Goal: Task Accomplishment & Management: Manage account settings

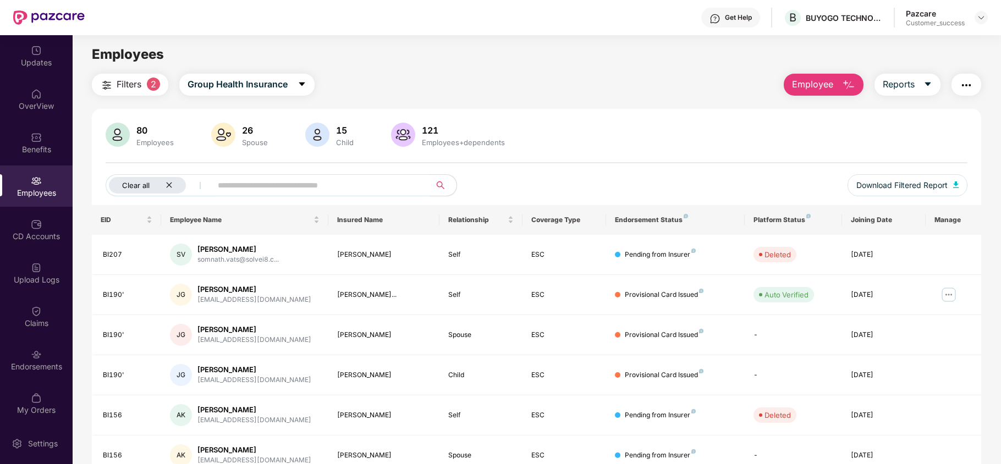
click at [171, 186] on icon "close" at bounding box center [169, 185] width 7 height 7
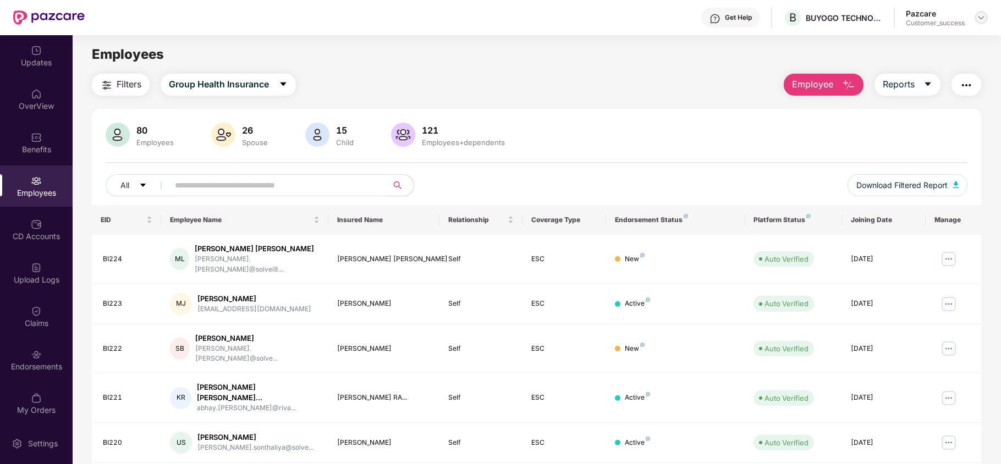
click at [984, 14] on img at bounding box center [981, 17] width 9 height 9
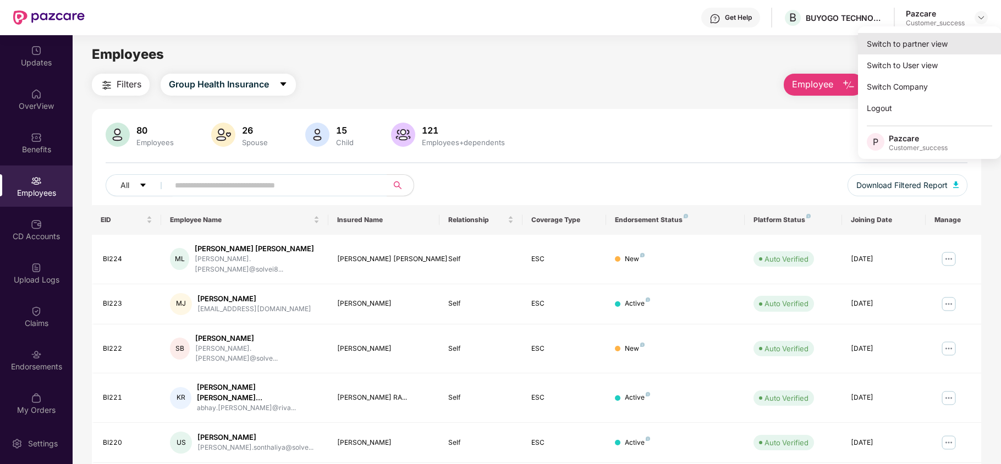
click at [934, 48] on div "Switch to partner view" at bounding box center [929, 43] width 143 height 21
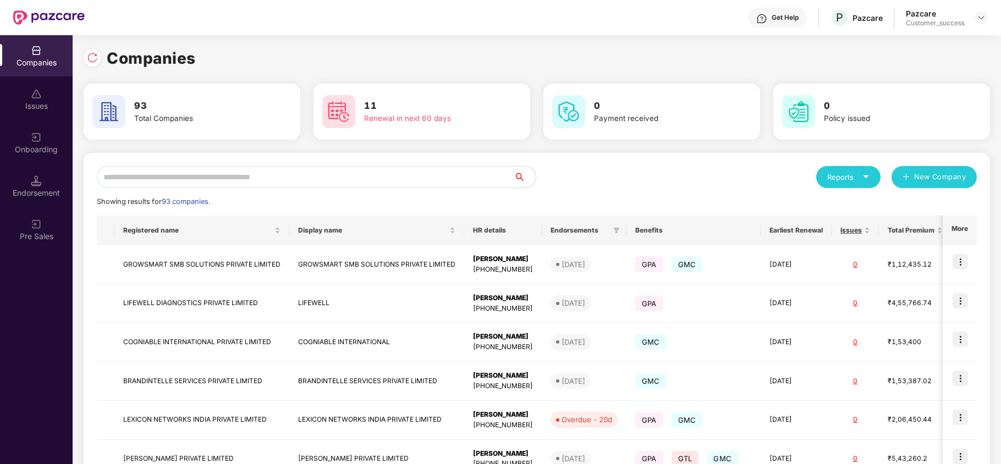
click at [288, 173] on input "text" at bounding box center [305, 177] width 417 height 22
type input "*"
click at [240, 180] on input "*" at bounding box center [305, 177] width 417 height 22
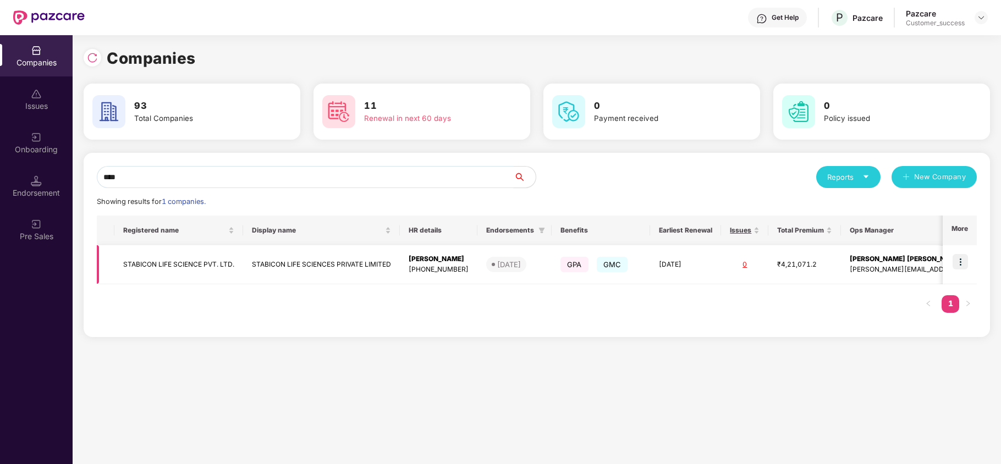
type input "****"
click at [958, 266] on img at bounding box center [960, 261] width 15 height 15
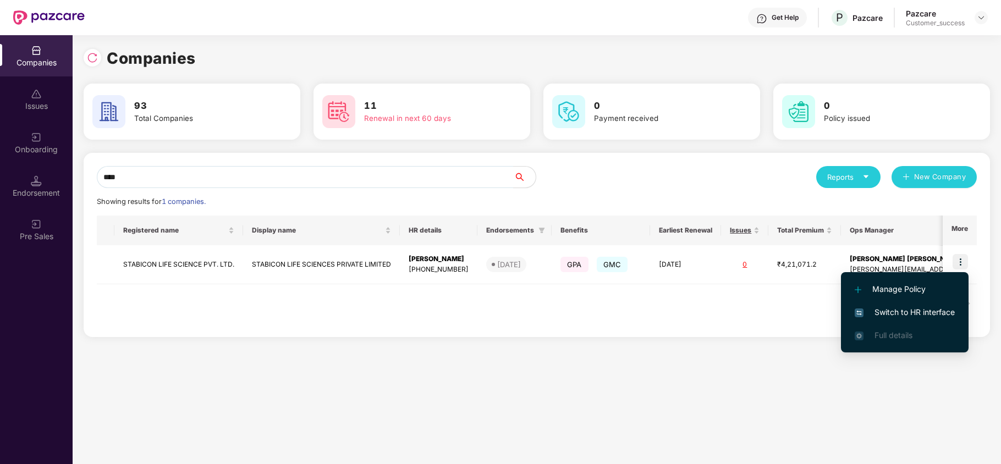
click at [940, 309] on span "Switch to HR interface" at bounding box center [905, 312] width 100 height 12
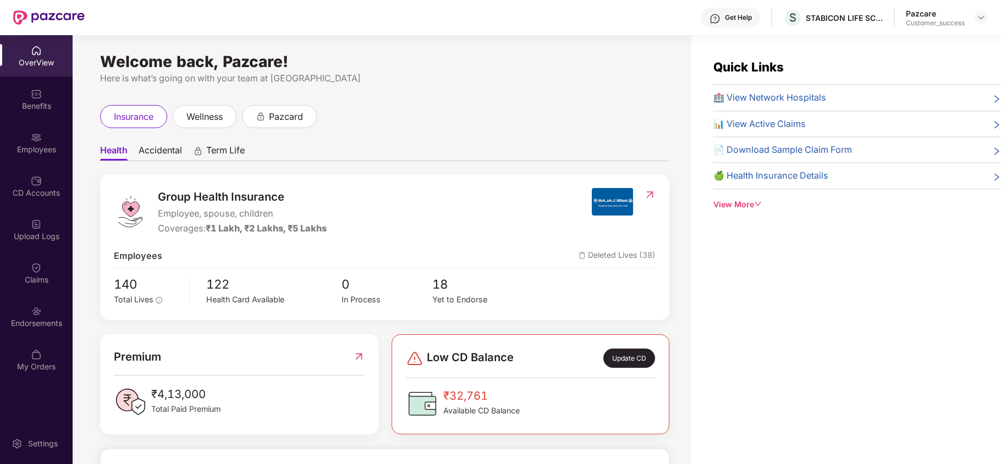
click at [37, 182] on img at bounding box center [36, 181] width 11 height 11
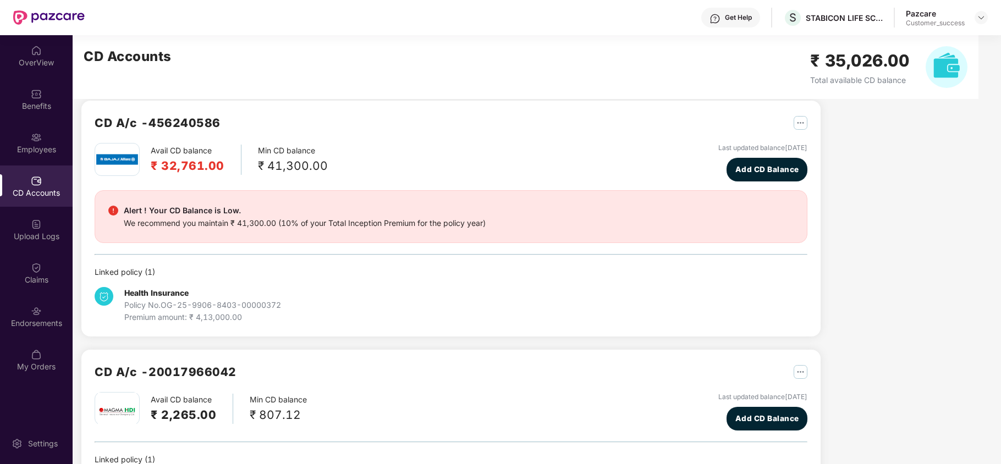
scroll to position [9, 0]
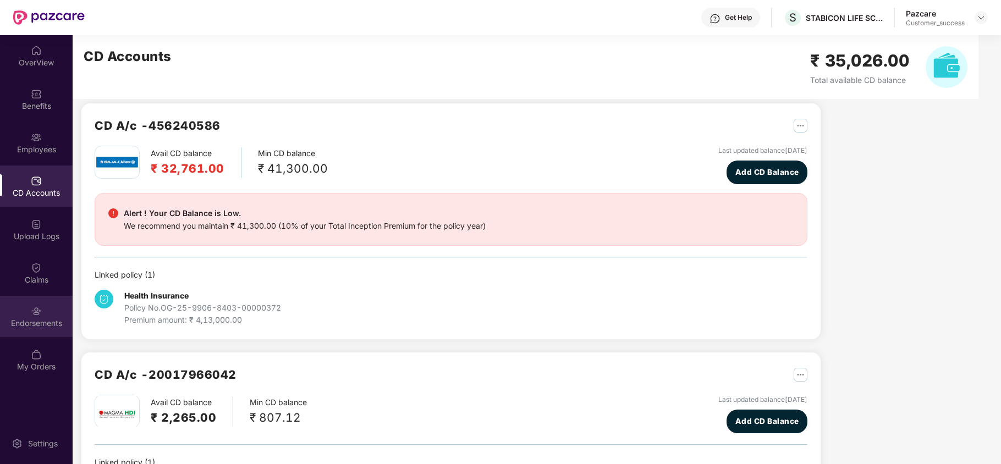
click at [32, 306] on img at bounding box center [36, 311] width 11 height 11
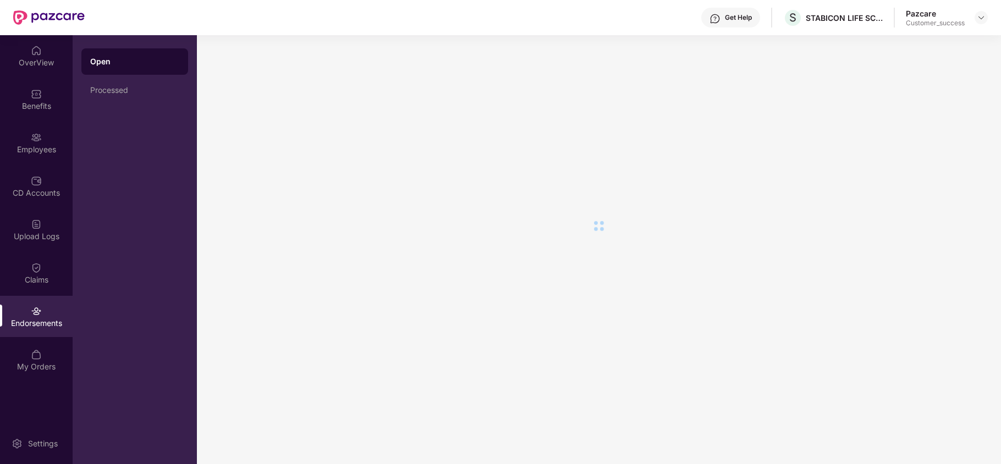
scroll to position [0, 0]
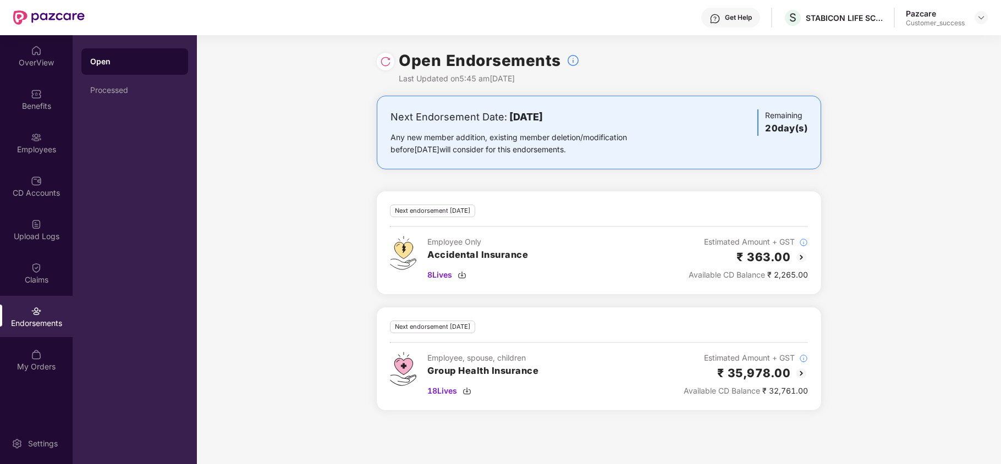
click at [804, 372] on img at bounding box center [801, 373] width 13 height 13
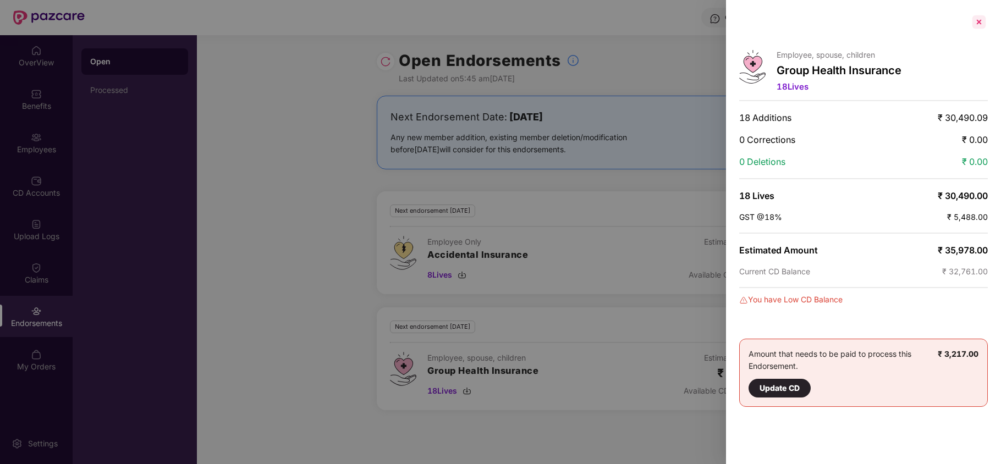
click at [982, 23] on div at bounding box center [979, 22] width 18 height 18
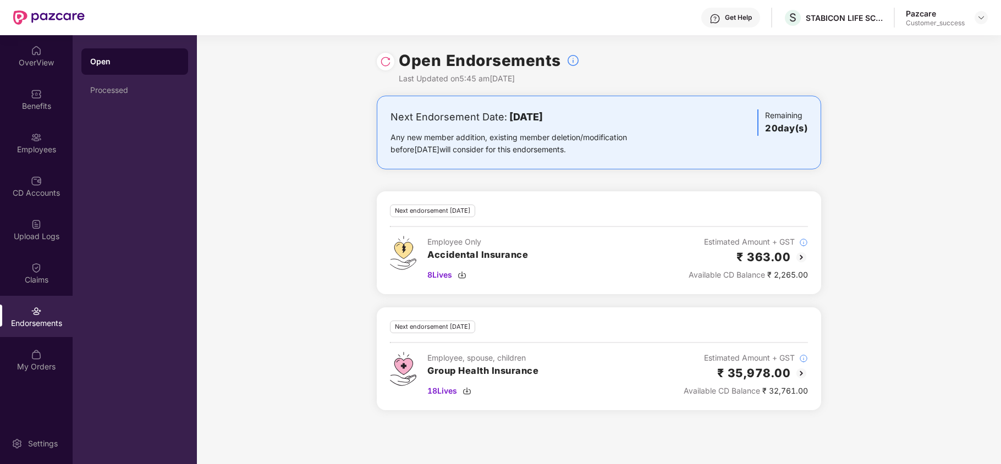
drag, startPoint x: 944, startPoint y: 111, endPoint x: 936, endPoint y: 75, distance: 36.2
click at [944, 108] on div "Next Endorsement Date: 15 September 2025 Any new member addition, existing memb…" at bounding box center [599, 260] width 804 height 328
click at [924, 0] on div "Get Help S STABICON LIFE SCIENCES PRIVATE LIMITED Pazcare Customer_success" at bounding box center [536, 17] width 903 height 35
click at [986, 102] on div "Next Endorsement Date: 15 September 2025 Any new member addition, existing memb…" at bounding box center [599, 260] width 804 height 328
click at [468, 393] on img at bounding box center [467, 391] width 9 height 9
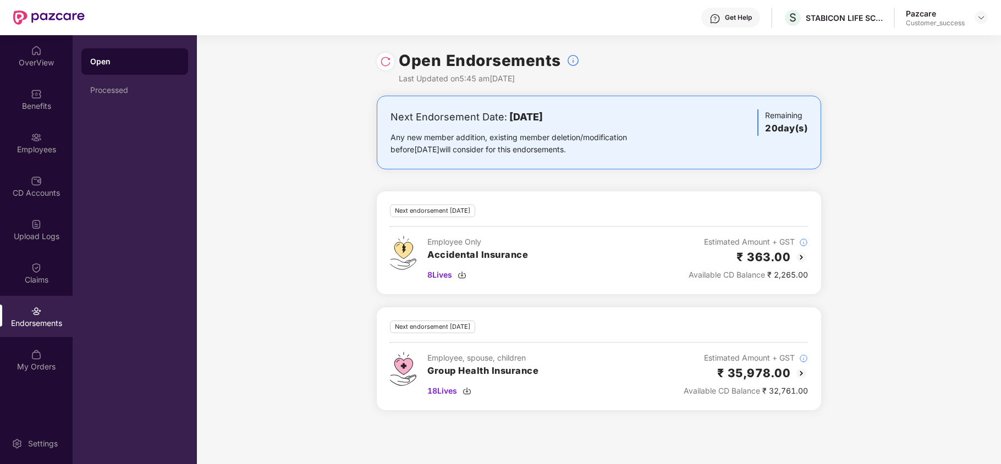
click at [985, 118] on div "Next Endorsement Date: 15 September 2025 Any new member addition, existing memb…" at bounding box center [599, 260] width 804 height 328
click at [461, 275] on img at bounding box center [462, 275] width 9 height 9
click at [801, 379] on img at bounding box center [801, 373] width 13 height 13
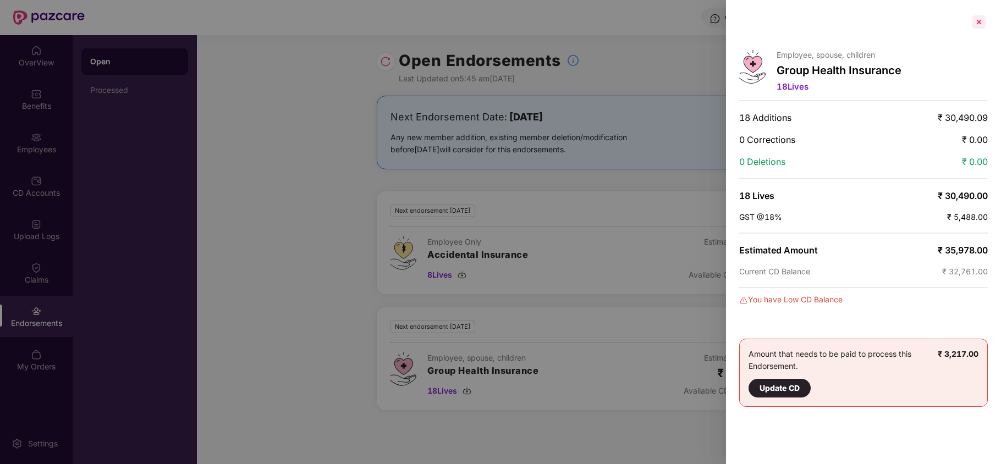
click at [977, 24] on div at bounding box center [979, 22] width 18 height 18
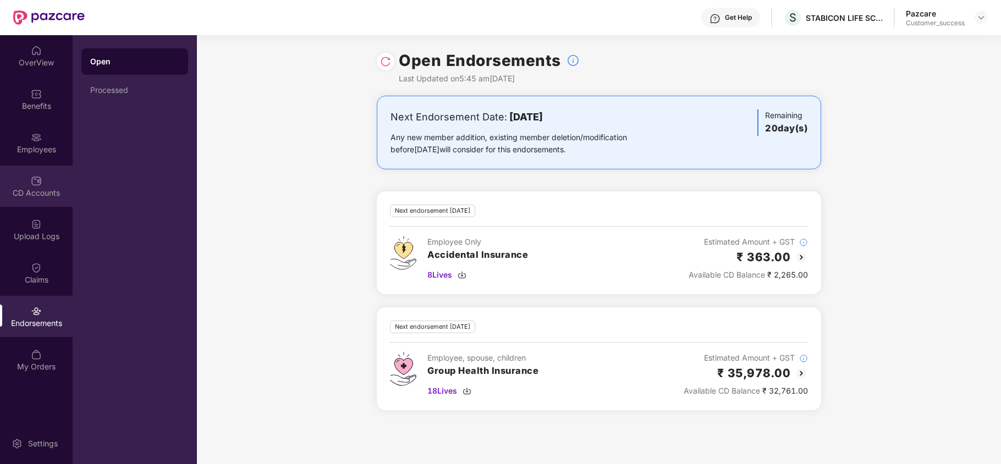
click at [21, 172] on div "CD Accounts" at bounding box center [36, 186] width 73 height 41
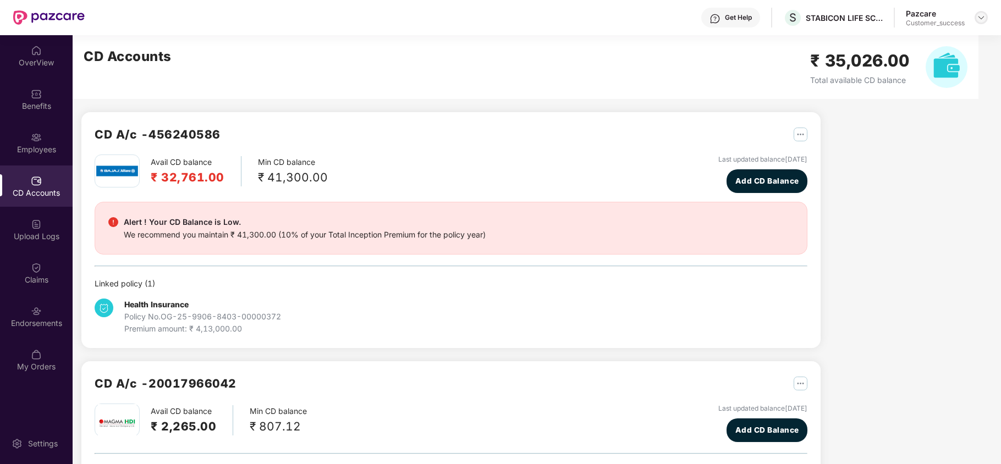
click at [984, 16] on img at bounding box center [981, 17] width 9 height 9
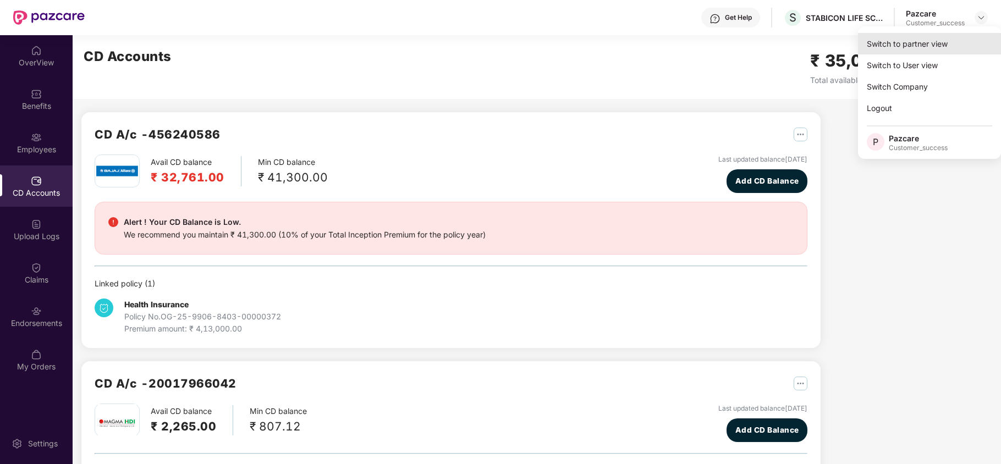
click at [925, 42] on div "Switch to partner view" at bounding box center [929, 43] width 143 height 21
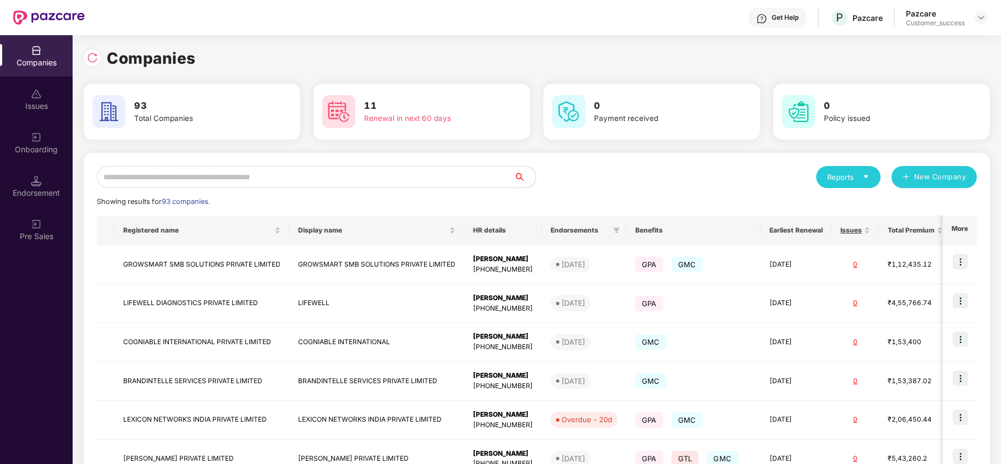
click at [54, 151] on div "Onboarding" at bounding box center [36, 149] width 73 height 11
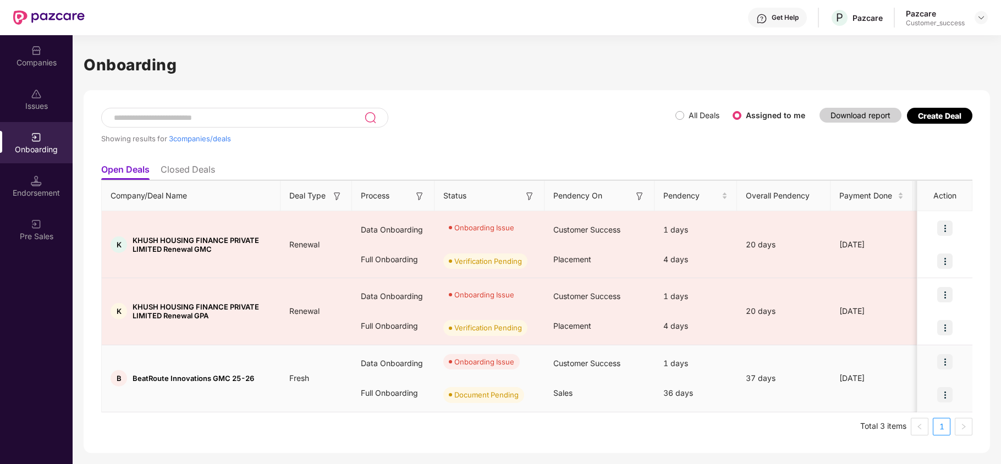
click at [948, 361] on img at bounding box center [944, 361] width 15 height 15
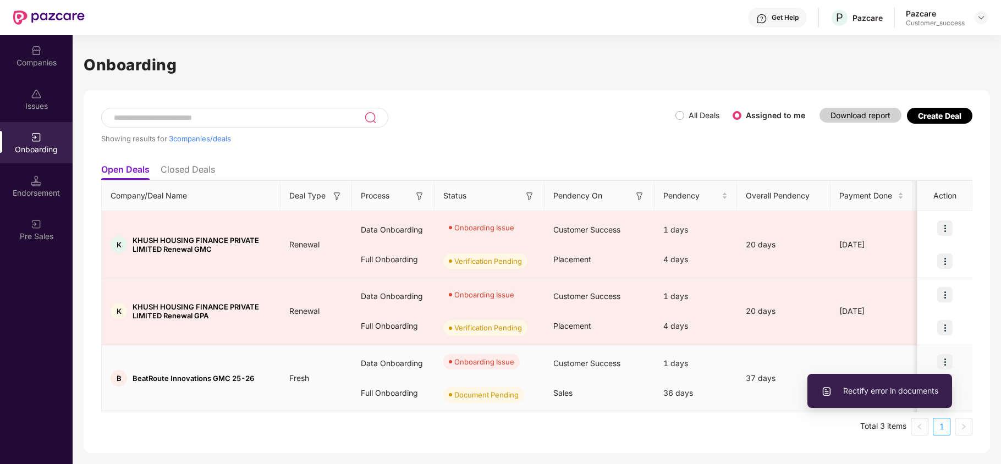
click at [908, 395] on span "Rectify error in documents" at bounding box center [879, 391] width 117 height 12
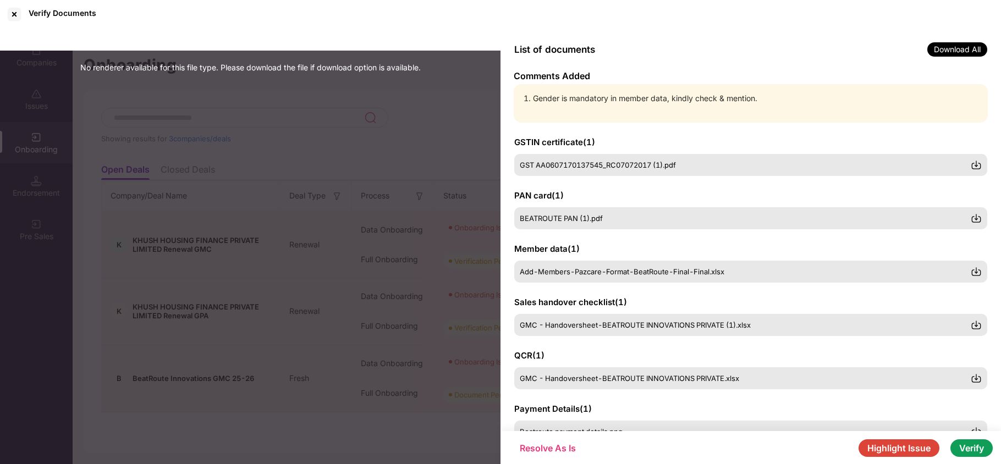
click at [877, 450] on button "Highlight Issue" at bounding box center [899, 449] width 81 height 18
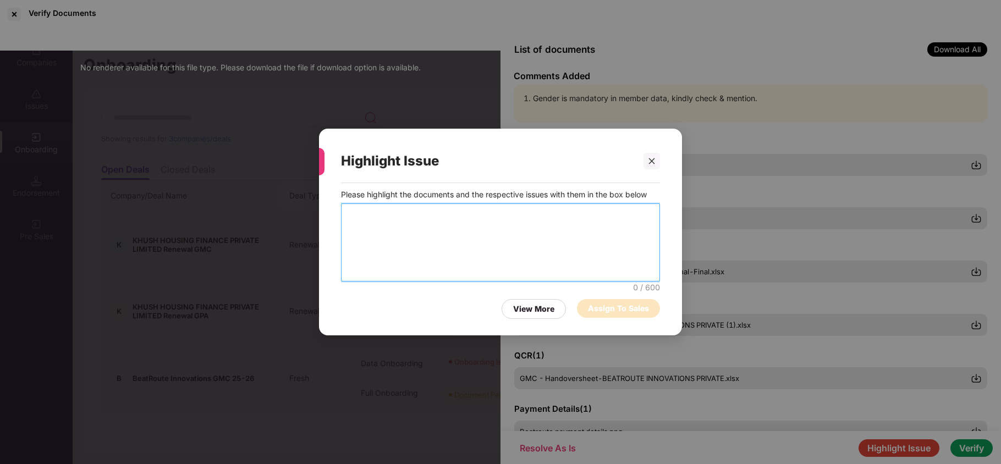
click at [595, 219] on textarea at bounding box center [500, 243] width 319 height 78
type textarea "**********"
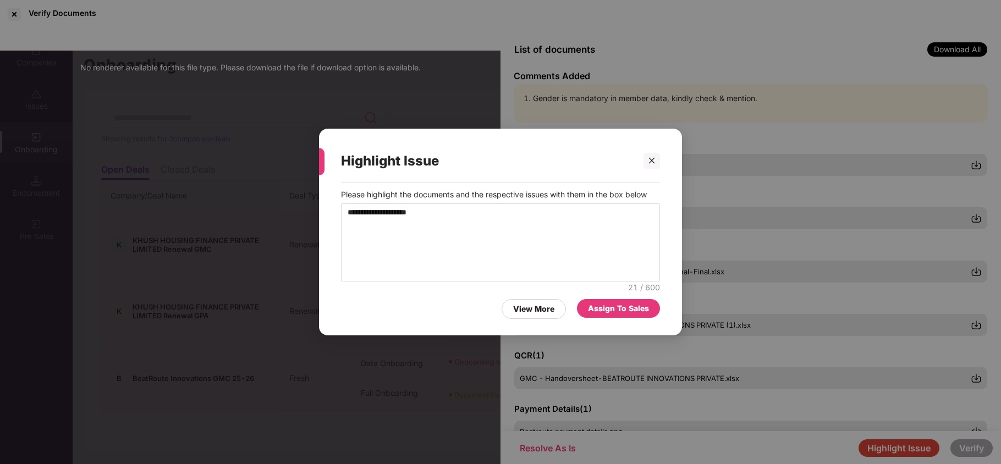
click at [605, 304] on div "Assign To Sales" at bounding box center [618, 309] width 61 height 12
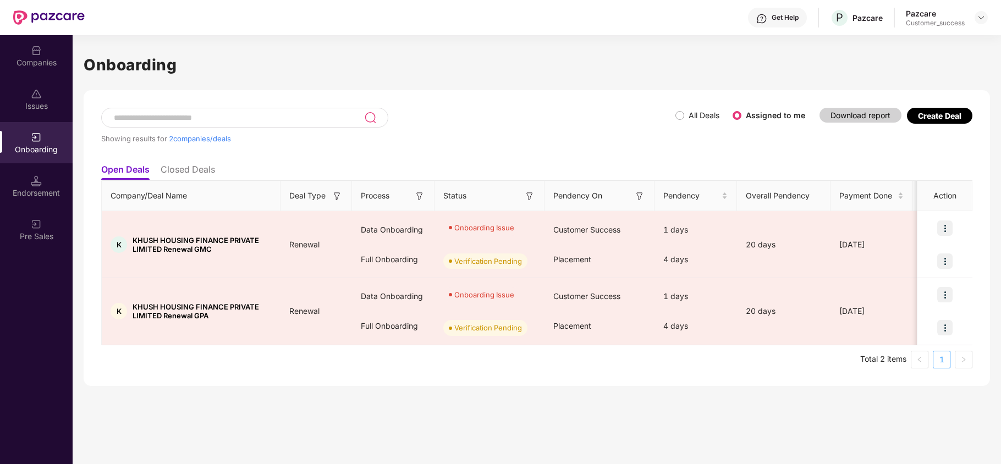
click at [28, 134] on div "Onboarding" at bounding box center [36, 142] width 73 height 41
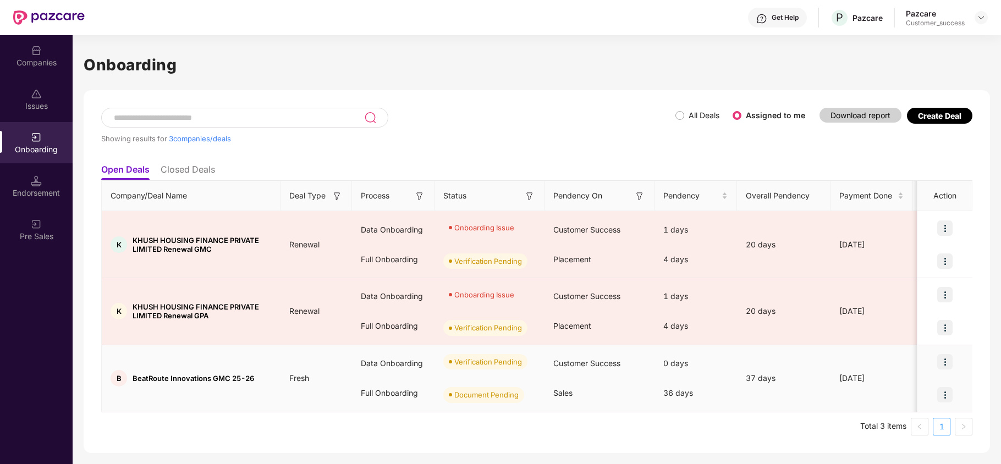
click at [943, 360] on img at bounding box center [944, 361] width 15 height 15
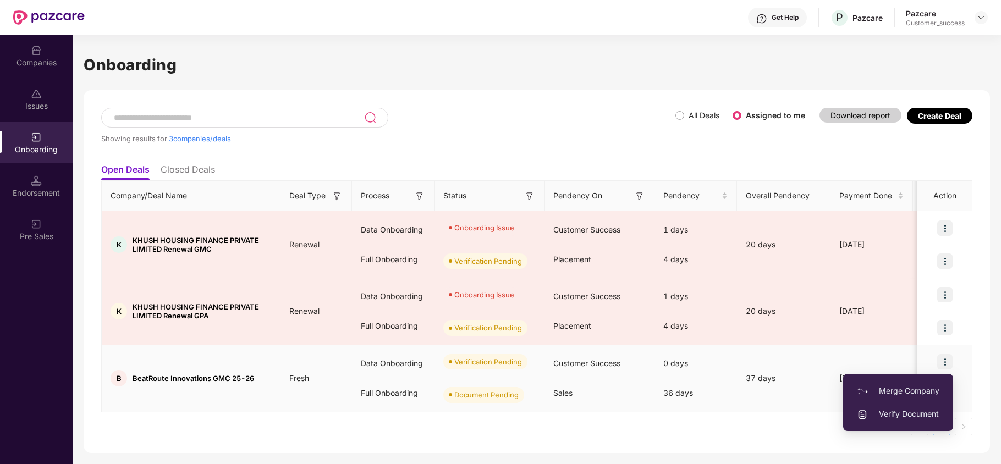
click at [883, 408] on span "Verify Document" at bounding box center [898, 414] width 83 height 12
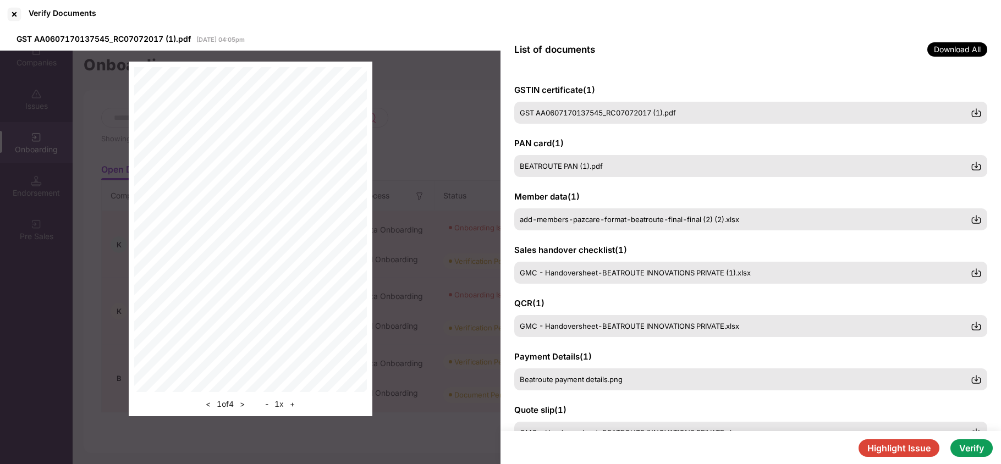
scroll to position [200, 0]
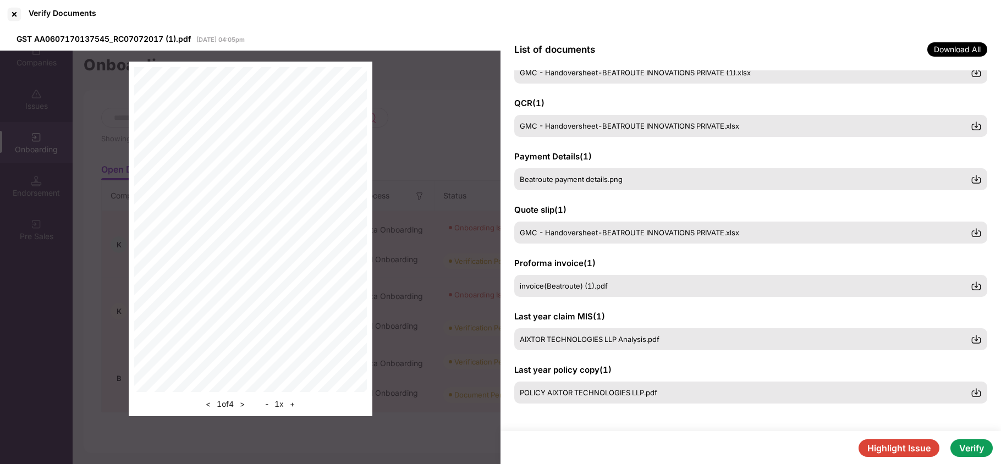
click at [970, 452] on button "Verify" at bounding box center [972, 449] width 42 height 18
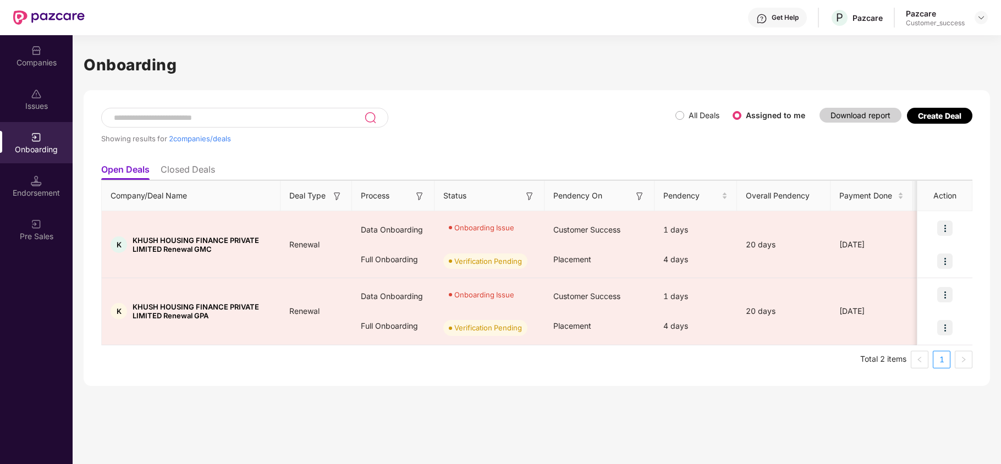
click at [685, 122] on span "All Deals" at bounding box center [704, 115] width 40 height 12
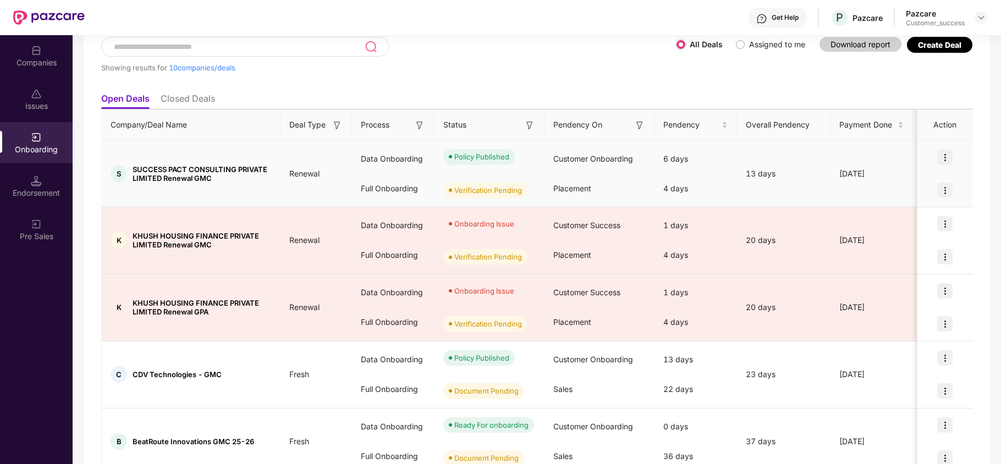
scroll to position [0, 0]
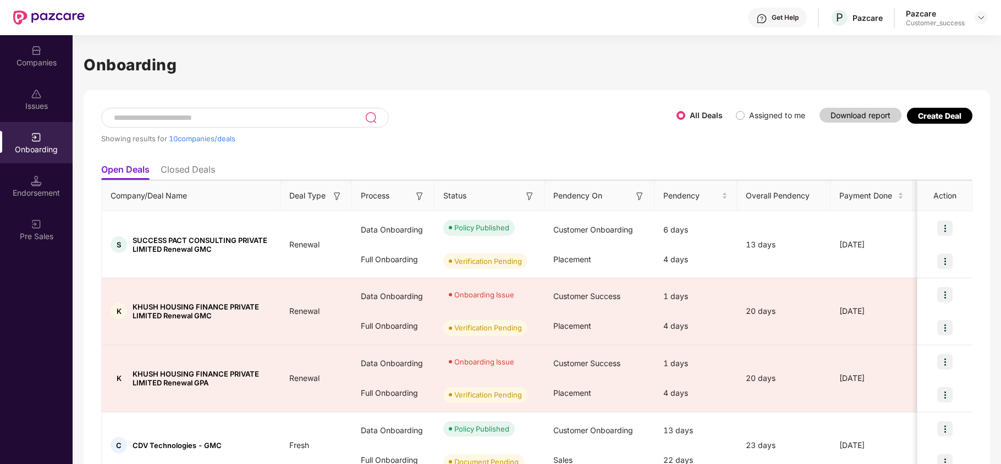
click at [749, 119] on label "Assigned to me" at bounding box center [777, 115] width 56 height 9
drag, startPoint x: 981, startPoint y: 17, endPoint x: 977, endPoint y: 23, distance: 7.5
click at [982, 17] on img at bounding box center [981, 17] width 9 height 9
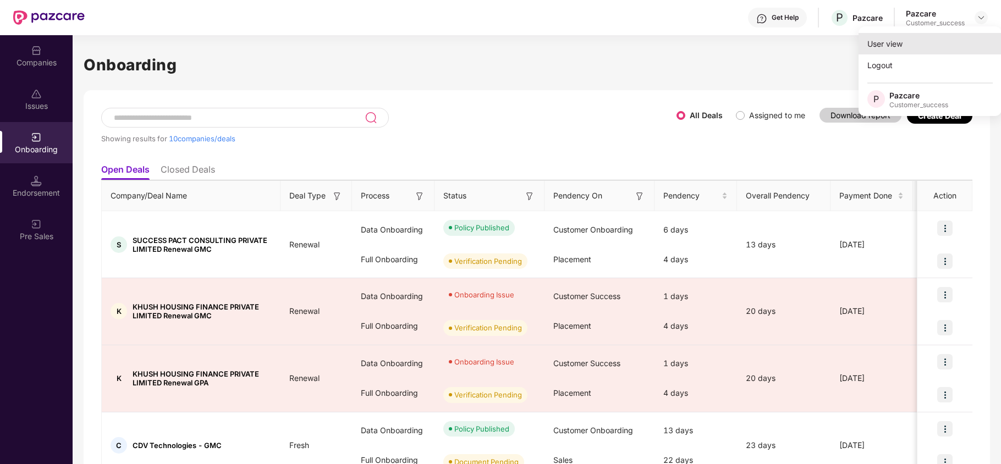
click at [954, 40] on div "User view" at bounding box center [930, 43] width 143 height 21
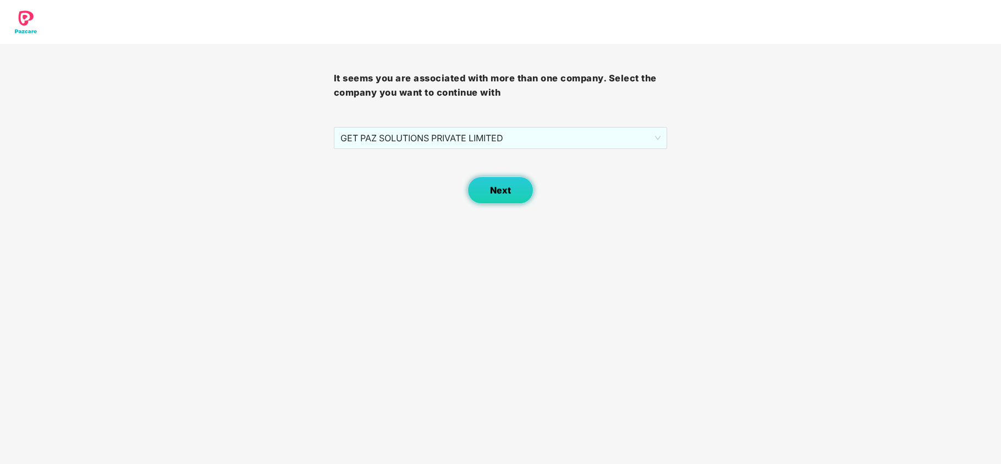
click at [503, 199] on button "Next" at bounding box center [501, 191] width 66 height 28
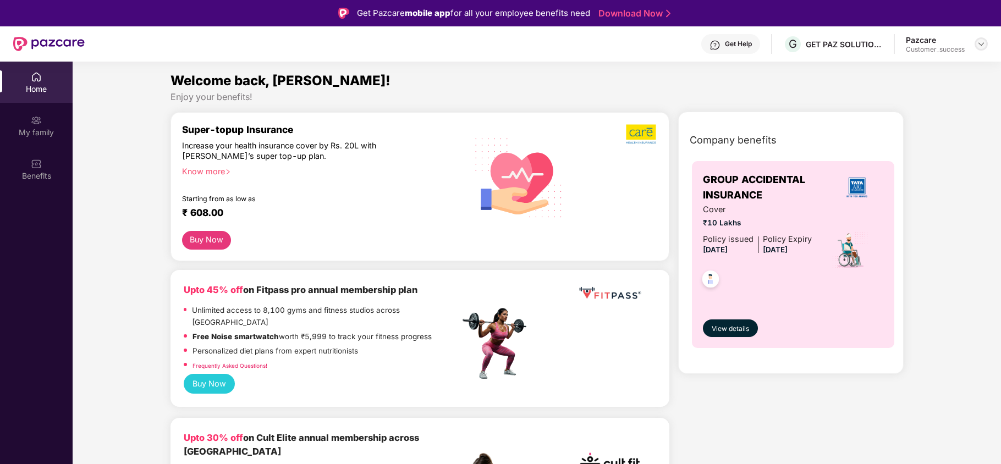
click at [986, 45] on div at bounding box center [981, 43] width 13 height 13
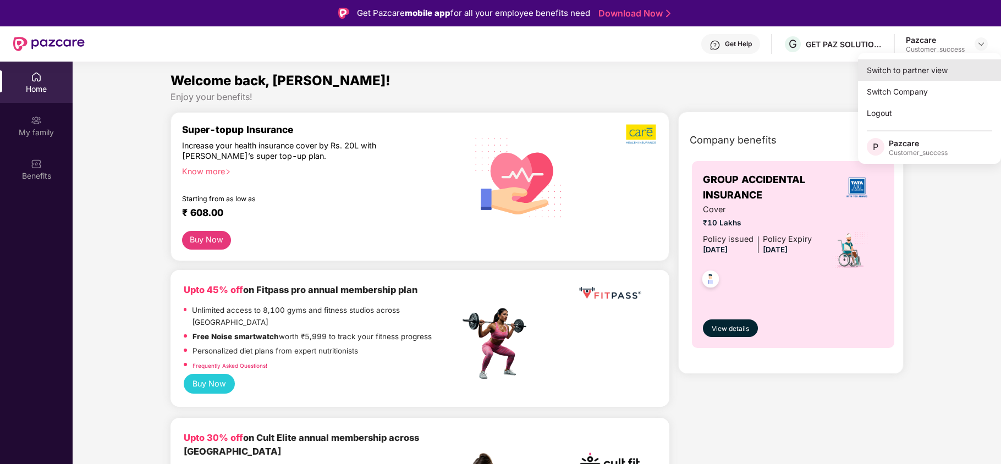
click at [945, 74] on div "Switch to partner view" at bounding box center [929, 69] width 143 height 21
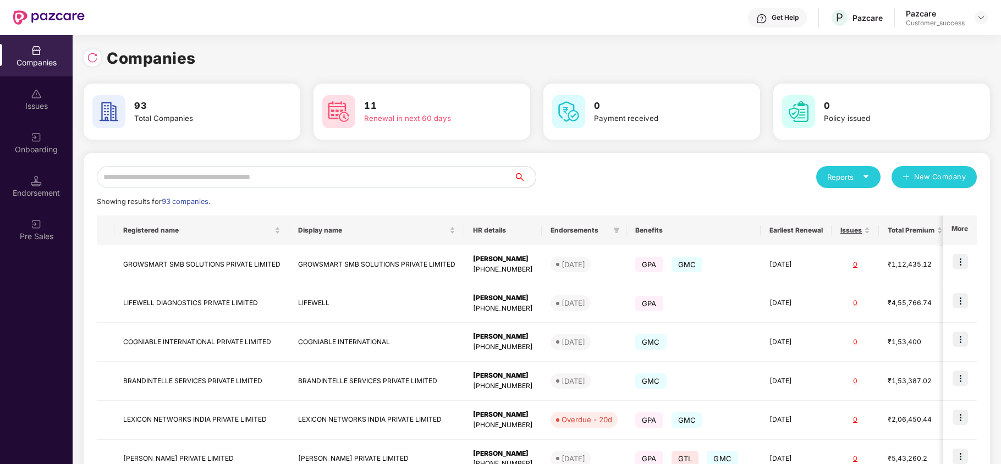
click at [416, 174] on input "text" at bounding box center [305, 177] width 417 height 22
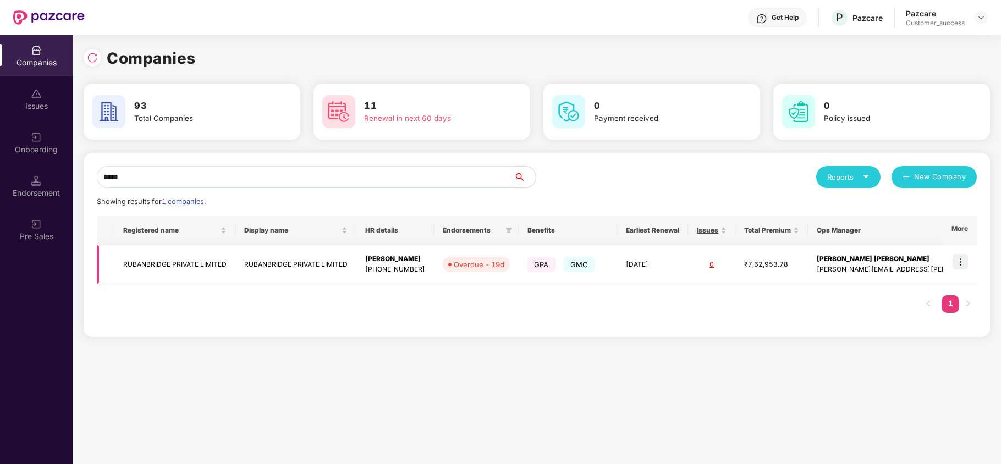
type input "*****"
click at [959, 262] on img at bounding box center [960, 261] width 15 height 15
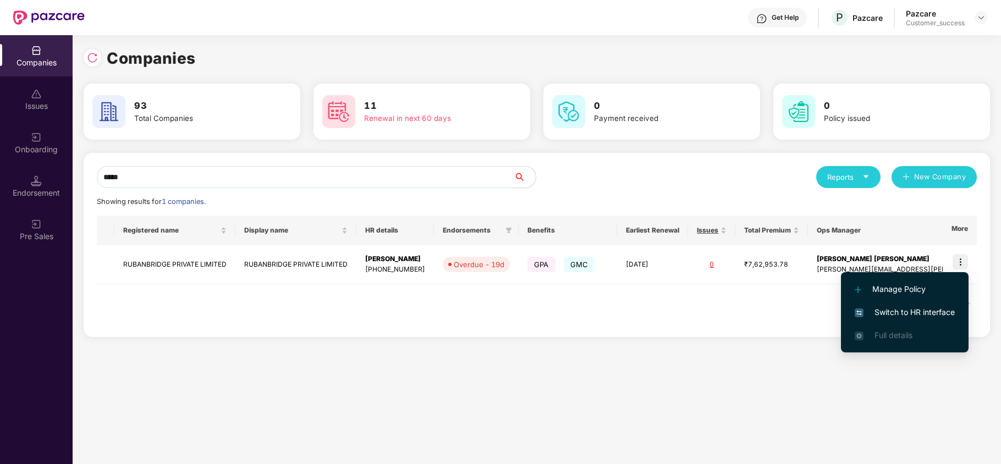
click at [931, 311] on span "Switch to HR interface" at bounding box center [905, 312] width 100 height 12
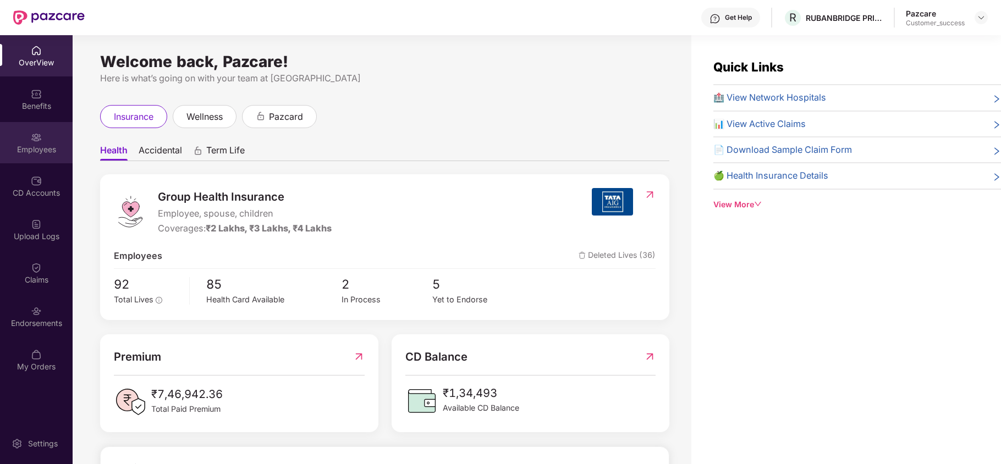
click at [41, 145] on div "Employees" at bounding box center [36, 149] width 73 height 11
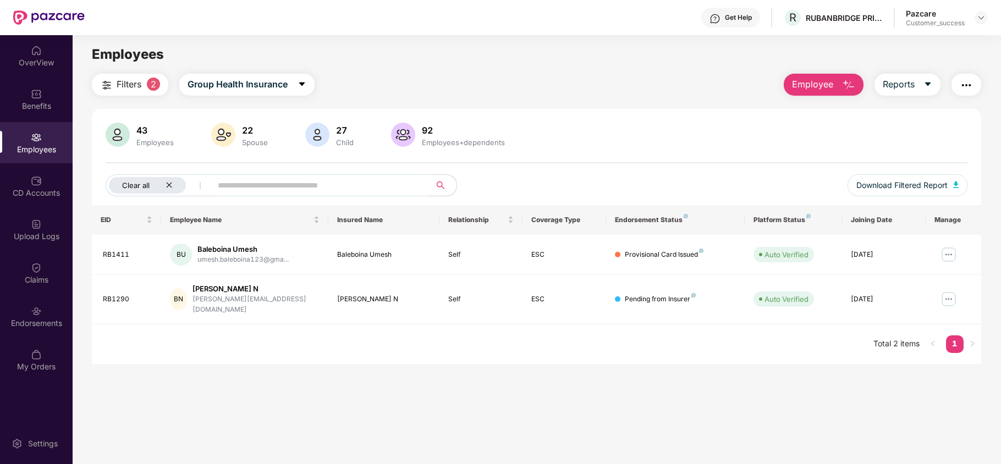
click at [163, 188] on div "Clear all" at bounding box center [147, 185] width 77 height 17
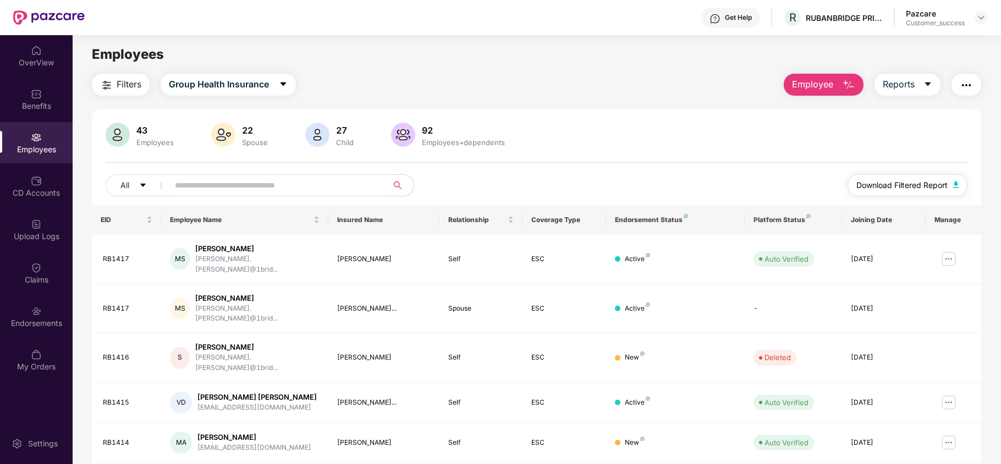
click at [874, 185] on span "Download Filtered Report" at bounding box center [902, 185] width 91 height 12
click at [985, 14] on img at bounding box center [981, 17] width 9 height 9
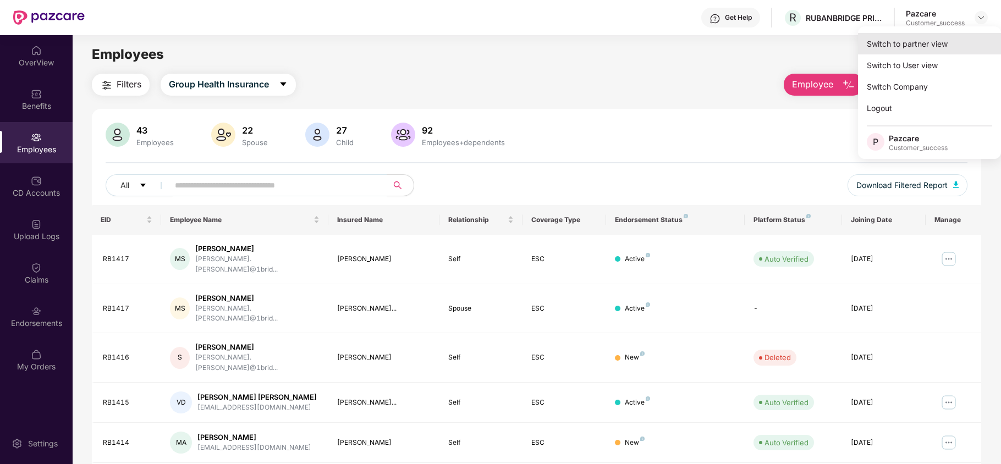
click at [962, 33] on div "Switch to partner view" at bounding box center [929, 43] width 143 height 21
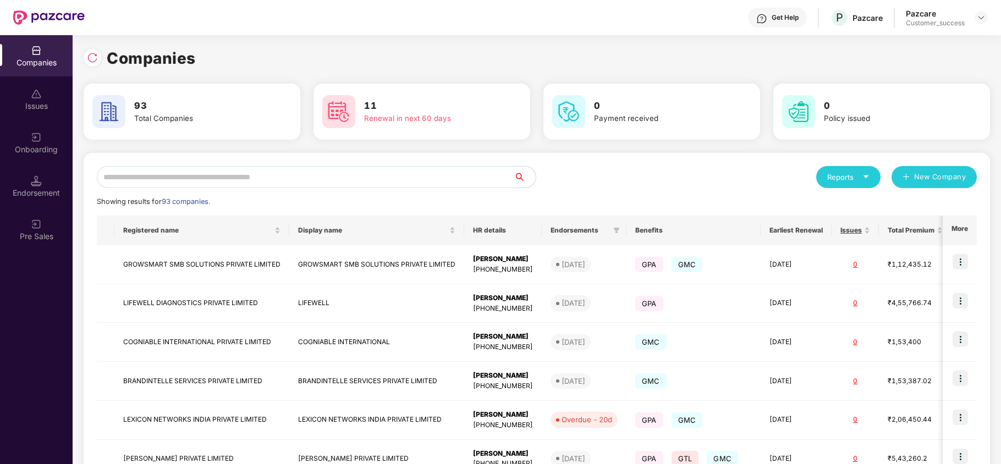
click at [265, 177] on input "text" at bounding box center [305, 177] width 417 height 22
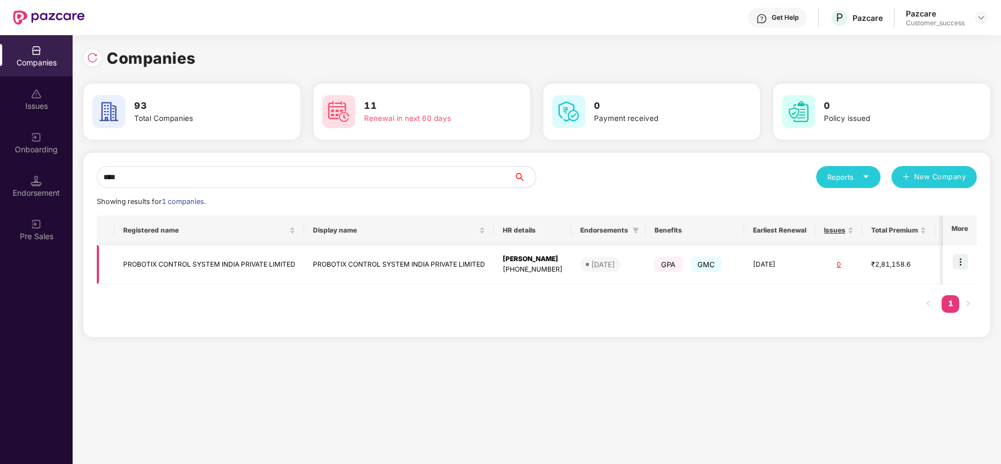
type input "****"
click at [964, 261] on img at bounding box center [960, 261] width 15 height 15
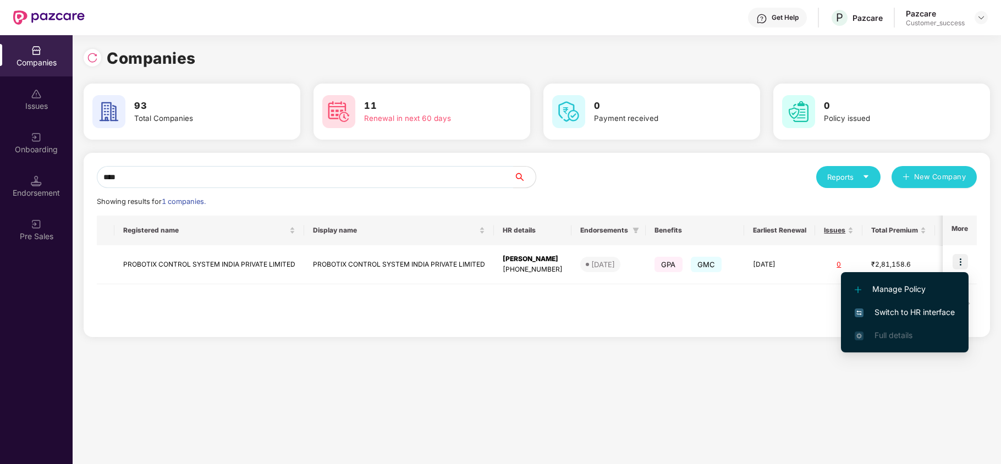
click at [918, 307] on span "Switch to HR interface" at bounding box center [905, 312] width 100 height 12
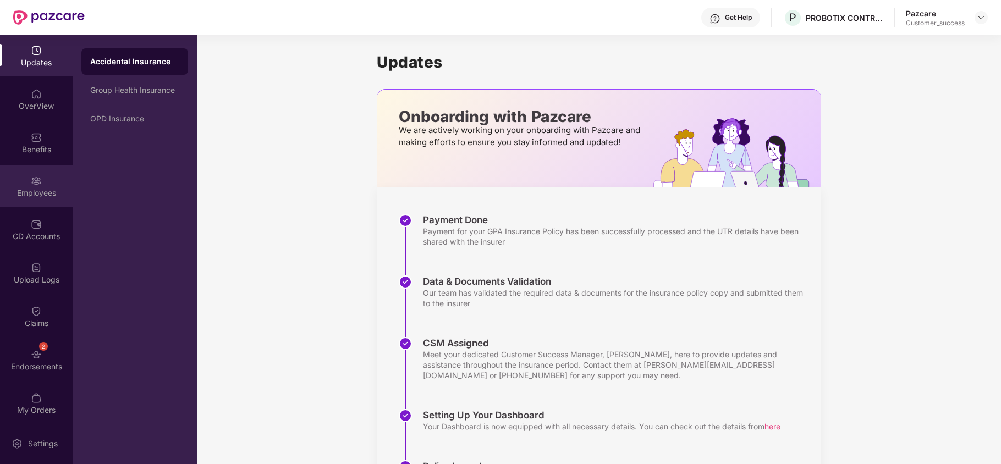
click at [33, 200] on div "Employees" at bounding box center [36, 186] width 73 height 41
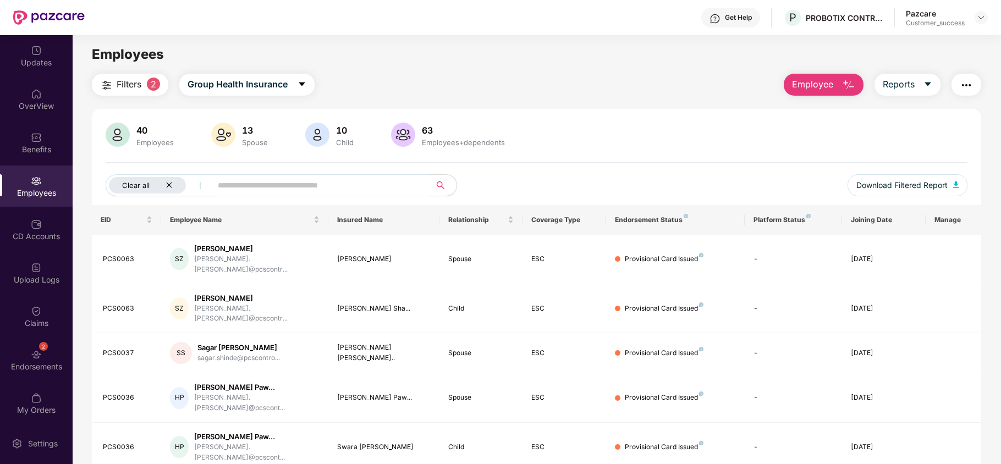
click at [166, 184] on icon "close" at bounding box center [169, 185] width 7 height 7
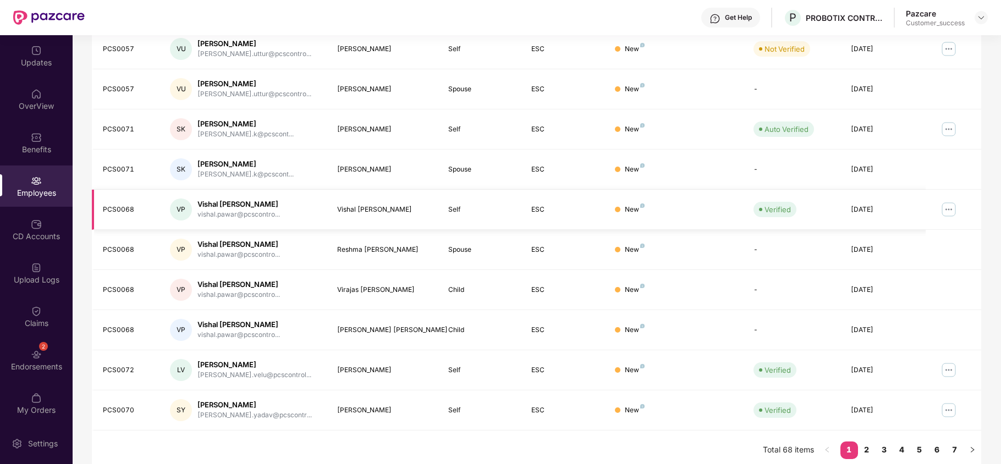
scroll to position [214, 0]
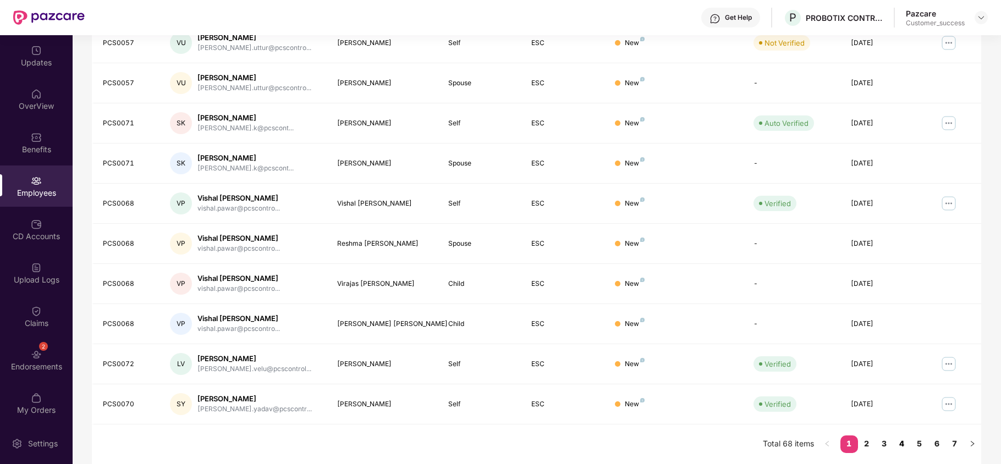
click at [896, 443] on link "4" at bounding box center [902, 444] width 18 height 17
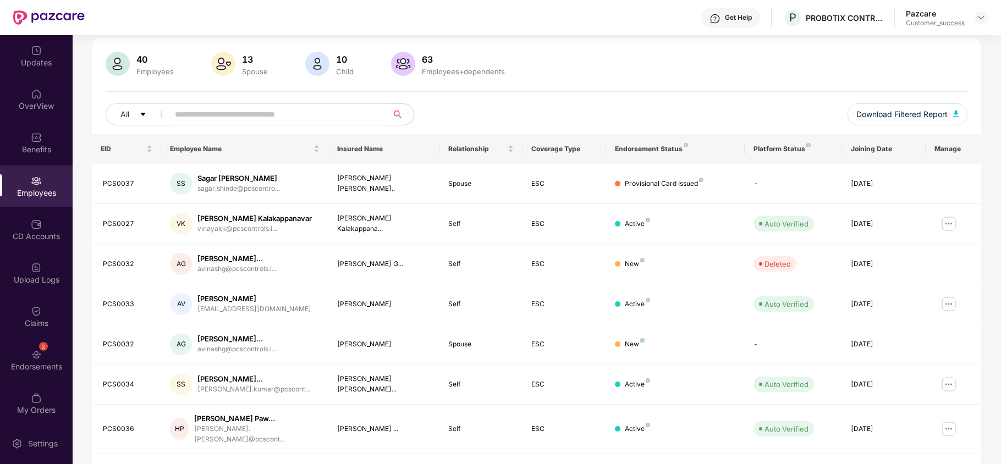
scroll to position [67, 0]
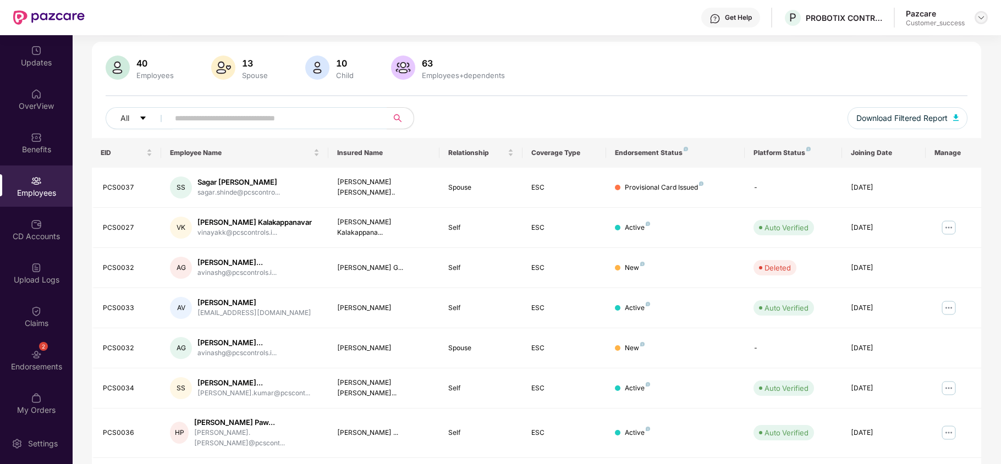
click at [980, 18] on img at bounding box center [981, 17] width 9 height 9
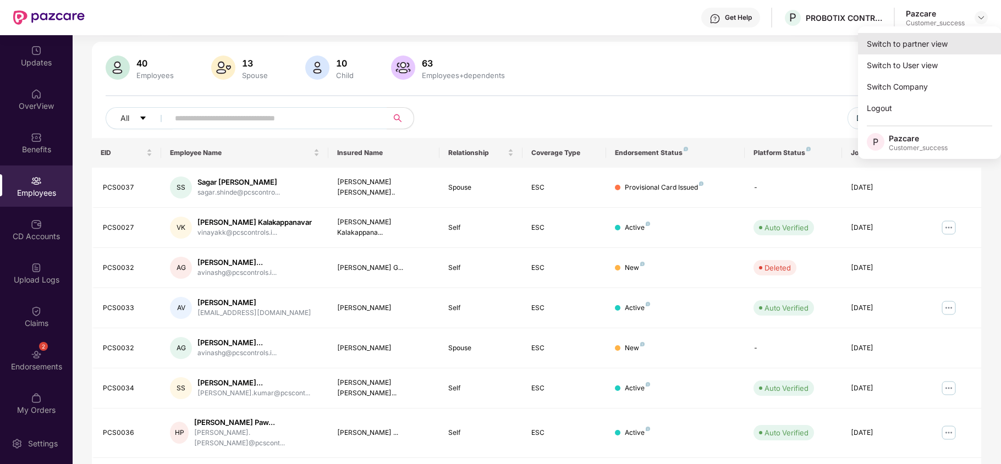
click at [950, 35] on div "Switch to partner view" at bounding box center [929, 43] width 143 height 21
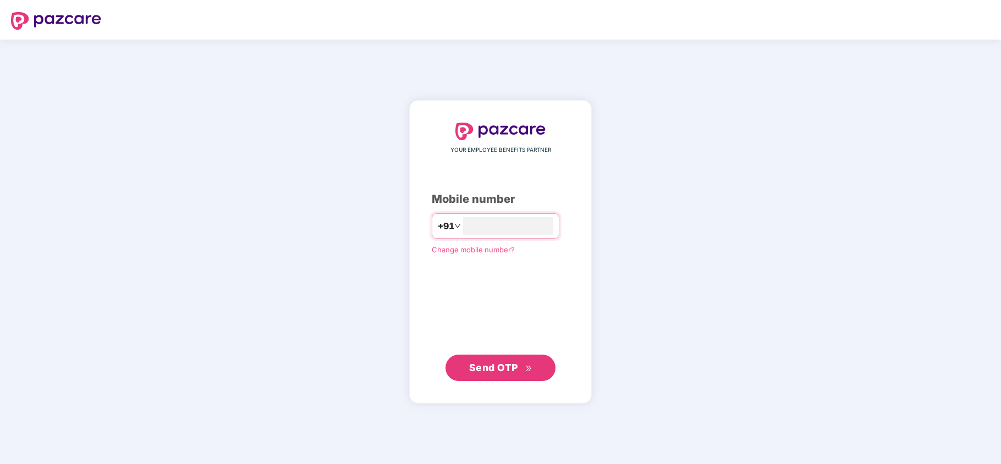
type input "**********"
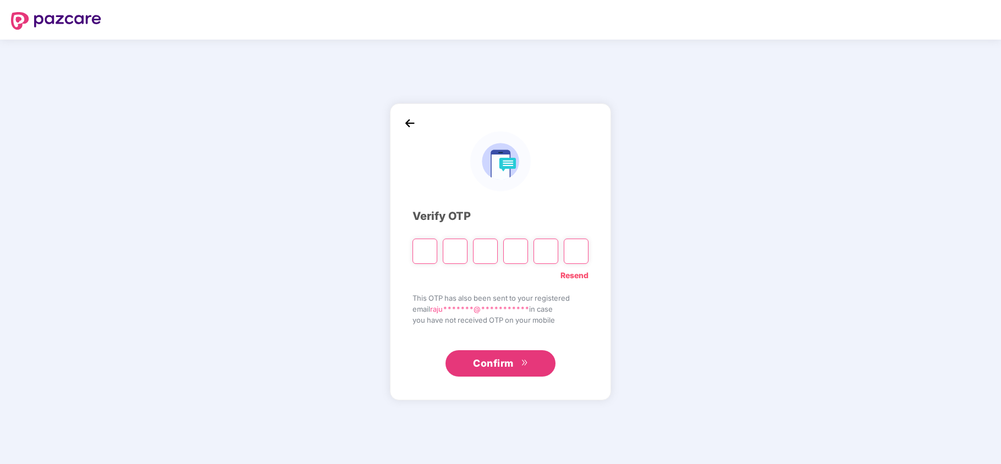
type input "*"
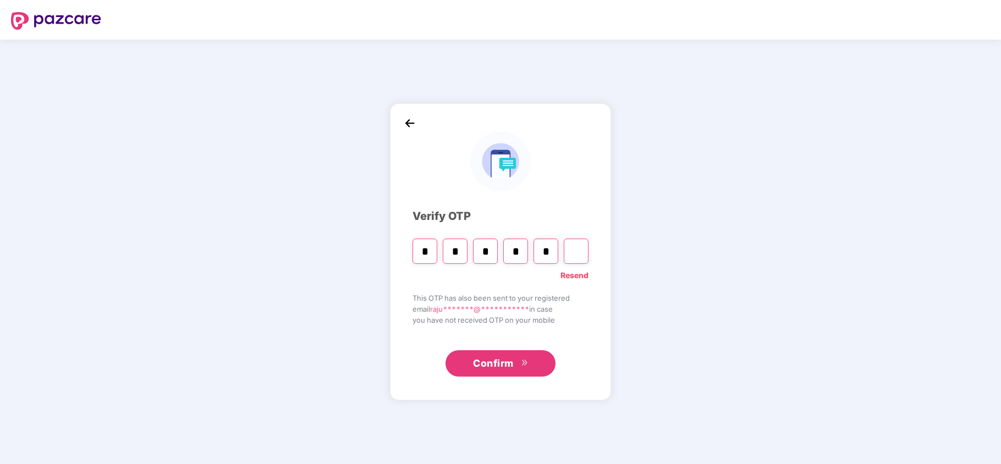
type input "*"
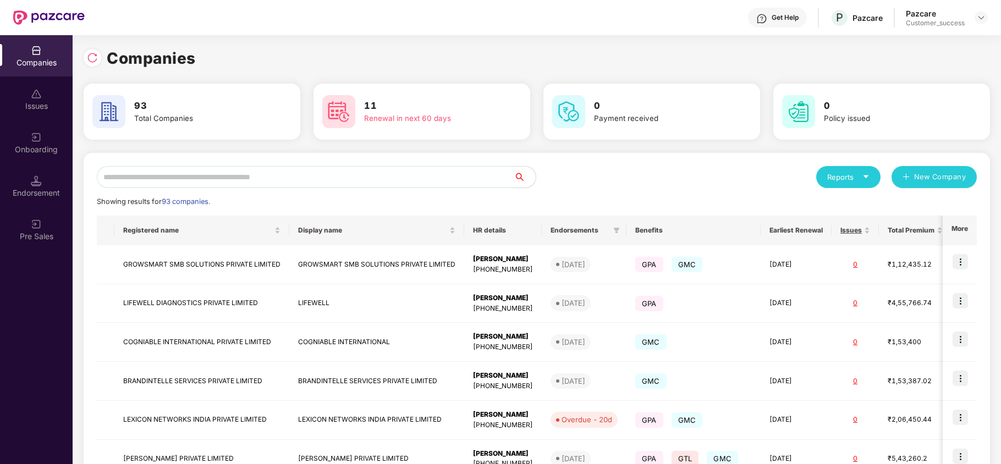
click at [361, 183] on input "text" at bounding box center [305, 177] width 417 height 22
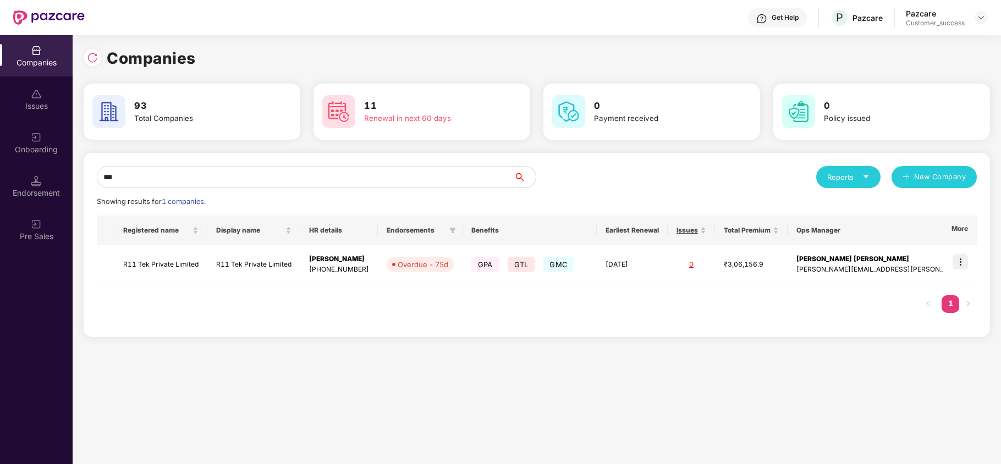
type input "***"
click at [962, 260] on img at bounding box center [960, 261] width 15 height 15
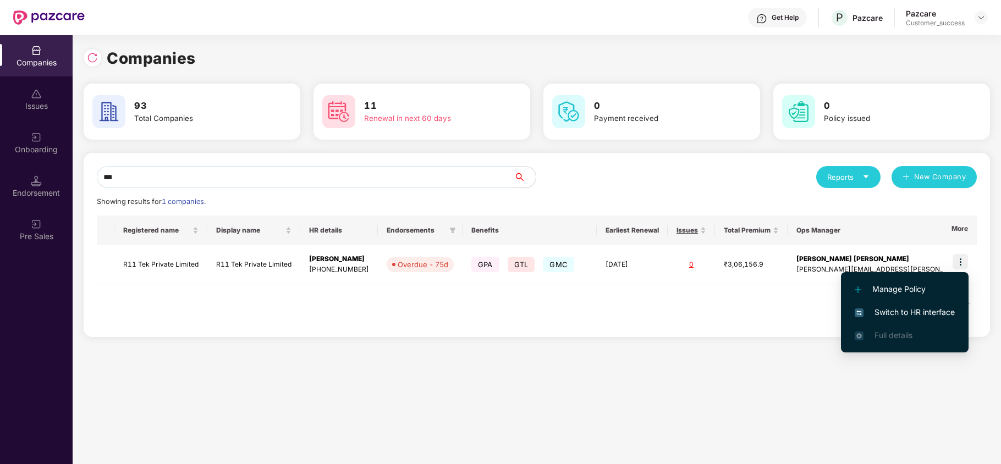
click at [913, 309] on span "Switch to HR interface" at bounding box center [905, 312] width 100 height 12
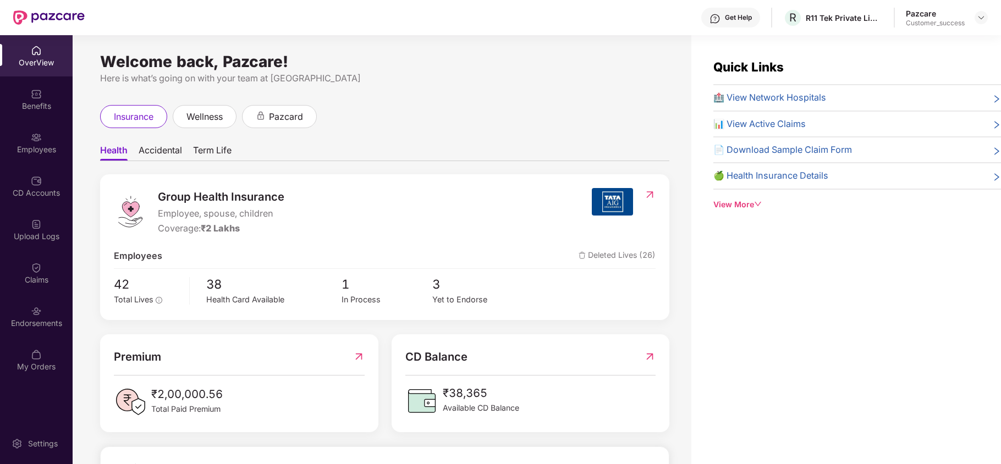
click at [29, 161] on div "Employees" at bounding box center [36, 142] width 73 height 41
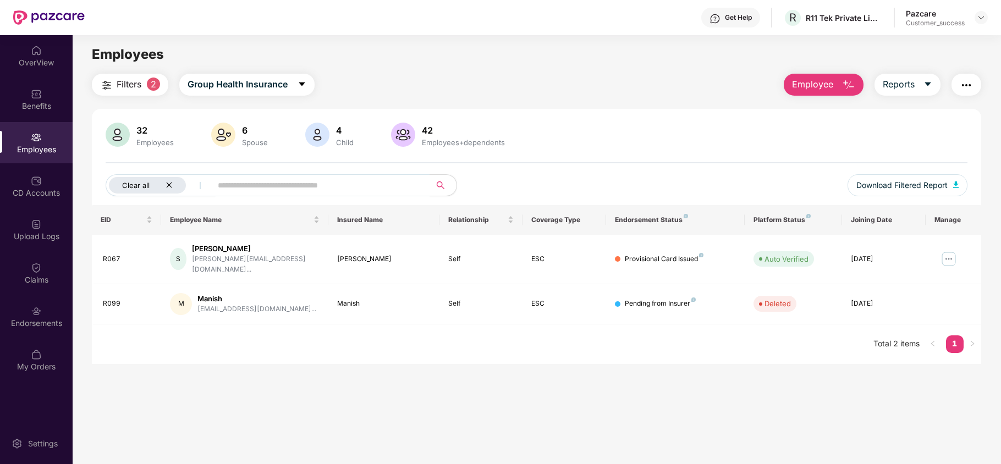
click at [170, 185] on icon "close" at bounding box center [169, 186] width 6 height 6
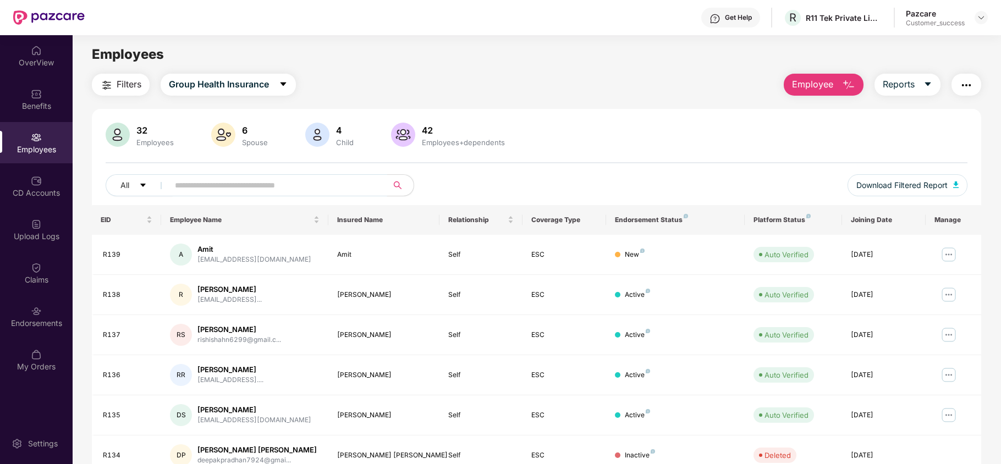
click at [197, 188] on input "text" at bounding box center [274, 185] width 198 height 17
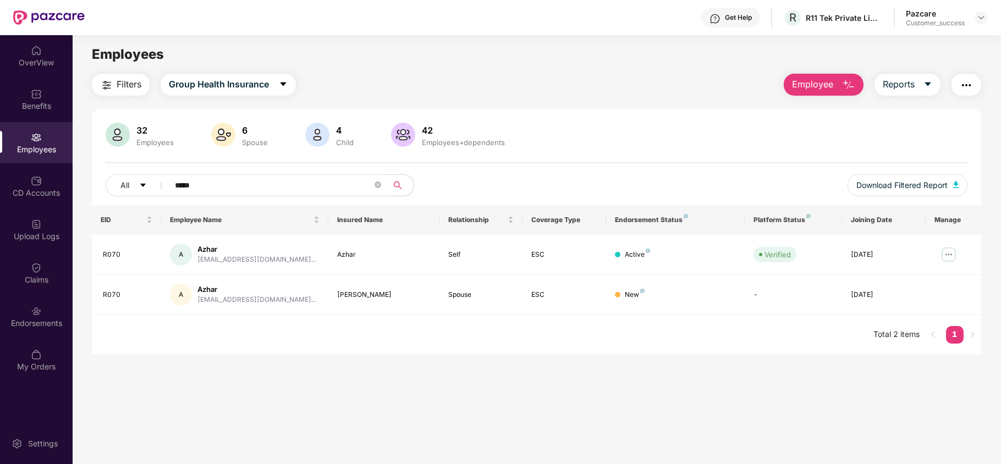
type input "*****"
click at [380, 186] on icon "close-circle" at bounding box center [378, 185] width 7 height 7
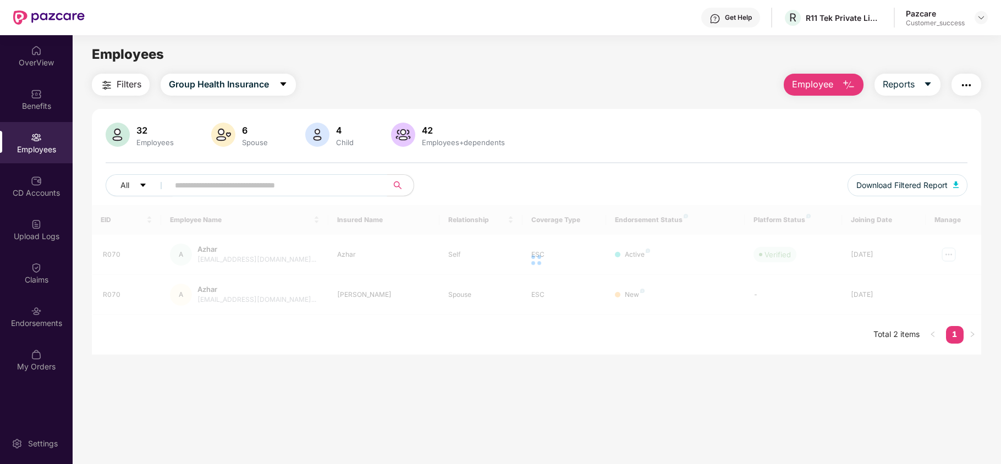
click at [331, 181] on input "text" at bounding box center [274, 185] width 198 height 17
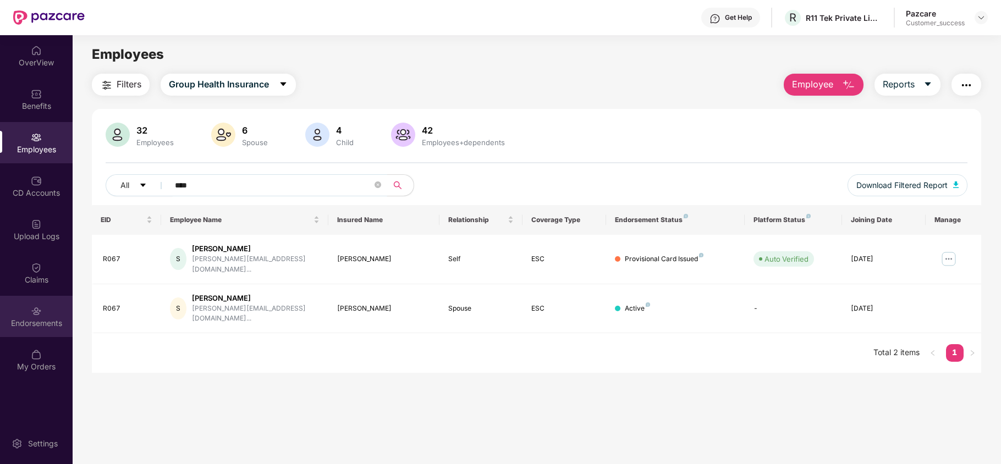
type input "****"
click at [21, 332] on div "Endorsements" at bounding box center [36, 316] width 73 height 41
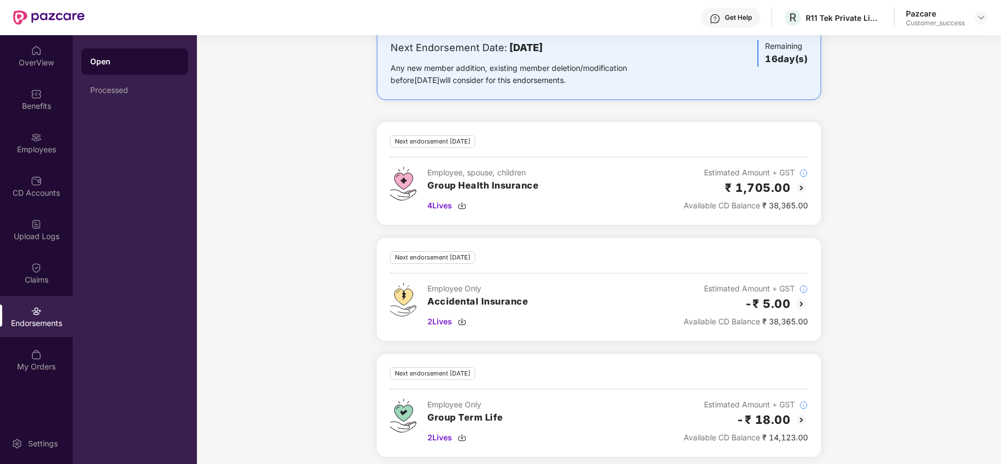
scroll to position [331, 0]
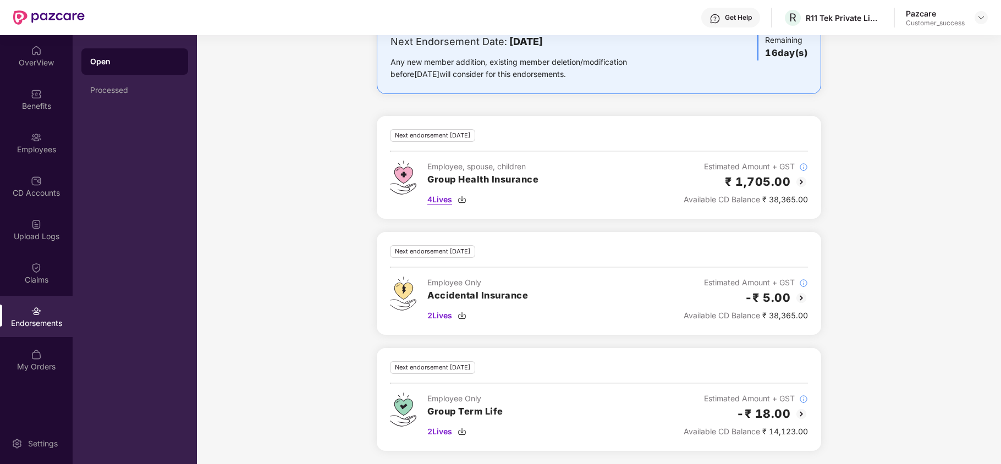
click at [469, 196] on div "4 Lives" at bounding box center [482, 200] width 111 height 12
click at [36, 150] on div "Employees" at bounding box center [36, 149] width 73 height 11
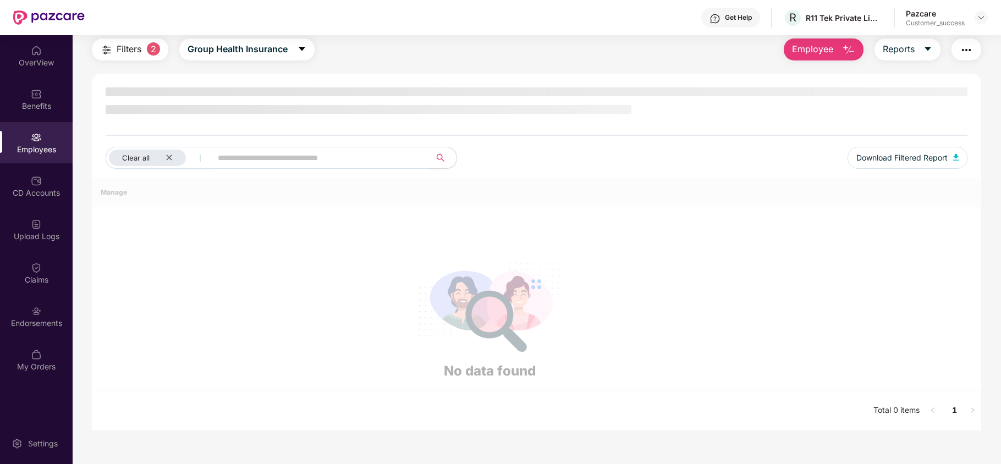
scroll to position [35, 0]
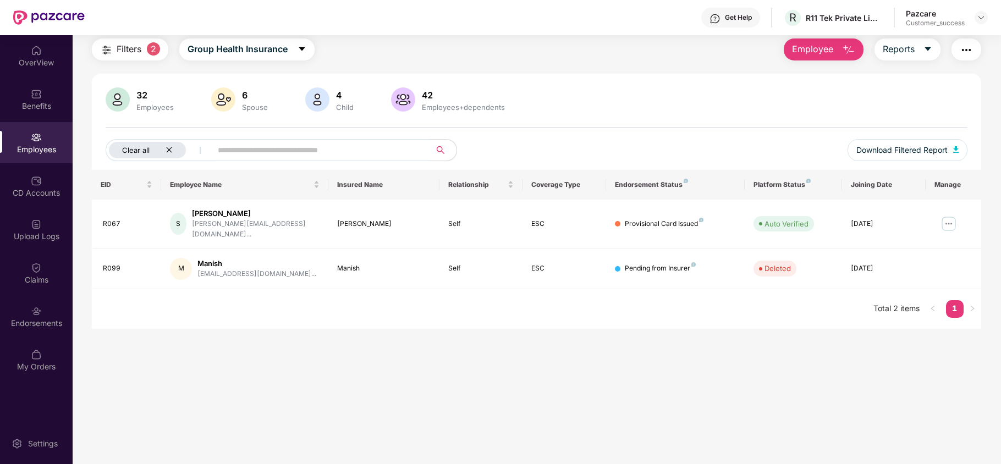
click at [170, 150] on icon "close" at bounding box center [169, 150] width 6 height 6
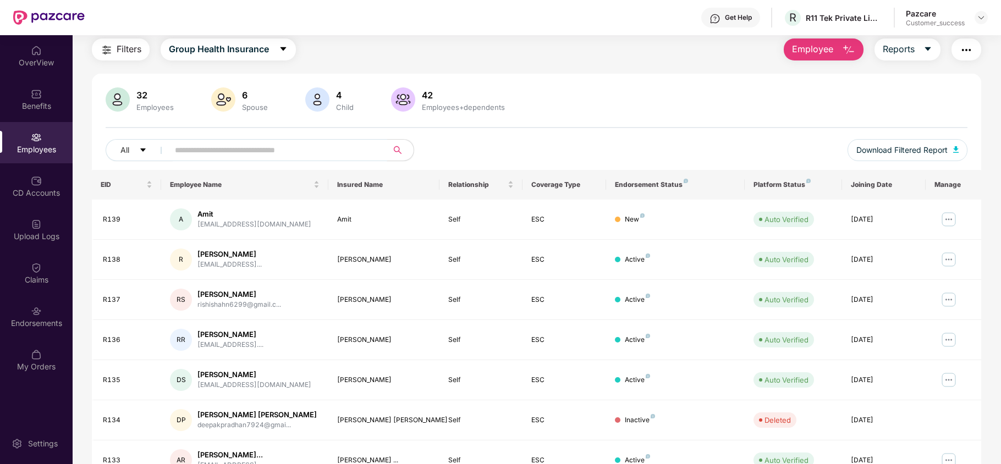
click at [227, 150] on input "text" at bounding box center [274, 150] width 198 height 17
type input "*"
drag, startPoint x: 174, startPoint y: 31, endPoint x: 154, endPoint y: -48, distance: 81.8
click at [154, 0] on html "Get Help R R11 Tek Private Limited Pazcare Customer_success OverView Benefits E…" at bounding box center [500, 232] width 1001 height 464
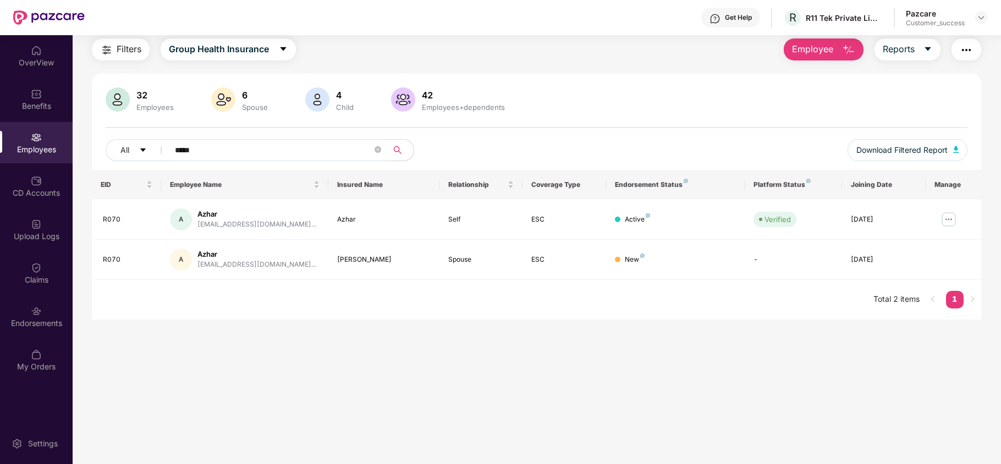
click at [308, 157] on input "*****" at bounding box center [274, 150] width 198 height 17
type input "****"
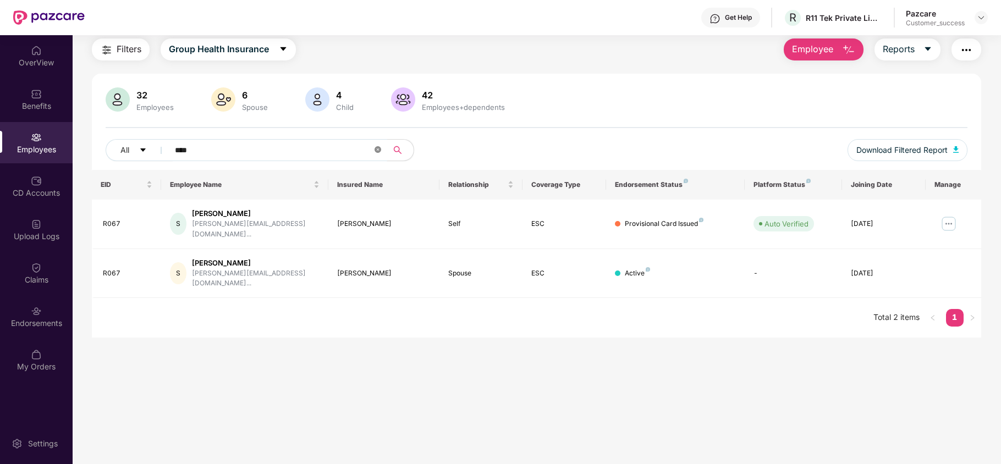
click at [377, 150] on icon "close-circle" at bounding box center [378, 149] width 7 height 7
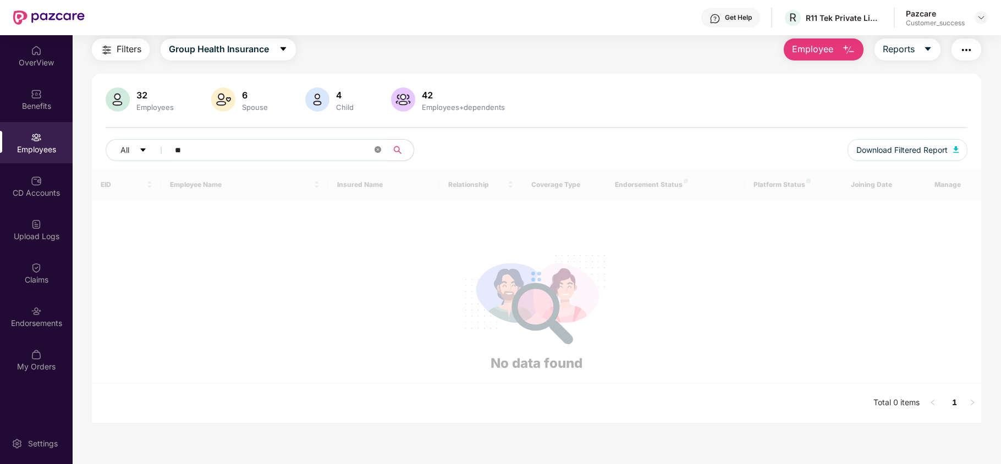
type input "*"
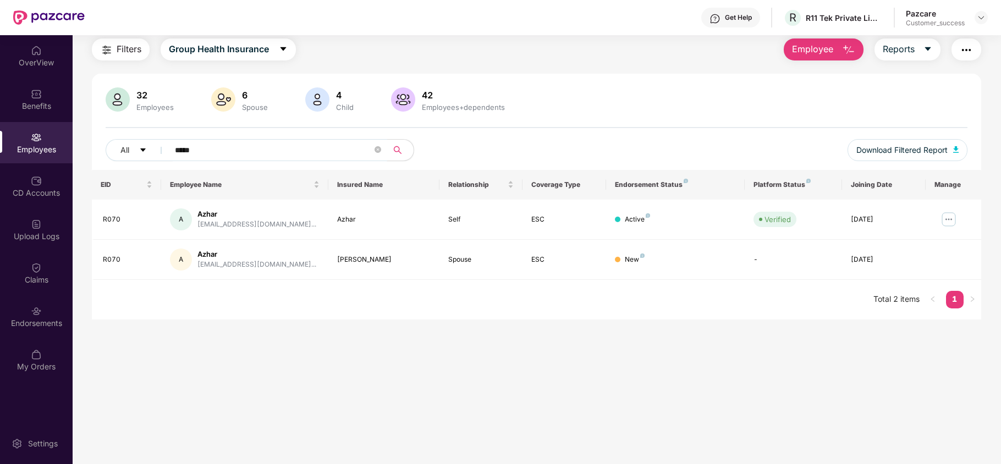
type input "*****"
click at [379, 149] on icon "close-circle" at bounding box center [378, 149] width 7 height 7
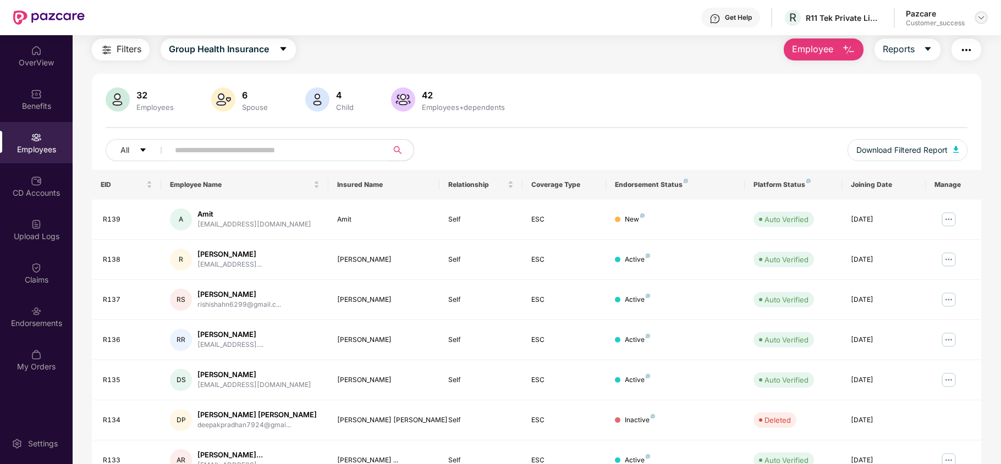
click at [980, 19] on img at bounding box center [981, 17] width 9 height 9
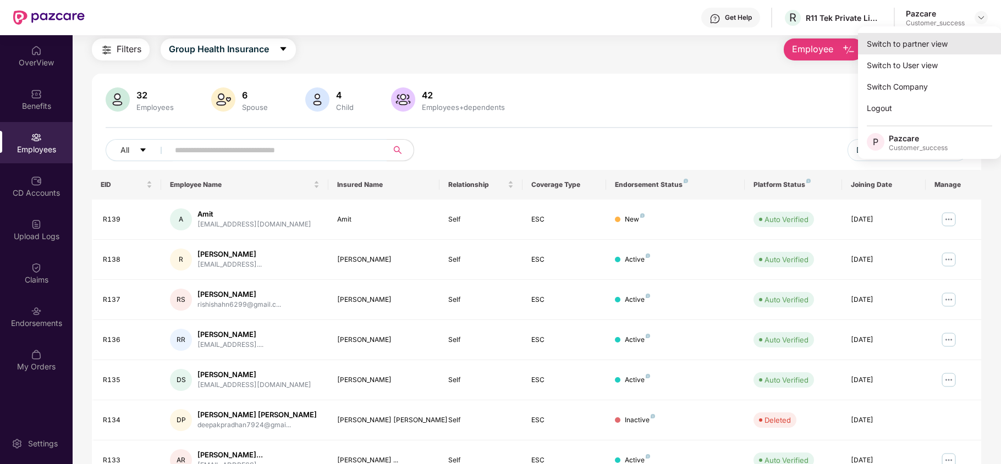
click at [923, 51] on div "Switch to partner view" at bounding box center [929, 43] width 143 height 21
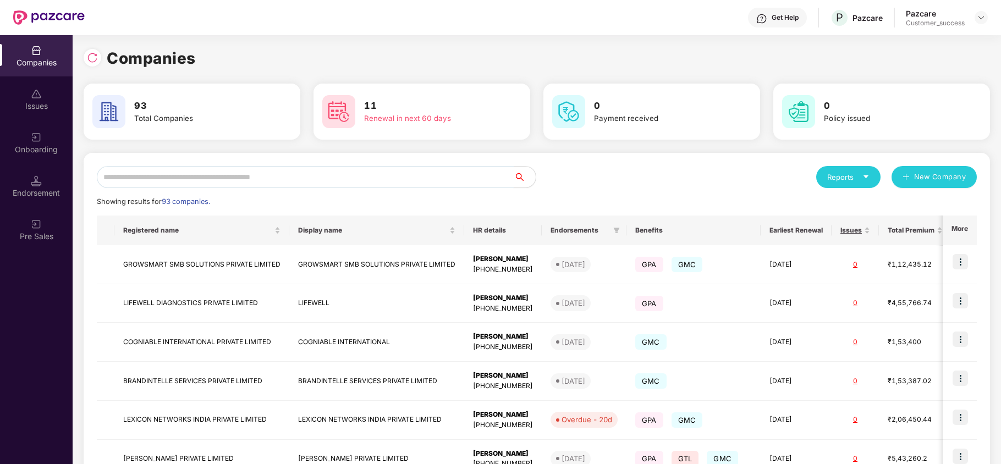
click at [349, 173] on input "text" at bounding box center [305, 177] width 417 height 22
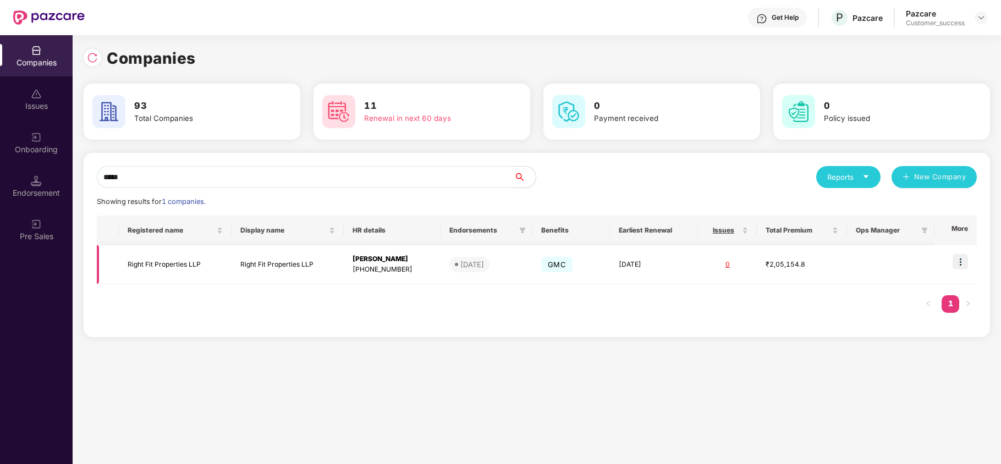
type input "*****"
click at [962, 267] on img at bounding box center [960, 261] width 15 height 15
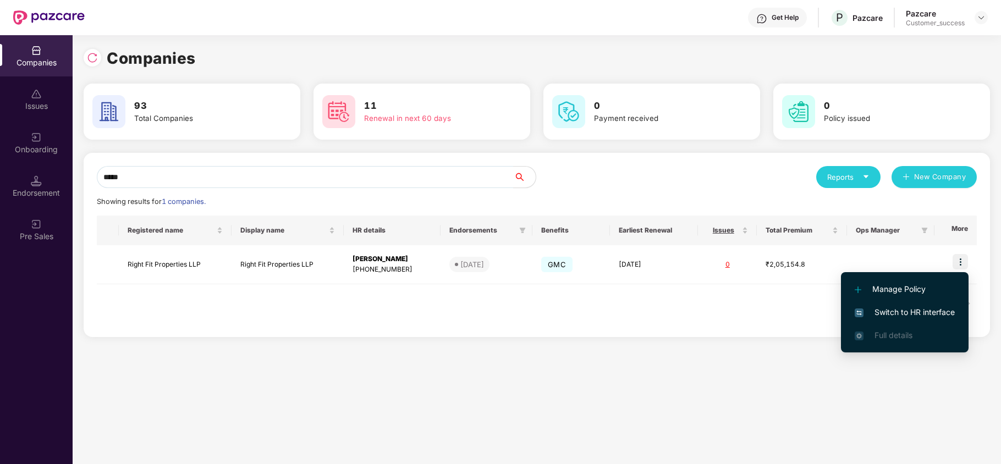
click at [933, 316] on span "Switch to HR interface" at bounding box center [905, 312] width 100 height 12
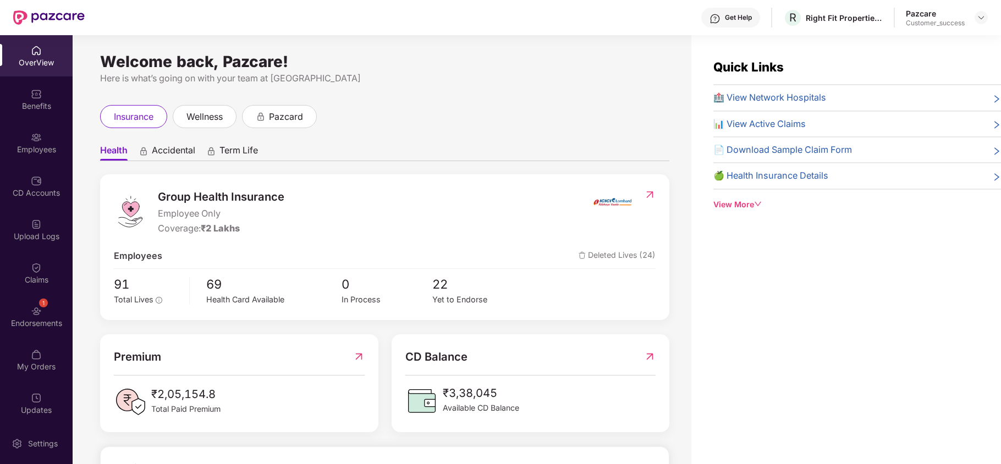
click at [44, 145] on div "Employees" at bounding box center [36, 149] width 73 height 11
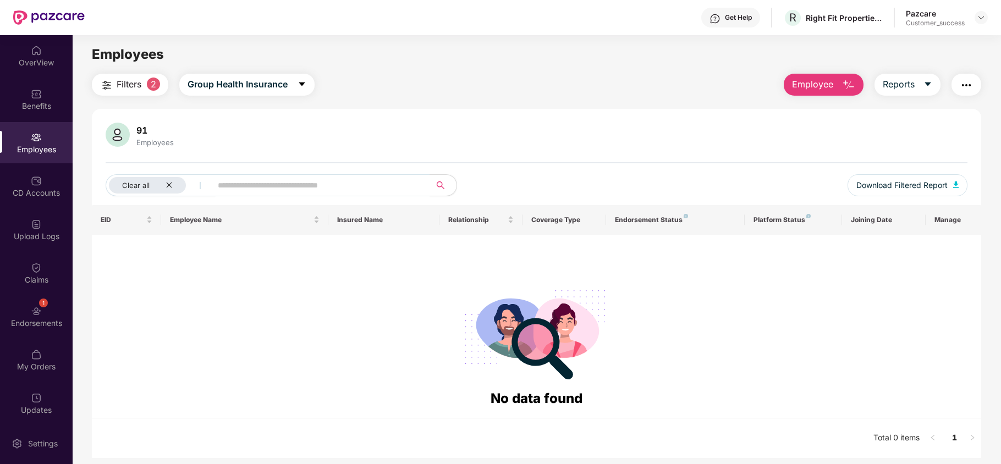
click at [44, 145] on div "Employees" at bounding box center [36, 149] width 73 height 11
click at [169, 183] on icon "close" at bounding box center [169, 185] width 7 height 7
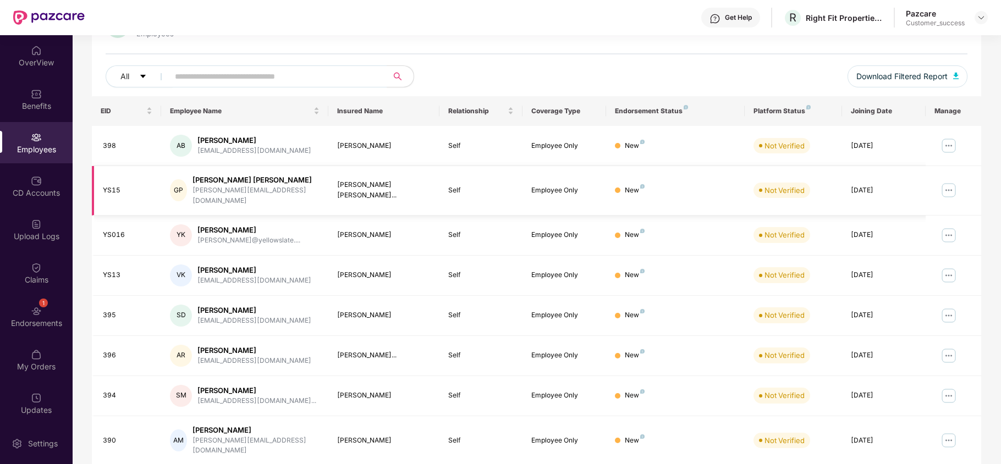
scroll to position [0, 0]
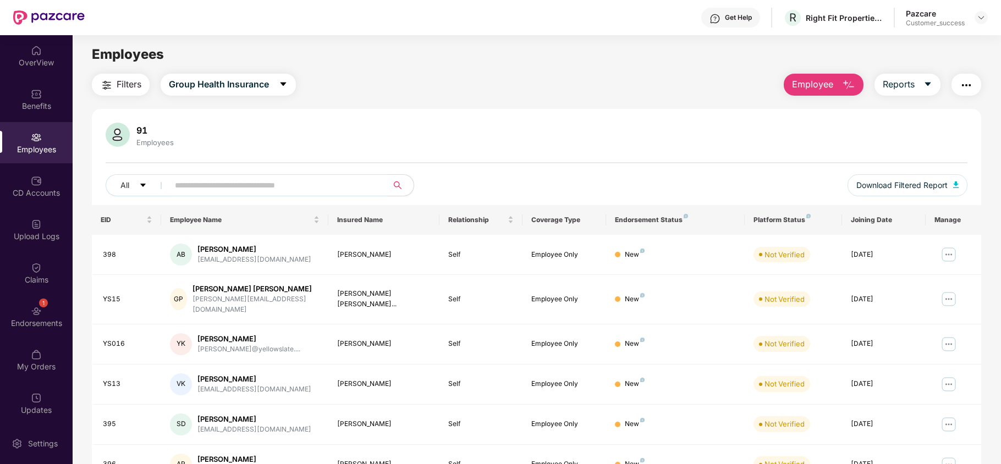
click at [289, 180] on input "text" at bounding box center [274, 185] width 198 height 17
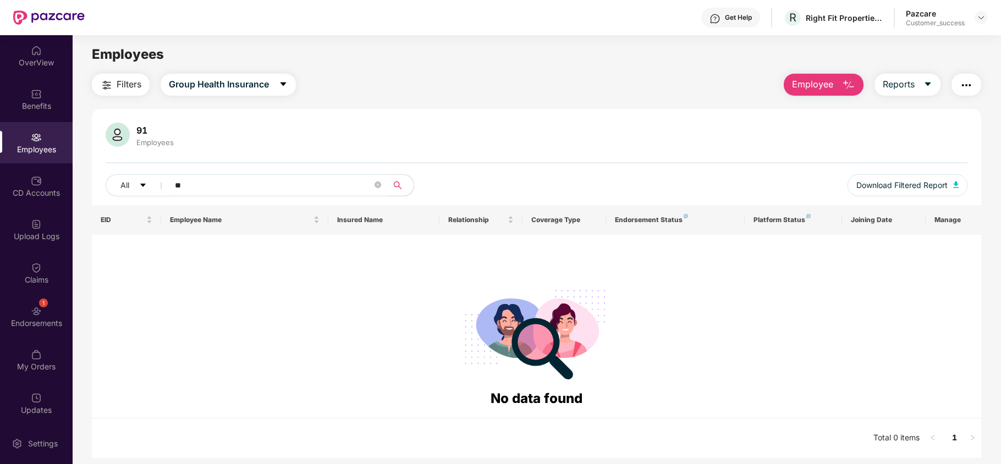
type input "*"
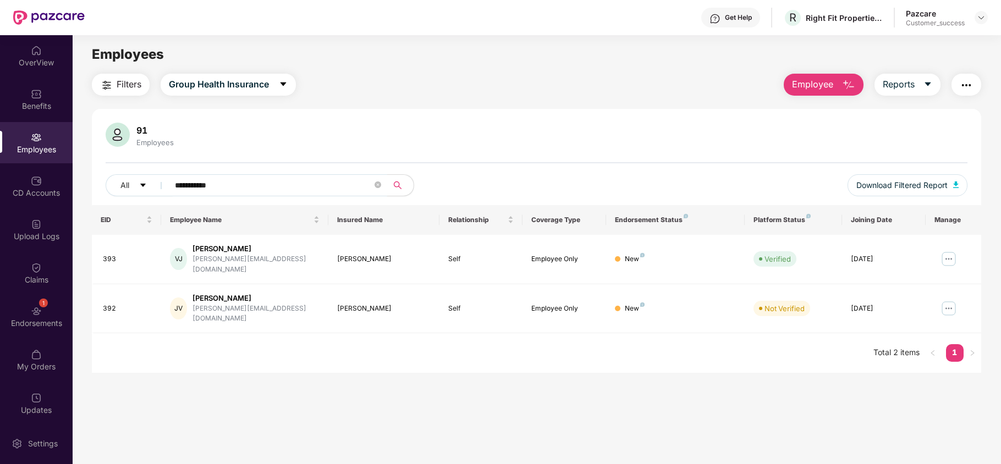
type input "**********"
click at [978, 18] on img at bounding box center [981, 17] width 9 height 9
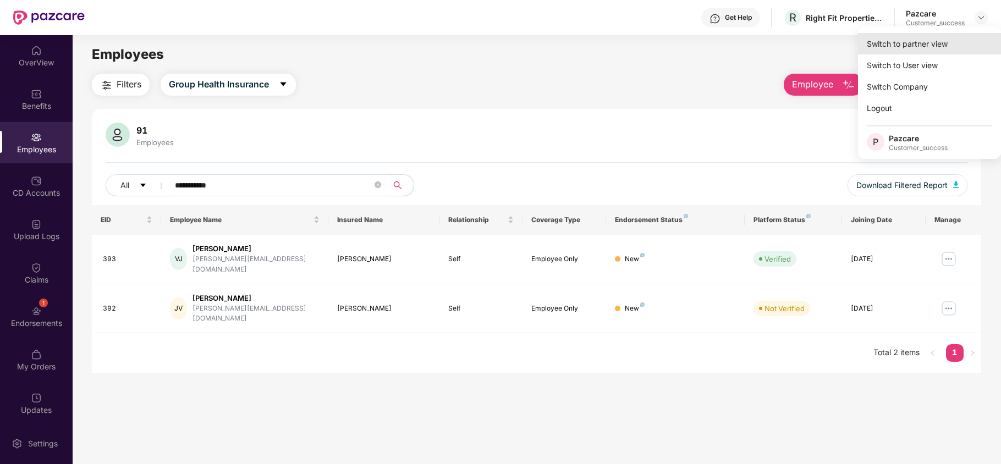
click at [948, 42] on div "Switch to partner view" at bounding box center [929, 43] width 143 height 21
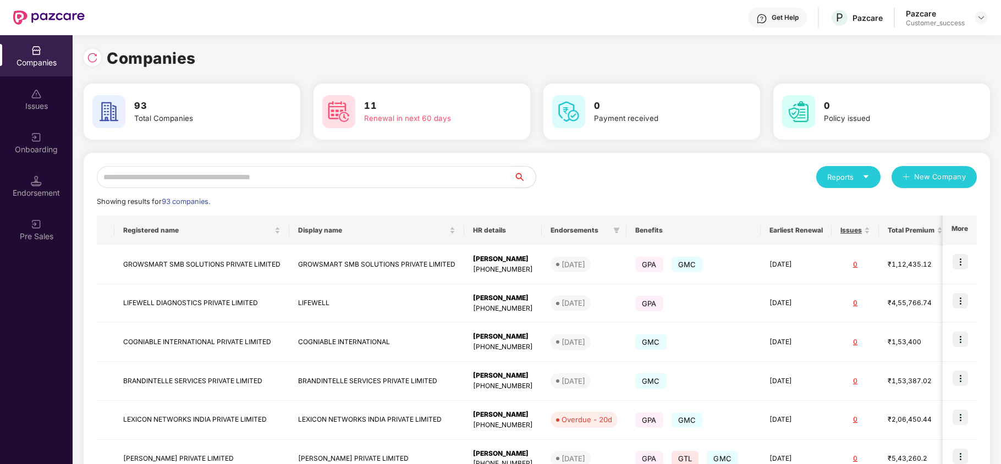
click at [278, 178] on input "text" at bounding box center [305, 177] width 417 height 22
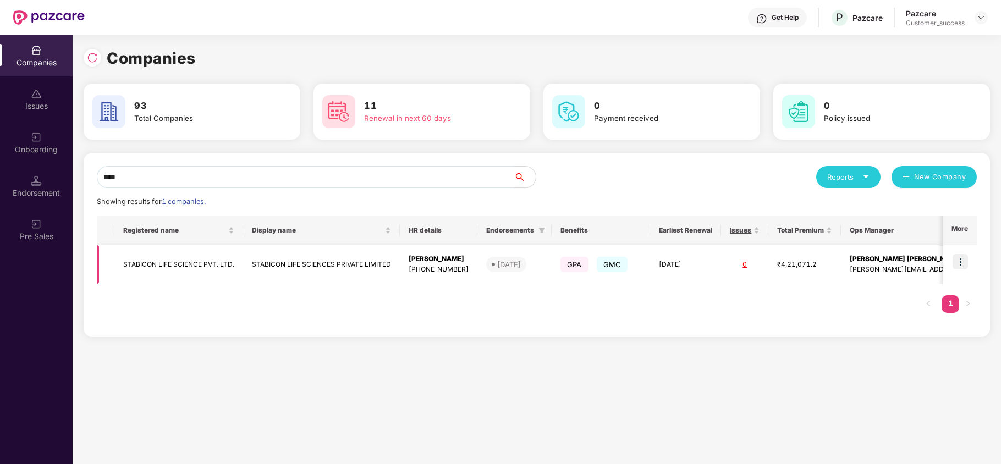
type input "****"
click at [964, 262] on img at bounding box center [960, 261] width 15 height 15
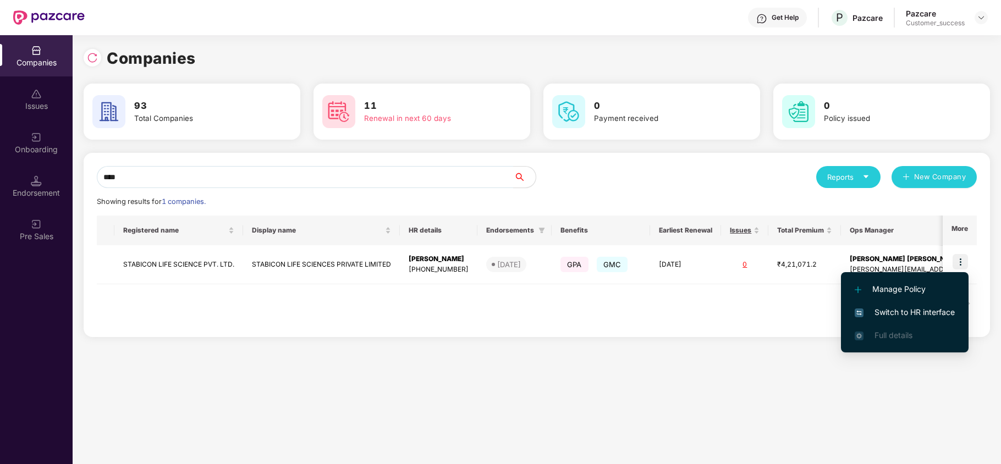
click at [914, 315] on span "Switch to HR interface" at bounding box center [905, 312] width 100 height 12
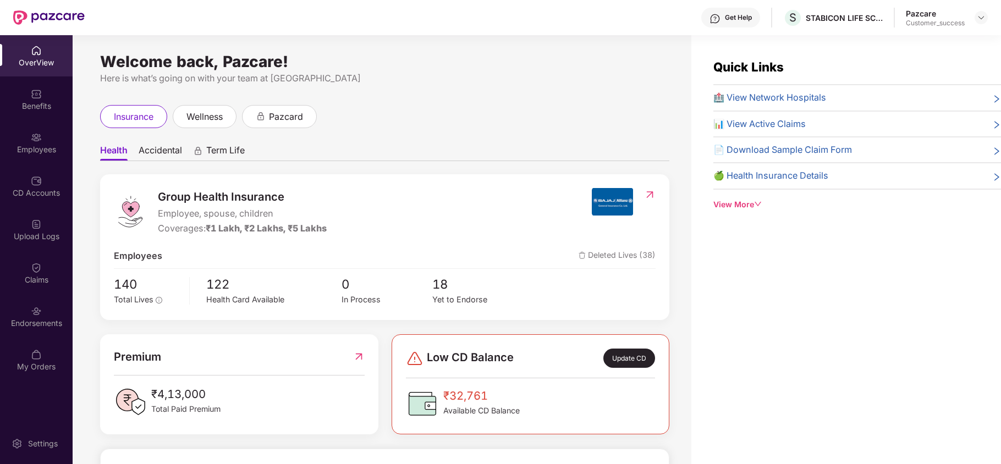
click at [43, 177] on div "CD Accounts" at bounding box center [36, 186] width 73 height 41
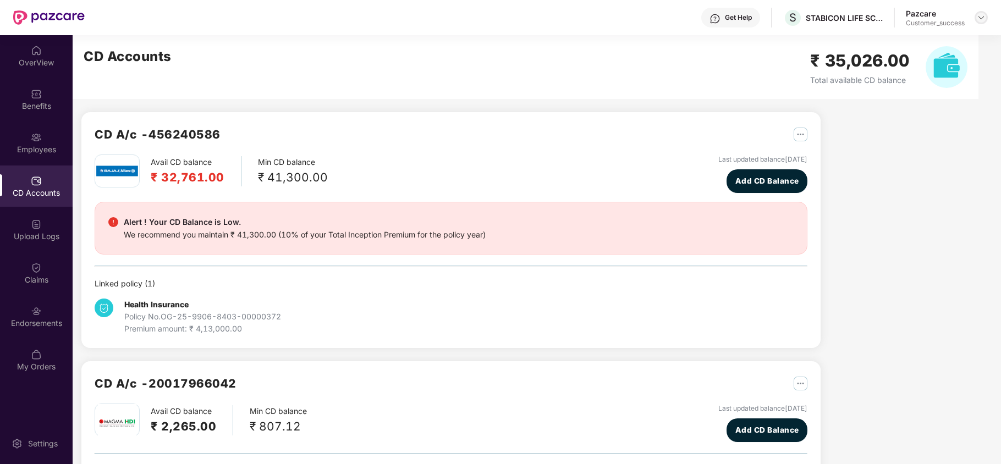
click at [980, 14] on img at bounding box center [981, 17] width 9 height 9
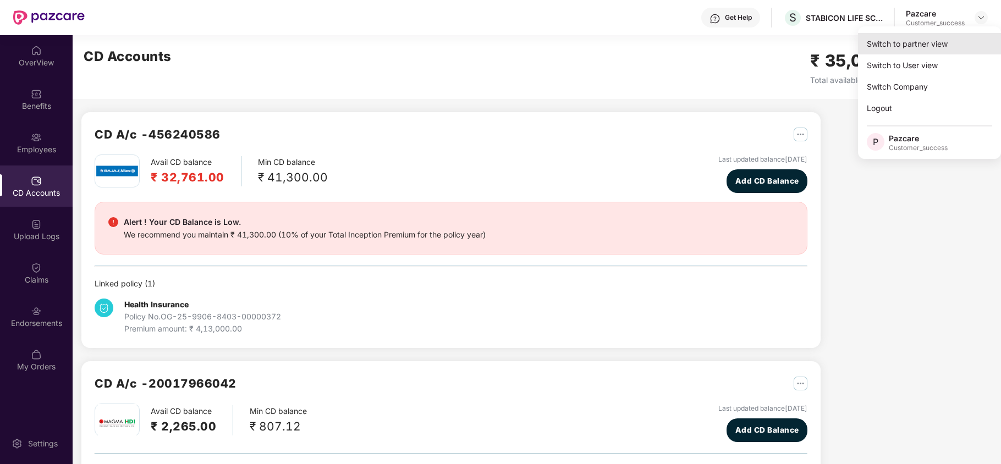
click at [924, 46] on div "Switch to partner view" at bounding box center [929, 43] width 143 height 21
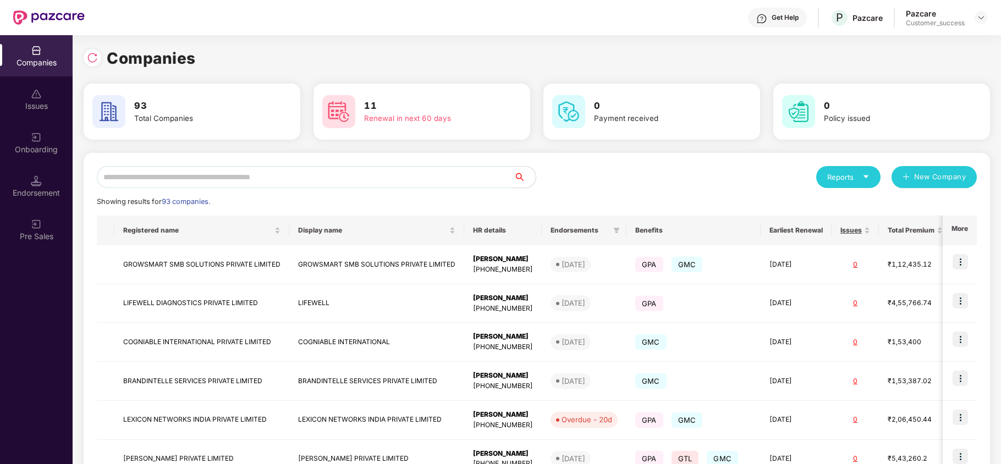
click at [264, 179] on input "text" at bounding box center [305, 177] width 417 height 22
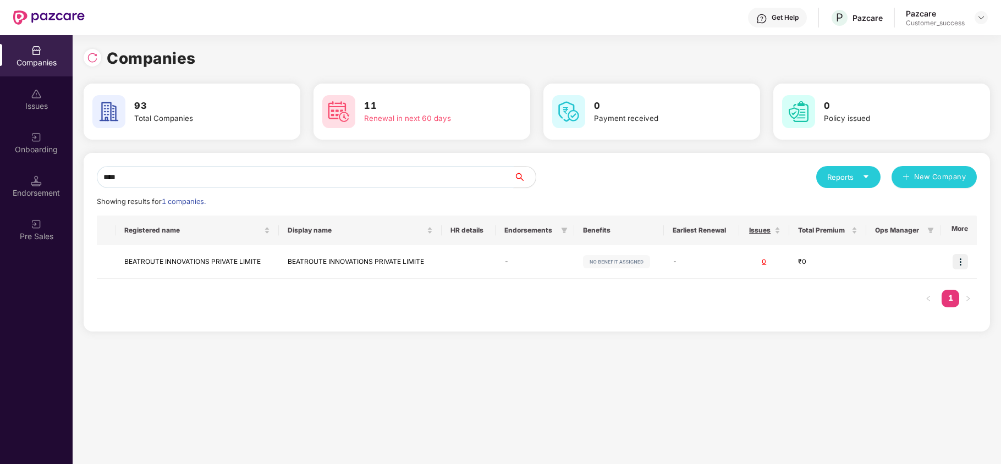
click at [219, 171] on input "****" at bounding box center [305, 177] width 417 height 22
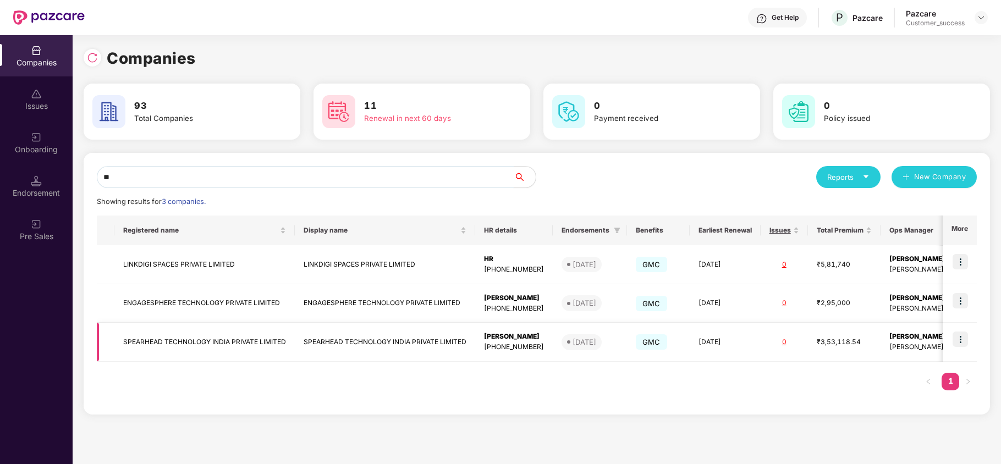
type input "**"
click at [124, 340] on td "SPEARHEAD TECHNOLOGY INDIA PRIVATE LIMITED" at bounding box center [204, 342] width 180 height 39
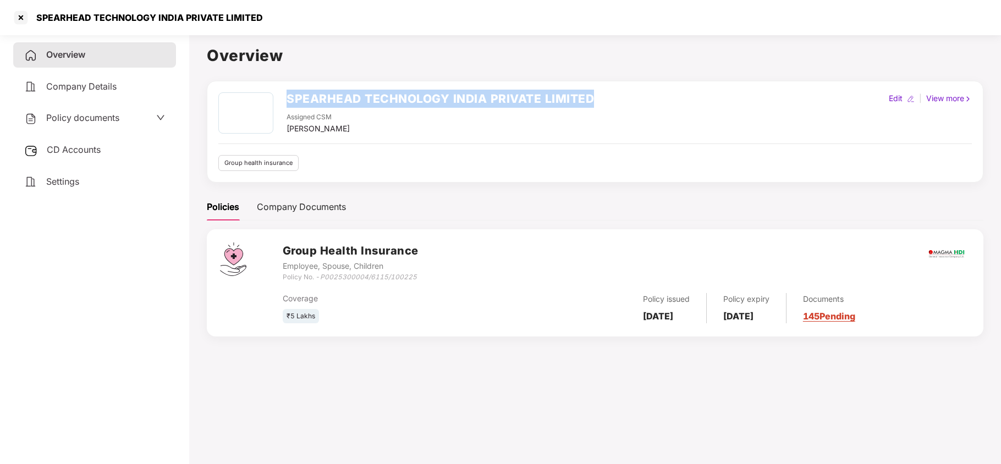
copy h2 "SPEARHEAD TECHNOLOGY INDIA PRIVATE LIMITED"
drag, startPoint x: 286, startPoint y: 97, endPoint x: 608, endPoint y: 102, distance: 321.9
click at [608, 102] on div "SPEARHEAD TECHNOLOGY INDIA PRIVATE LIMITED Assigned CSM Rajul Gupta Edit | View…" at bounding box center [595, 113] width 754 height 42
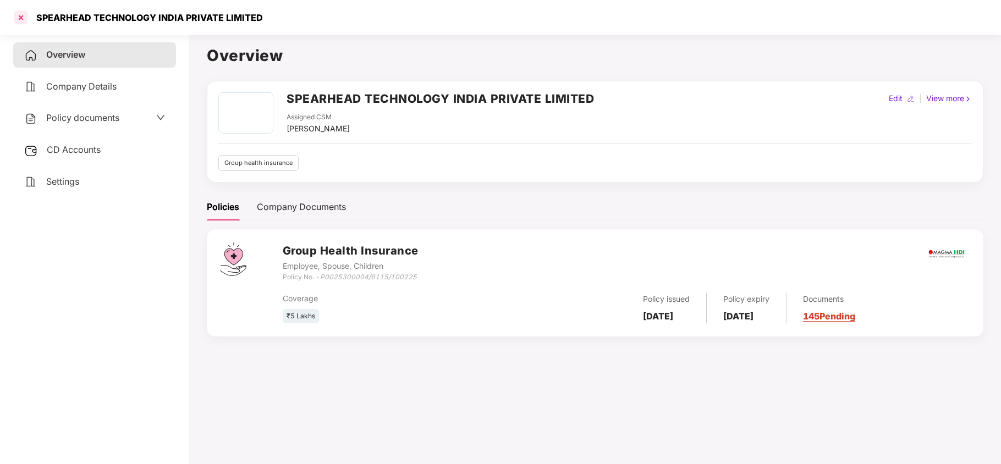
click at [23, 18] on div at bounding box center [21, 18] width 18 height 18
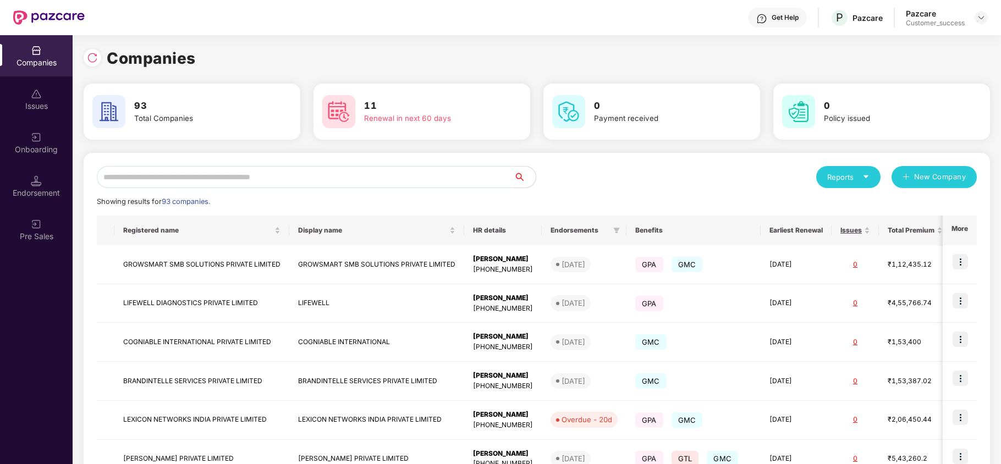
click at [230, 166] on input "text" at bounding box center [305, 177] width 417 height 22
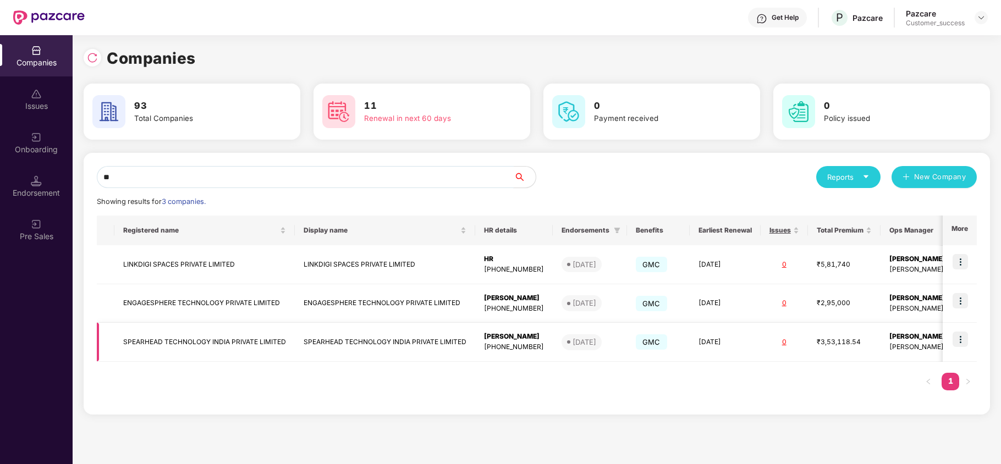
type input "**"
click at [966, 340] on img at bounding box center [960, 339] width 15 height 15
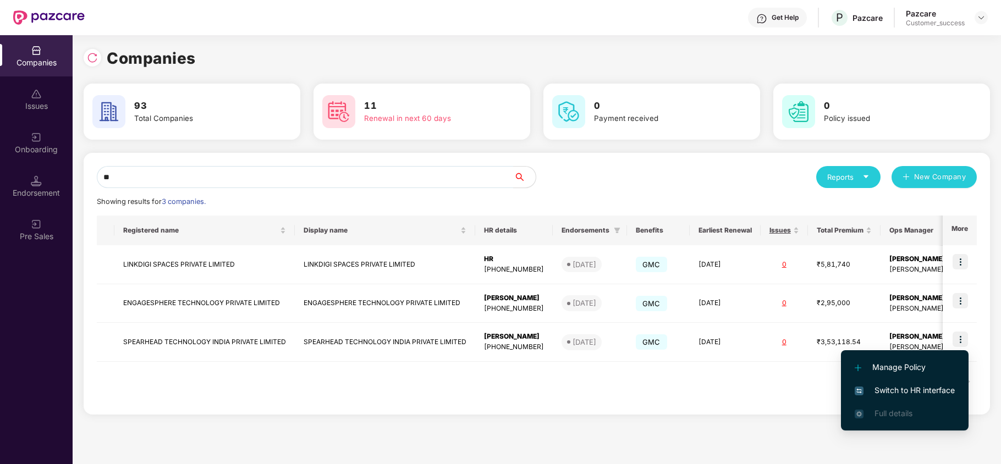
click at [911, 388] on span "Switch to HR interface" at bounding box center [905, 391] width 100 height 12
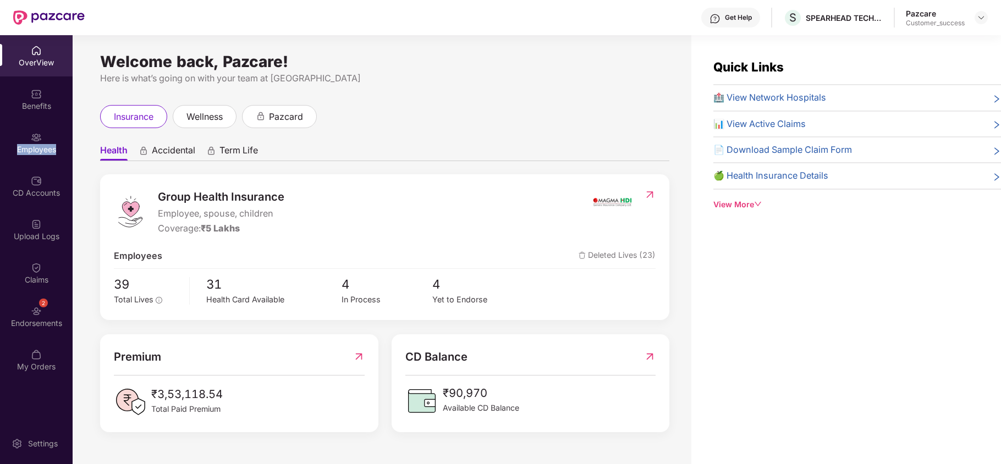
click at [35, 153] on div "Employees" at bounding box center [36, 149] width 73 height 11
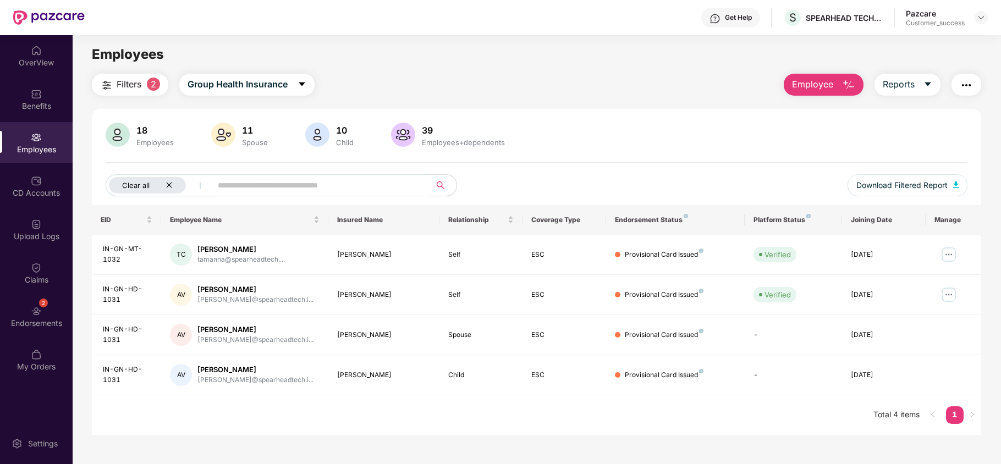
click at [167, 183] on icon "close" at bounding box center [169, 185] width 7 height 7
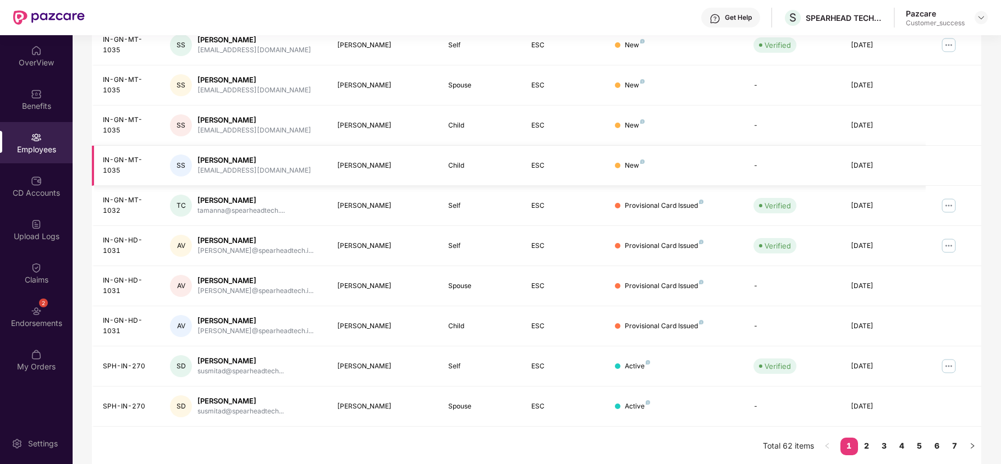
scroll to position [214, 0]
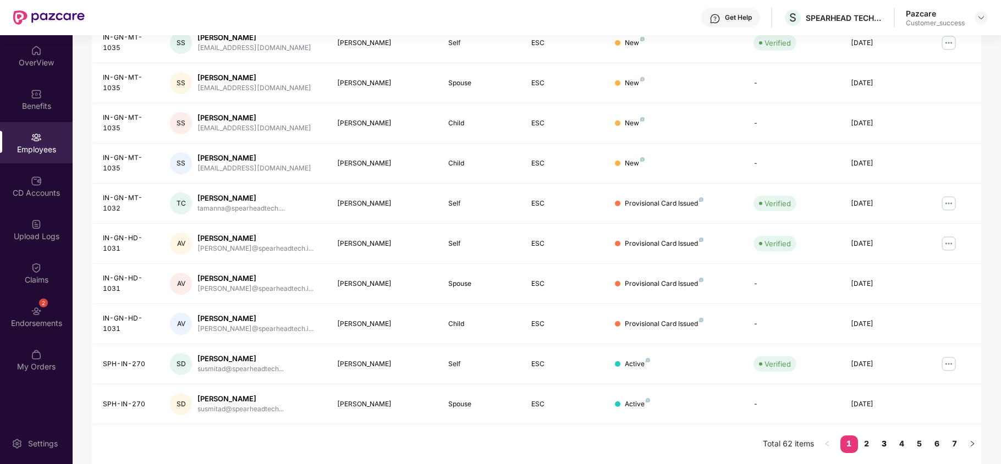
click at [887, 438] on link "3" at bounding box center [885, 444] width 18 height 17
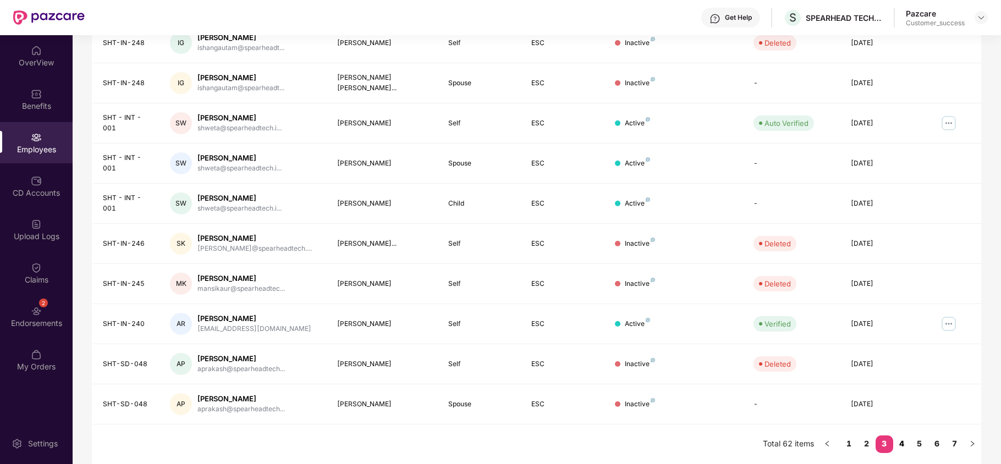
click at [903, 440] on link "4" at bounding box center [902, 444] width 18 height 17
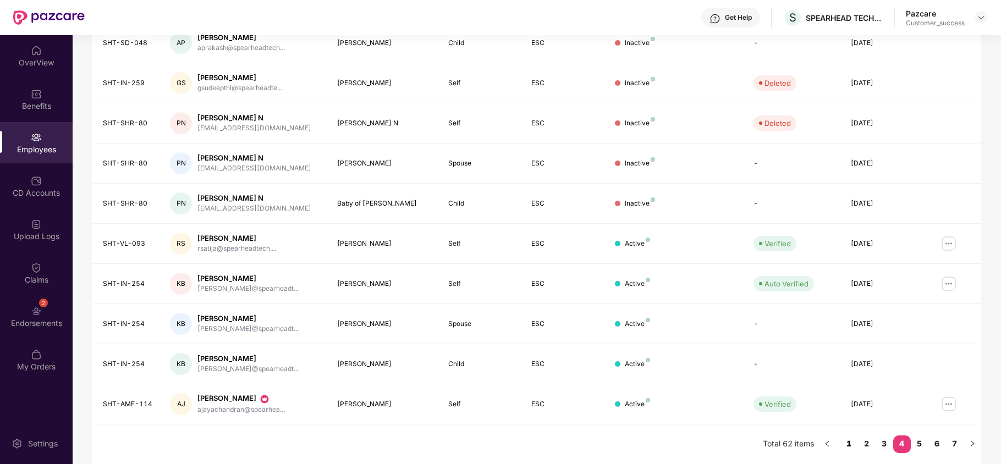
click at [848, 443] on link "1" at bounding box center [850, 444] width 18 height 17
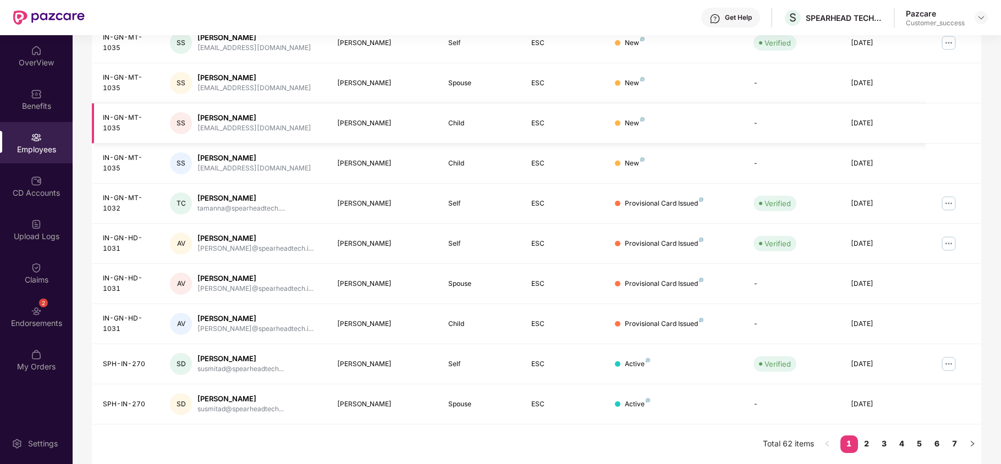
scroll to position [166, 0]
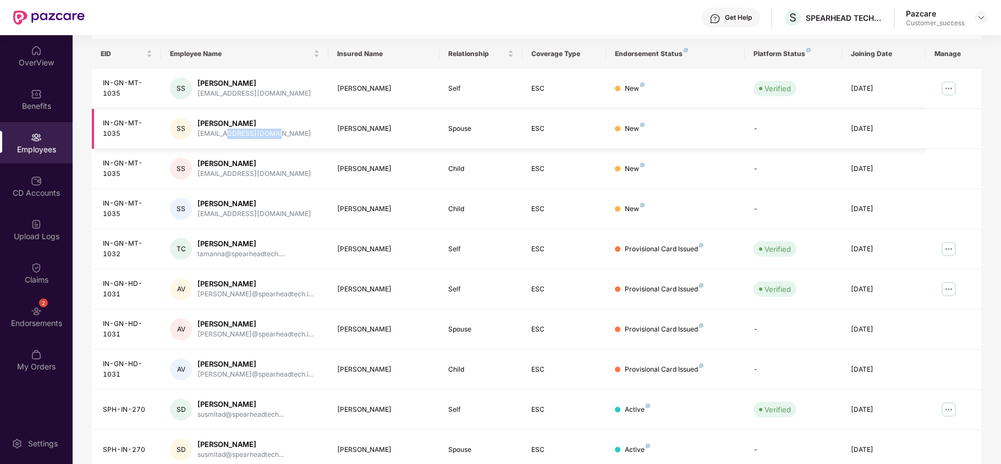
drag, startPoint x: 225, startPoint y: 135, endPoint x: 275, endPoint y: 133, distance: 50.1
click at [275, 133] on div "SS Shruti Sharma shrutis@nexgentek.com" at bounding box center [244, 129] width 149 height 22
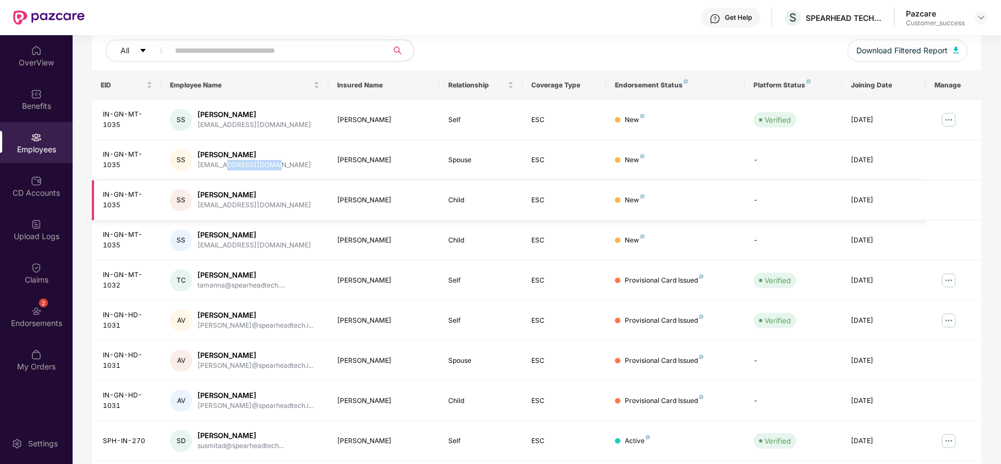
scroll to position [134, 0]
drag, startPoint x: 227, startPoint y: 245, endPoint x: 276, endPoint y: 249, distance: 49.7
click at [276, 249] on div "SS Shruti Sharma shrutis@nexgentek.com" at bounding box center [244, 241] width 149 height 22
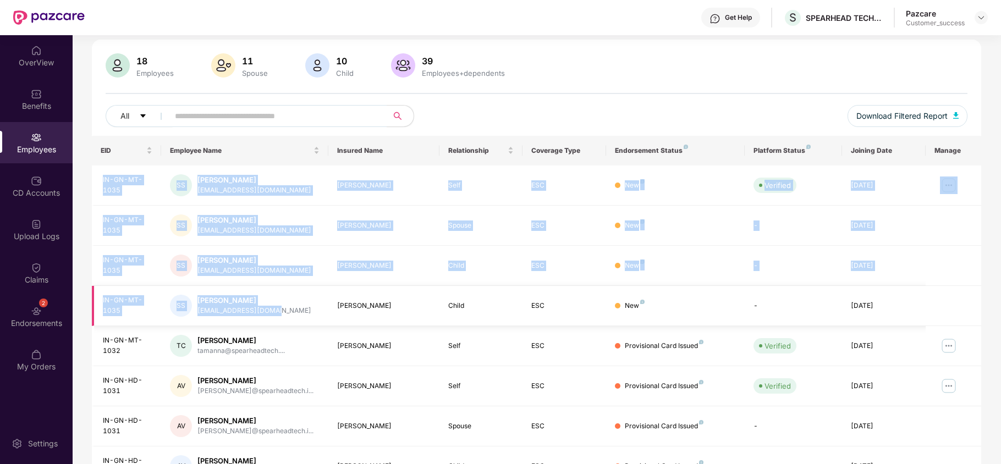
drag, startPoint x: 99, startPoint y: 176, endPoint x: 294, endPoint y: 309, distance: 235.6
click at [294, 309] on tbody "IN-GN-MT-1035 SS Shruti Sharma shrutis@nexgentek.com Shruti Sharma Self ESC New…" at bounding box center [537, 367] width 890 height 402
click at [983, 13] on img at bounding box center [981, 17] width 9 height 9
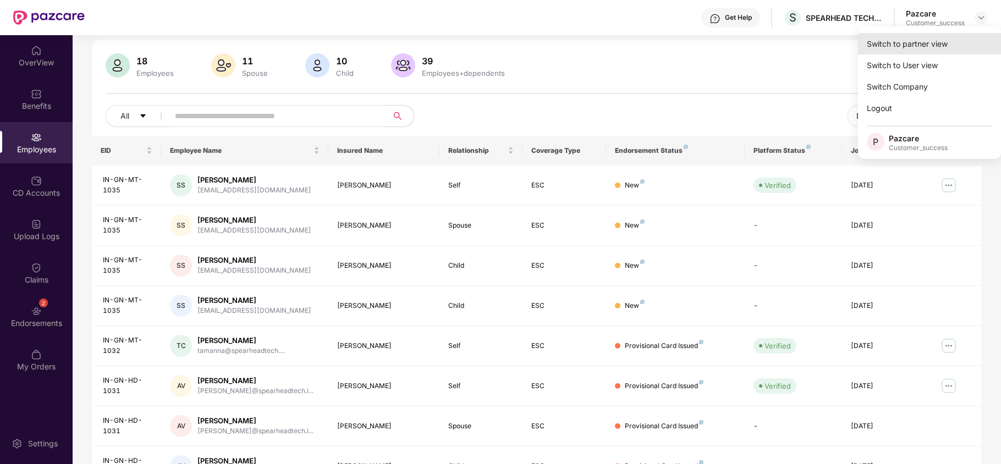
click at [951, 34] on div "Switch to partner view" at bounding box center [929, 43] width 143 height 21
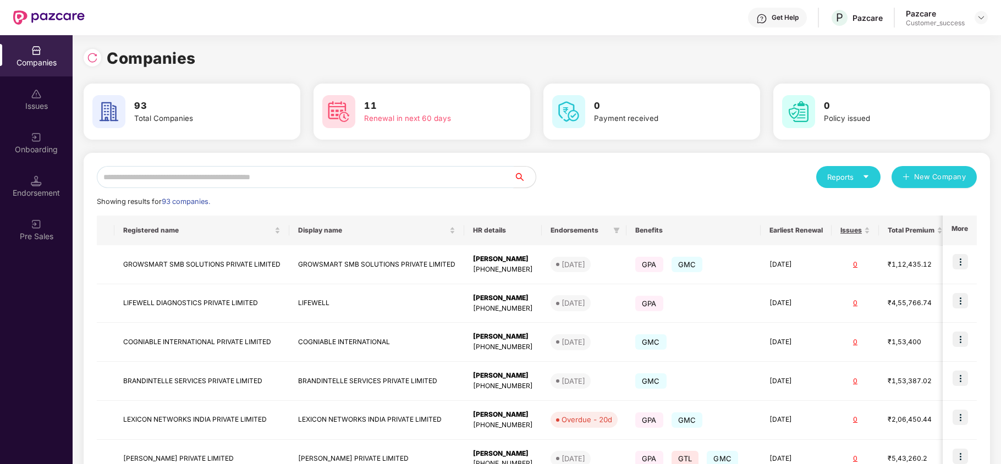
click at [243, 179] on input "text" at bounding box center [305, 177] width 417 height 22
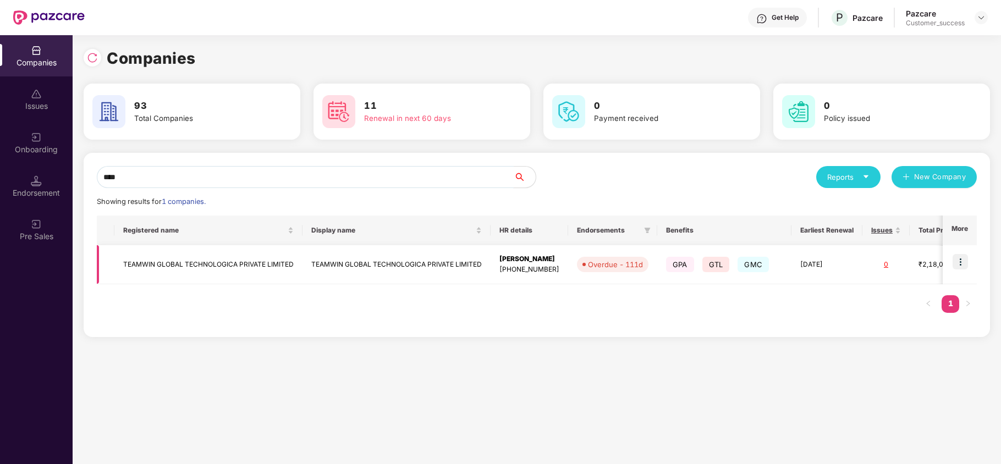
type input "****"
click at [962, 259] on img at bounding box center [960, 261] width 15 height 15
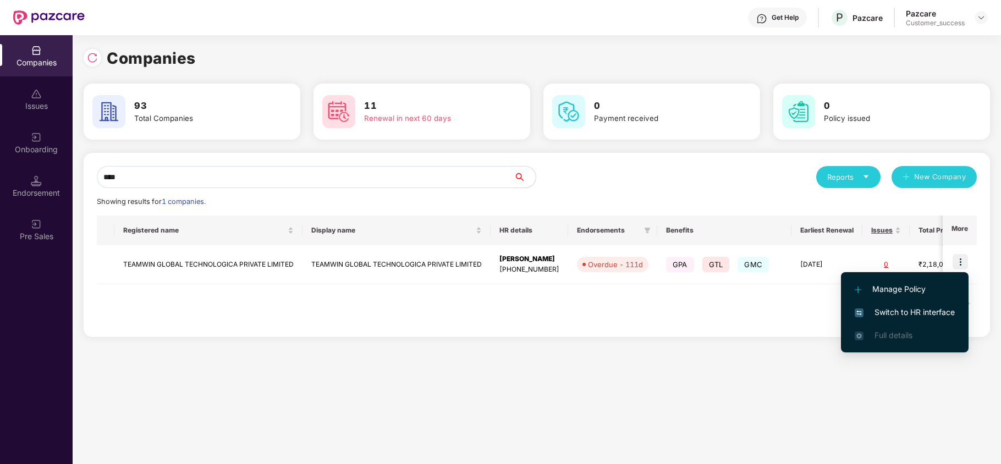
click at [900, 316] on span "Switch to HR interface" at bounding box center [905, 312] width 100 height 12
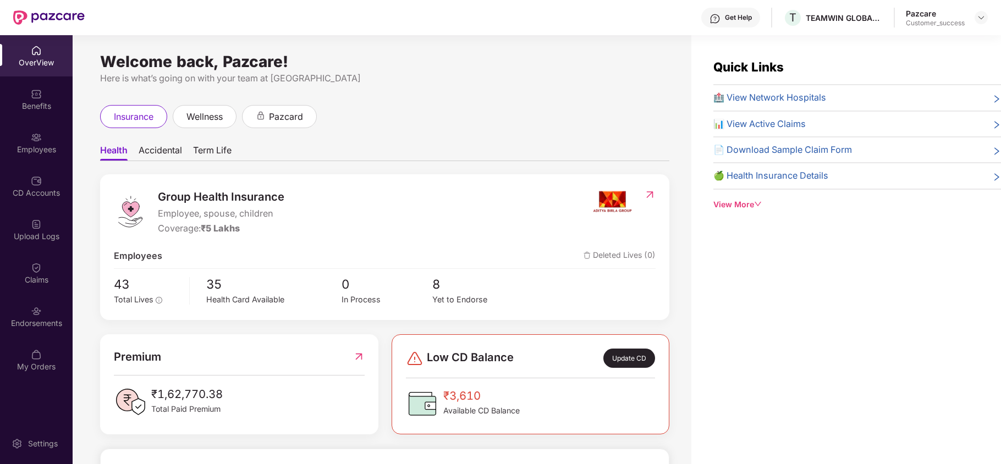
click at [44, 188] on div "CD Accounts" at bounding box center [36, 193] width 73 height 11
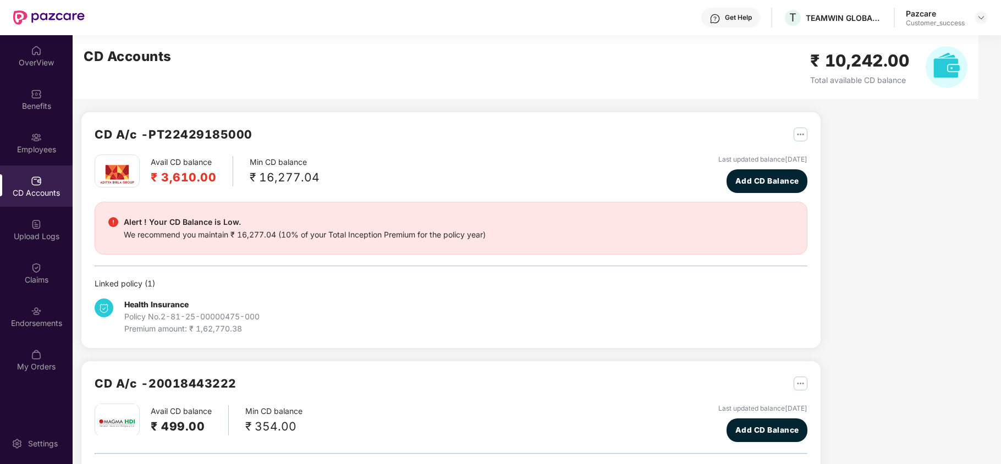
scroll to position [34, 0]
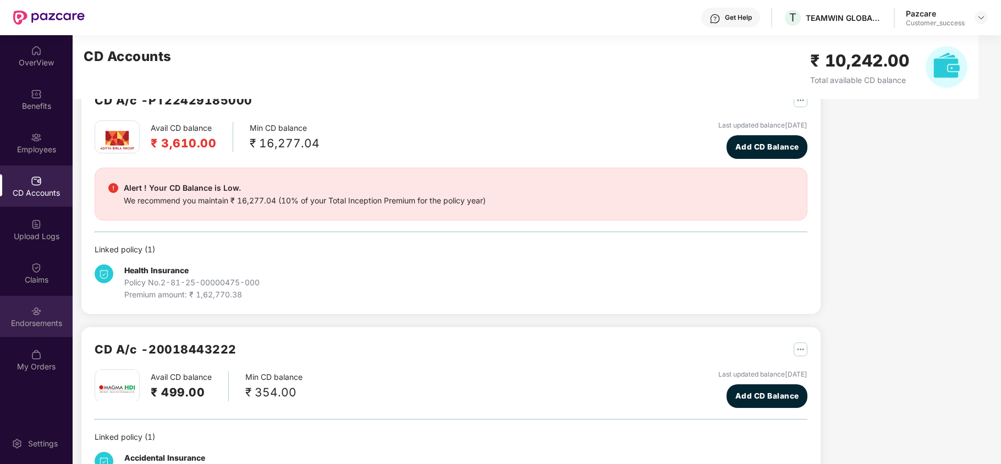
click at [22, 304] on div "Endorsements" at bounding box center [36, 316] width 73 height 41
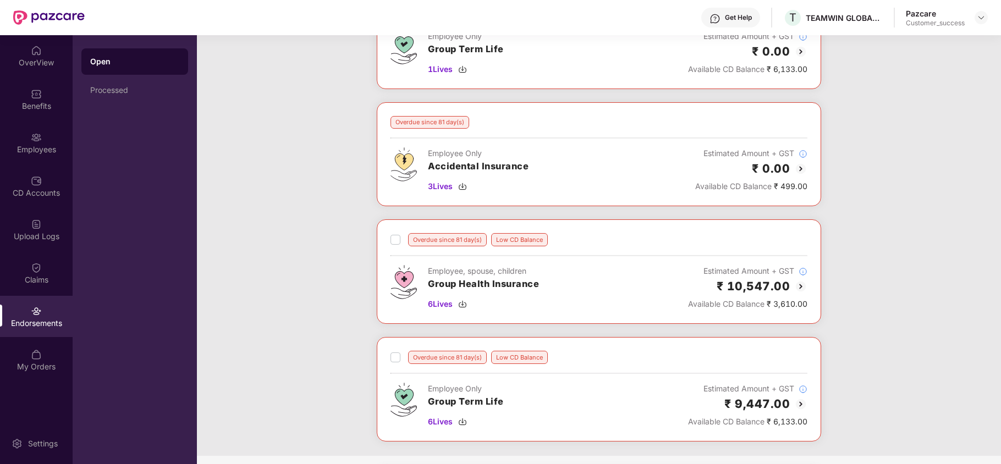
scroll to position [0, 0]
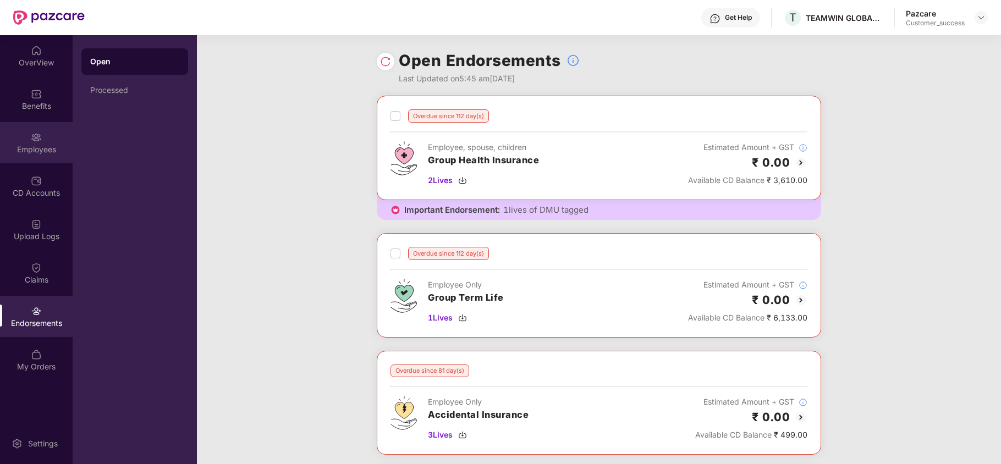
click at [40, 159] on div "Employees" at bounding box center [36, 142] width 73 height 41
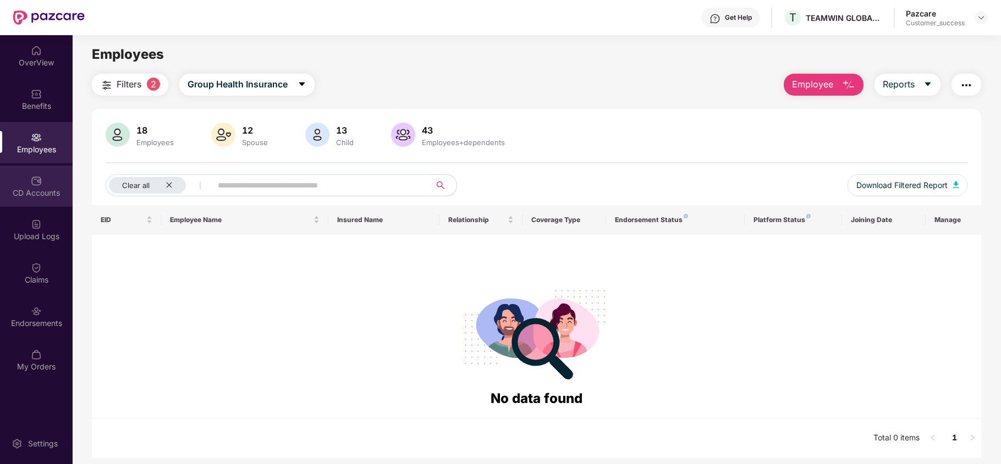
click at [36, 198] on div "CD Accounts" at bounding box center [36, 193] width 73 height 11
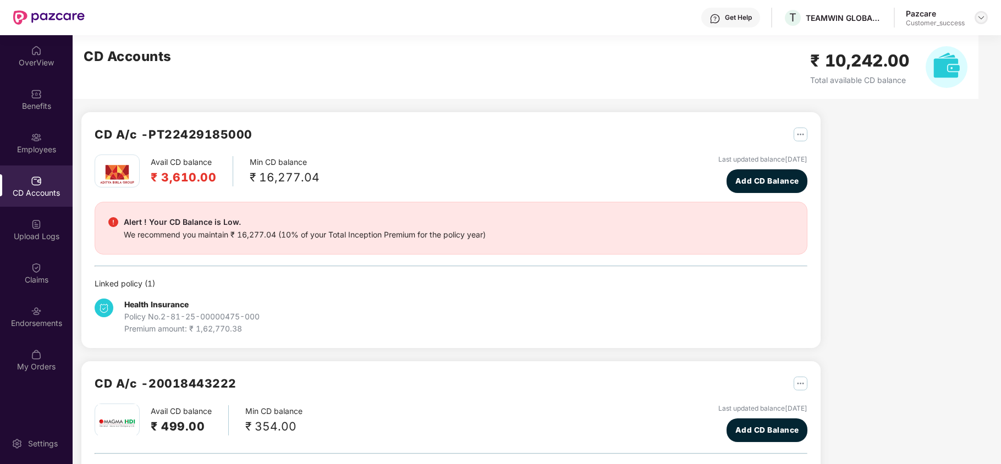
click at [982, 17] on img at bounding box center [981, 17] width 9 height 9
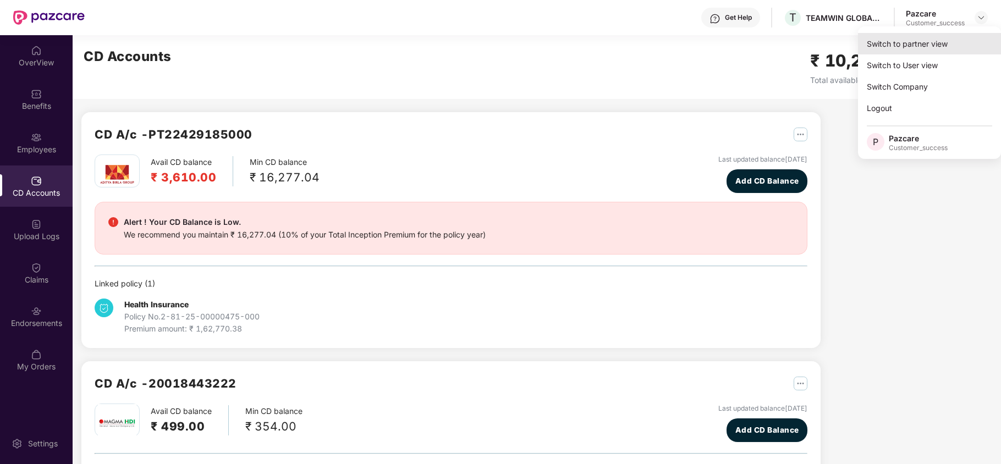
click at [927, 50] on div "Switch to partner view" at bounding box center [929, 43] width 143 height 21
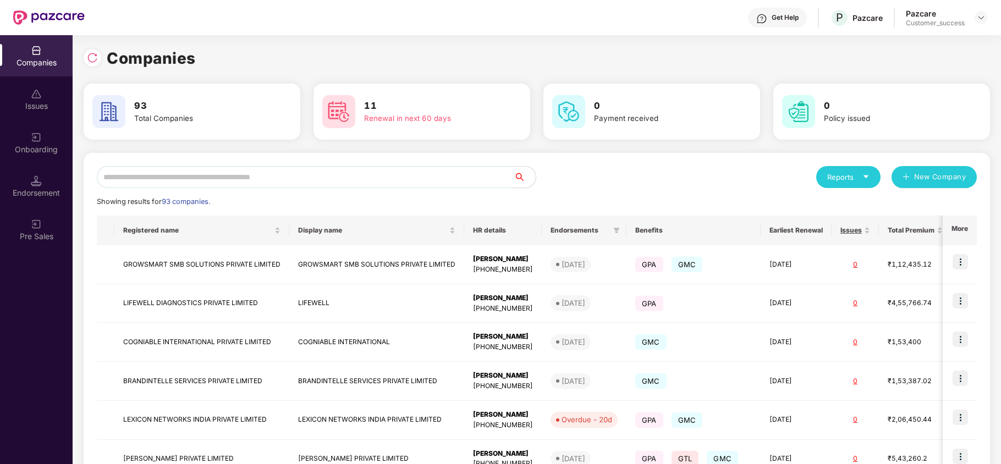
click at [406, 184] on input "text" at bounding box center [305, 177] width 417 height 22
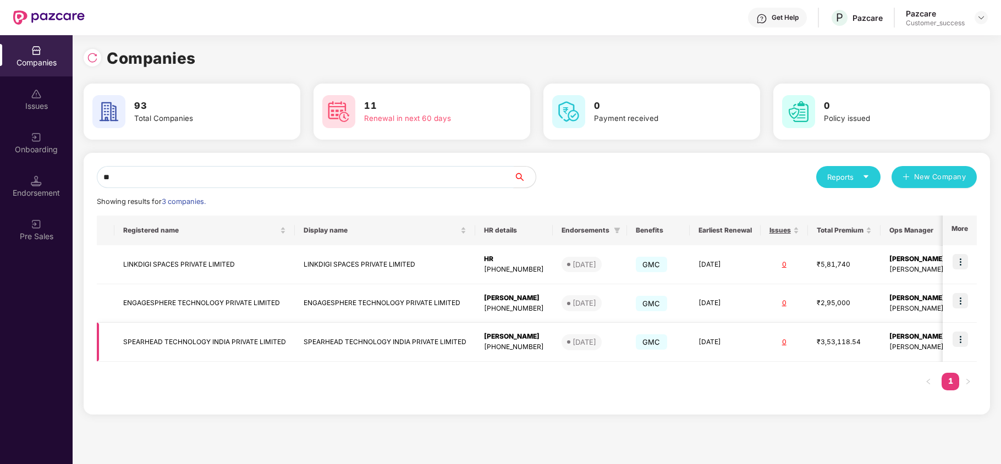
type input "**"
click at [962, 340] on img at bounding box center [960, 339] width 15 height 15
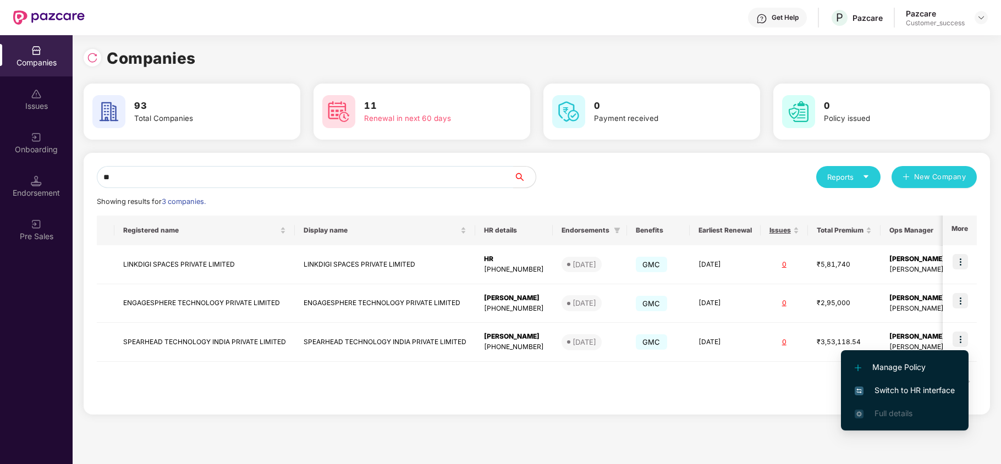
click at [923, 386] on span "Switch to HR interface" at bounding box center [905, 391] width 100 height 12
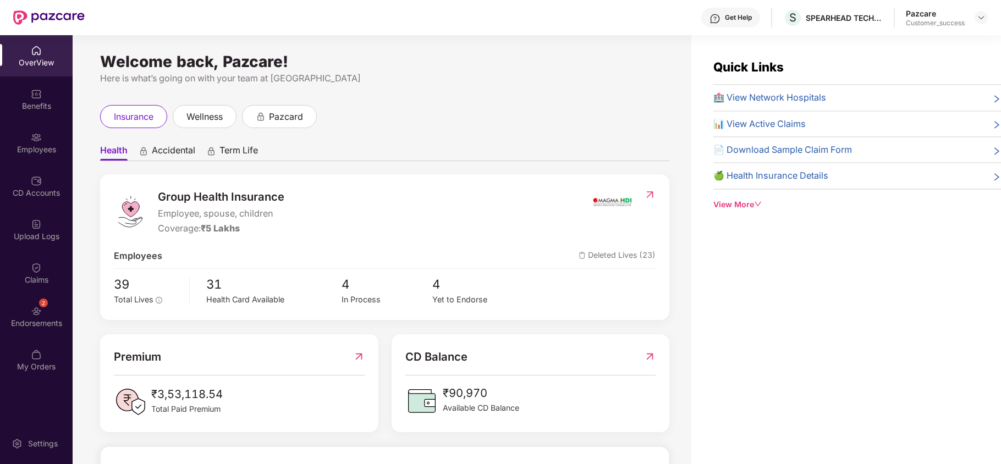
click at [36, 141] on img at bounding box center [36, 137] width 11 height 11
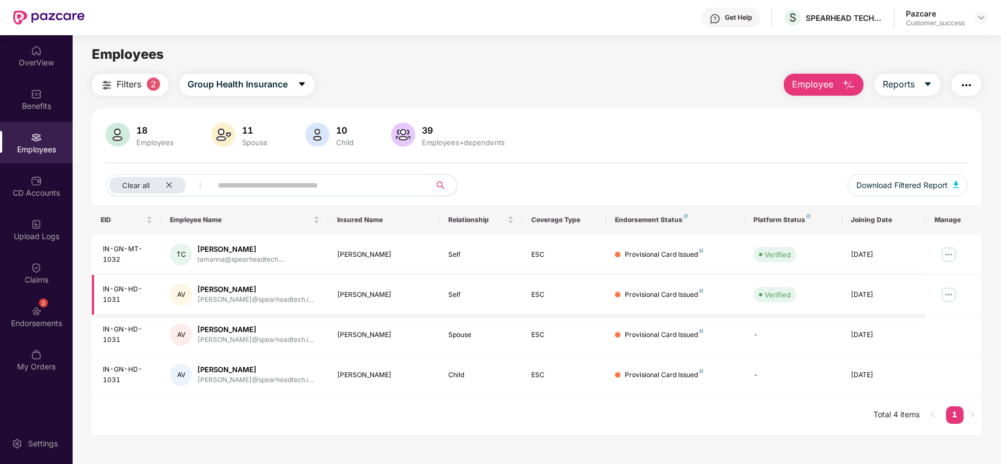
scroll to position [35, 0]
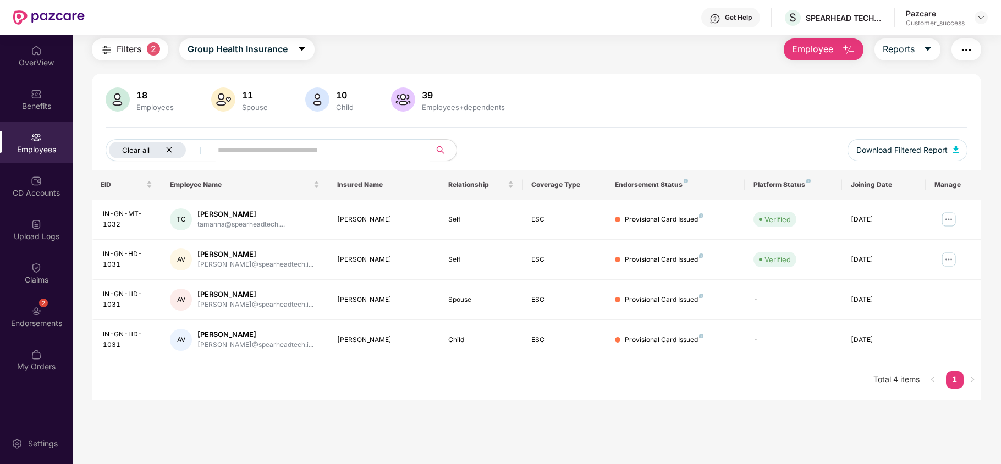
click at [168, 161] on button "Clear all" at bounding box center [161, 150] width 110 height 22
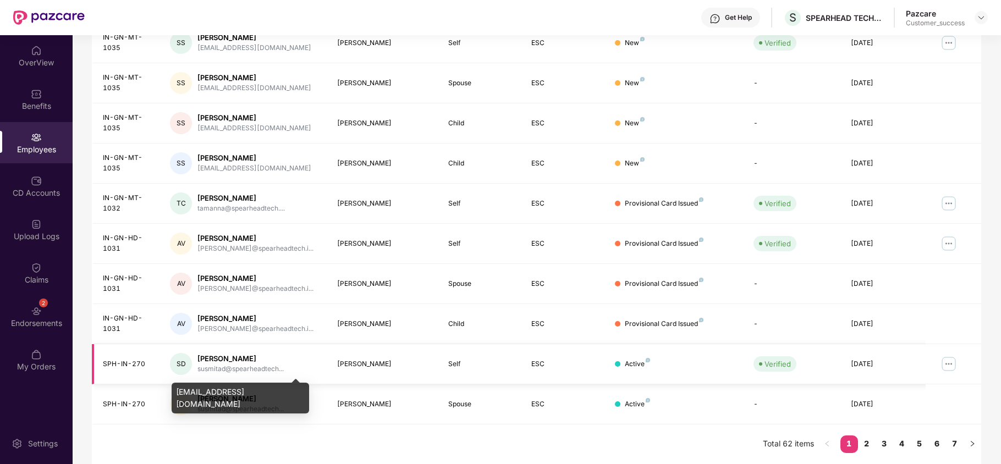
scroll to position [0, 0]
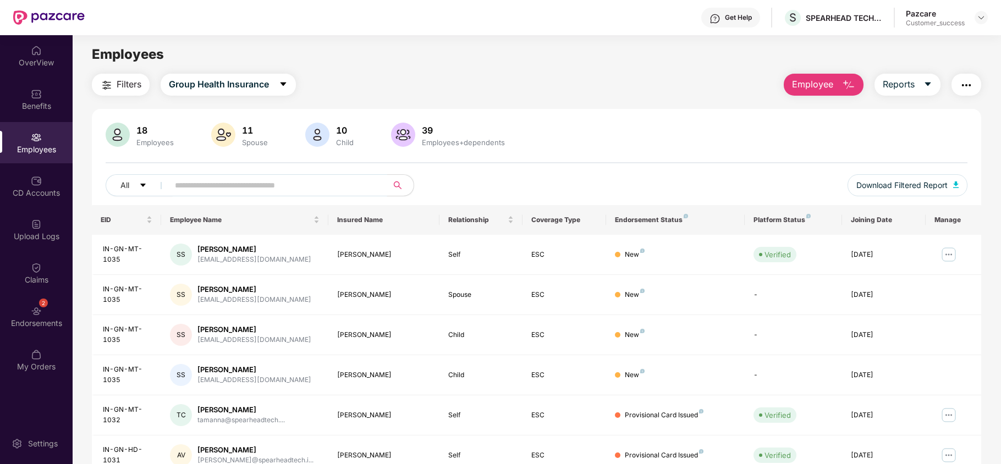
click at [291, 179] on input "text" at bounding box center [274, 185] width 198 height 17
paste input "**********"
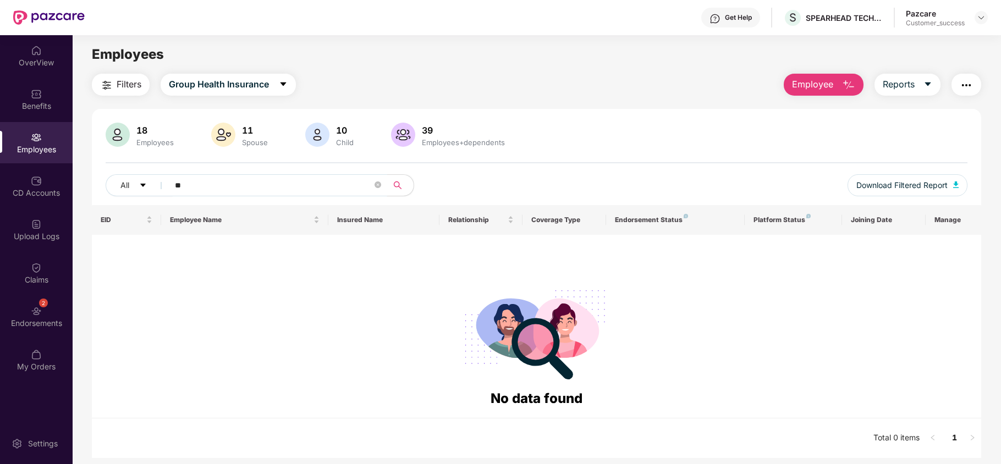
type input "*"
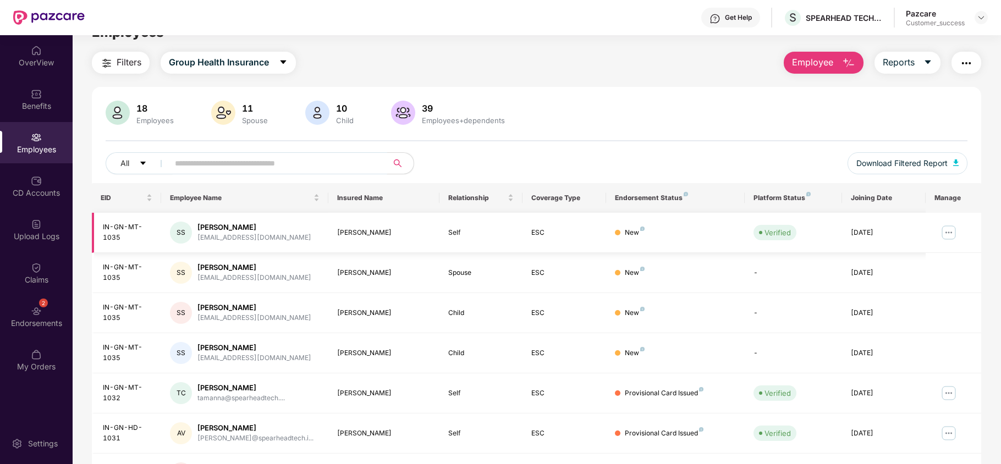
scroll to position [20, 0]
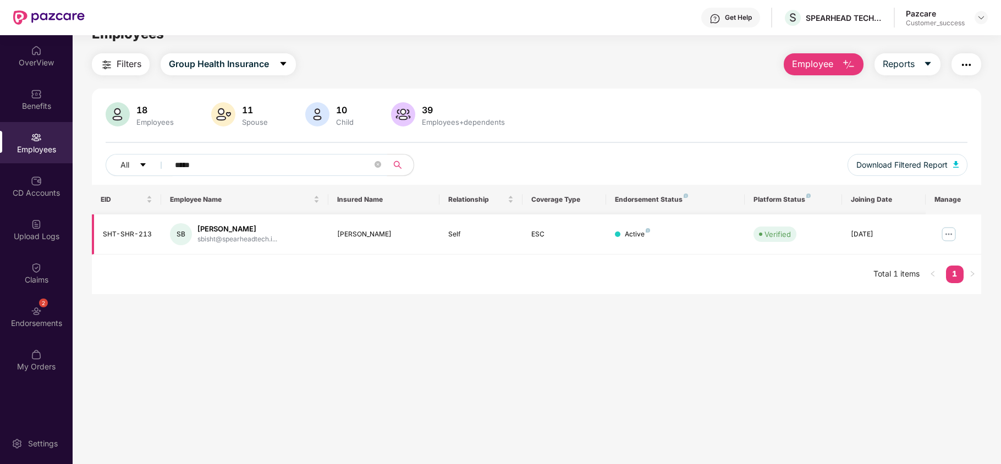
type input "*****"
click at [951, 232] on img at bounding box center [949, 235] width 18 height 18
click at [632, 330] on main "Employees Filters Group Health Insurance Employee Reports 18 Employees 11 Spous…" at bounding box center [537, 247] width 928 height 464
click at [381, 165] on icon "close-circle" at bounding box center [378, 164] width 7 height 7
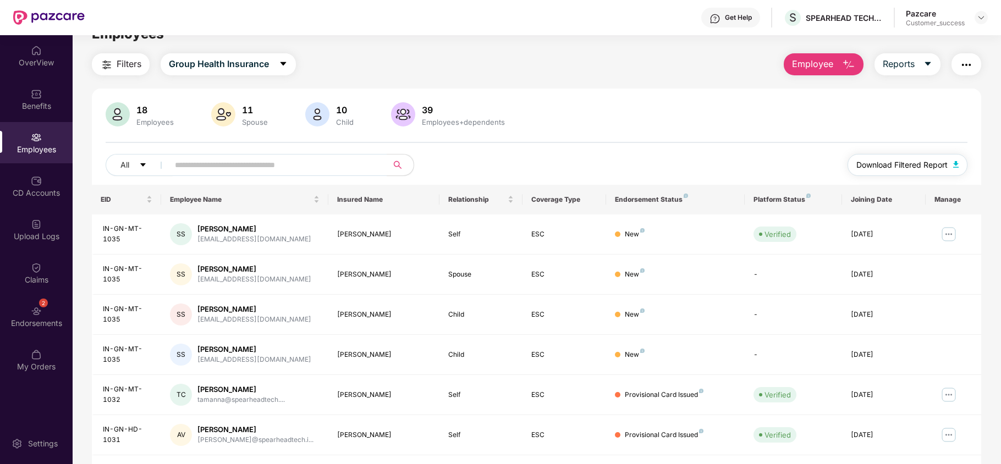
click at [903, 171] on span "Download Filtered Report" at bounding box center [902, 165] width 91 height 12
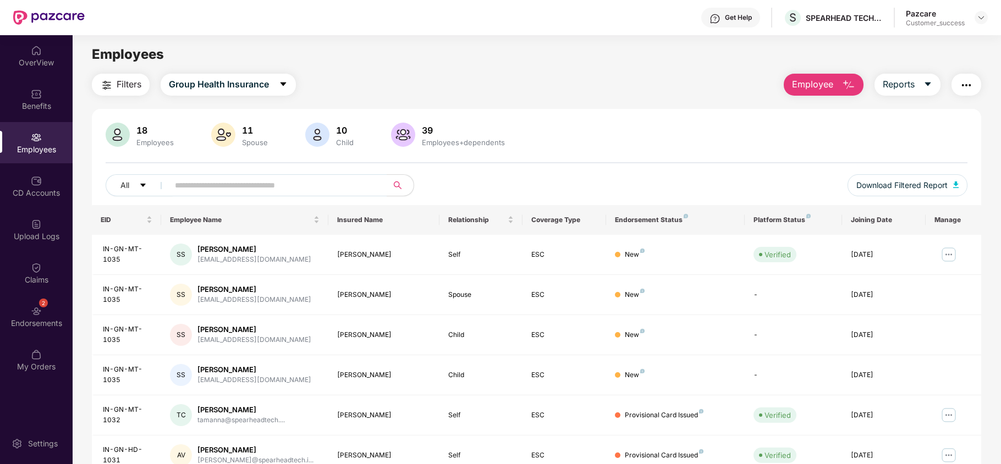
click at [115, 74] on button "Filters" at bounding box center [121, 85] width 58 height 22
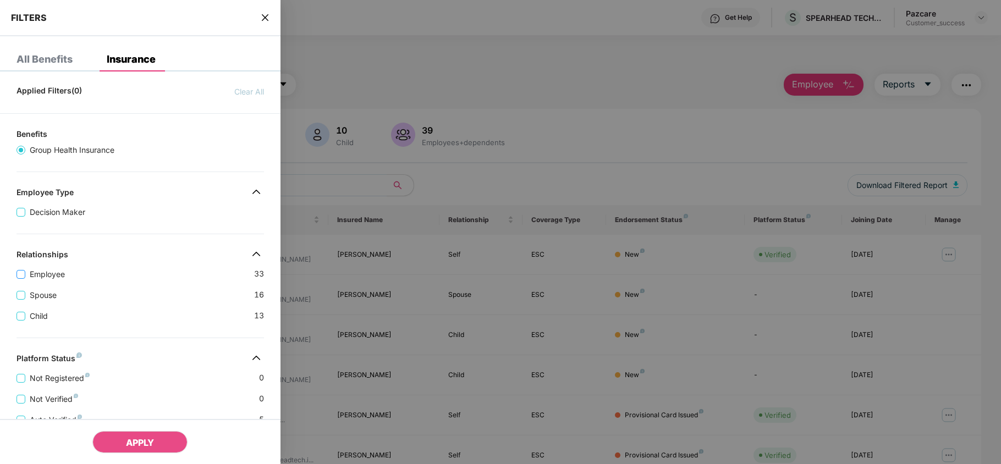
click at [41, 278] on span "Employee" at bounding box center [47, 274] width 44 height 12
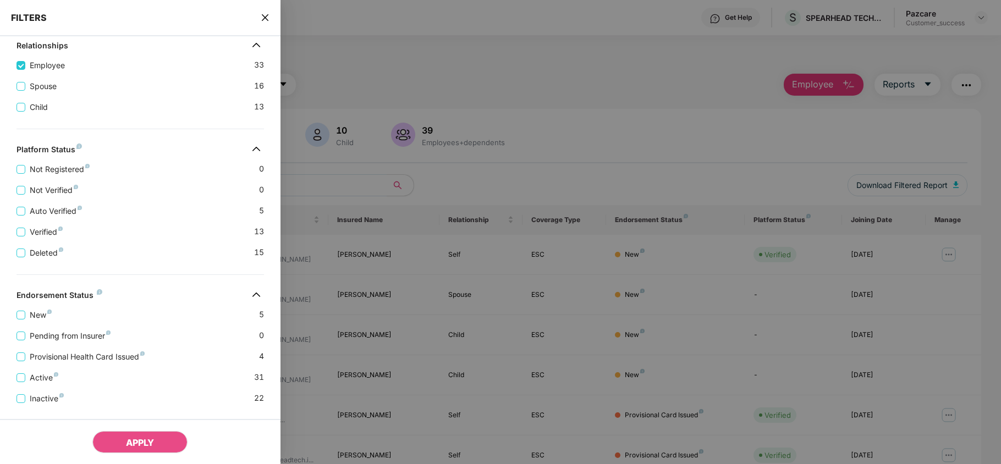
scroll to position [267, 0]
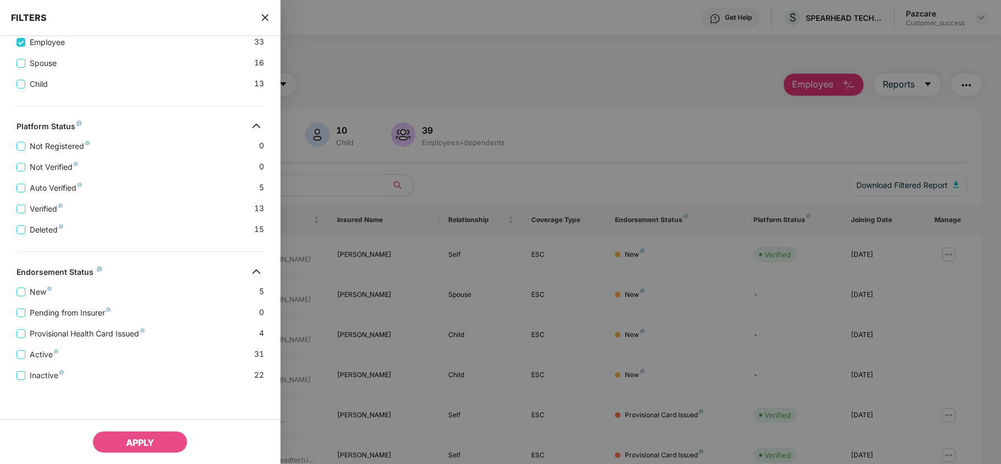
click at [357, 161] on div at bounding box center [500, 232] width 1001 height 464
click at [261, 20] on icon "close" at bounding box center [265, 17] width 9 height 9
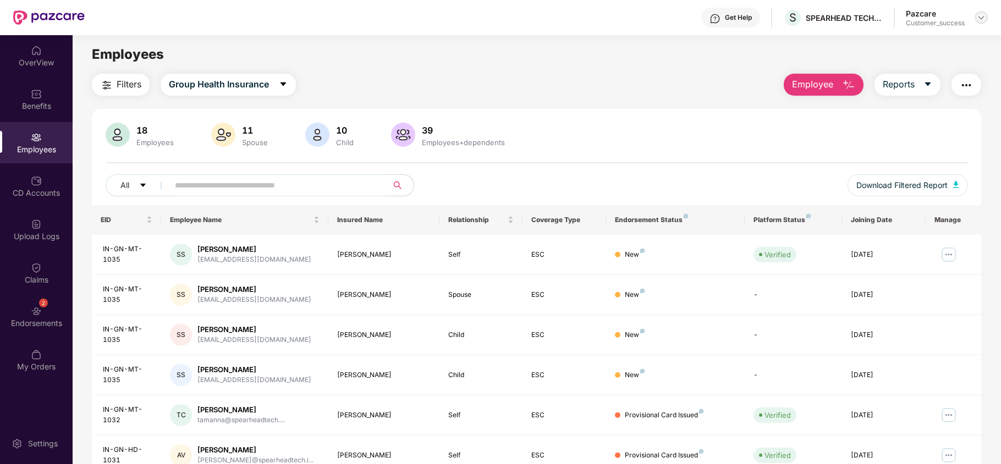
click at [981, 20] on img at bounding box center [981, 17] width 9 height 9
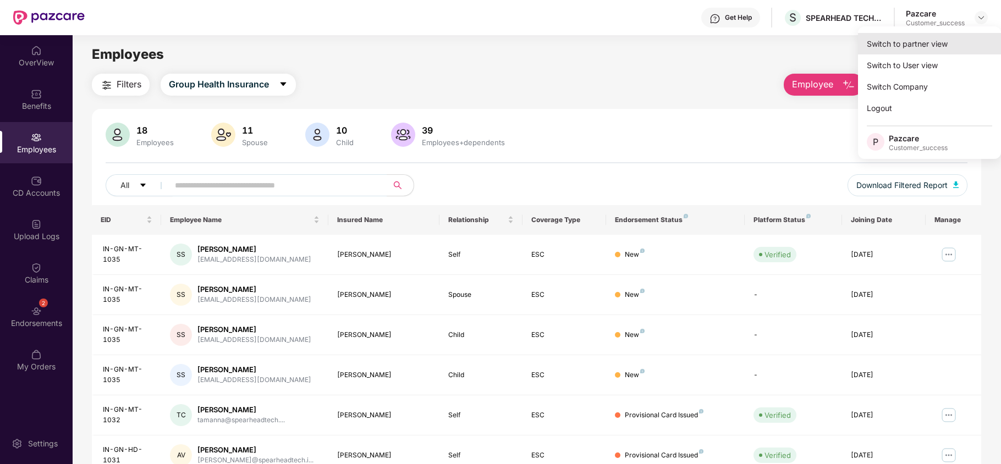
click at [936, 45] on div "Switch to partner view" at bounding box center [929, 43] width 143 height 21
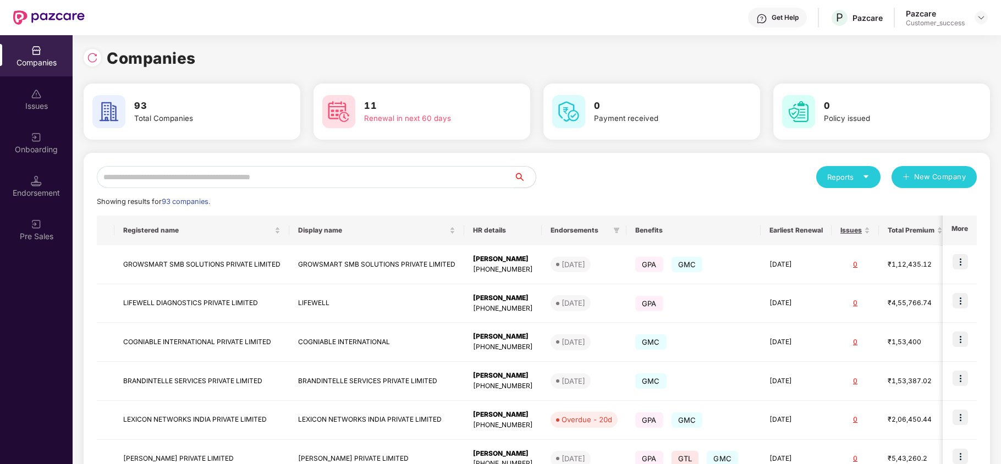
click at [395, 175] on input "text" at bounding box center [305, 177] width 417 height 22
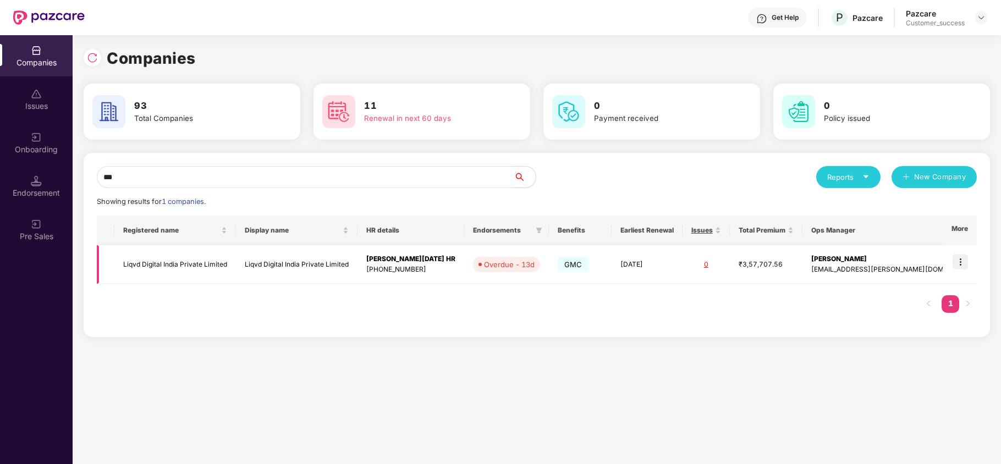
type input "***"
click at [963, 262] on img at bounding box center [960, 261] width 15 height 15
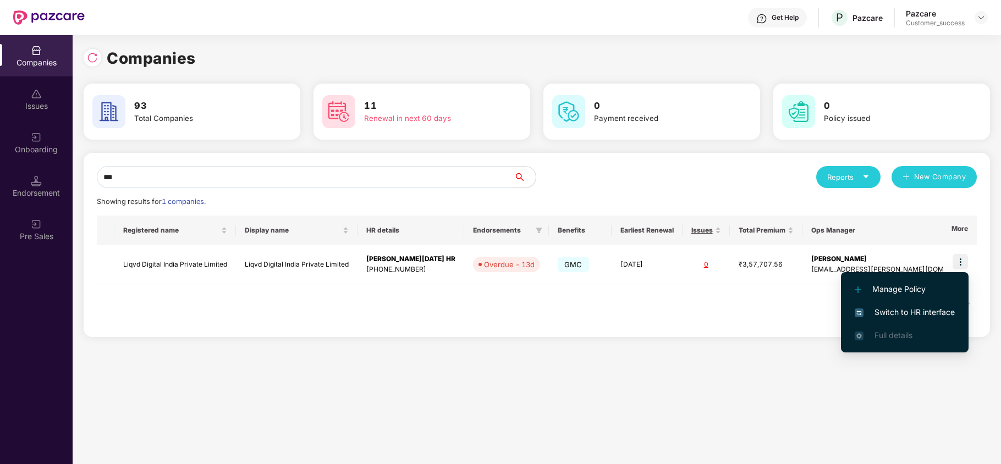
click at [908, 313] on span "Switch to HR interface" at bounding box center [905, 312] width 100 height 12
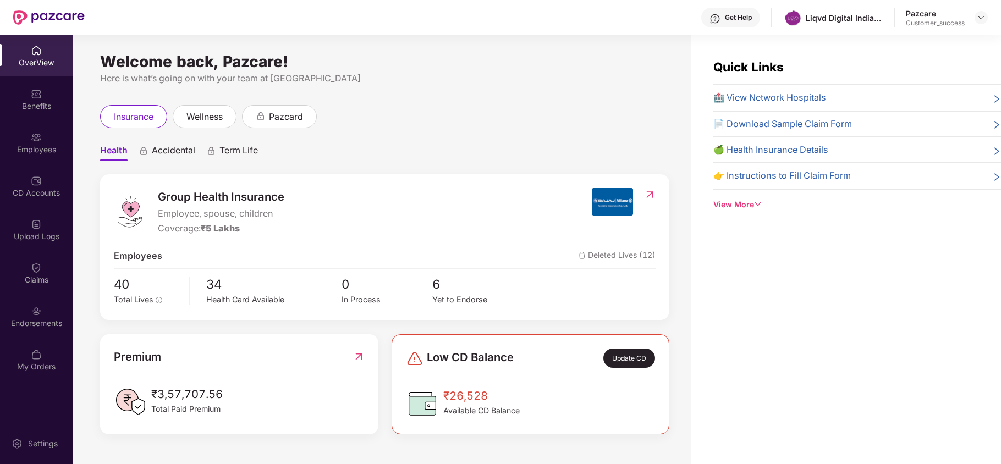
click at [38, 318] on div "Endorsements" at bounding box center [36, 323] width 73 height 11
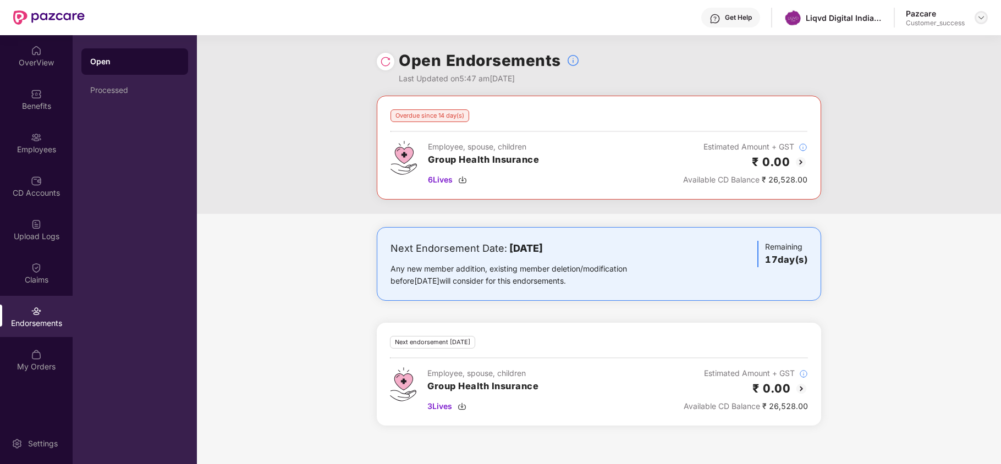
click at [980, 18] on img at bounding box center [981, 17] width 9 height 9
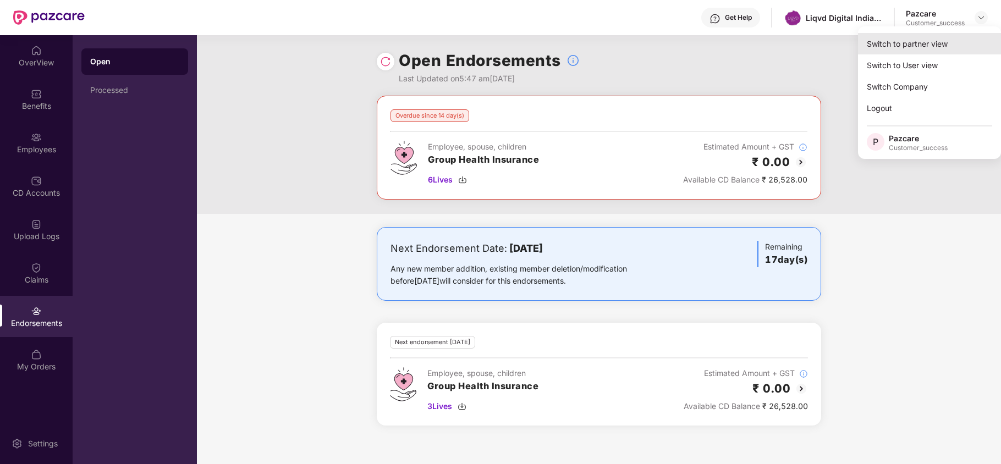
click at [944, 36] on div "Switch to partner view" at bounding box center [929, 43] width 143 height 21
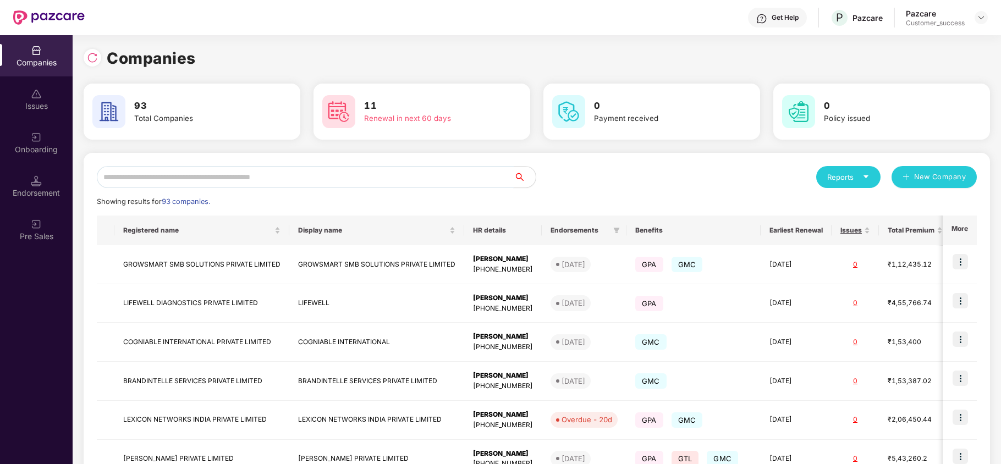
click at [336, 174] on input "text" at bounding box center [305, 177] width 417 height 22
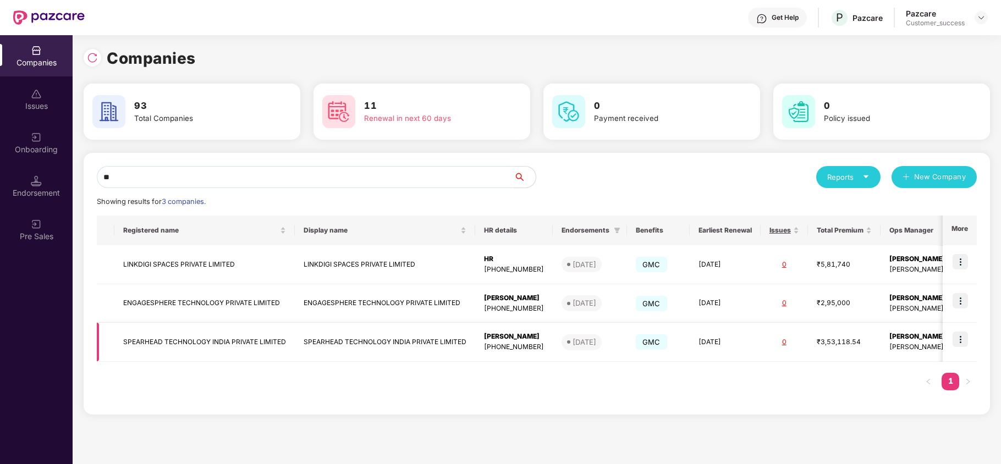
type input "**"
copy td "SPEARHEAD TECHNOLOGY INDIA PRIVATE LIMITED"
drag, startPoint x: 124, startPoint y: 343, endPoint x: 290, endPoint y: 338, distance: 166.8
click at [290, 338] on td "SPEARHEAD TECHNOLOGY INDIA PRIVATE LIMITED" at bounding box center [204, 342] width 180 height 39
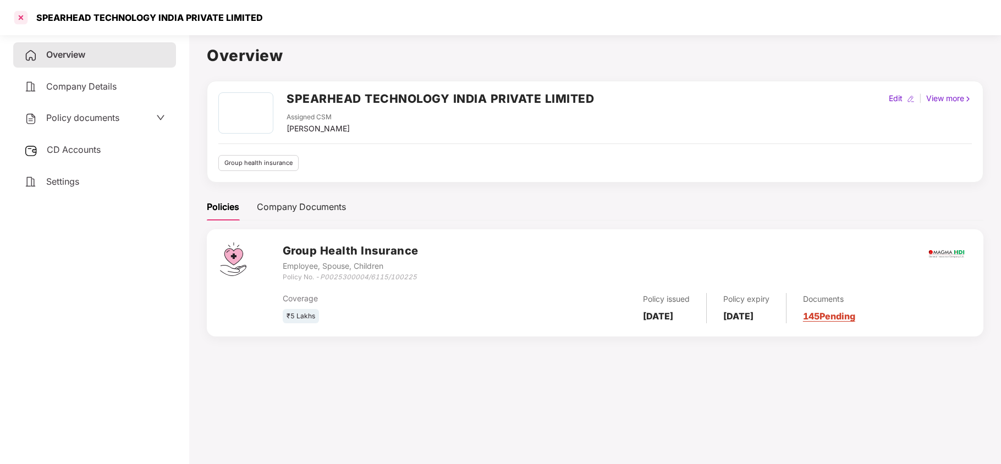
click at [19, 15] on div at bounding box center [21, 18] width 18 height 18
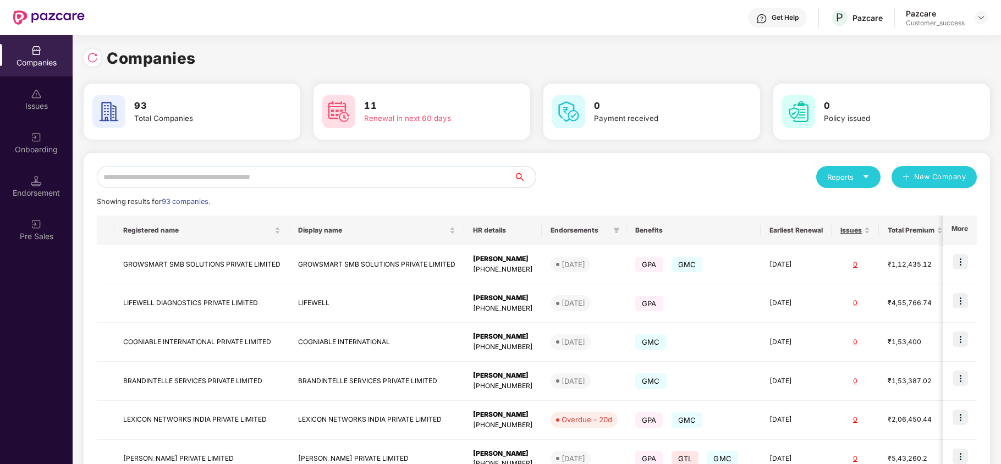
click at [261, 184] on input "text" at bounding box center [305, 177] width 417 height 22
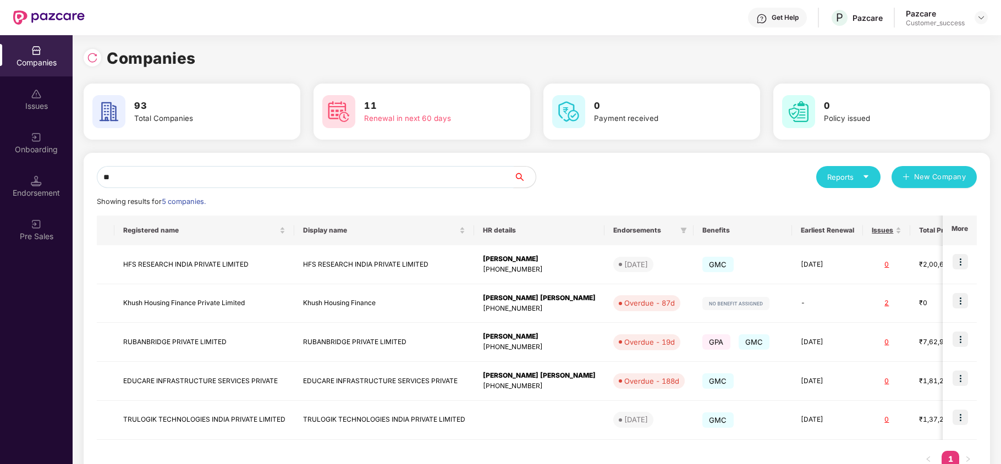
type input "*"
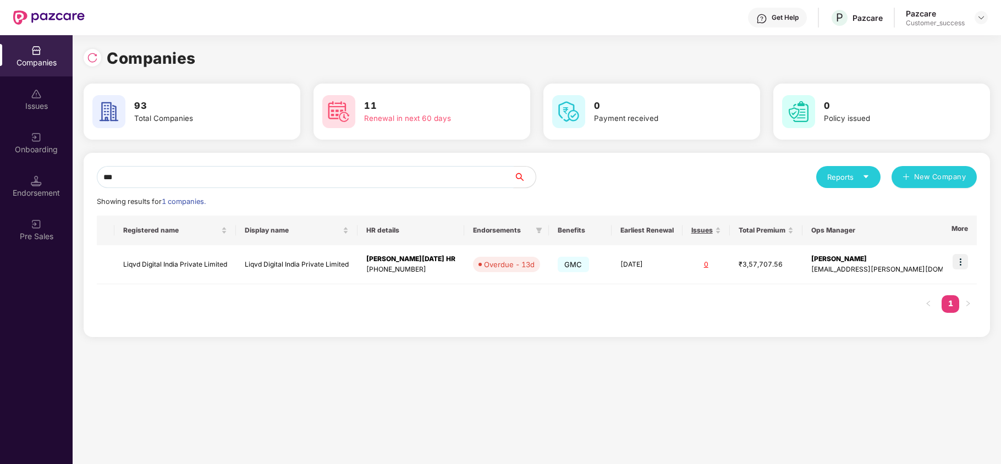
type input "***"
click at [959, 262] on img at bounding box center [960, 261] width 15 height 15
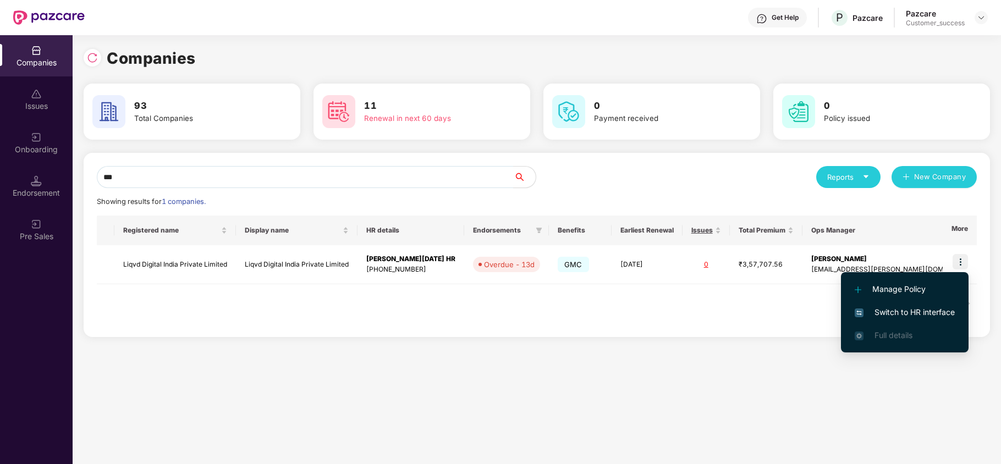
click at [904, 311] on span "Switch to HR interface" at bounding box center [905, 312] width 100 height 12
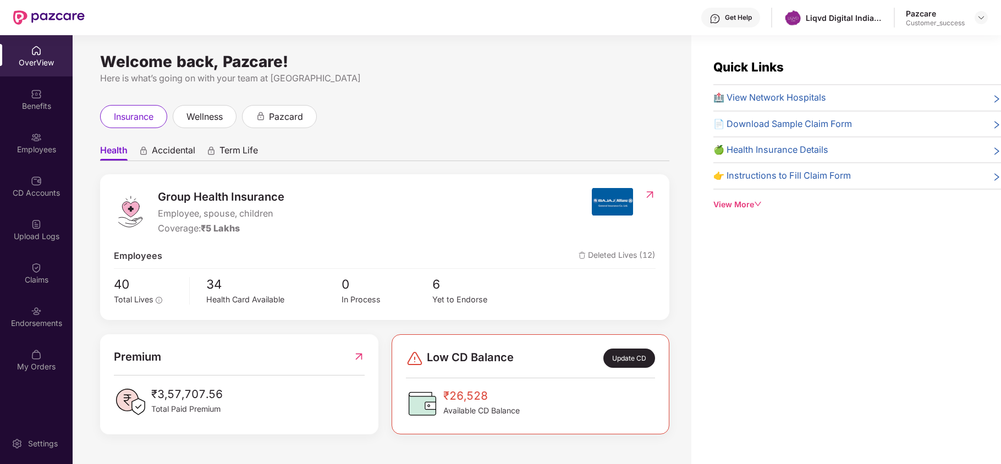
click at [43, 316] on div "Endorsements" at bounding box center [36, 316] width 73 height 41
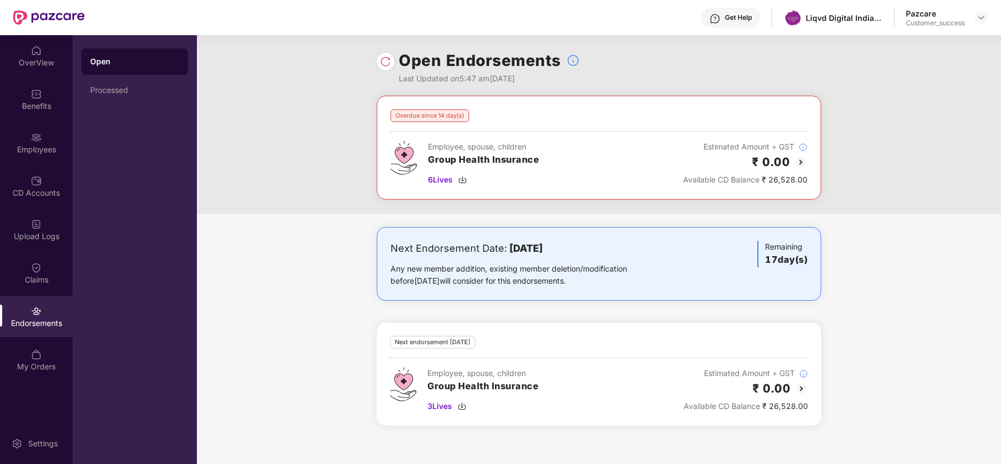
click at [799, 157] on img at bounding box center [800, 162] width 13 height 13
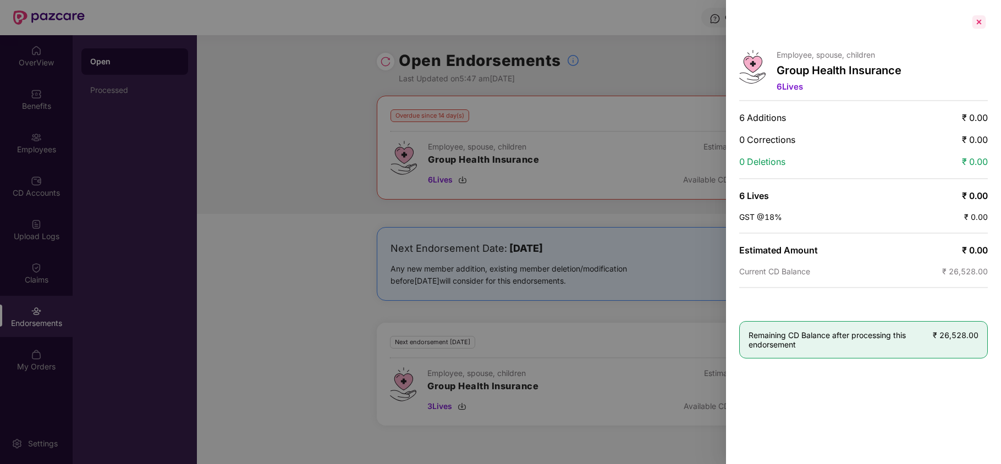
click at [976, 24] on div at bounding box center [979, 22] width 18 height 18
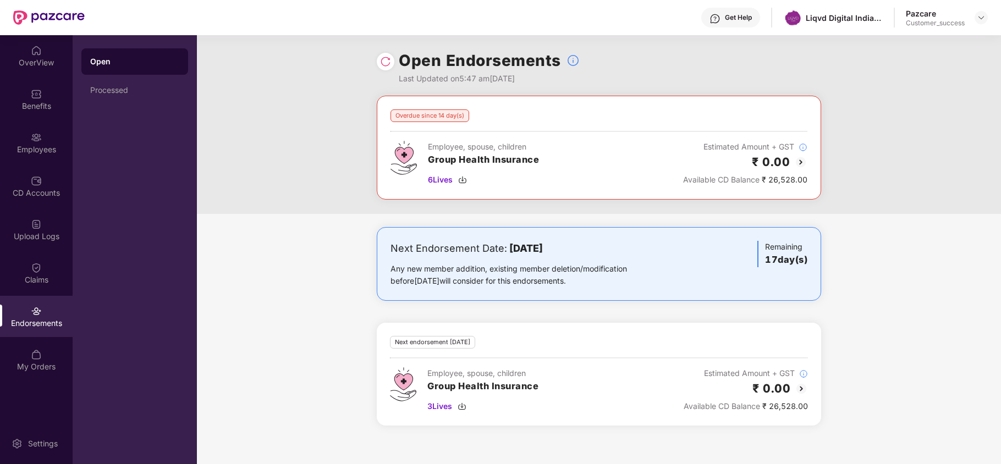
click at [799, 392] on img at bounding box center [801, 388] width 13 height 13
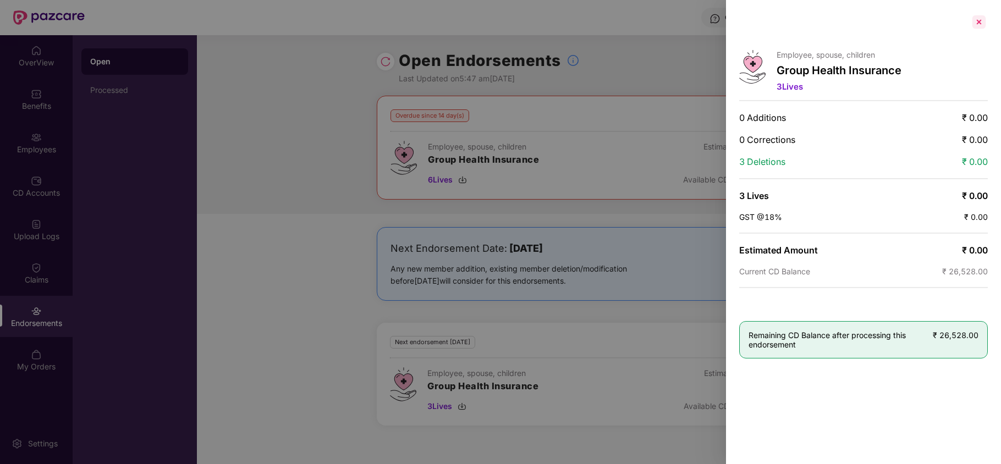
click at [977, 21] on div at bounding box center [979, 22] width 18 height 18
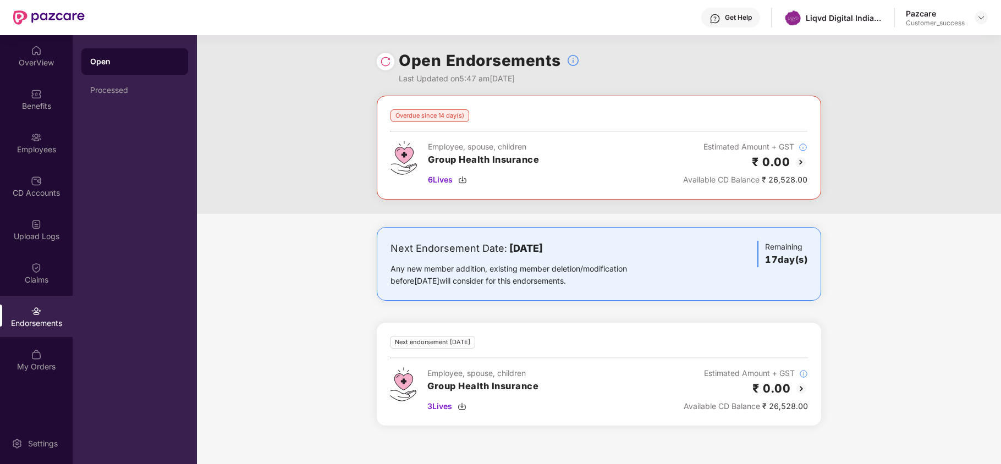
click at [802, 161] on img at bounding box center [800, 162] width 13 height 13
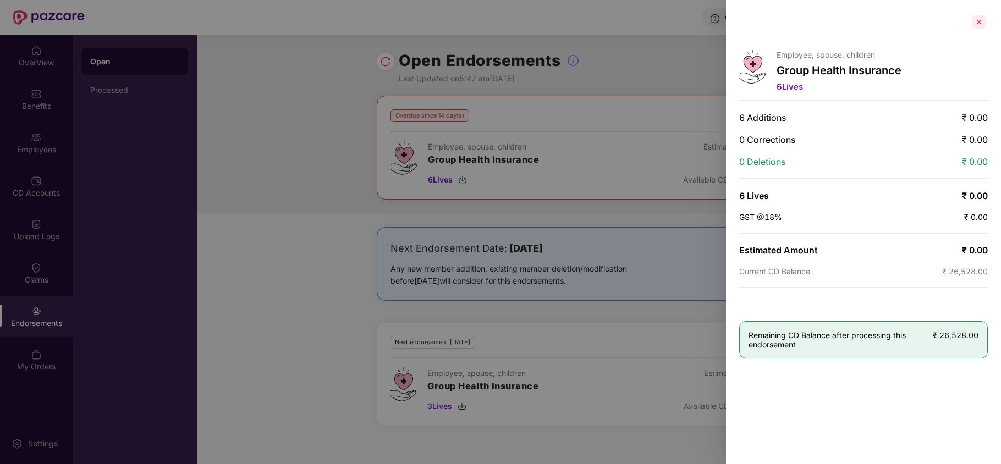
click at [980, 23] on div at bounding box center [979, 22] width 18 height 18
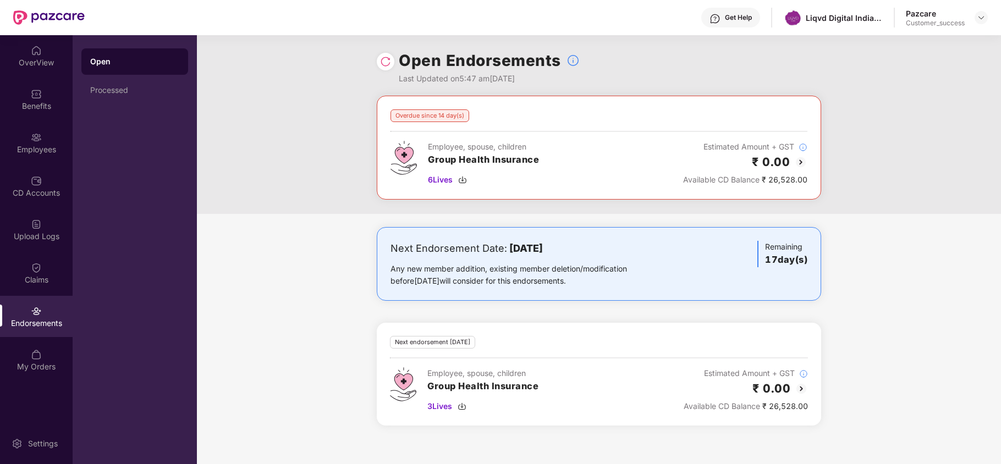
click at [803, 392] on img at bounding box center [801, 388] width 13 height 13
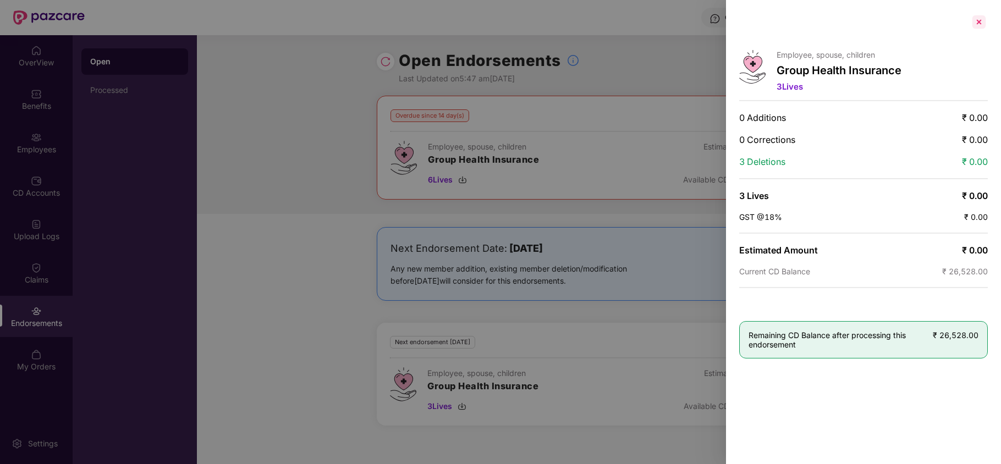
click at [977, 23] on div at bounding box center [979, 22] width 18 height 18
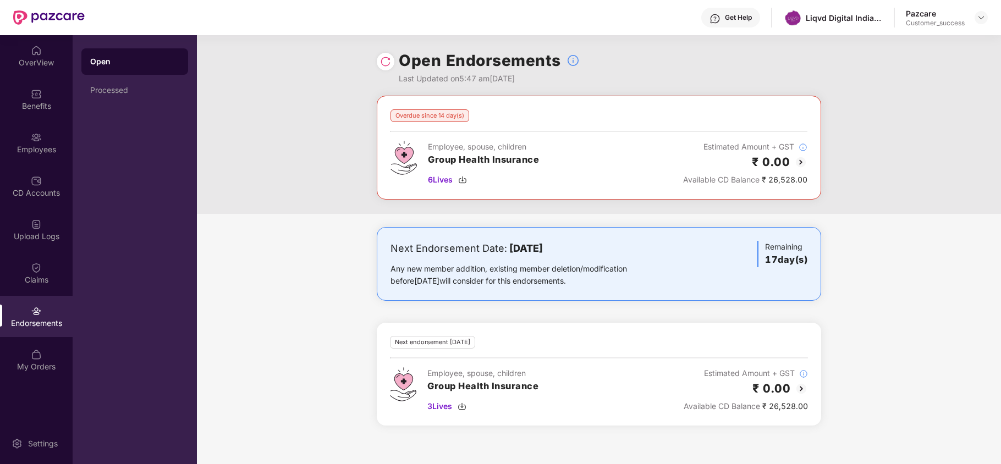
click at [797, 165] on img at bounding box center [800, 162] width 13 height 13
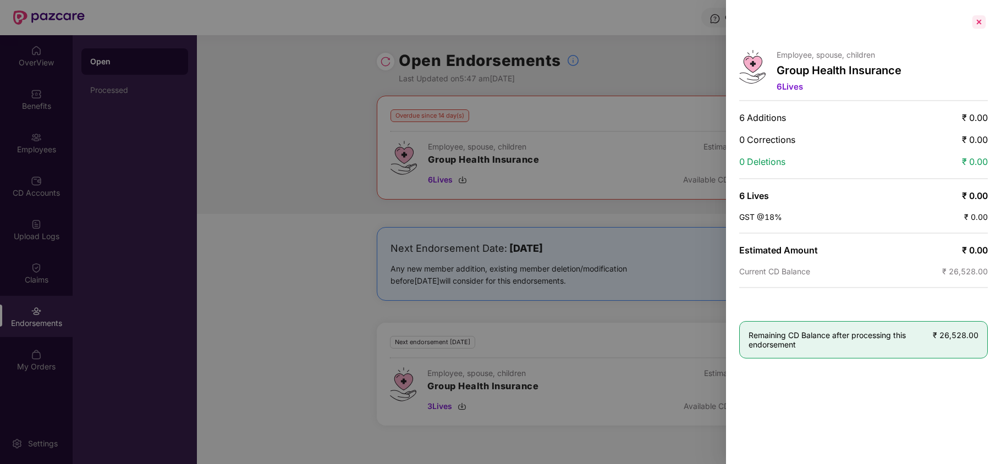
click at [981, 22] on div at bounding box center [979, 22] width 18 height 18
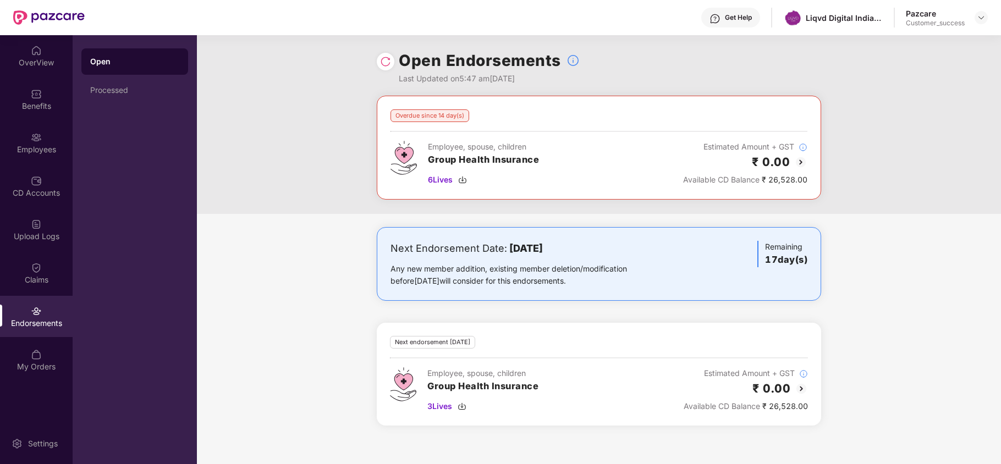
click at [387, 67] on div at bounding box center [386, 62] width 18 height 18
click at [387, 62] on img at bounding box center [385, 61] width 11 height 11
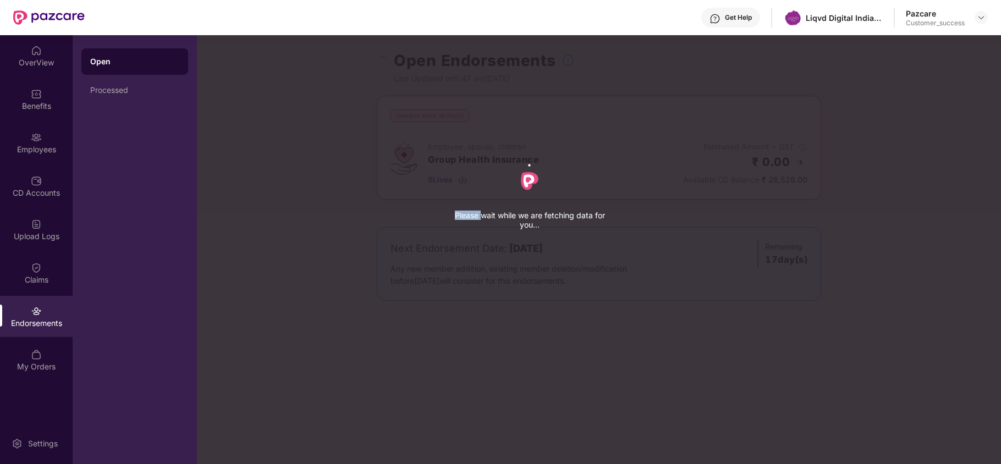
click at [387, 62] on div "Please wait while we are fetching data for you..." at bounding box center [697, 232] width 1001 height 464
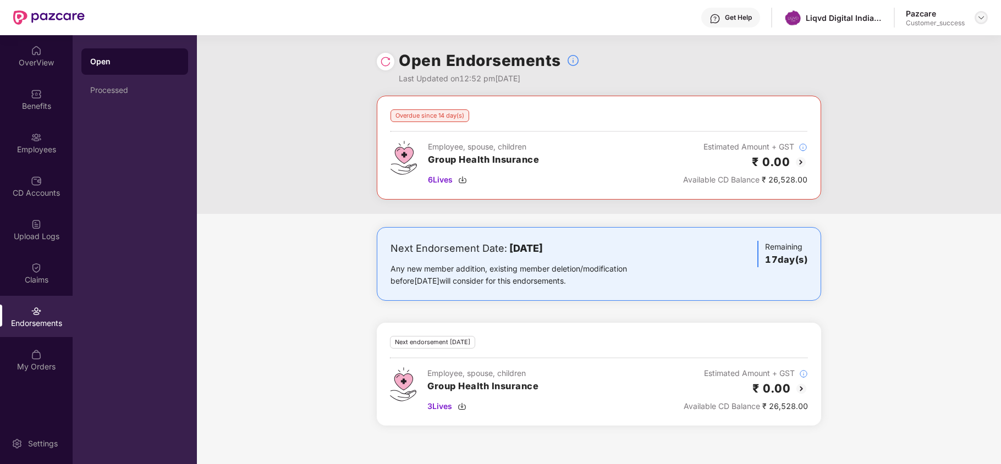
click at [983, 19] on img at bounding box center [981, 17] width 9 height 9
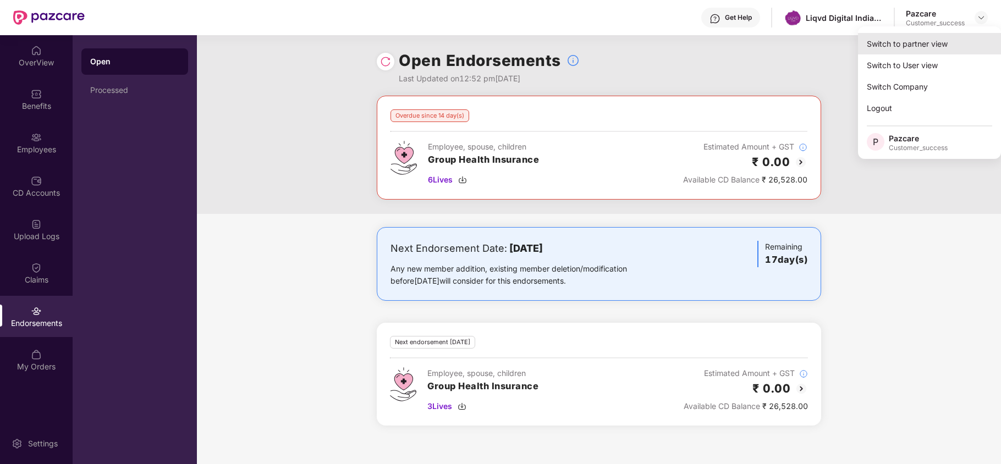
click at [918, 52] on div "Switch to partner view" at bounding box center [929, 43] width 143 height 21
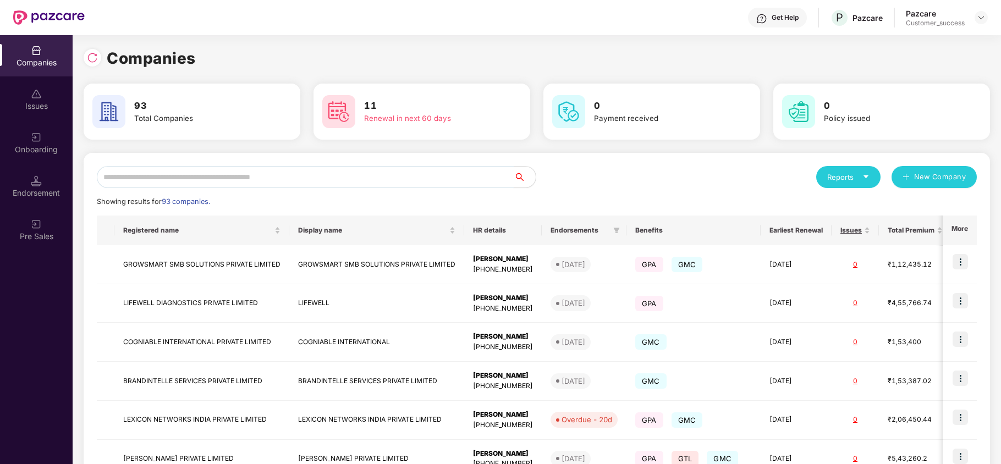
click at [294, 171] on input "text" at bounding box center [305, 177] width 417 height 22
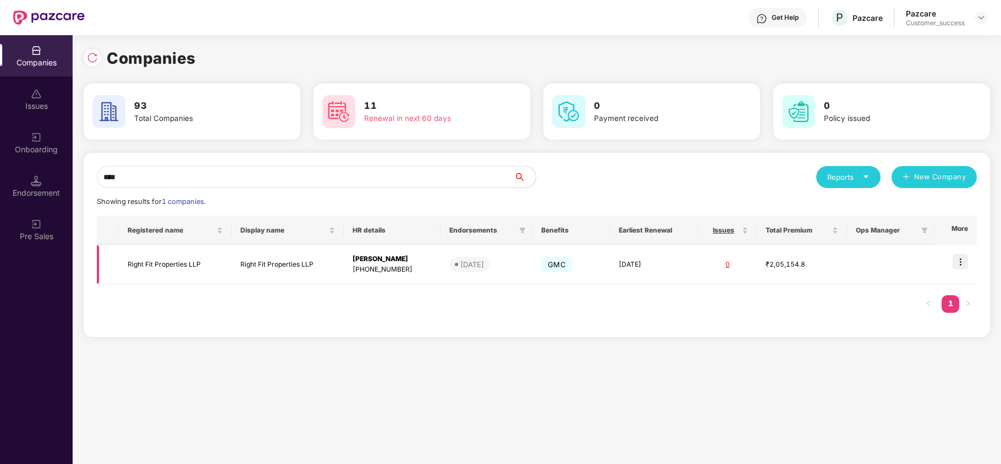
type input "****"
click at [961, 257] on img at bounding box center [960, 261] width 15 height 15
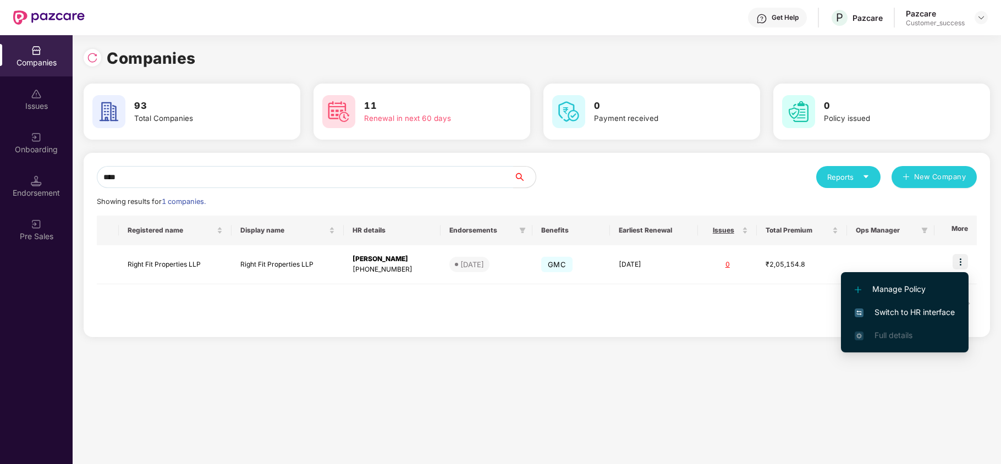
click at [920, 305] on li "Switch to HR interface" at bounding box center [905, 312] width 128 height 23
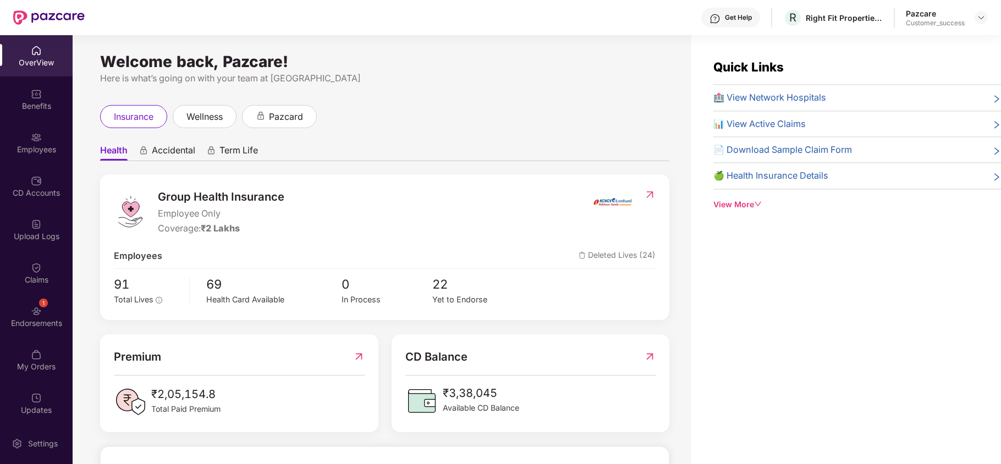
click at [39, 310] on img at bounding box center [36, 311] width 11 height 11
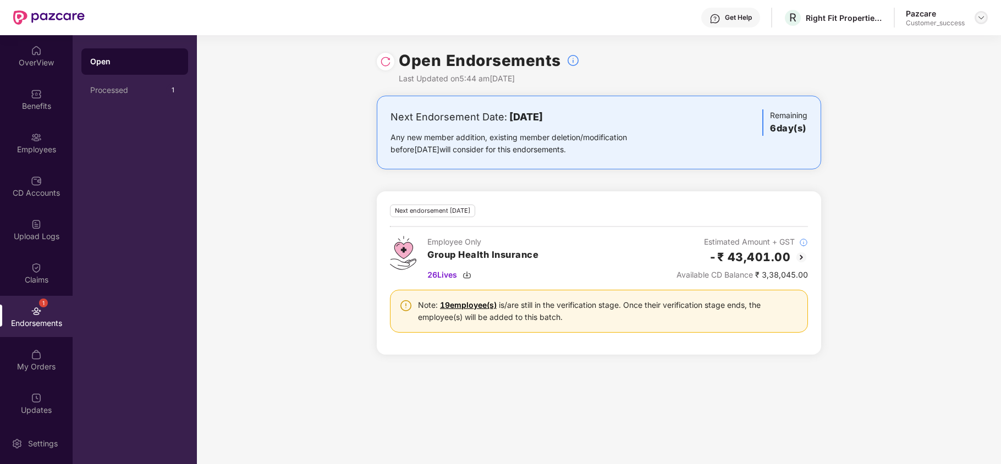
click at [980, 16] on img at bounding box center [981, 17] width 9 height 9
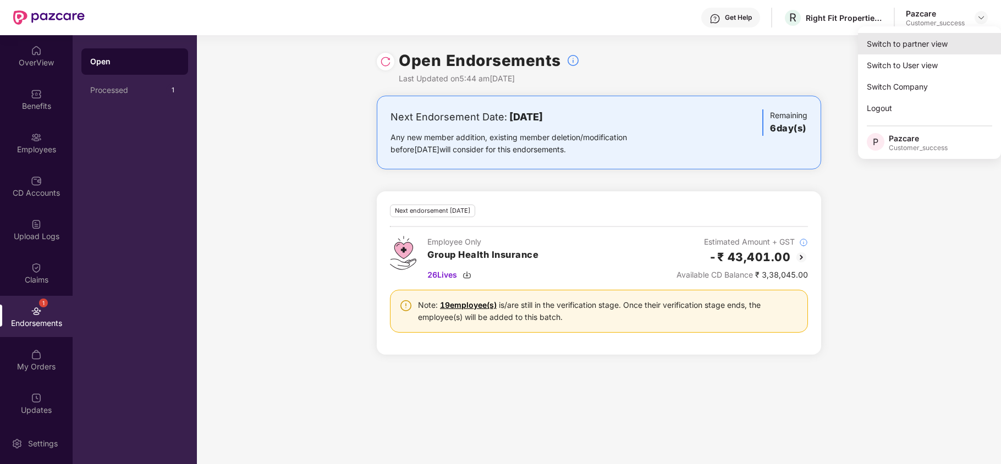
click at [924, 45] on div "Switch to partner view" at bounding box center [929, 43] width 143 height 21
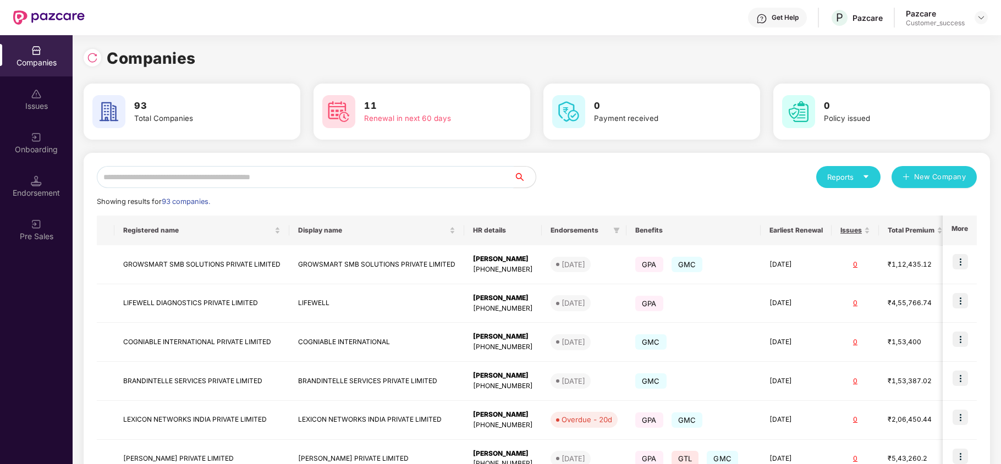
click at [272, 185] on input "text" at bounding box center [305, 177] width 417 height 22
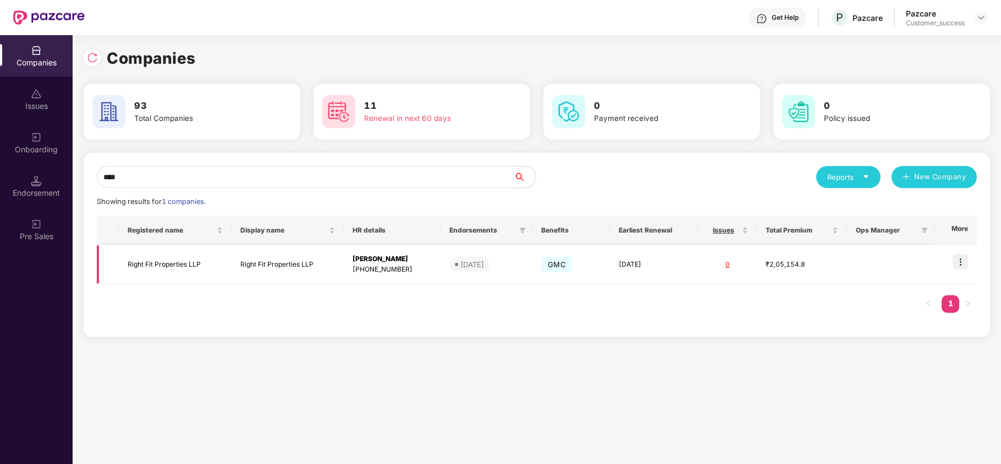
type input "****"
click at [166, 260] on td "Right Fit Properties LLP" at bounding box center [175, 264] width 113 height 39
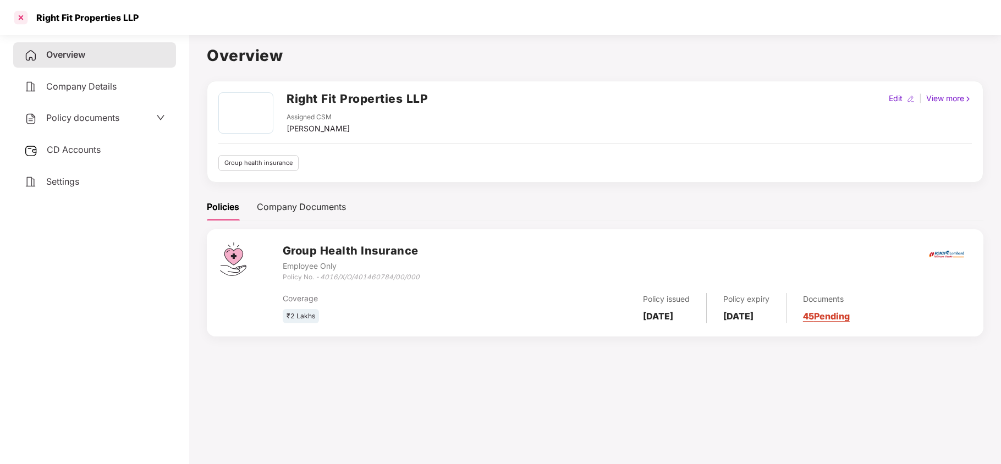
click at [23, 16] on div at bounding box center [21, 18] width 18 height 18
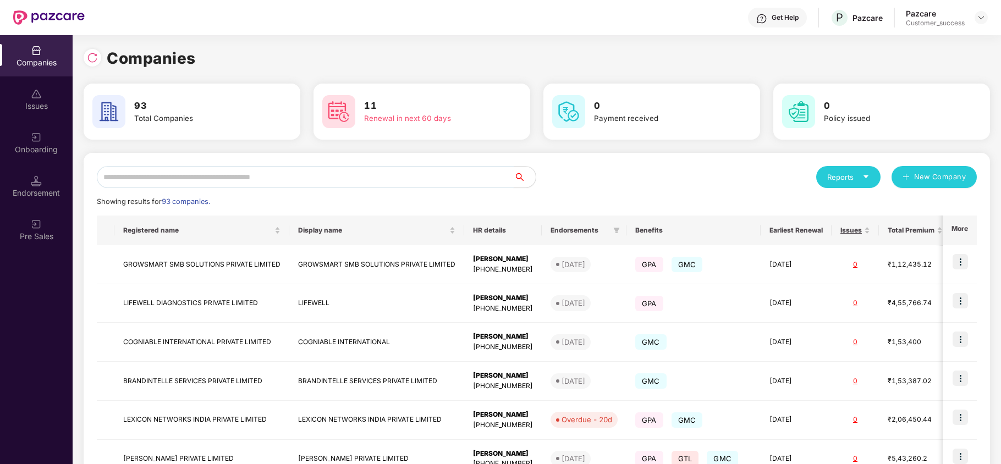
click at [178, 185] on input "text" at bounding box center [305, 177] width 417 height 22
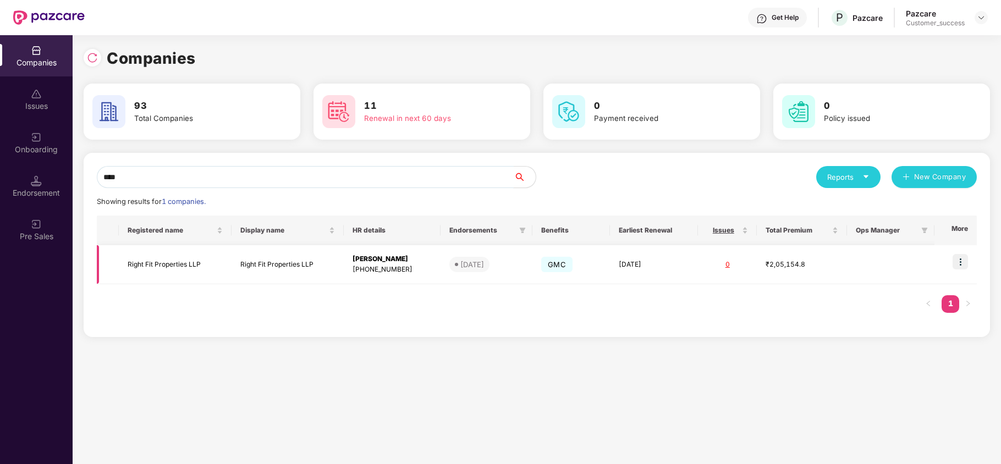
type input "****"
click at [965, 262] on img at bounding box center [960, 261] width 15 height 15
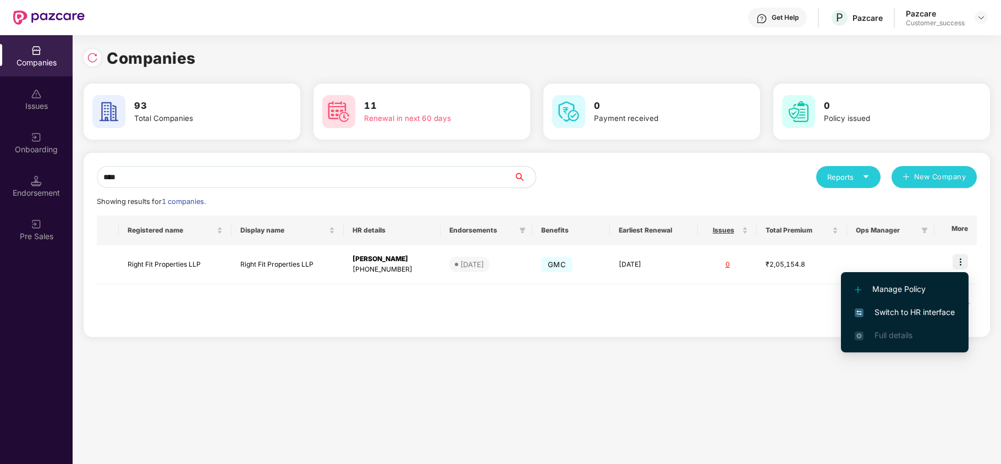
click at [920, 309] on span "Switch to HR interface" at bounding box center [905, 312] width 100 height 12
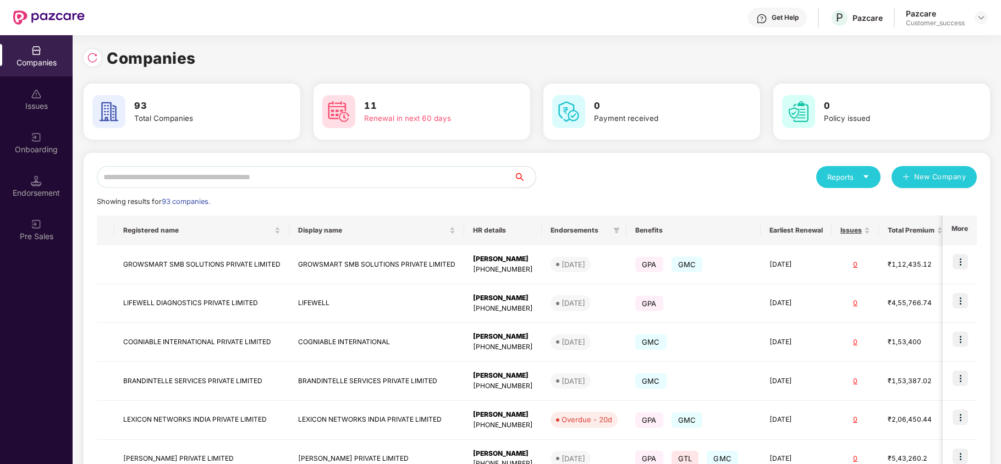
click at [251, 182] on input "text" at bounding box center [305, 177] width 417 height 22
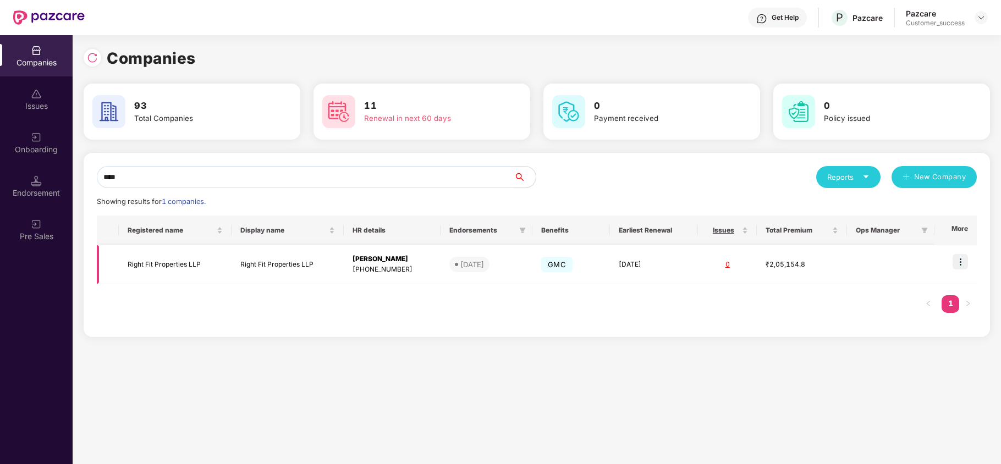
type input "****"
click at [962, 260] on img at bounding box center [960, 261] width 15 height 15
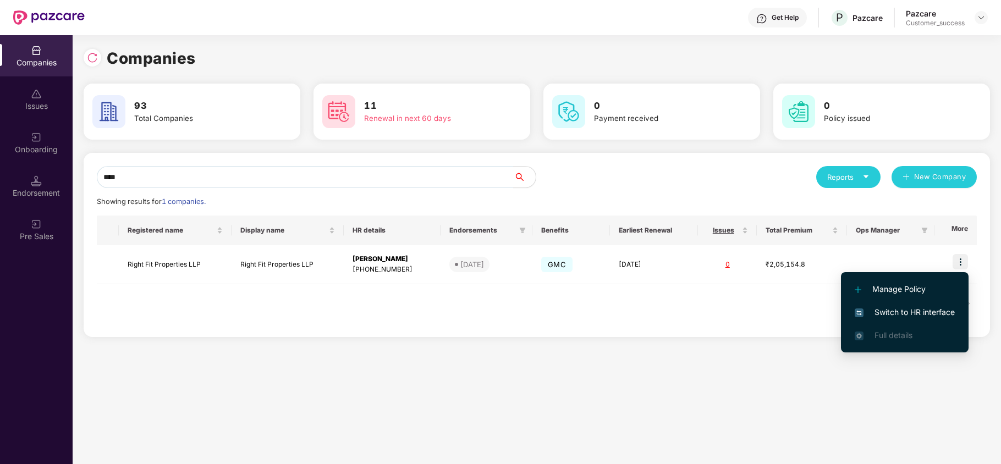
click at [914, 286] on span "Manage Policy" at bounding box center [905, 289] width 100 height 12
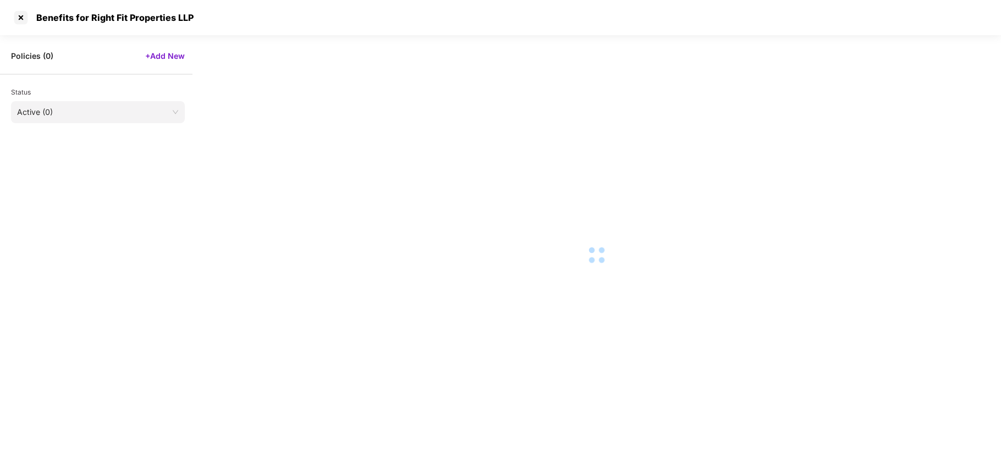
select select "**********"
select select "*****"
select select "******"
select select "**********"
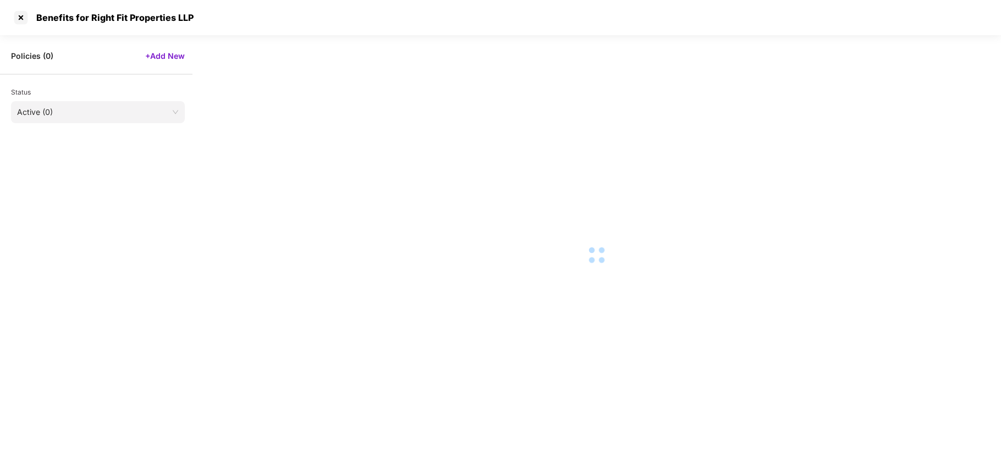
select select "*"
select select "********"
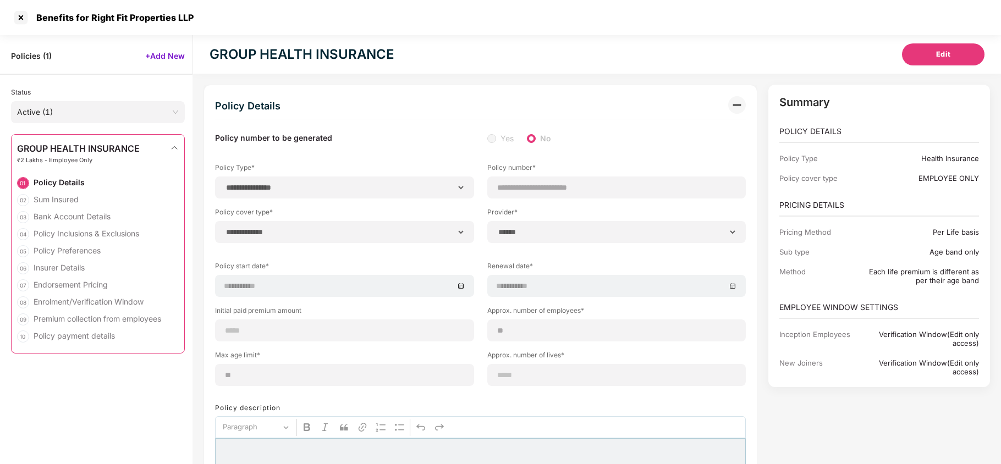
select select "*****"
select select "**********"
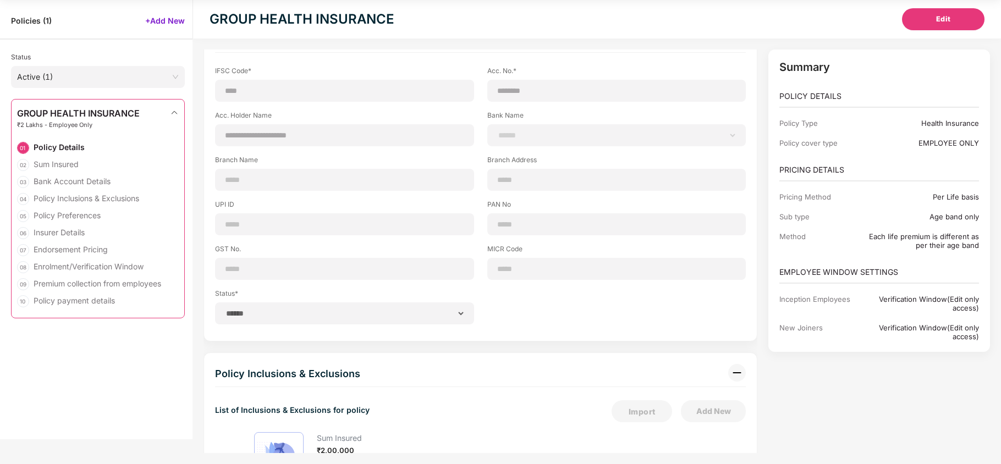
scroll to position [725, 0]
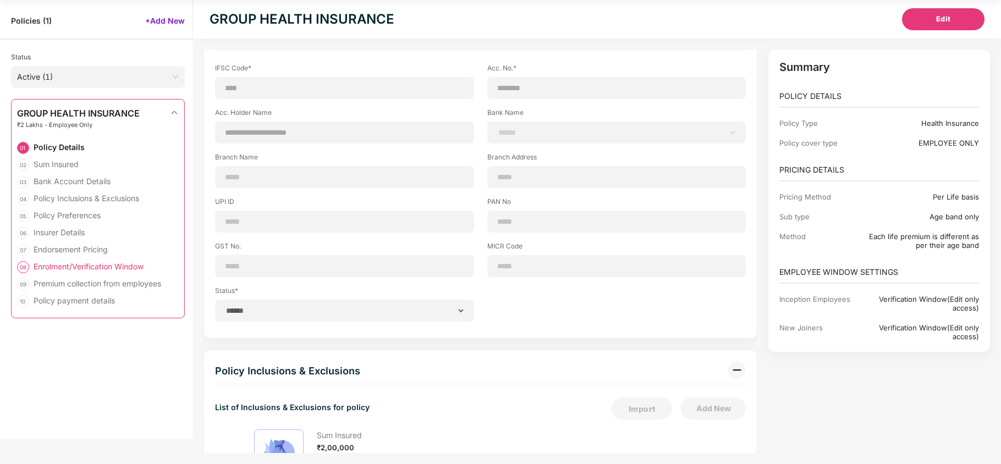
click at [47, 266] on div "Enrolment/Verification Window" at bounding box center [89, 266] width 110 height 10
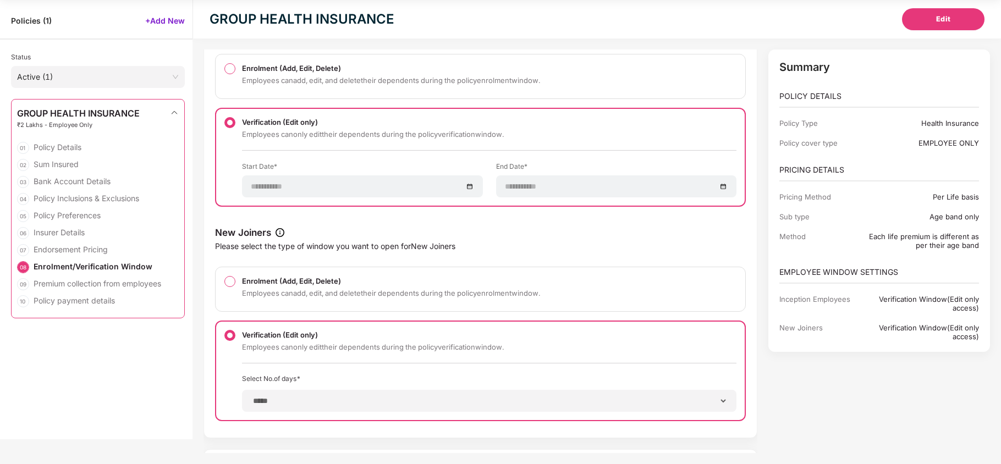
scroll to position [3698, 0]
click at [970, 16] on button "Edit" at bounding box center [943, 19] width 83 height 22
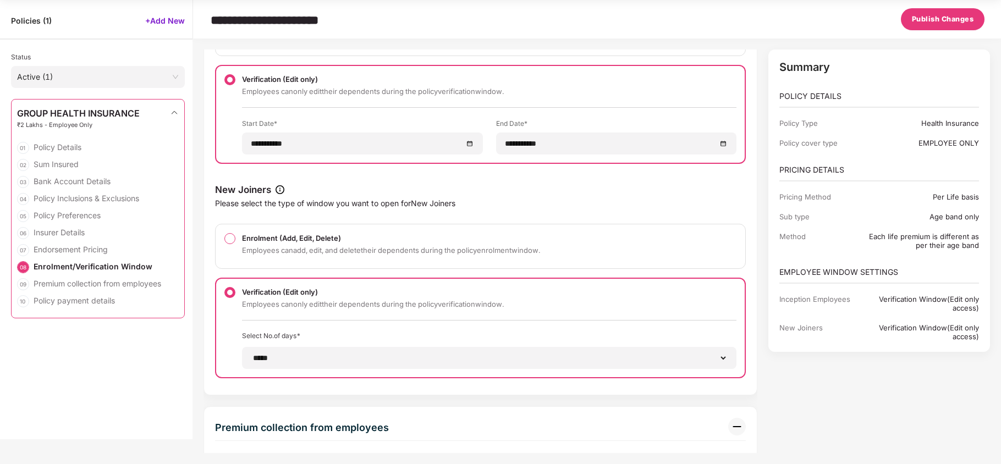
scroll to position [3766, 0]
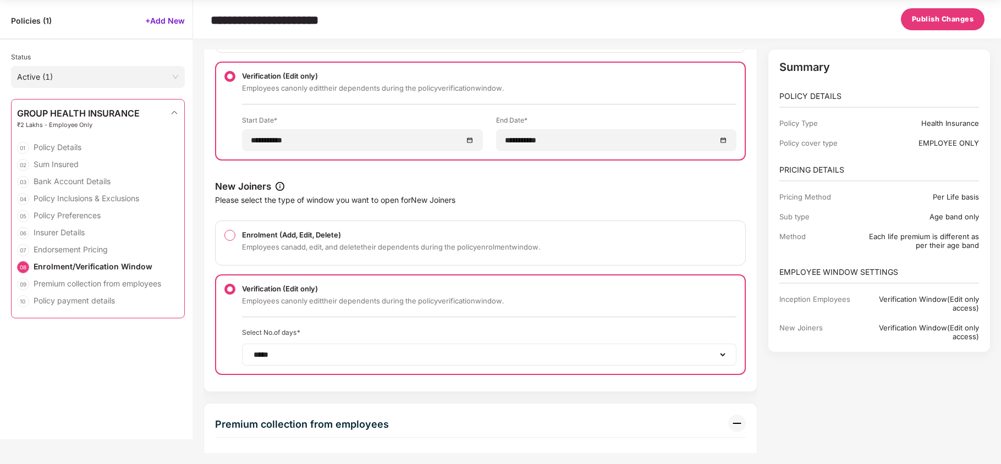
click at [728, 357] on div "****** ***** ***** ****** ****** ****** ****** ****** ****** ****** ****** ****…" at bounding box center [489, 355] width 495 height 22
click at [718, 359] on select "****** ***** ***** ****** ****** ****** ****** ****** ****** ****** ****** ****…" at bounding box center [489, 354] width 476 height 9
select select "*"
click at [251, 355] on select "****** ***** ***** ****** ****** ****** ****** ****** ****** ****** ****** ****…" at bounding box center [489, 354] width 476 height 9
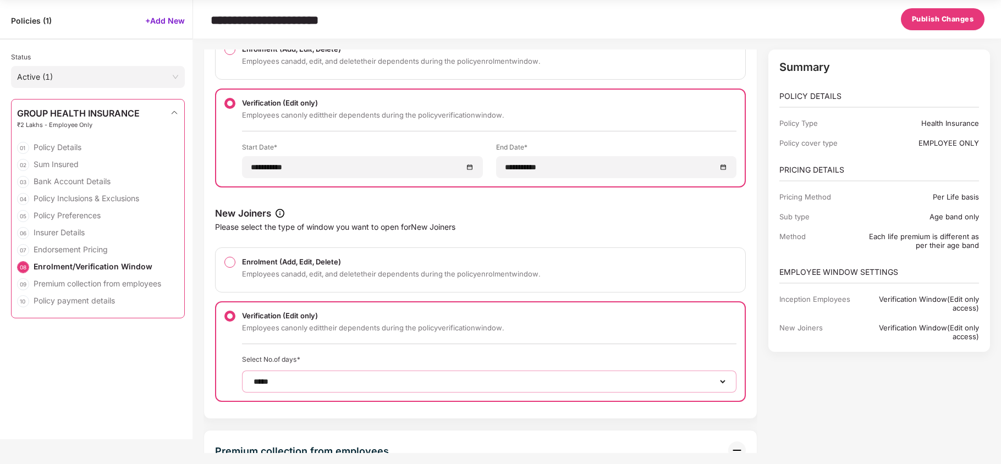
scroll to position [3739, 0]
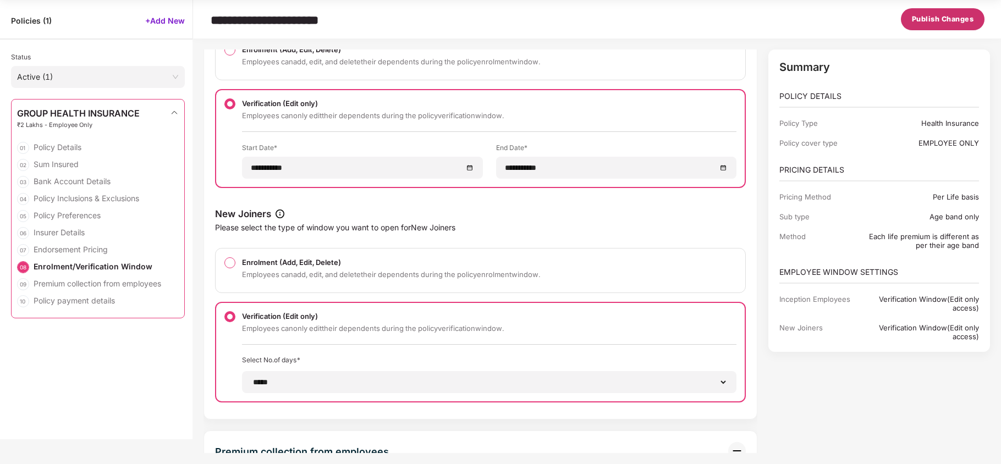
click at [933, 29] on button "Publish Changes" at bounding box center [943, 19] width 84 height 22
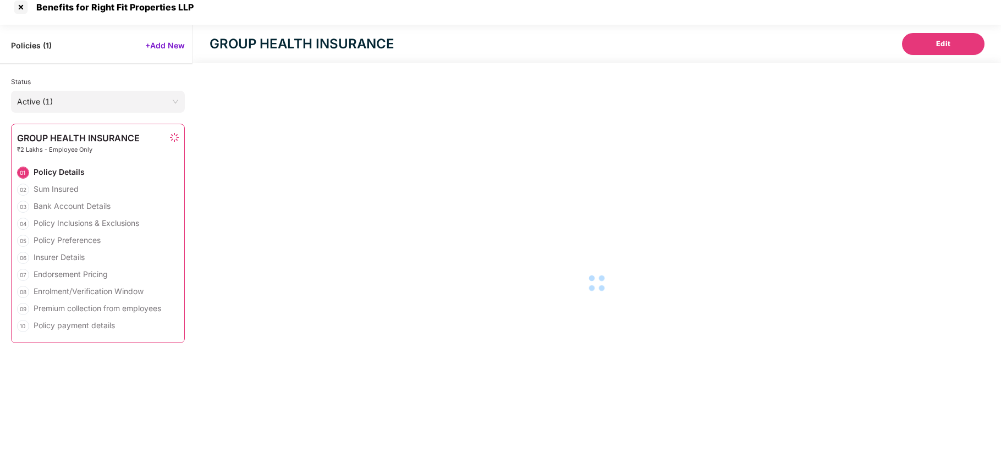
scroll to position [10, 0]
select select "**********"
select select "*****"
select select "******"
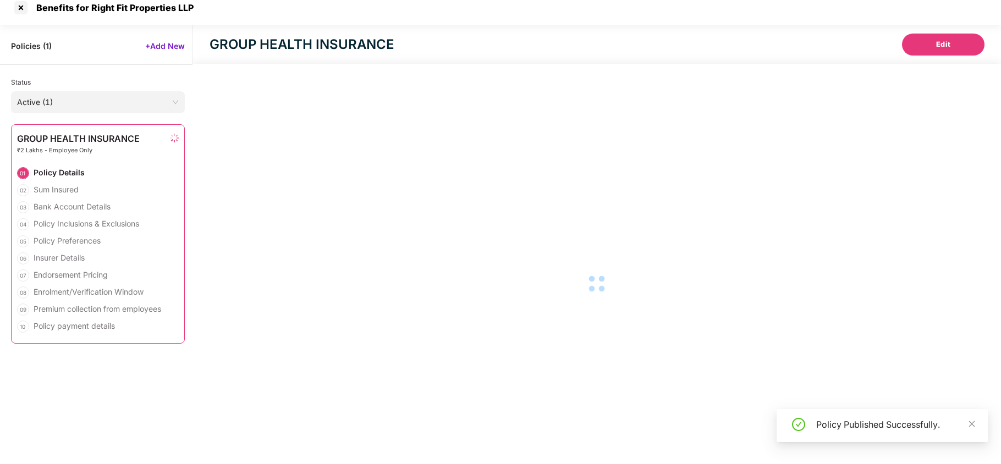
select select "**********"
select select "*"
select select "********"
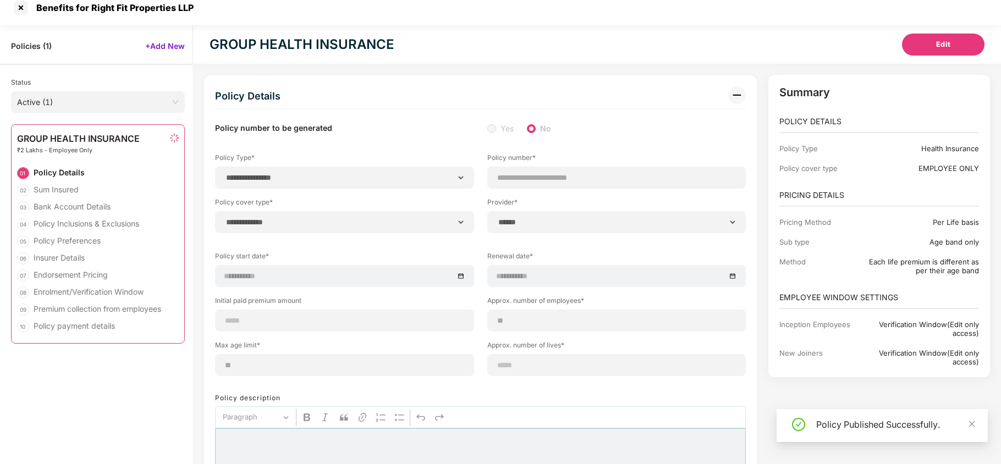
select select "**********"
select select "*****"
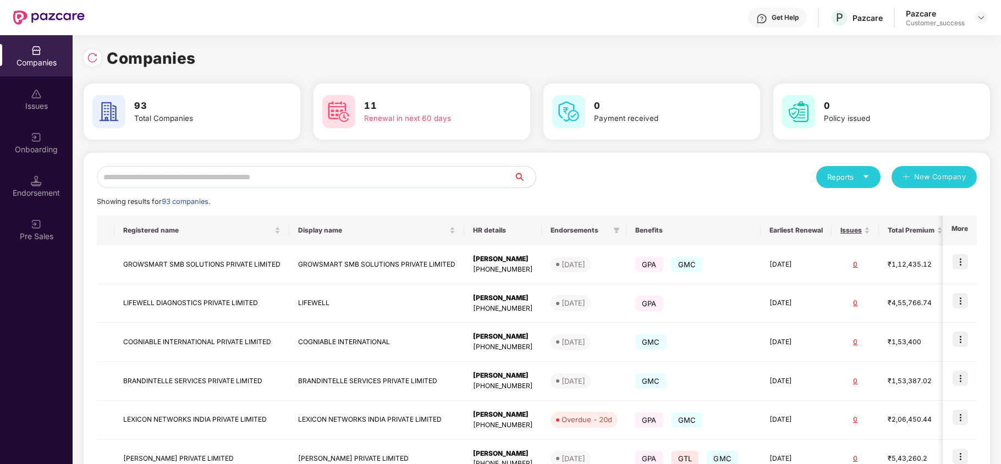
click at [205, 162] on div "Reports New Company Showing results for 93 companies. Registered name Display n…" at bounding box center [537, 420] width 907 height 534
click at [170, 187] on input "text" at bounding box center [305, 177] width 417 height 22
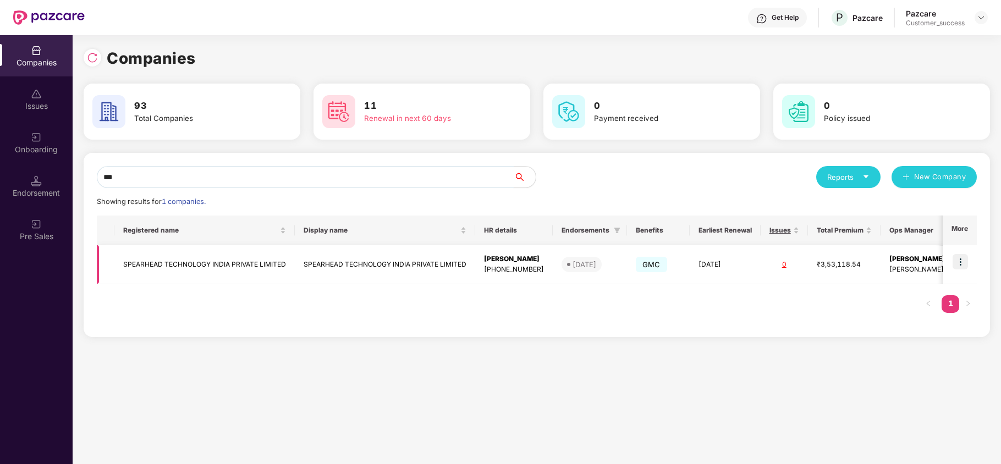
type input "***"
click at [963, 263] on img at bounding box center [960, 261] width 15 height 15
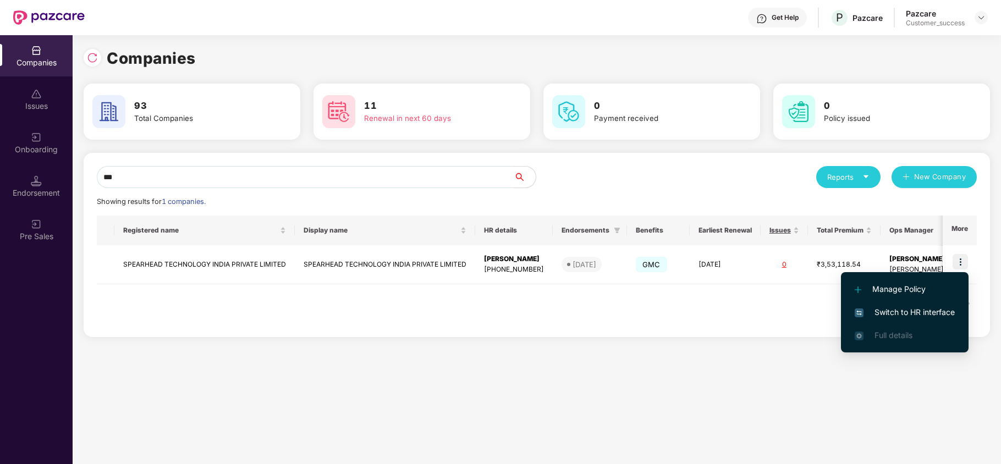
click at [918, 314] on span "Switch to HR interface" at bounding box center [905, 312] width 100 height 12
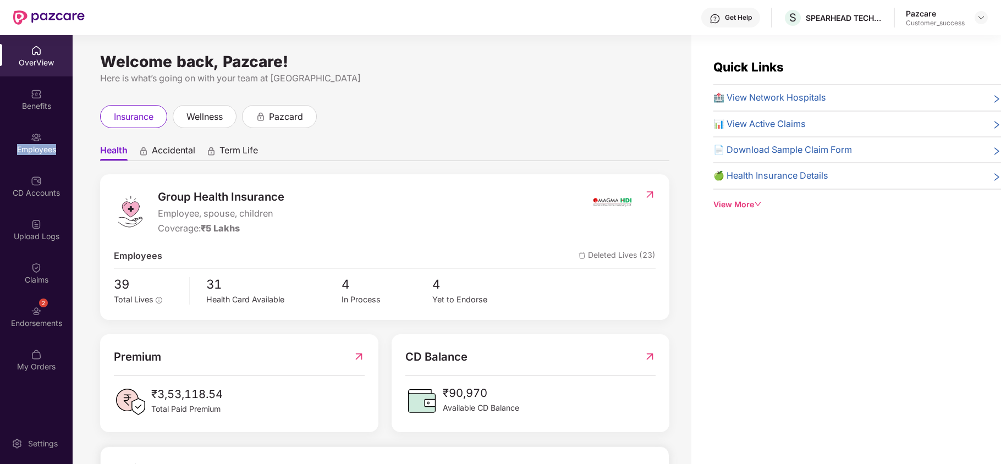
click at [29, 146] on div "Employees" at bounding box center [36, 149] width 73 height 11
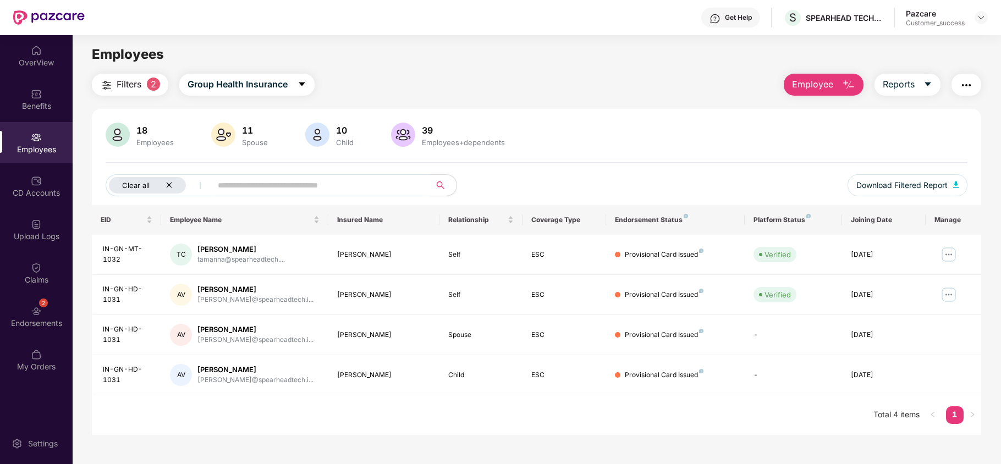
click at [172, 183] on icon "close" at bounding box center [169, 186] width 6 height 6
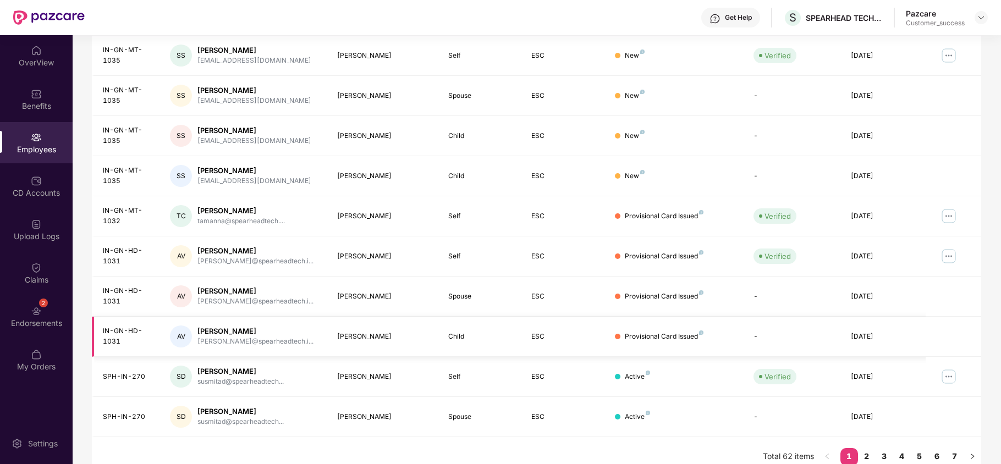
scroll to position [214, 0]
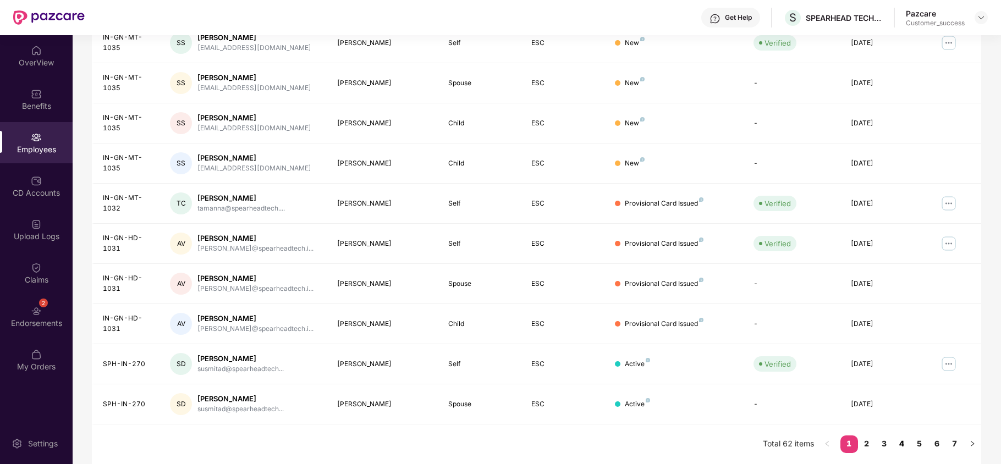
click at [901, 441] on link "4" at bounding box center [902, 444] width 18 height 17
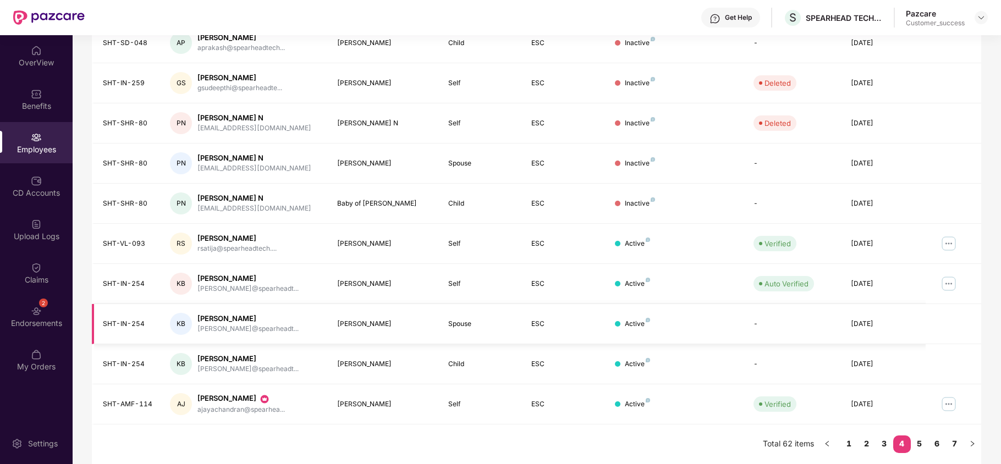
scroll to position [0, 0]
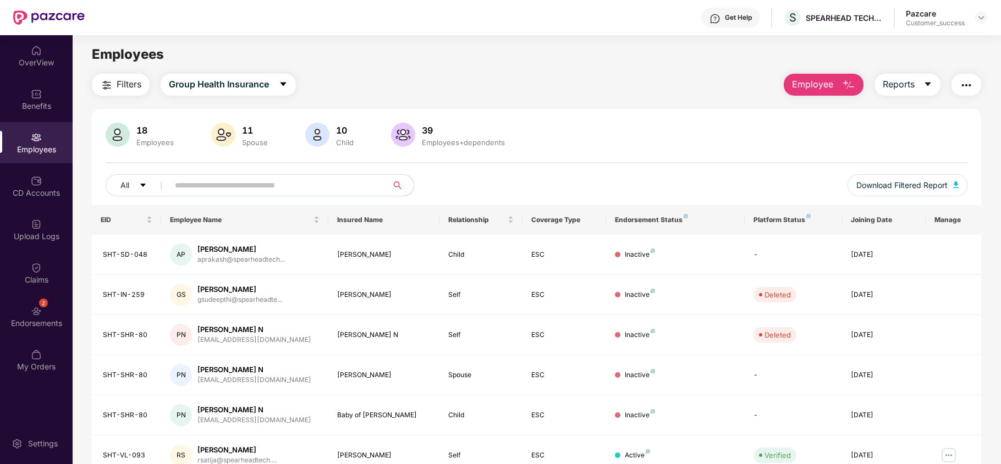
click at [113, 89] on button "Filters" at bounding box center [121, 85] width 58 height 22
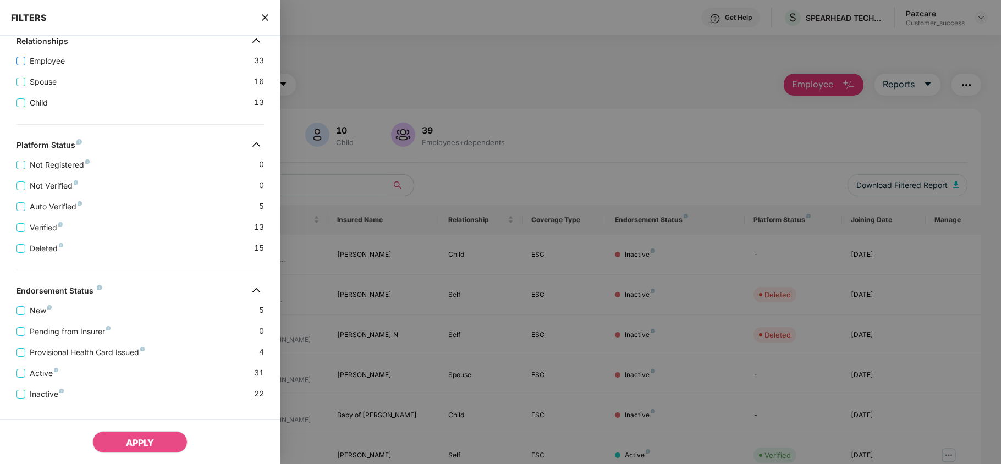
scroll to position [244, 0]
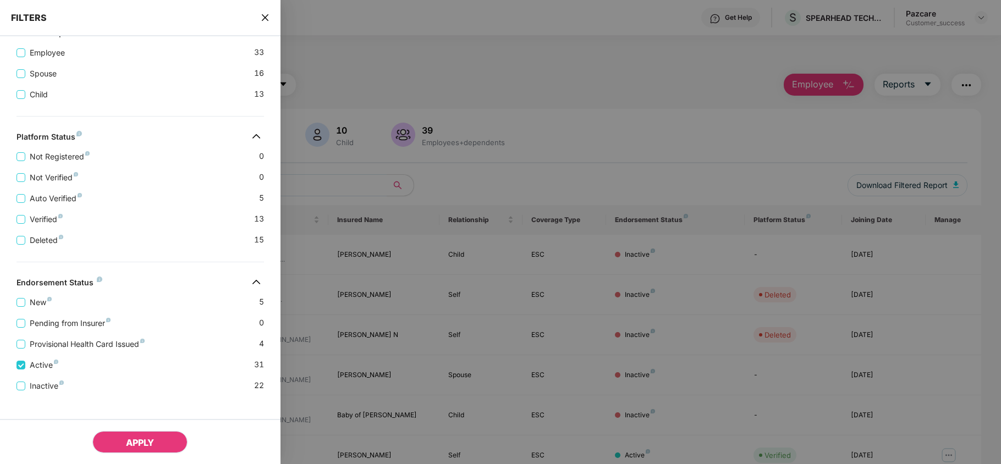
click at [111, 432] on button "APPLY" at bounding box center [139, 442] width 95 height 22
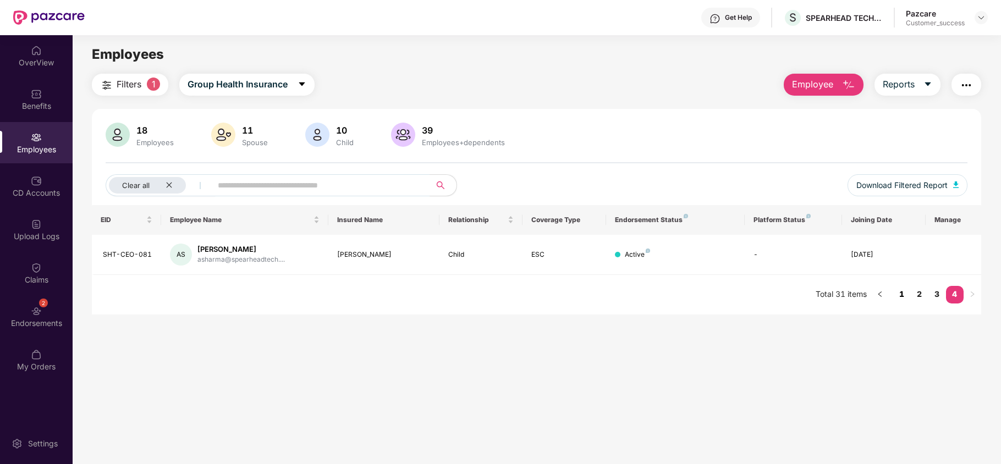
click at [900, 296] on link "1" at bounding box center [902, 294] width 18 height 17
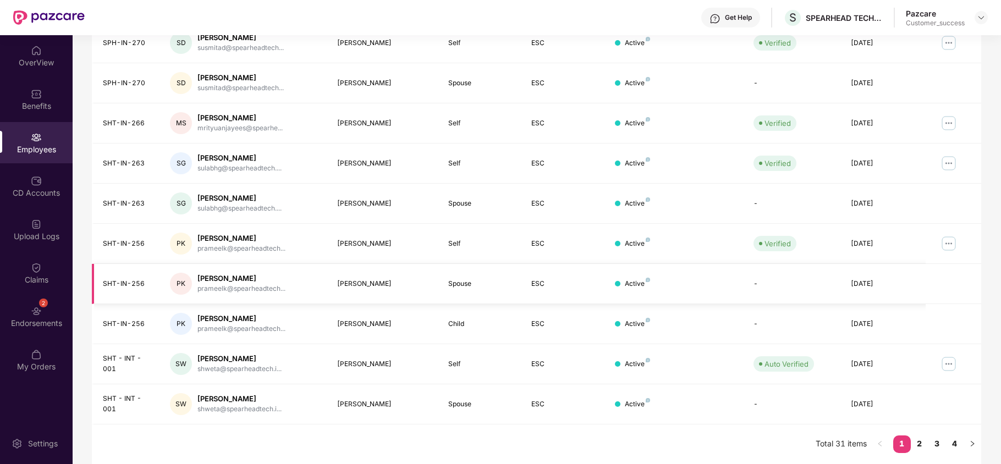
scroll to position [0, 0]
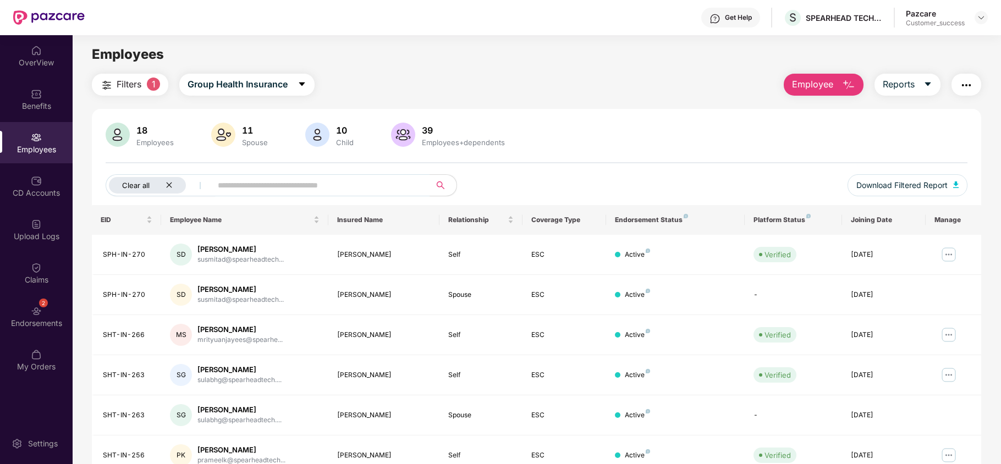
click at [173, 183] on div "Clear all" at bounding box center [147, 185] width 77 height 17
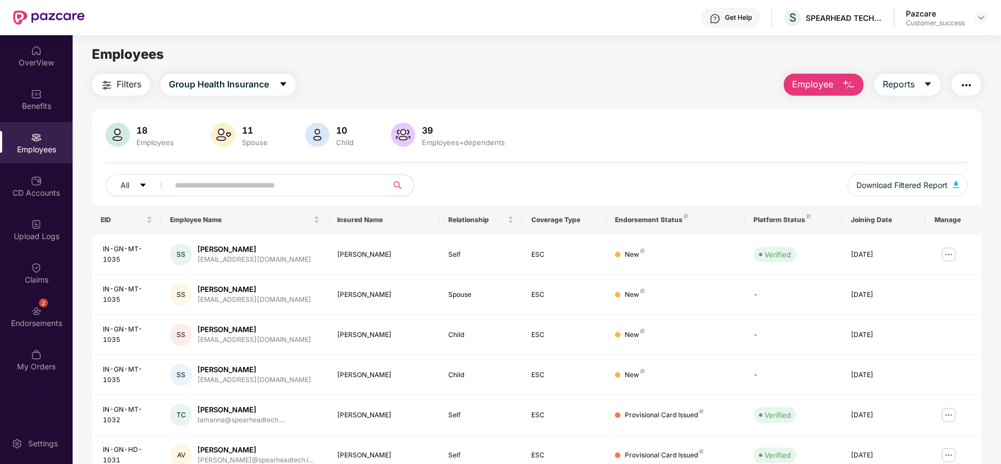
click at [239, 181] on input "text" at bounding box center [274, 185] width 198 height 17
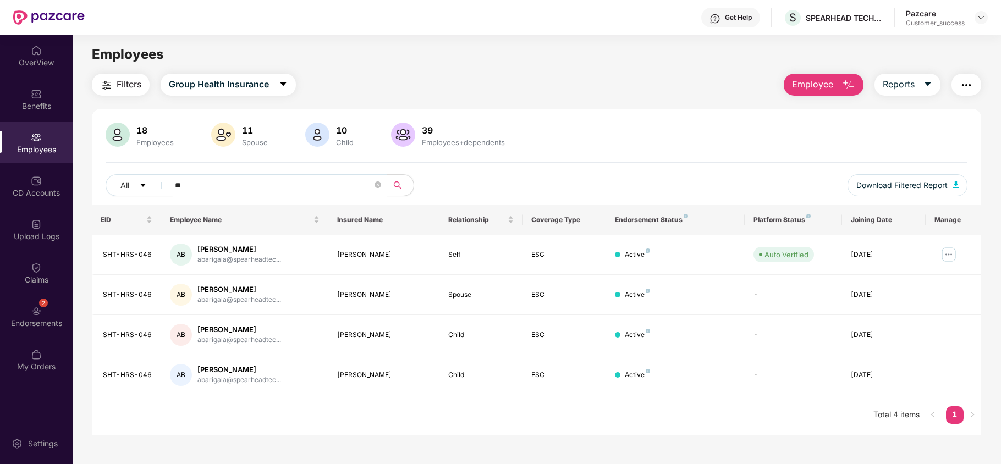
type input "*"
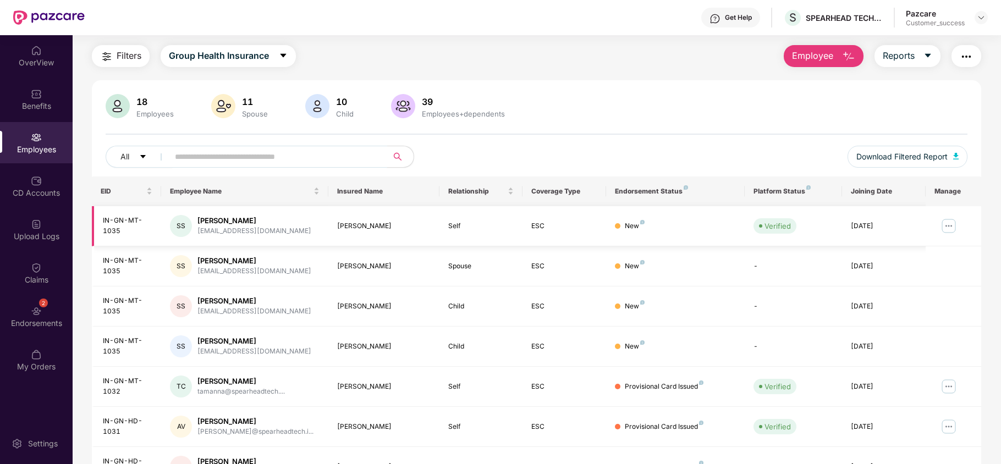
scroll to position [26, 0]
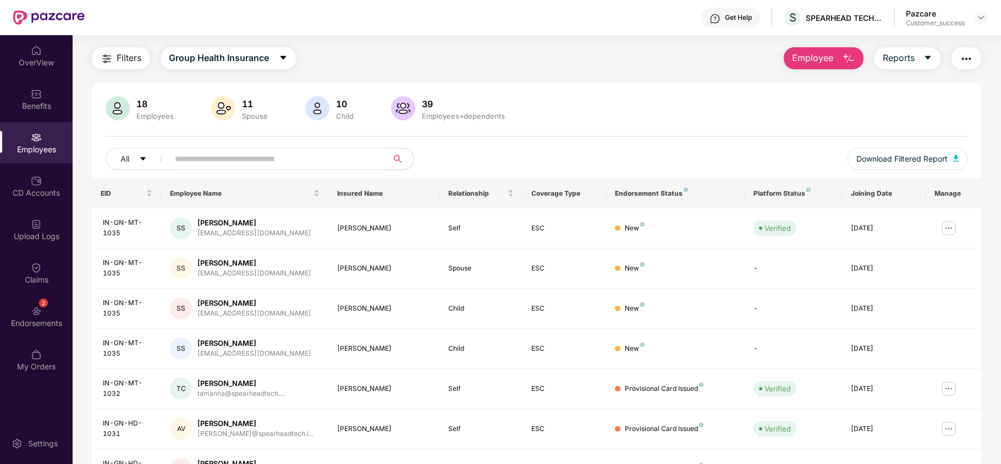
click at [127, 56] on span "Filters" at bounding box center [129, 58] width 25 height 14
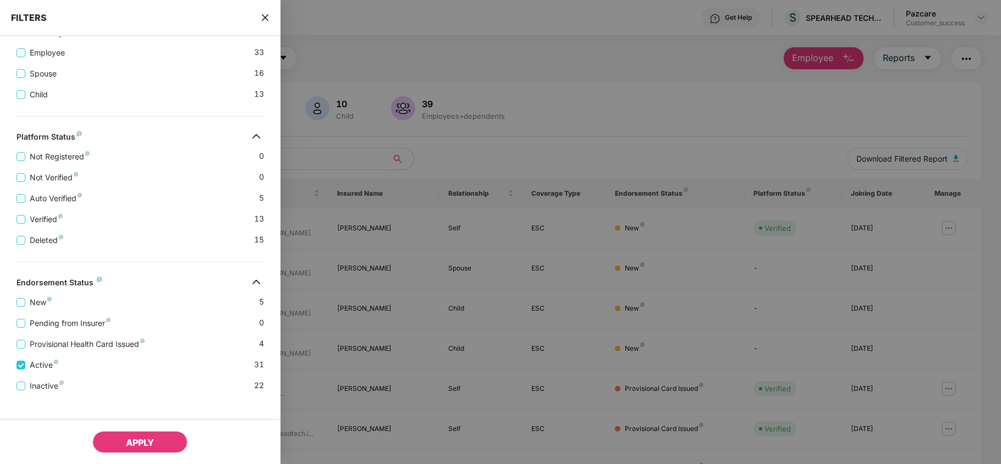
click at [120, 441] on button "APPLY" at bounding box center [139, 442] width 95 height 22
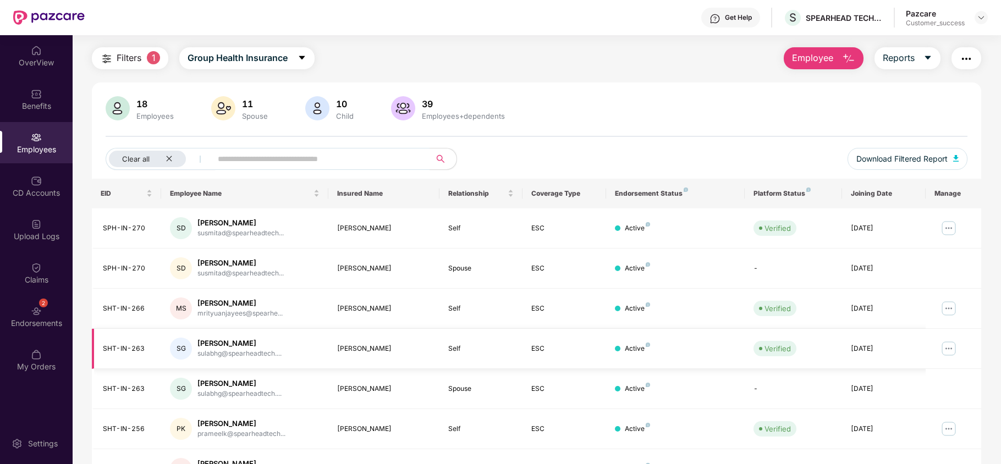
scroll to position [214, 0]
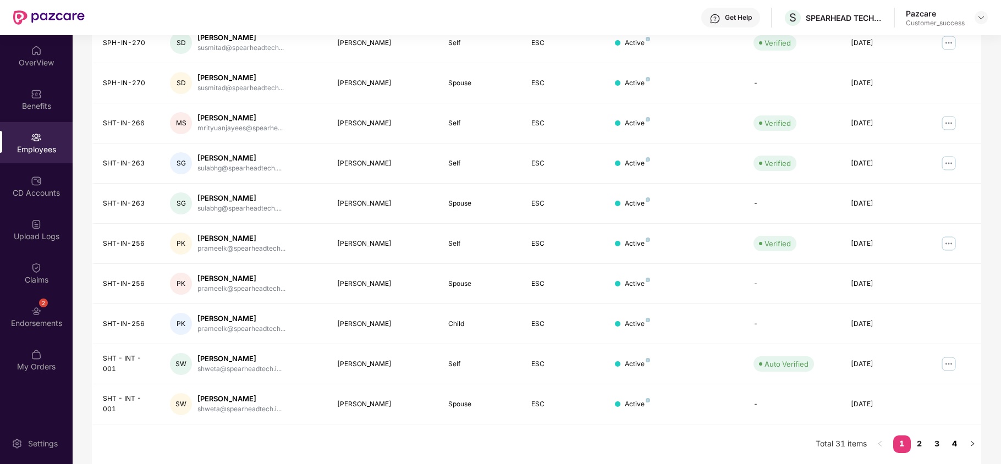
click at [958, 445] on link "4" at bounding box center [955, 444] width 18 height 17
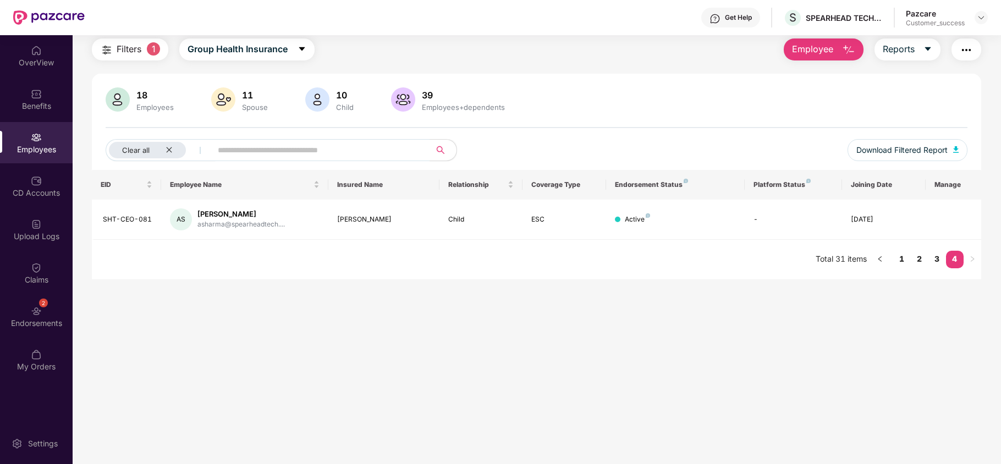
scroll to position [35, 0]
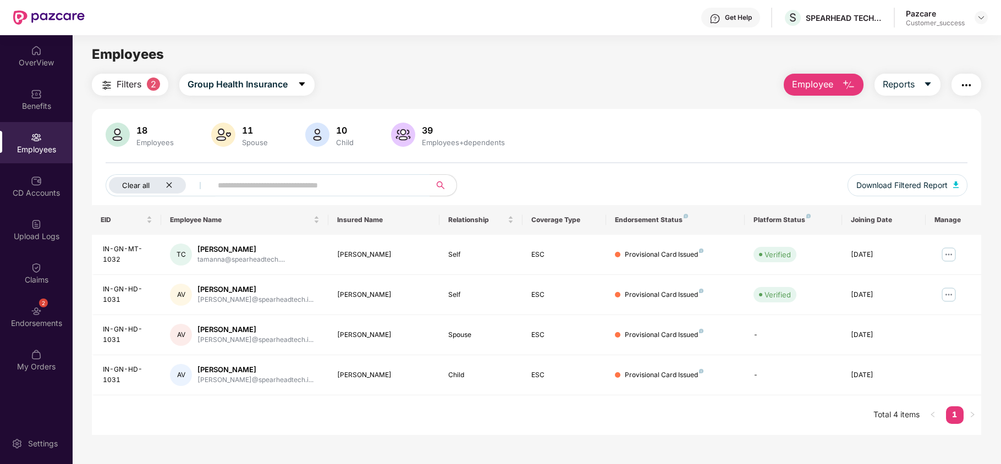
click at [173, 185] on div "Clear all" at bounding box center [147, 185] width 77 height 17
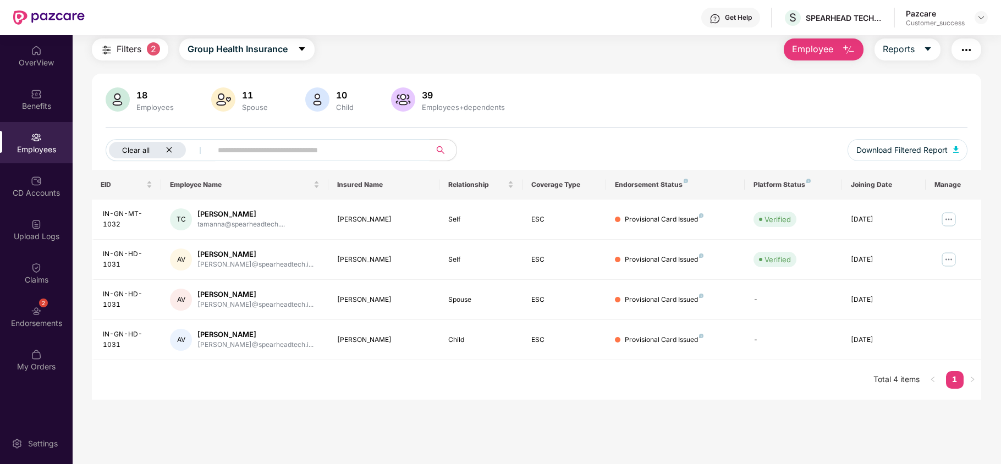
click at [172, 155] on div "Clear all" at bounding box center [147, 150] width 77 height 17
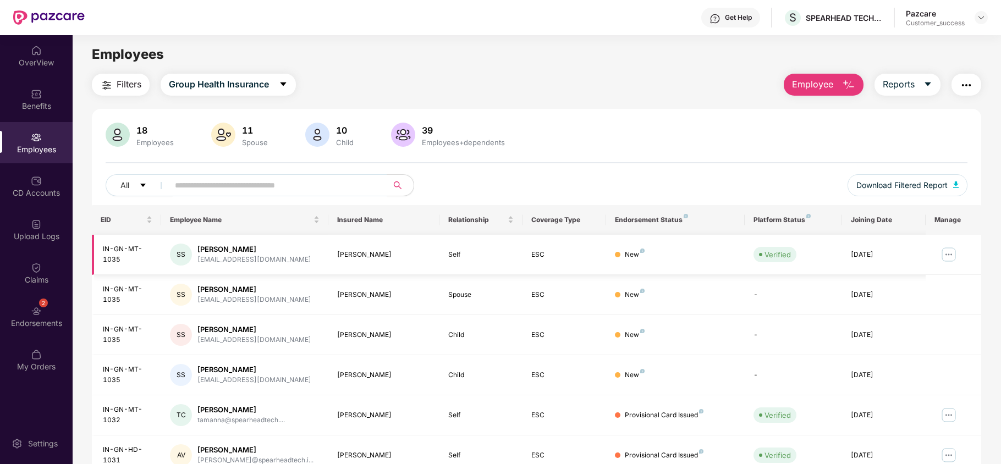
scroll to position [214, 0]
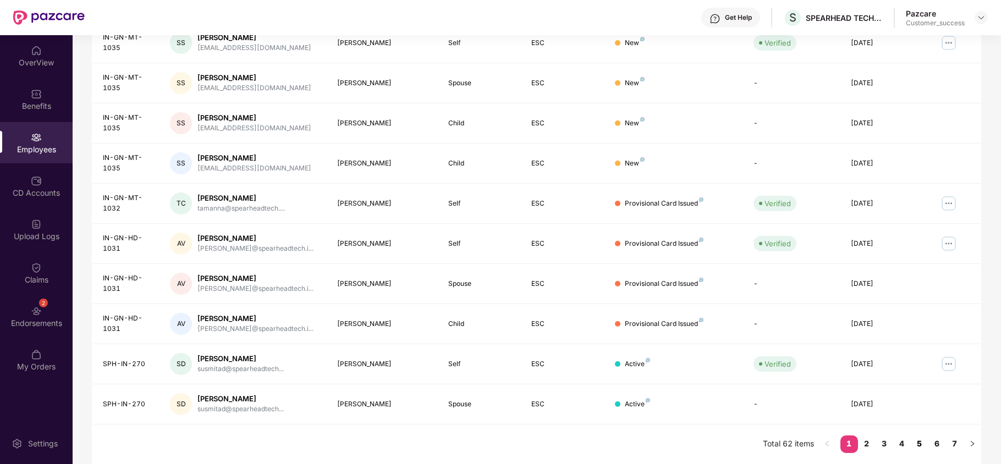
click at [920, 441] on link "5" at bounding box center [920, 444] width 18 height 17
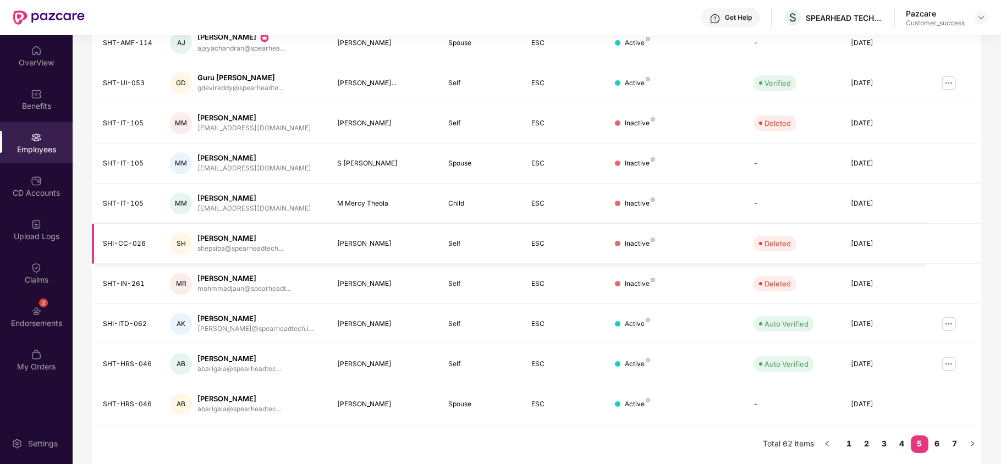
scroll to position [0, 0]
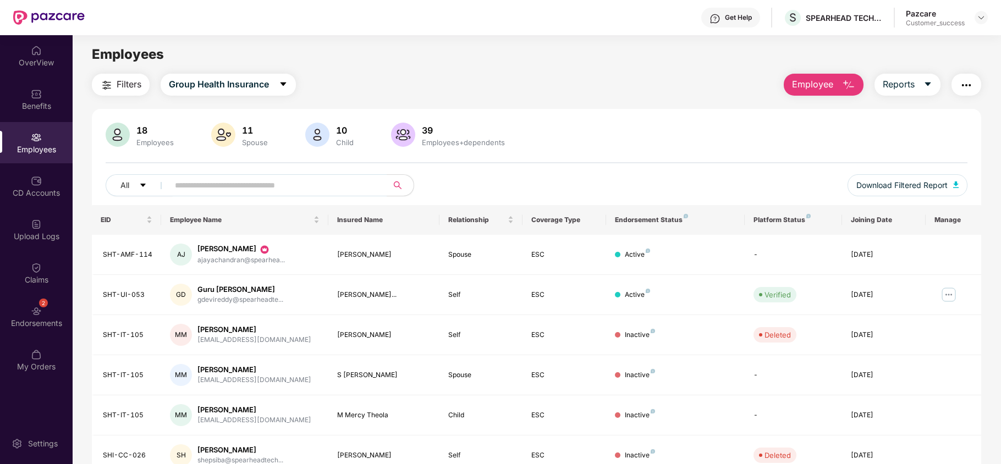
click at [135, 74] on button "Filters" at bounding box center [121, 85] width 58 height 22
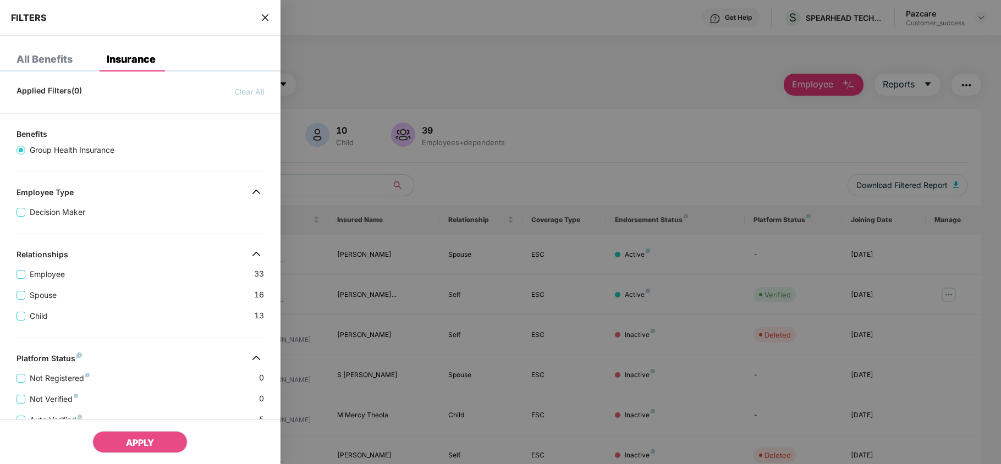
click at [449, 53] on div at bounding box center [500, 232] width 1001 height 464
drag, startPoint x: 260, startPoint y: 7, endPoint x: 265, endPoint y: 18, distance: 11.9
click at [265, 18] on div "FILTERS" at bounding box center [140, 18] width 281 height 36
click at [265, 18] on icon "close" at bounding box center [264, 17] width 7 height 7
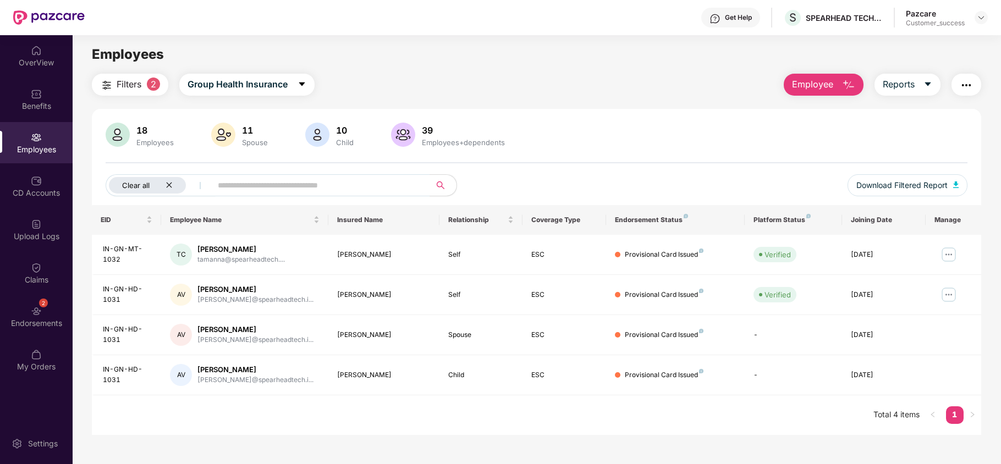
click at [171, 183] on icon "close" at bounding box center [169, 185] width 7 height 7
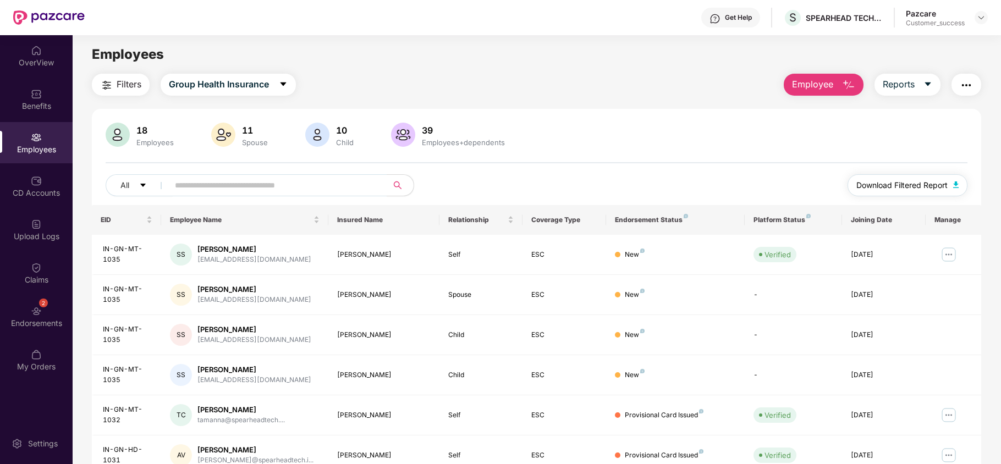
click at [890, 188] on span "Download Filtered Report" at bounding box center [902, 185] width 91 height 12
click at [40, 111] on div "Benefits" at bounding box center [36, 106] width 73 height 11
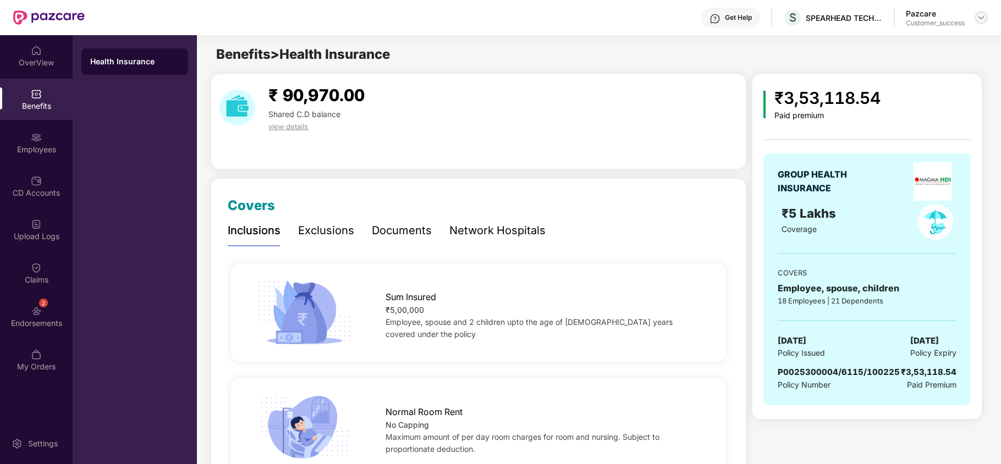
click at [983, 12] on div at bounding box center [981, 17] width 13 height 13
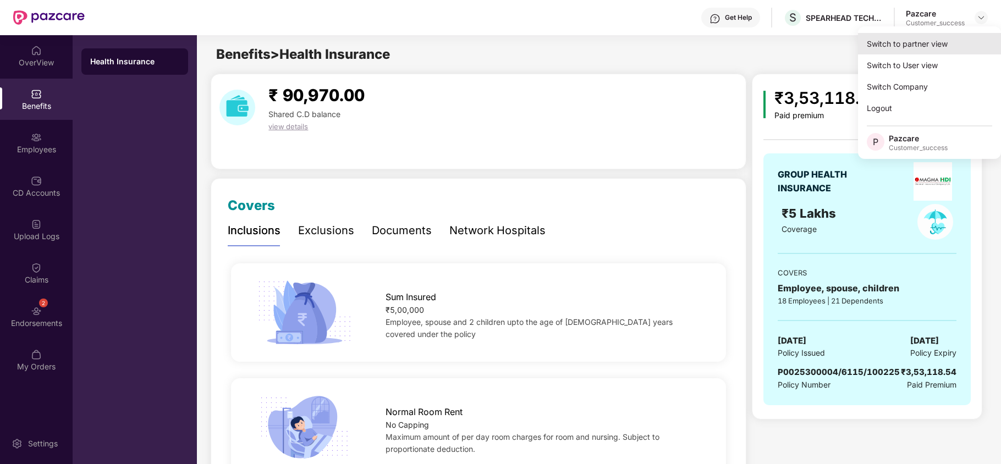
click at [948, 36] on div "Switch to partner view" at bounding box center [929, 43] width 143 height 21
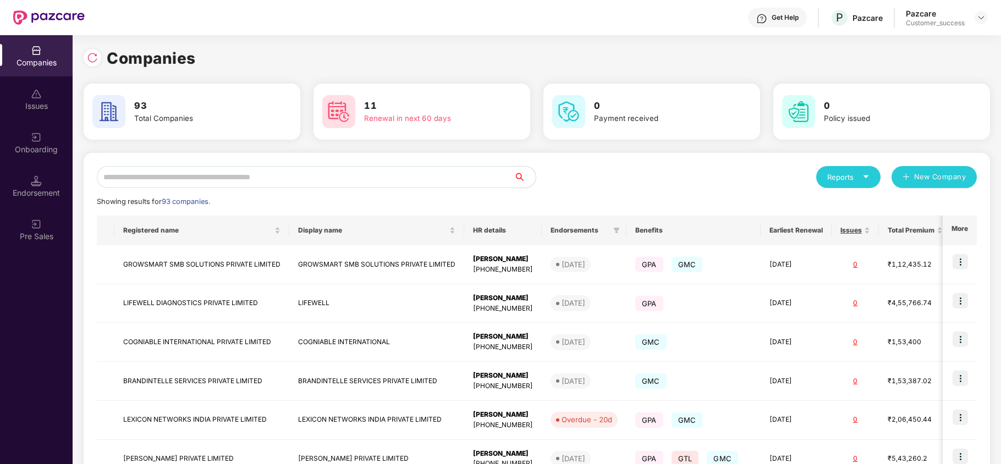
click at [343, 179] on input "text" at bounding box center [305, 177] width 417 height 22
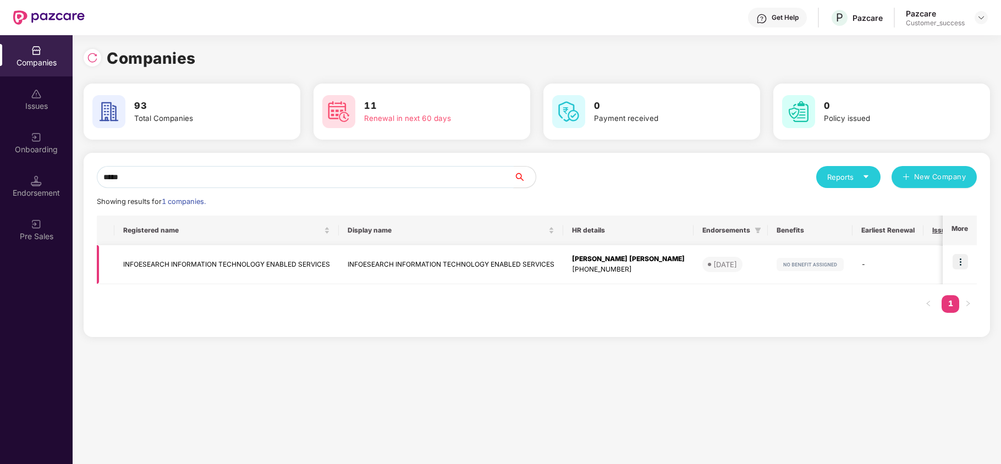
type input "*****"
click at [964, 260] on img at bounding box center [960, 261] width 15 height 15
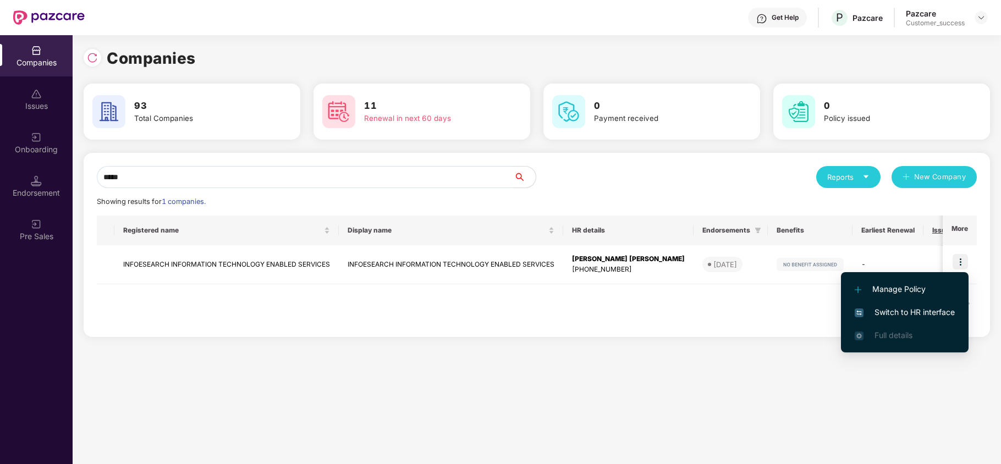
click at [915, 311] on span "Switch to HR interface" at bounding box center [905, 312] width 100 height 12
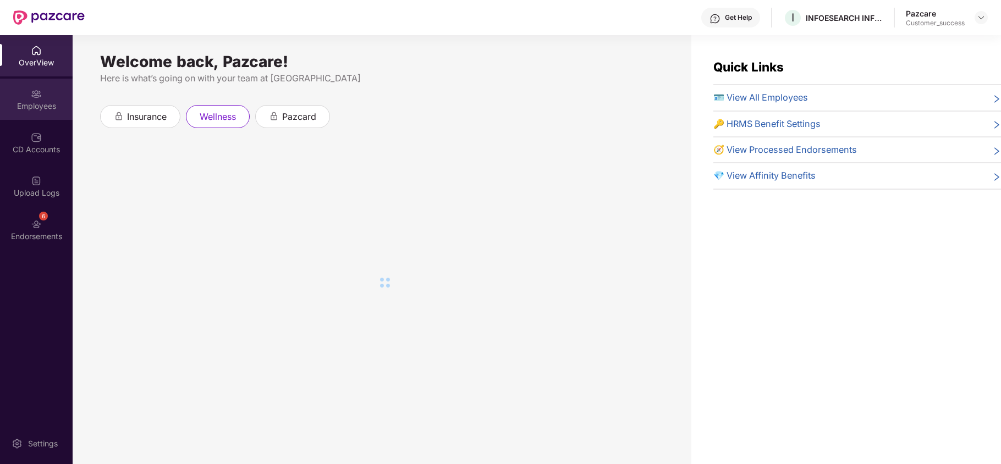
click at [41, 102] on div "Employees" at bounding box center [36, 106] width 73 height 11
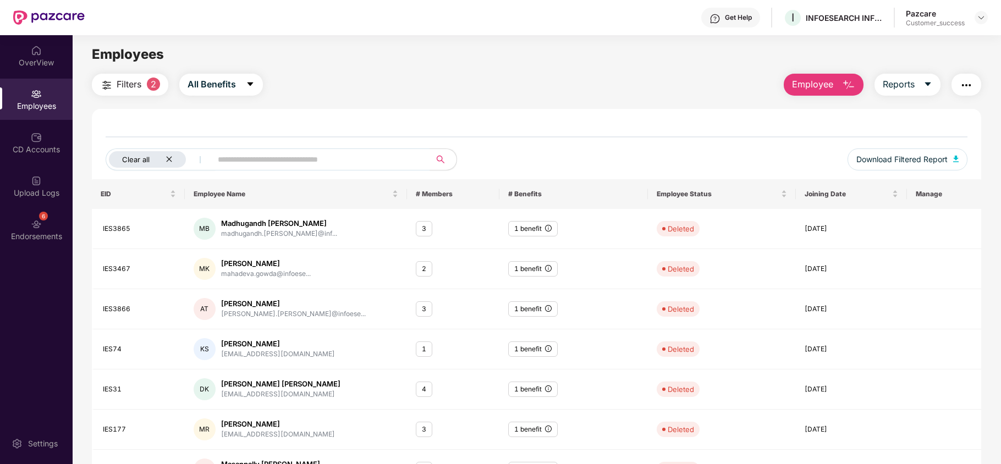
click at [170, 157] on icon "close" at bounding box center [169, 159] width 7 height 7
click at [278, 168] on span at bounding box center [275, 160] width 226 height 22
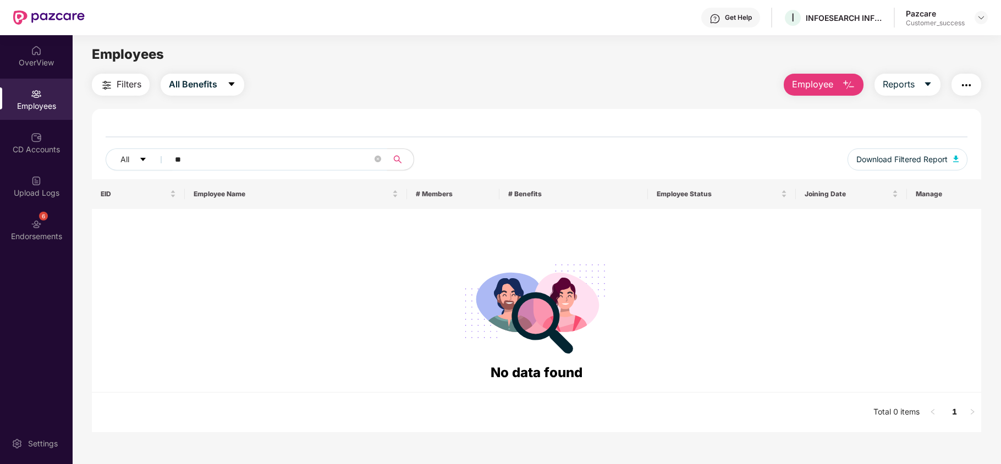
type input "*"
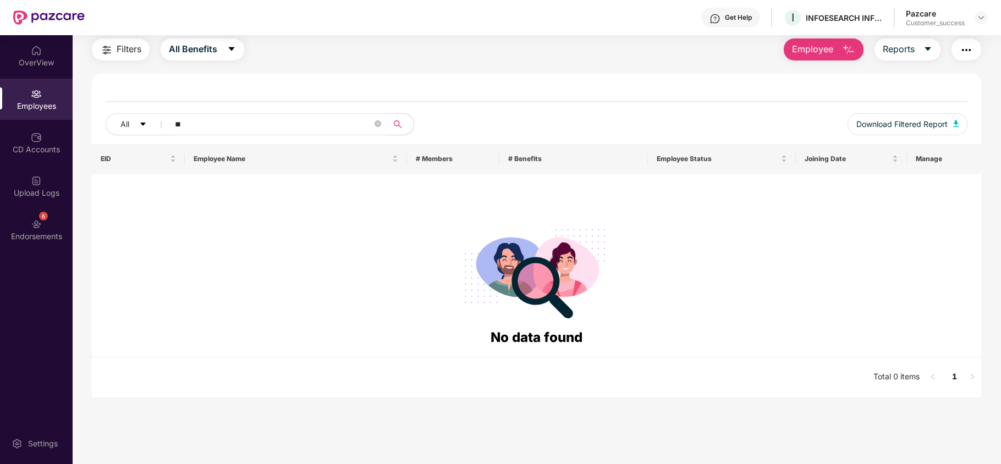
type input "*"
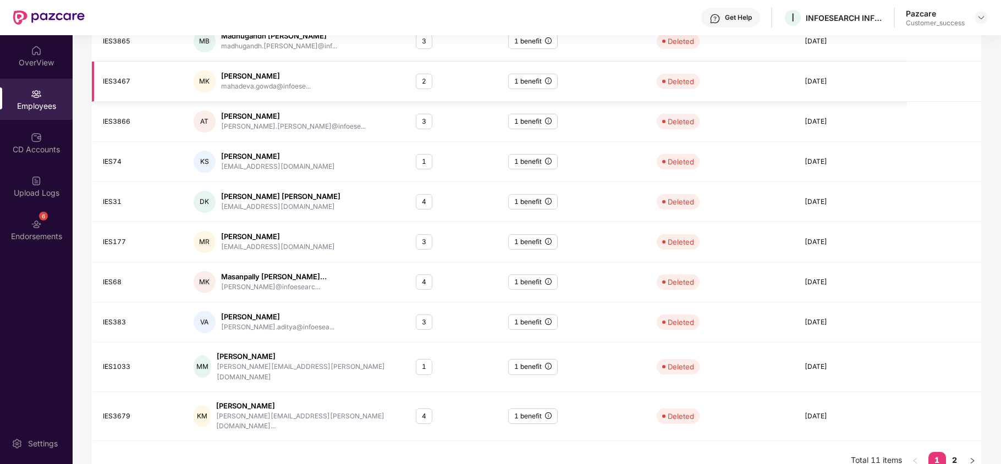
scroll to position [0, 0]
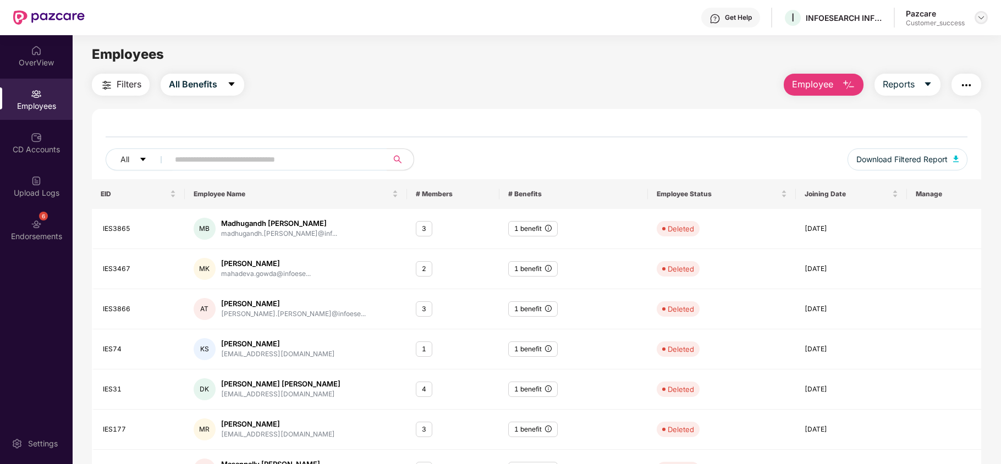
click at [984, 20] on img at bounding box center [981, 17] width 9 height 9
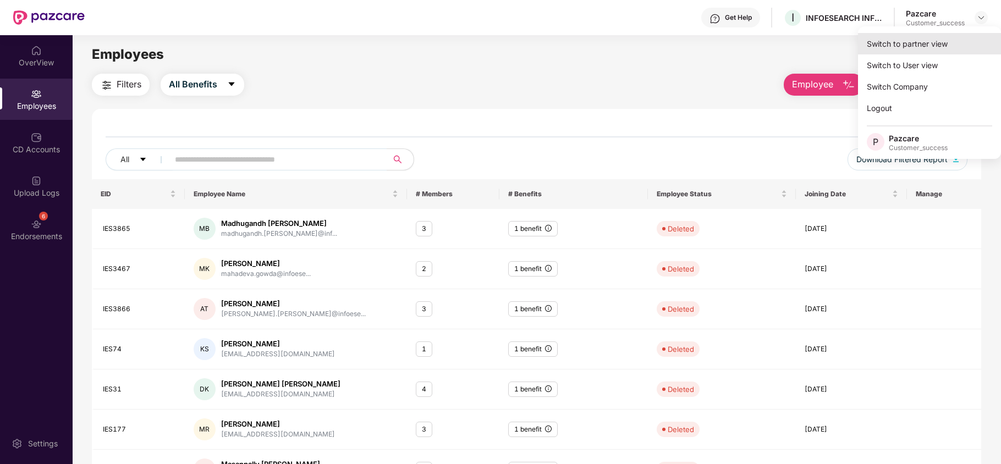
click at [930, 46] on div "Switch to partner view" at bounding box center [929, 43] width 143 height 21
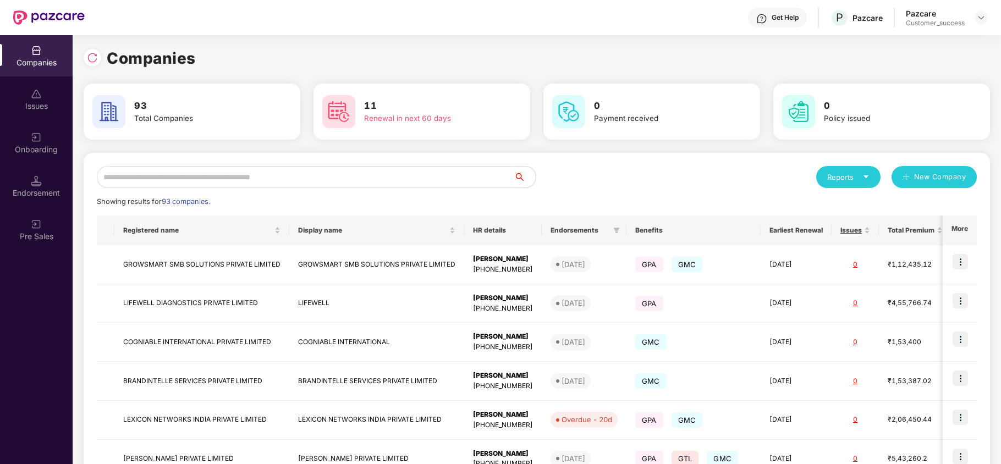
click at [311, 170] on input "text" at bounding box center [305, 177] width 417 height 22
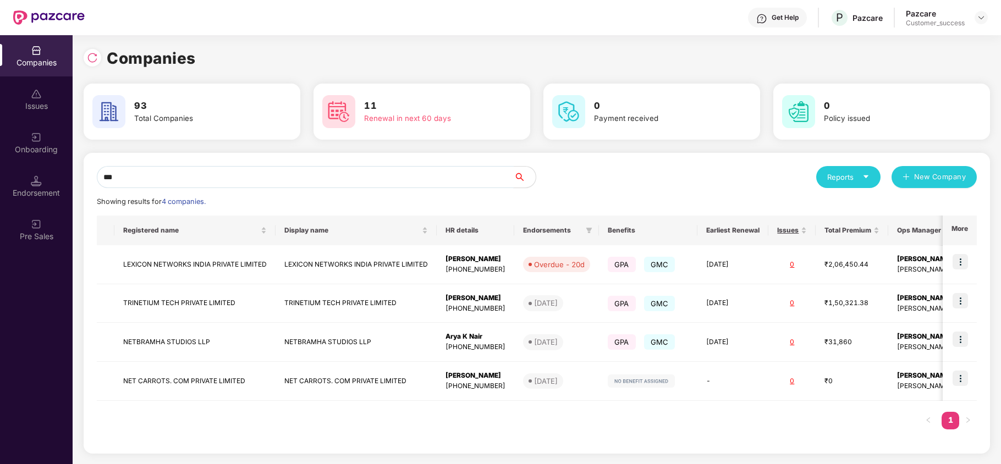
click at [227, 172] on input "***" at bounding box center [305, 177] width 417 height 22
click at [230, 158] on div "*** Reports New Company Showing results for 4 companies. Registered name Displa…" at bounding box center [537, 303] width 907 height 301
click at [229, 163] on div "*** Reports New Company Showing results for 4 companies. Registered name Displa…" at bounding box center [537, 303] width 907 height 301
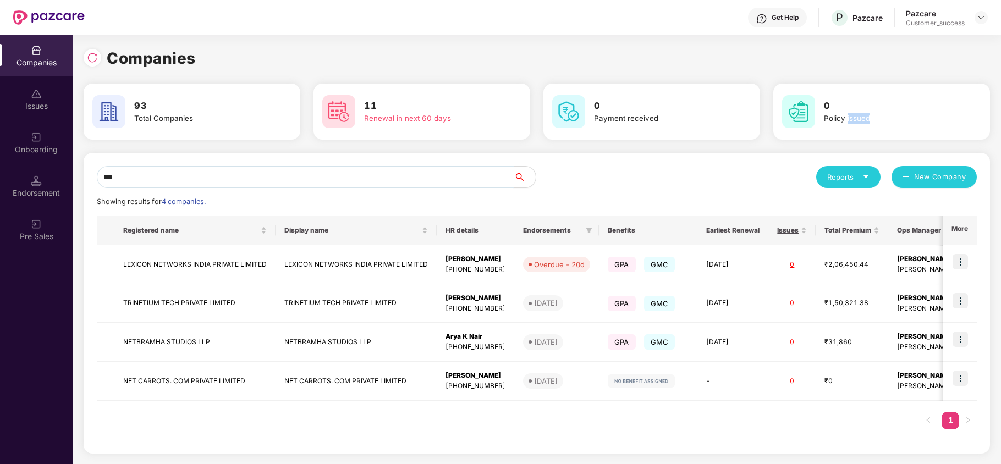
drag, startPoint x: 229, startPoint y: 163, endPoint x: 223, endPoint y: 172, distance: 10.4
click at [227, 165] on div "*** Reports New Company Showing results for 4 companies. Registered name Displa…" at bounding box center [537, 303] width 907 height 301
click at [223, 172] on input "***" at bounding box center [305, 177] width 417 height 22
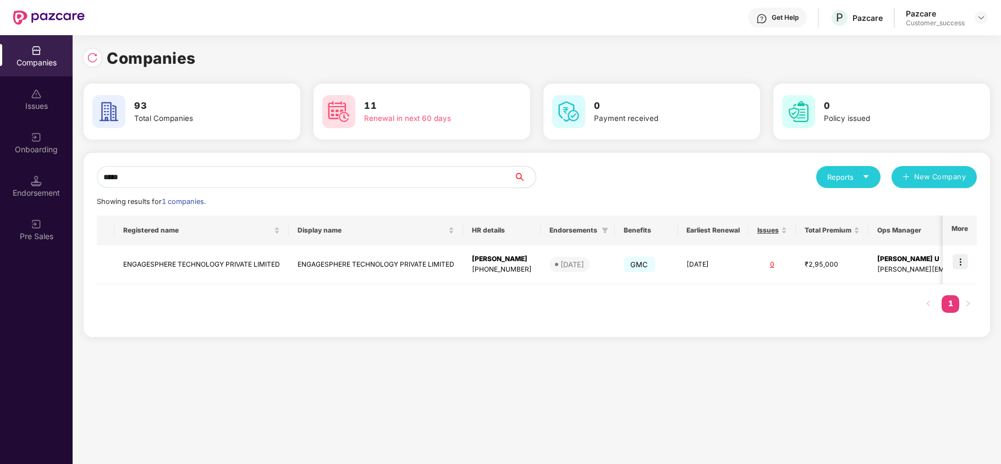
type input "*****"
click at [958, 259] on img at bounding box center [960, 261] width 15 height 15
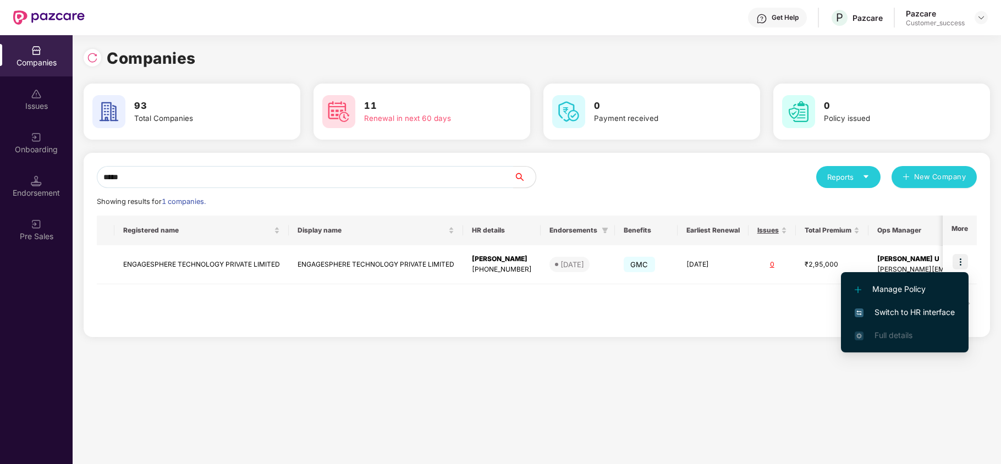
click at [897, 313] on span "Switch to HR interface" at bounding box center [905, 312] width 100 height 12
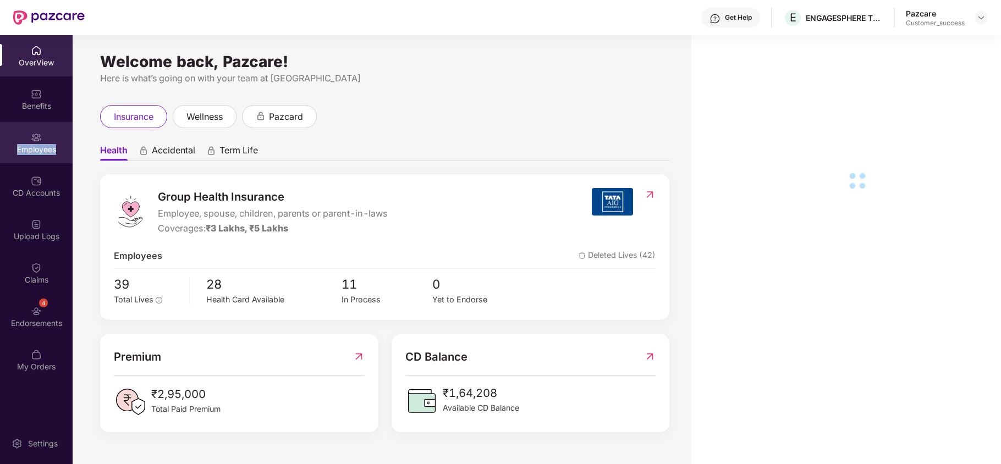
drag, startPoint x: 29, startPoint y: 167, endPoint x: 33, endPoint y: 146, distance: 21.8
click at [33, 146] on div "Employees" at bounding box center [36, 149] width 73 height 11
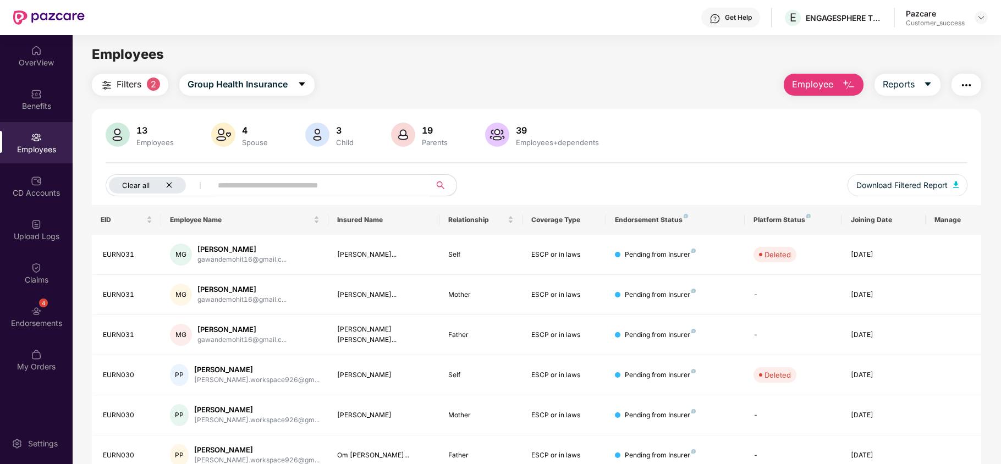
click at [172, 187] on icon "close" at bounding box center [169, 185] width 7 height 7
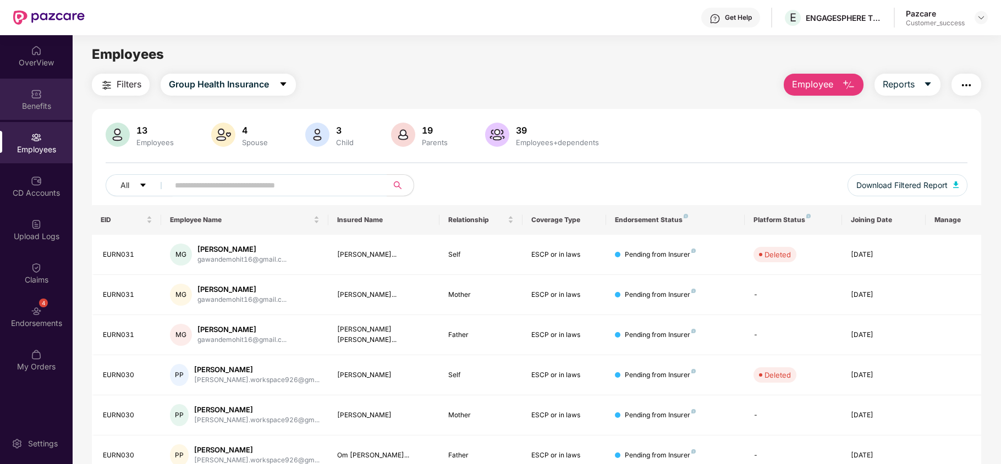
click at [25, 97] on div "Benefits" at bounding box center [36, 99] width 73 height 41
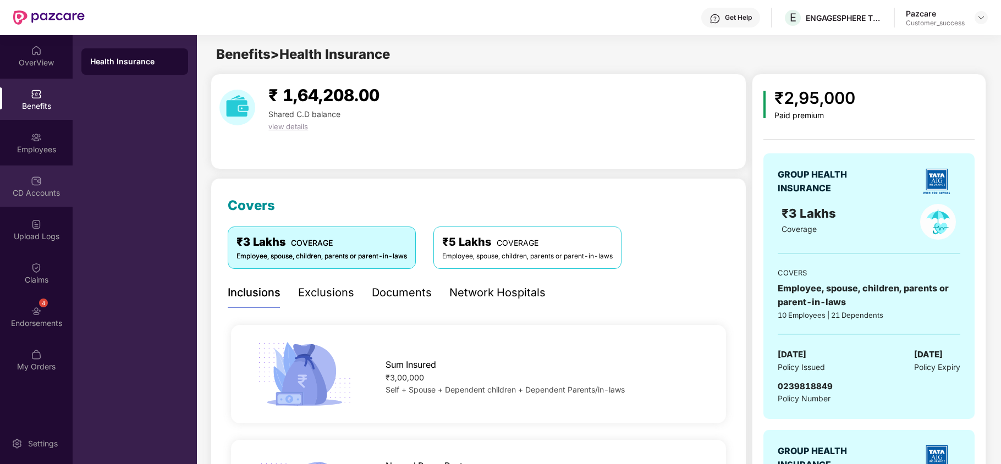
click at [23, 166] on div "CD Accounts" at bounding box center [36, 186] width 73 height 41
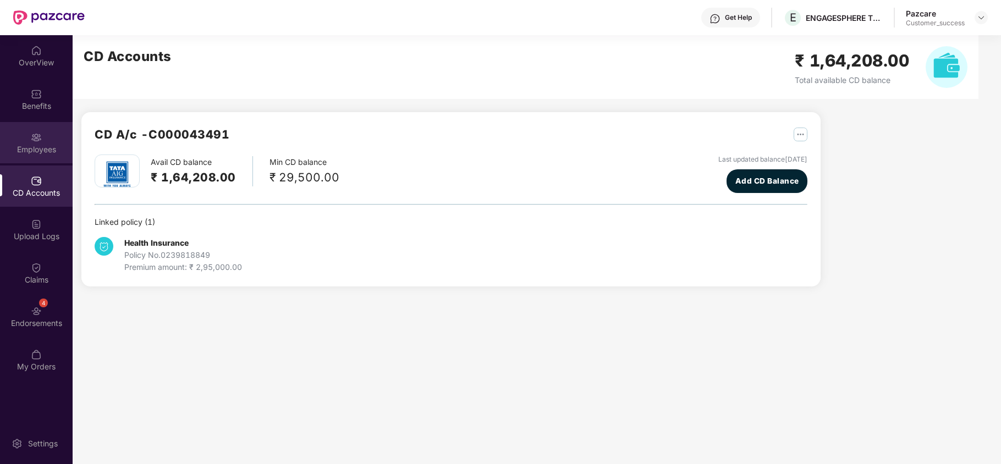
click at [26, 150] on div "Employees" at bounding box center [36, 149] width 73 height 11
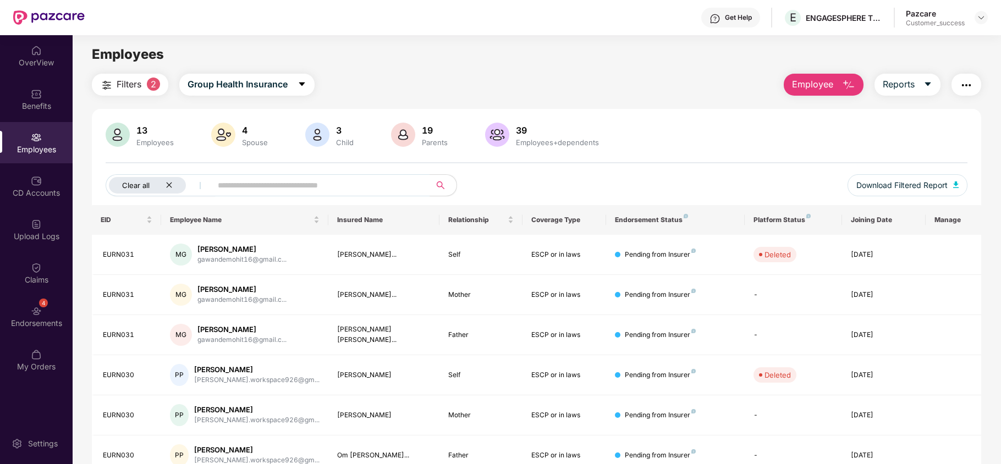
click at [172, 185] on icon "close" at bounding box center [169, 185] width 7 height 7
click at [921, 178] on button "Download Filtered Report" at bounding box center [908, 185] width 120 height 22
click at [981, 21] on img at bounding box center [981, 17] width 9 height 9
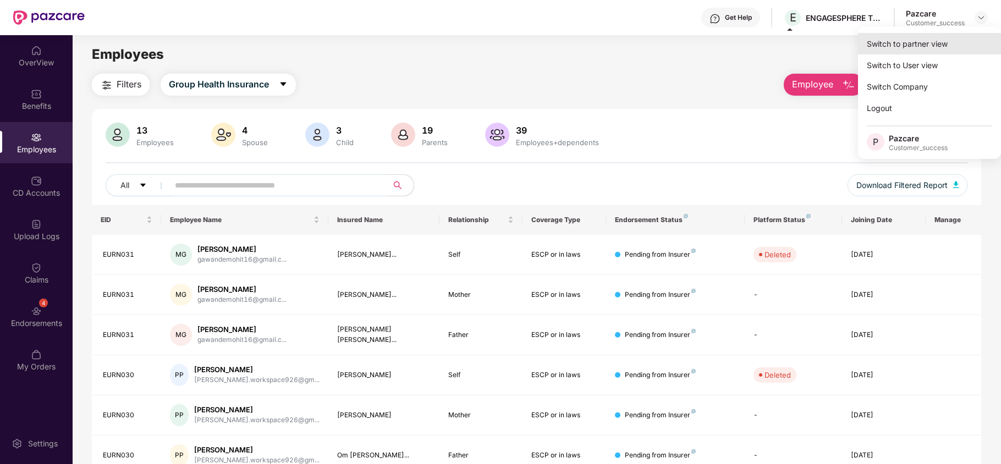
click at [917, 49] on div "Switch to partner view" at bounding box center [929, 43] width 143 height 21
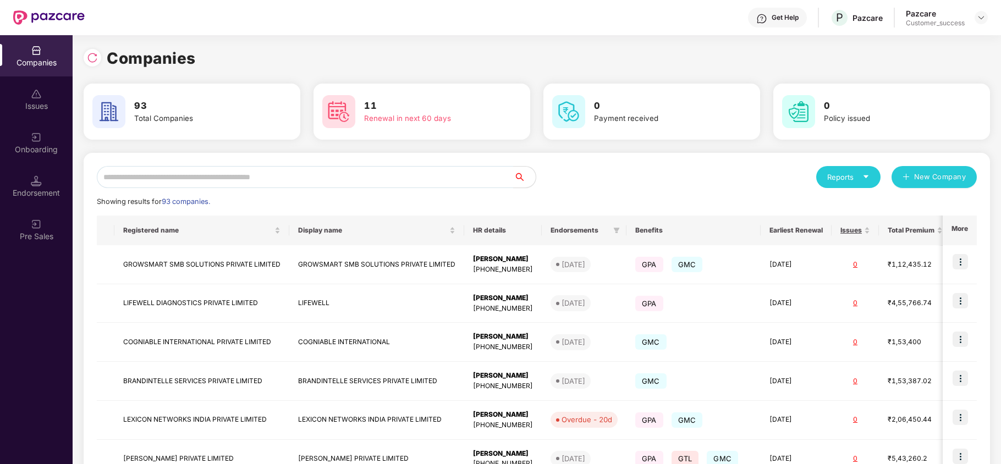
click at [305, 189] on div "Reports New Company Showing results for 93 companies. Registered name Display n…" at bounding box center [537, 420] width 880 height 508
click at [314, 179] on input "text" at bounding box center [305, 177] width 417 height 22
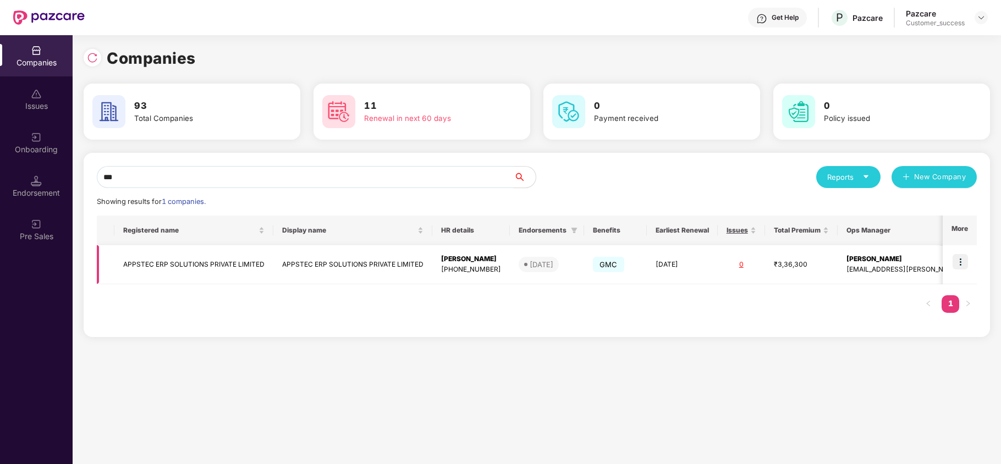
type input "***"
click at [203, 269] on td "APPSTEC ERP SOLUTIONS PRIVATE LIMITED" at bounding box center [193, 264] width 159 height 39
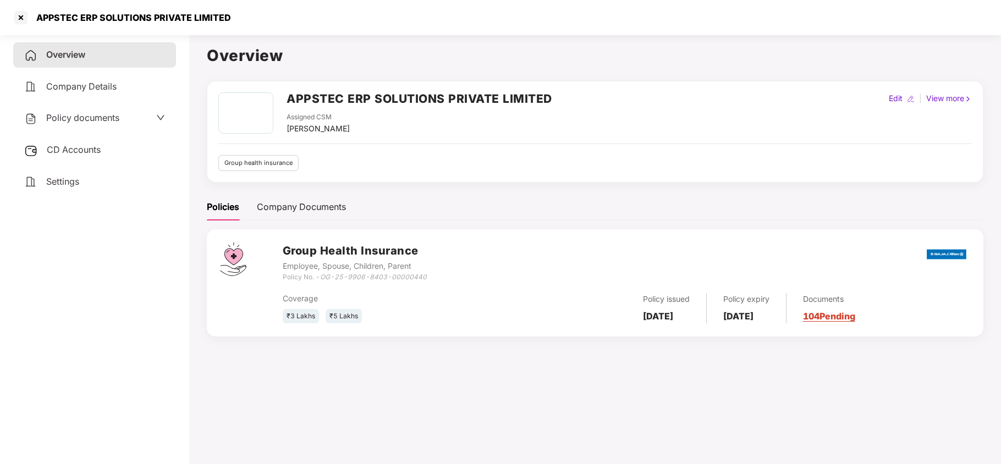
click at [69, 124] on div "Policy documents" at bounding box center [71, 118] width 95 height 14
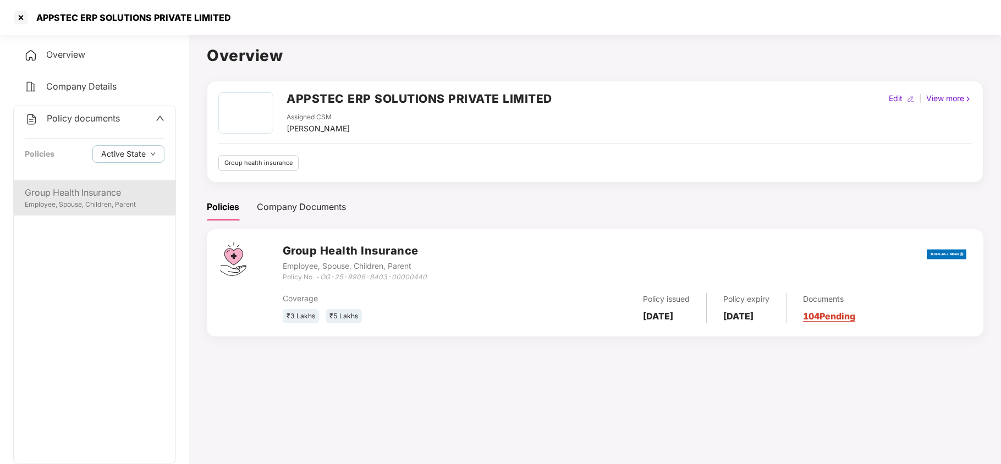
click at [91, 203] on div "Employee, Spouse, Children, Parent" at bounding box center [95, 205] width 140 height 10
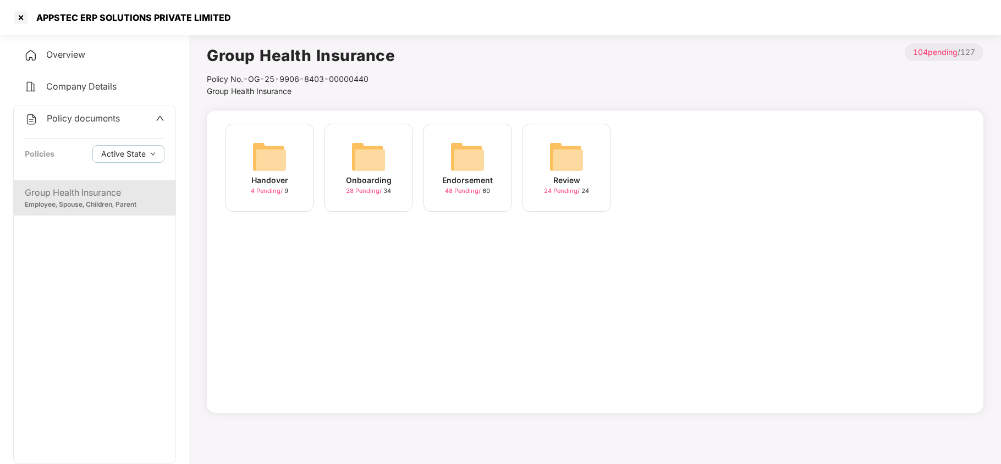
click at [485, 150] on img at bounding box center [467, 156] width 35 height 35
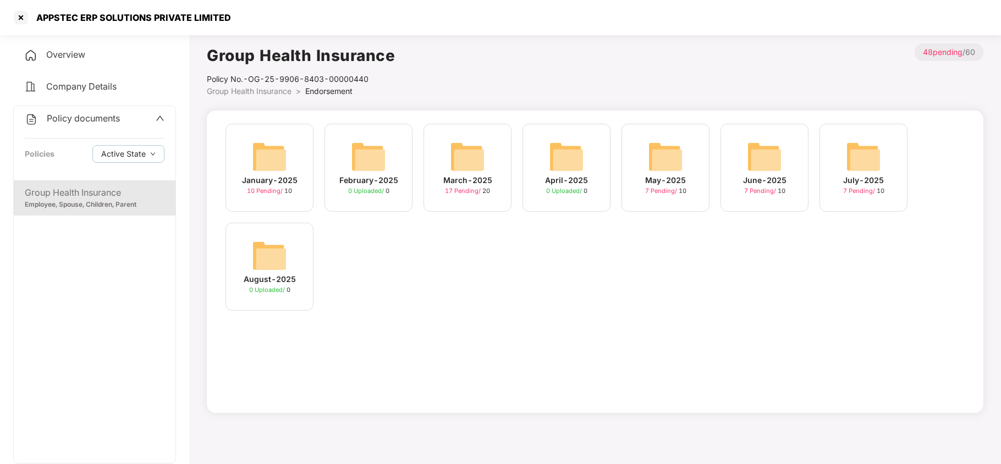
click at [857, 172] on img at bounding box center [863, 156] width 35 height 35
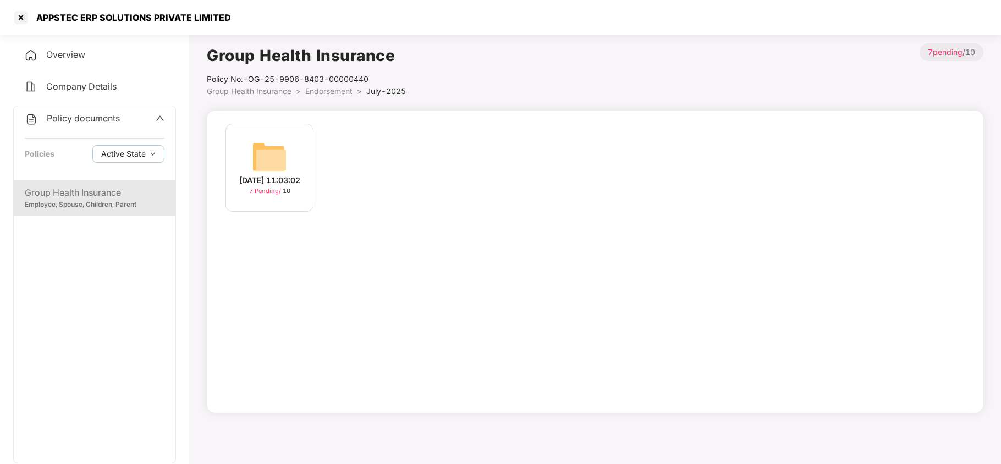
click at [285, 146] on img at bounding box center [269, 156] width 35 height 35
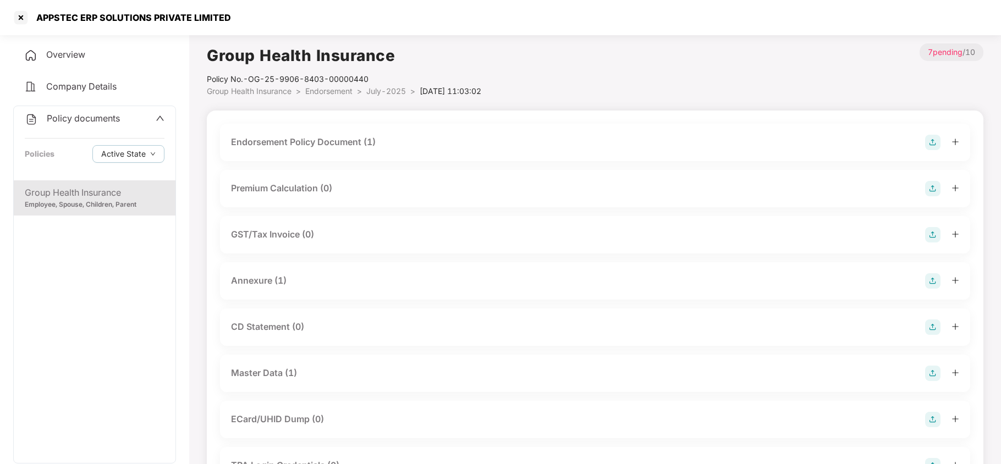
click at [283, 379] on div "Master Data (1)" at bounding box center [264, 373] width 66 height 14
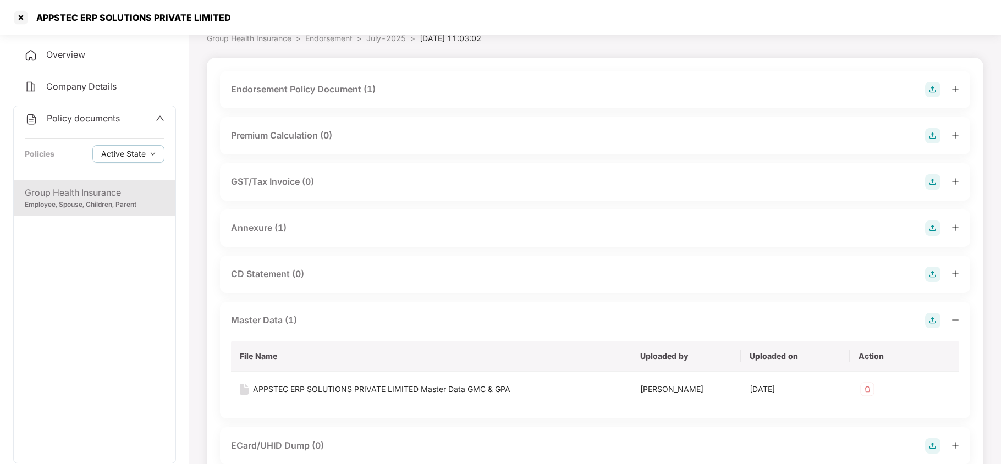
scroll to position [55, 0]
click at [505, 388] on div "APPSTEC ERP SOLUTIONS PRIVATE LIMITED Master Data GMC & GPA" at bounding box center [381, 387] width 257 height 12
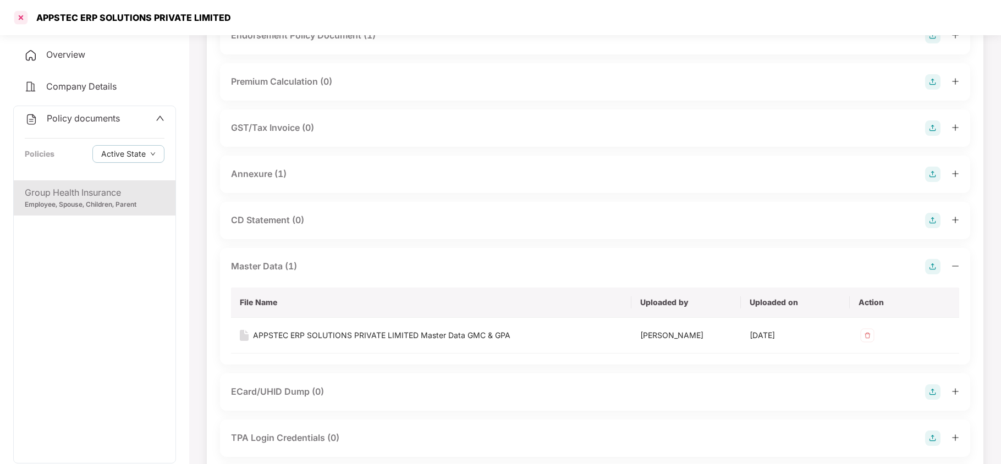
click at [25, 17] on div at bounding box center [21, 18] width 18 height 18
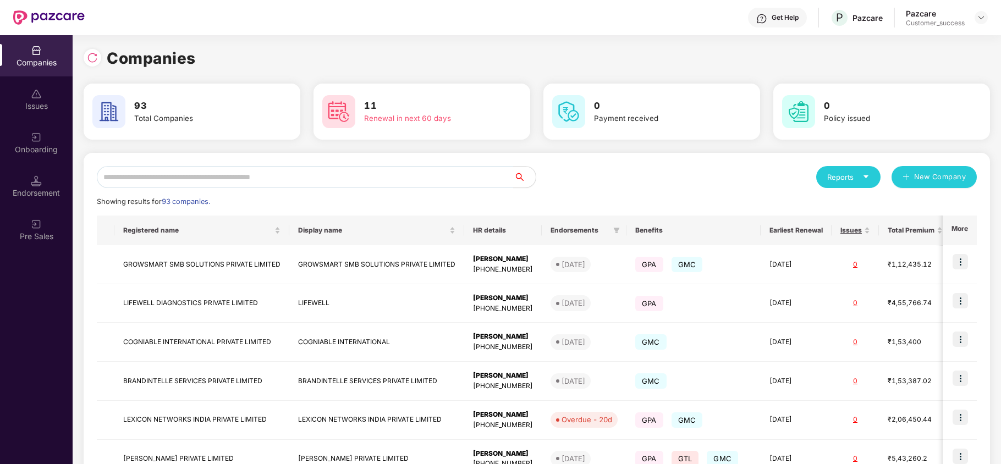
scroll to position [0, 0]
click at [244, 168] on input "text" at bounding box center [305, 177] width 417 height 22
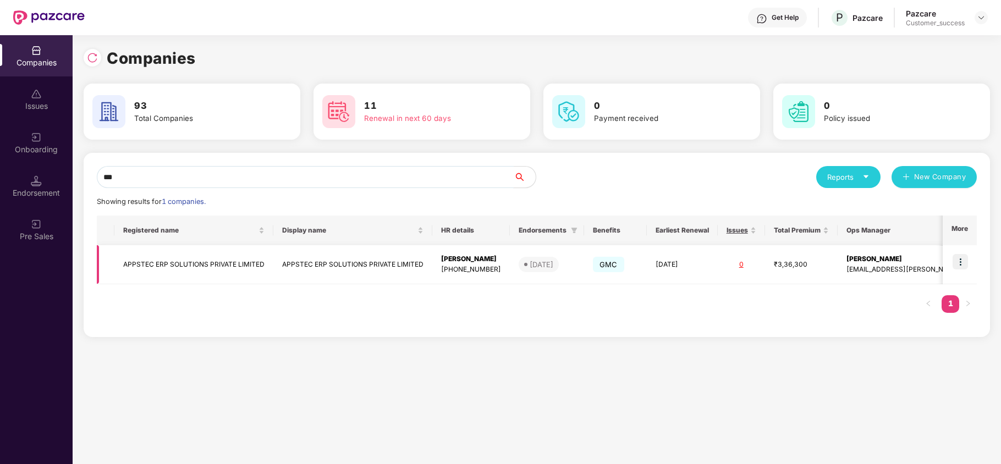
type input "***"
click at [959, 264] on img at bounding box center [960, 261] width 15 height 15
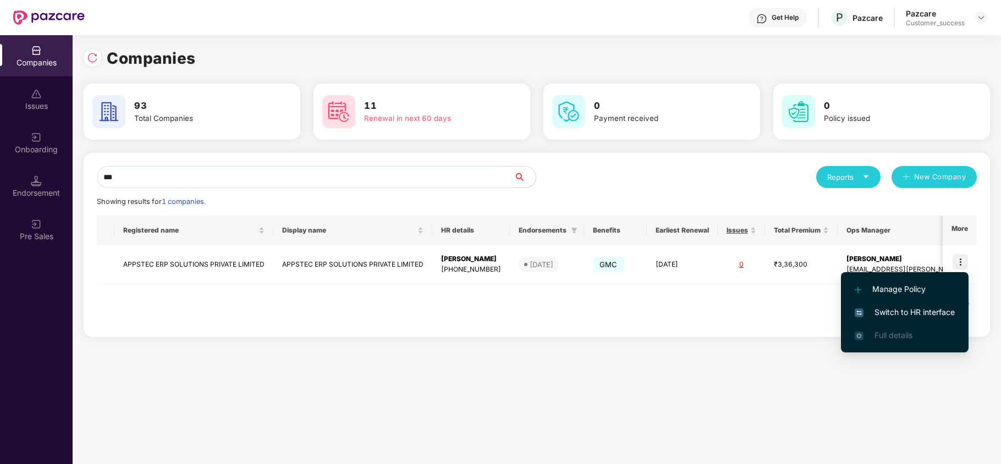
click at [928, 312] on span "Switch to HR interface" at bounding box center [905, 312] width 100 height 12
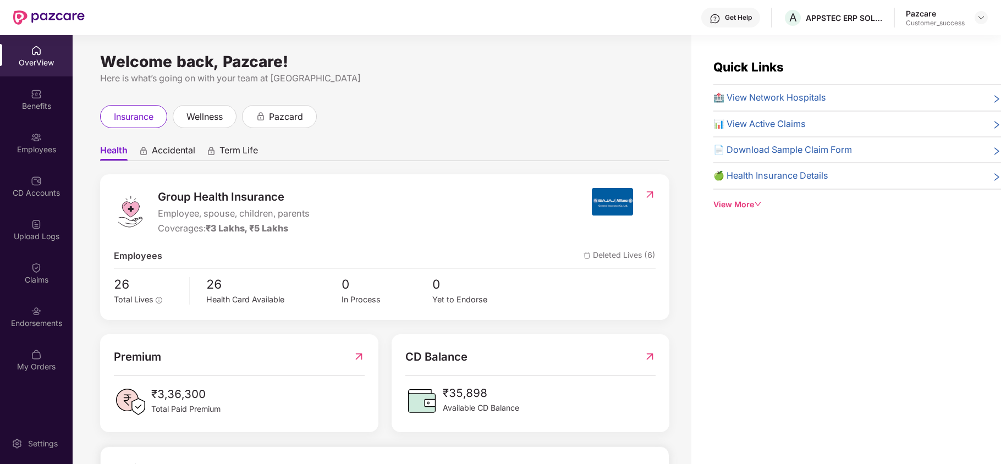
click at [44, 312] on div "Endorsements" at bounding box center [36, 316] width 73 height 41
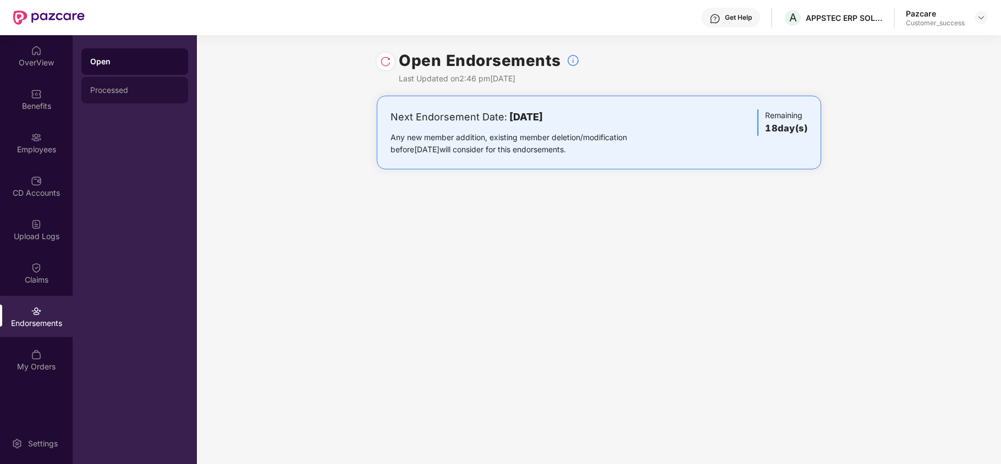
click at [111, 85] on div "Processed" at bounding box center [134, 90] width 107 height 26
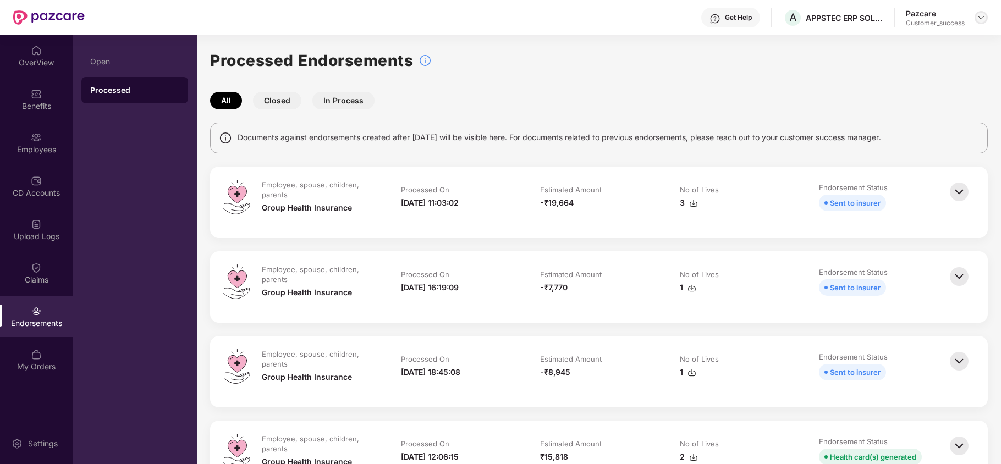
click at [978, 16] on img at bounding box center [981, 17] width 9 height 9
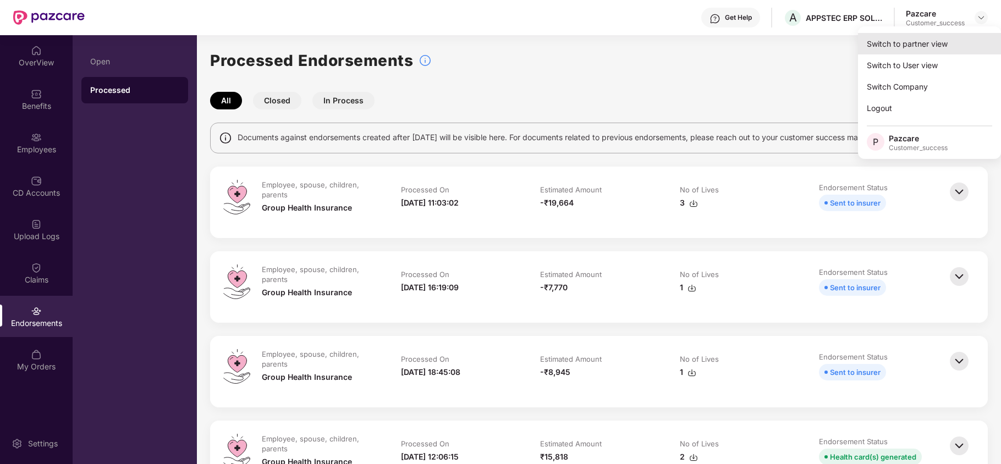
click at [920, 35] on div "Switch to partner view" at bounding box center [929, 43] width 143 height 21
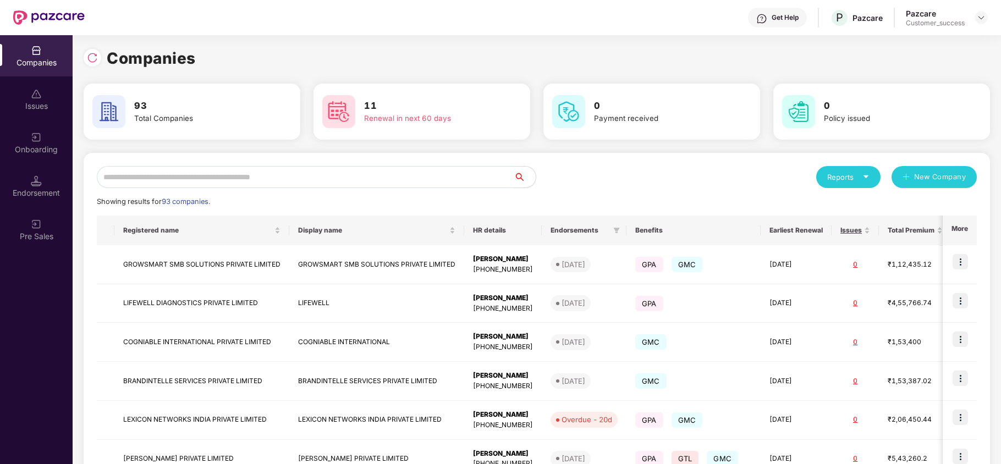
click at [410, 177] on input "text" at bounding box center [305, 177] width 417 height 22
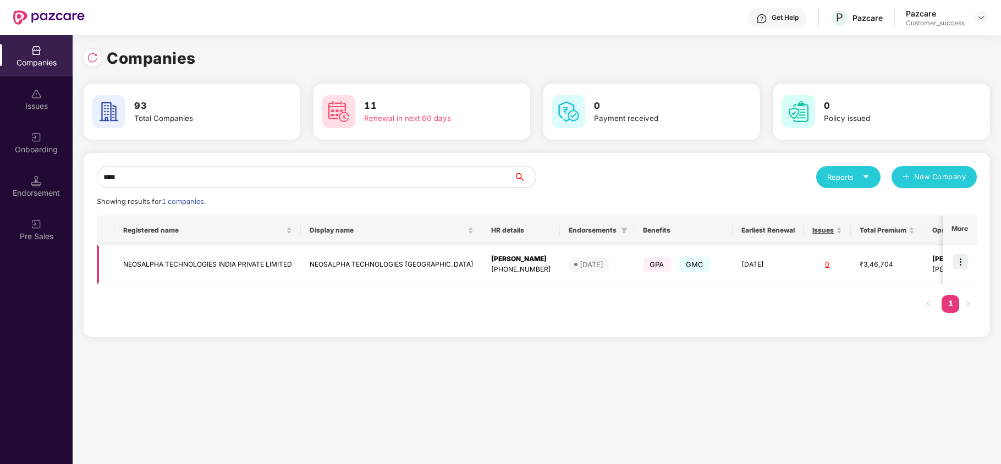
type input "****"
click at [262, 262] on td "NEOSALPHA TECHNOLOGIES INDIA PRIVATE LIMITED" at bounding box center [207, 264] width 187 height 39
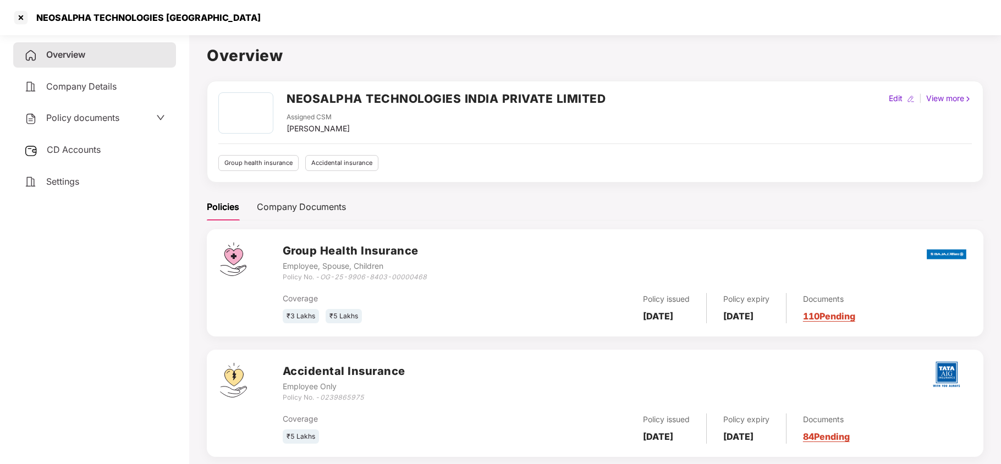
click at [896, 100] on div "Edit" at bounding box center [896, 98] width 18 height 12
select select "*****"
select select "**********"
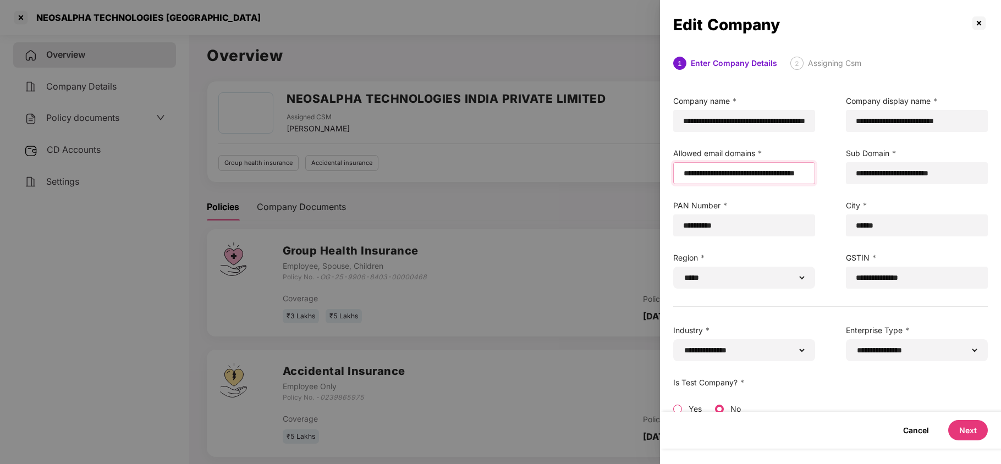
click at [775, 174] on input "**********" at bounding box center [744, 174] width 123 height 12
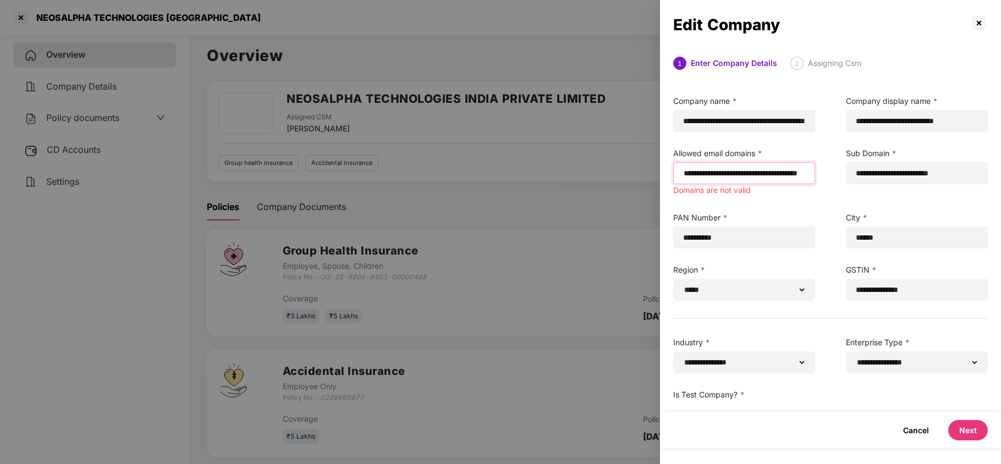
scroll to position [0, 66]
paste input "**********"
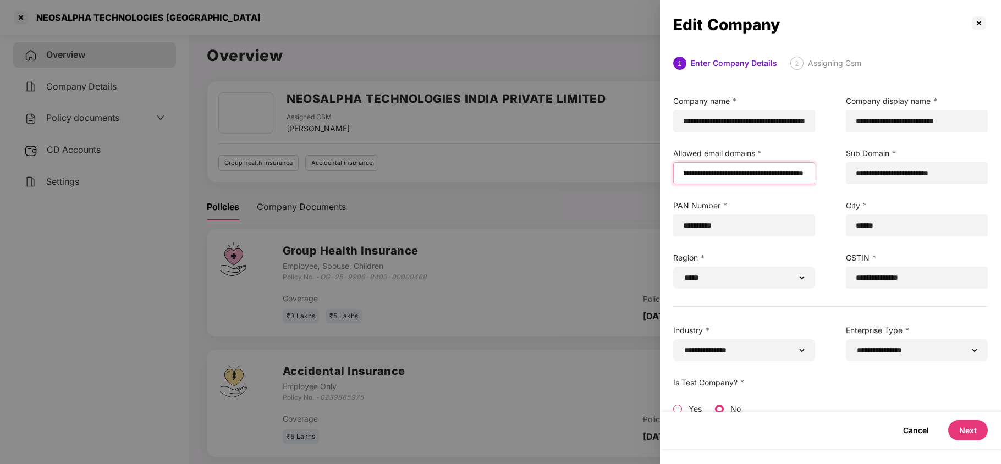
scroll to position [0, 111]
type input "**********"
click at [967, 425] on button "Next" at bounding box center [968, 430] width 40 height 20
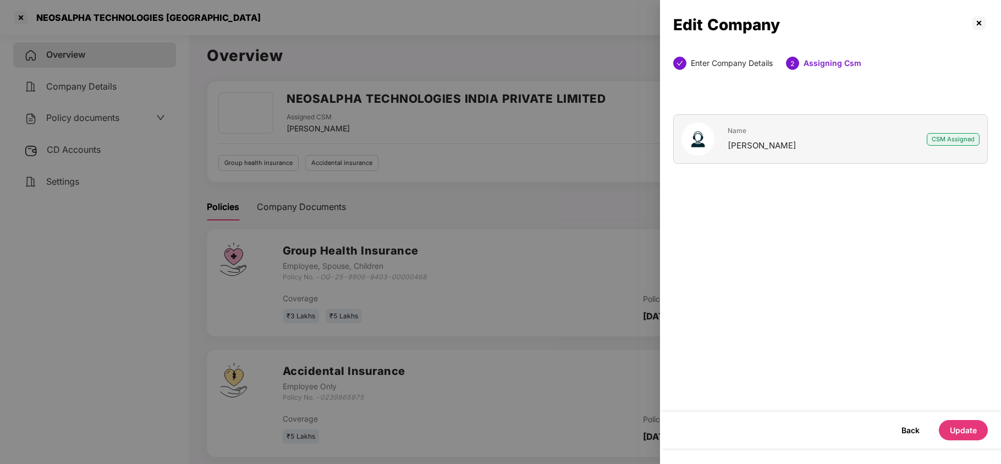
click at [955, 427] on button "Update" at bounding box center [963, 430] width 49 height 20
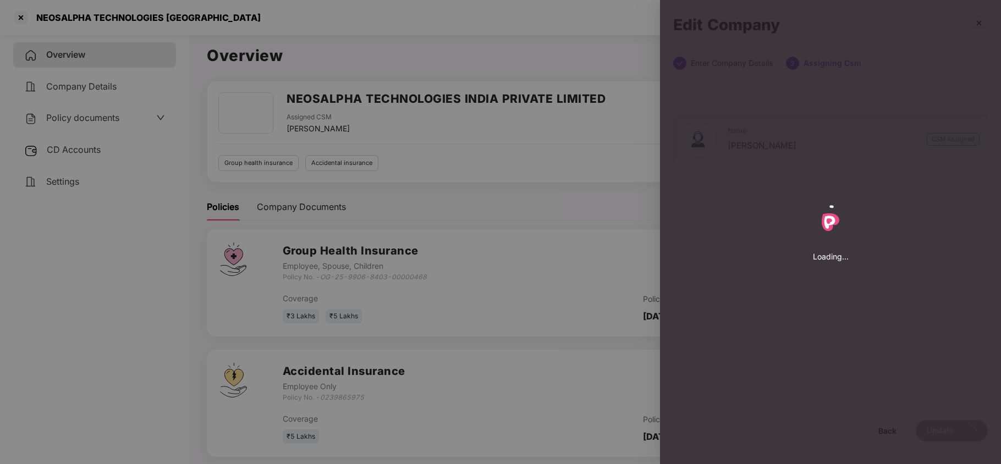
select select "*****"
select select "**********"
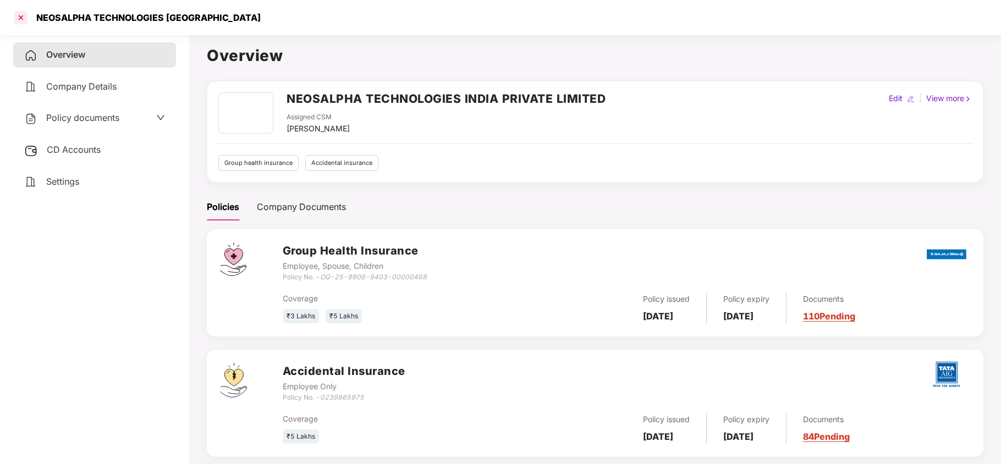
click at [20, 23] on div at bounding box center [21, 18] width 18 height 18
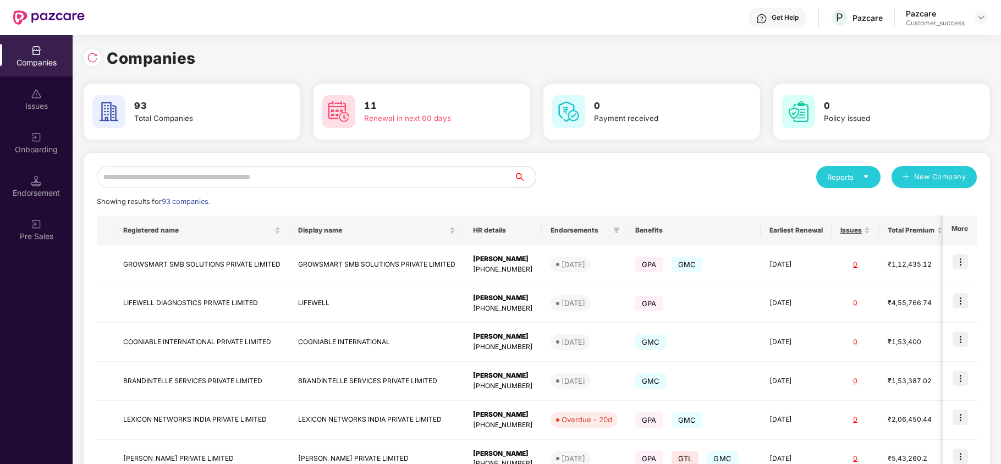
click at [170, 175] on input "text" at bounding box center [305, 177] width 417 height 22
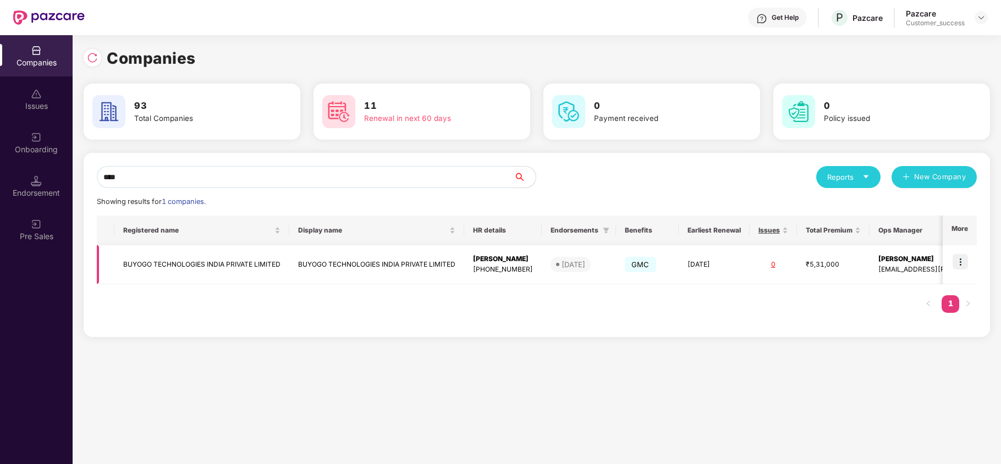
type input "****"
click at [965, 265] on img at bounding box center [960, 261] width 15 height 15
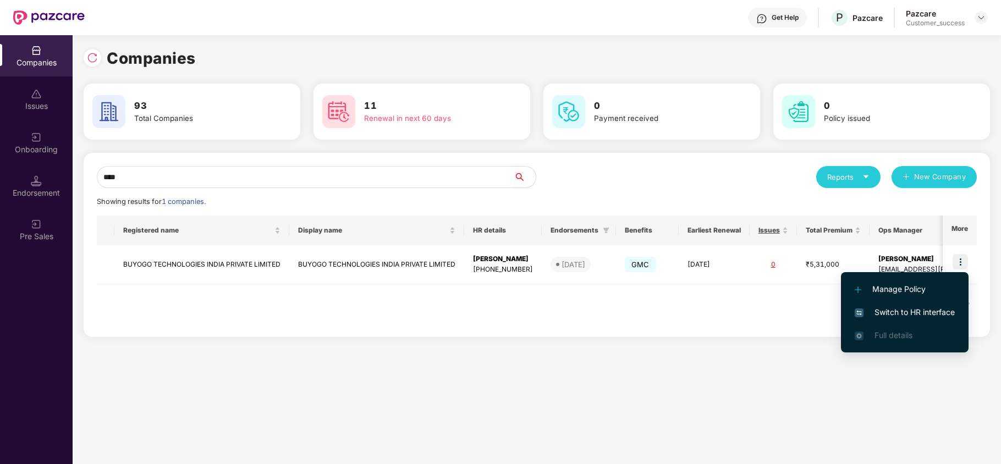
click at [929, 312] on span "Switch to HR interface" at bounding box center [905, 312] width 100 height 12
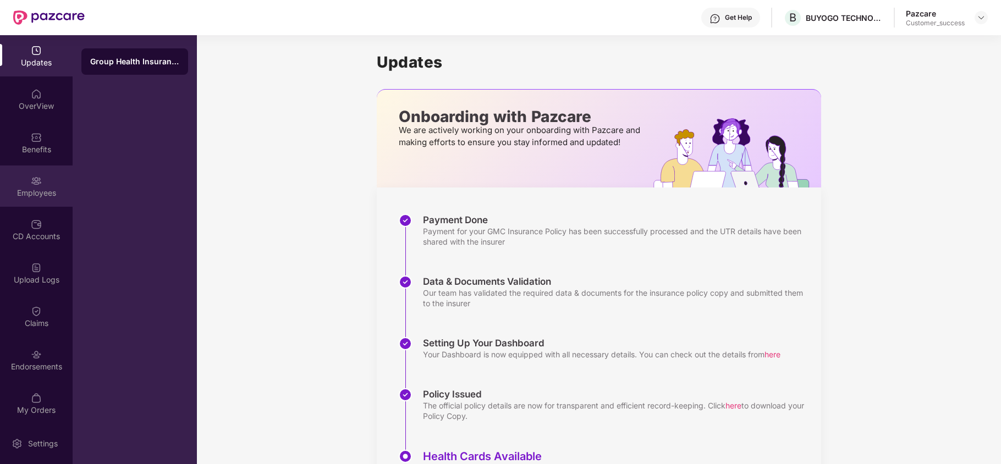
click at [28, 180] on div "Employees" at bounding box center [36, 186] width 73 height 41
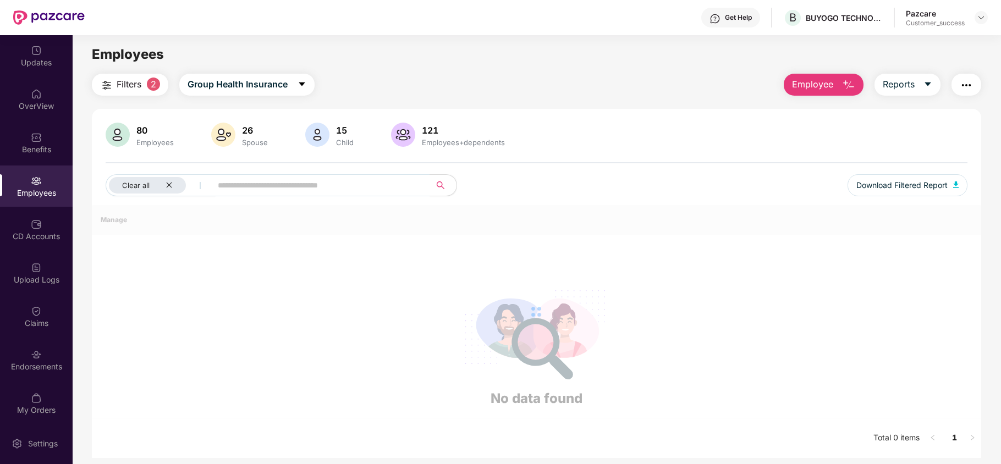
click at [28, 180] on div "Employees" at bounding box center [36, 186] width 73 height 41
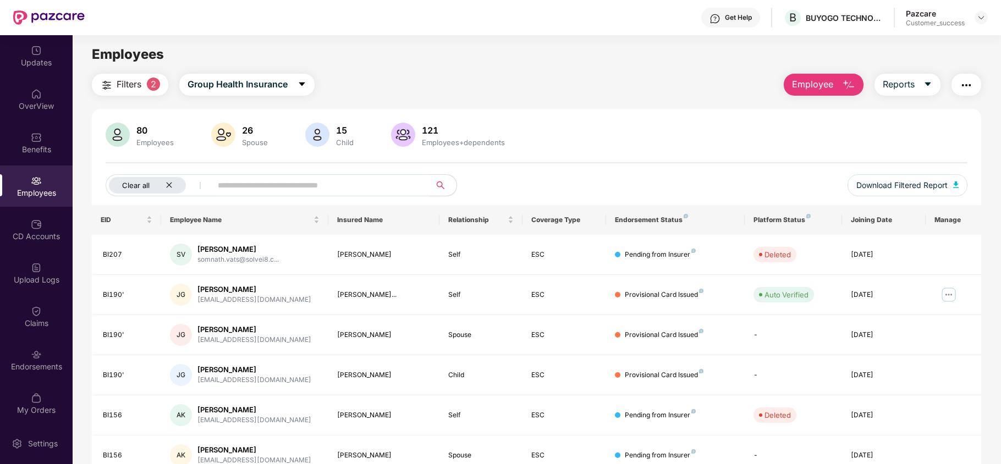
click at [172, 180] on div "Clear all" at bounding box center [147, 185] width 77 height 17
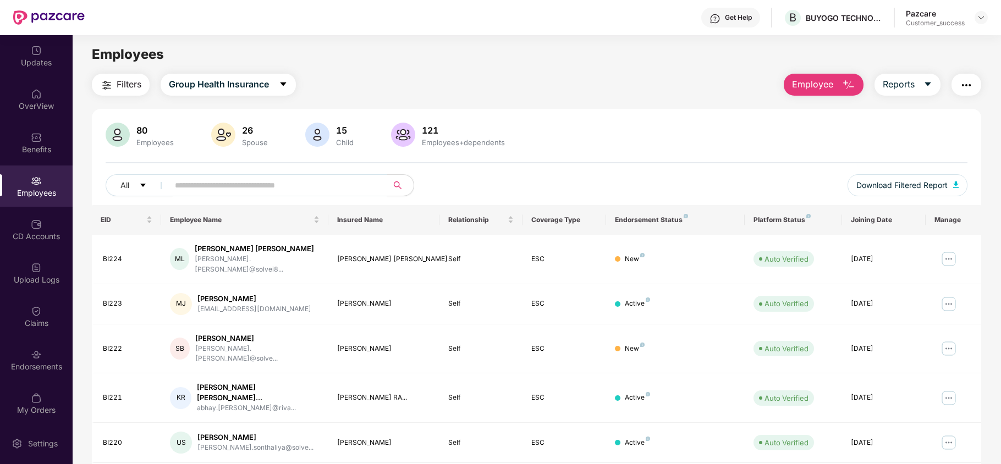
paste input "*****"
click at [254, 187] on input "*****" at bounding box center [274, 185] width 198 height 17
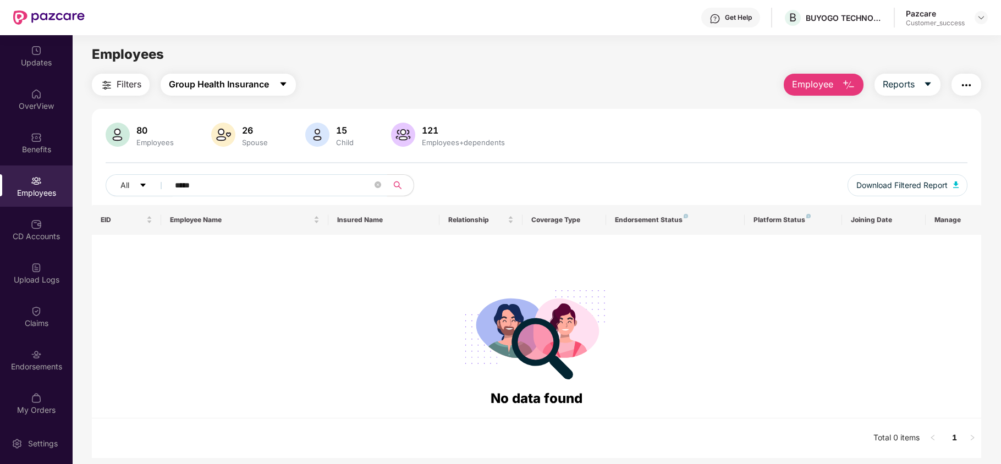
type input "*****"
click at [234, 79] on span "Group Health Insurance" at bounding box center [219, 85] width 100 height 14
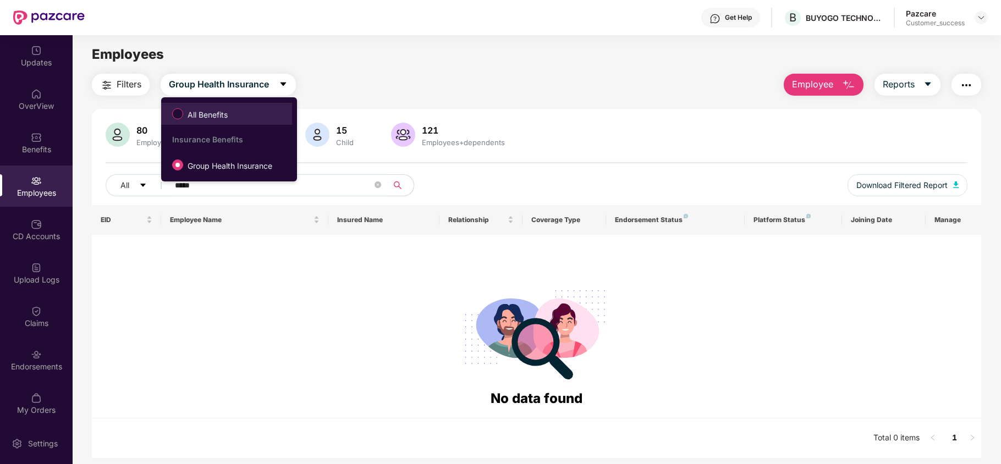
click at [232, 119] on span "All Benefits" at bounding box center [207, 115] width 49 height 12
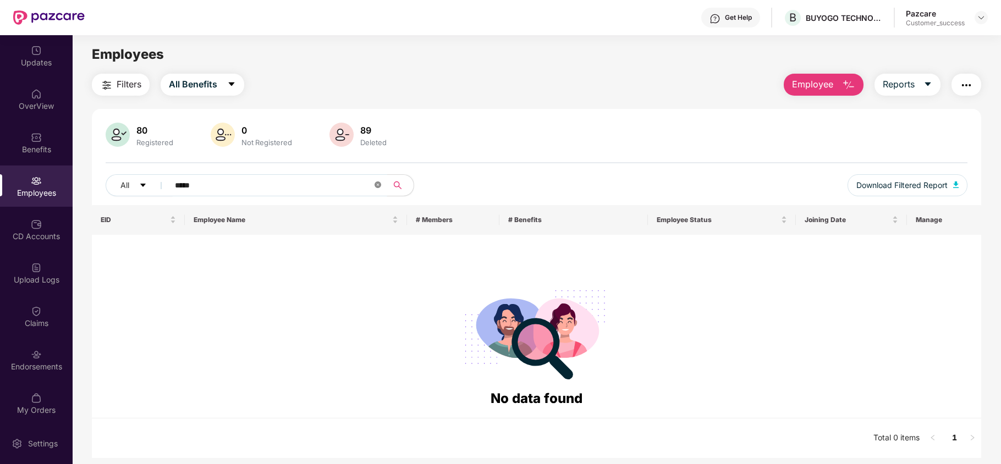
click at [375, 187] on icon "close-circle" at bounding box center [378, 185] width 7 height 7
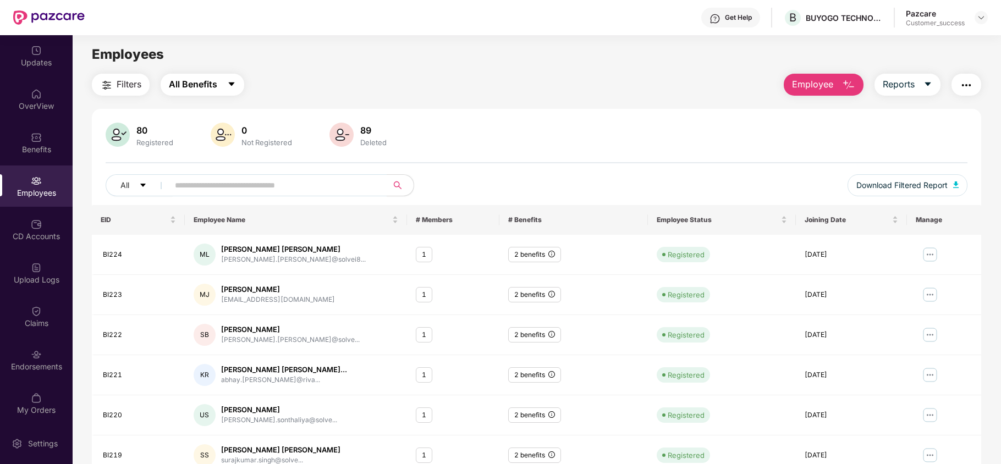
click at [202, 86] on span "All Benefits" at bounding box center [193, 85] width 48 height 14
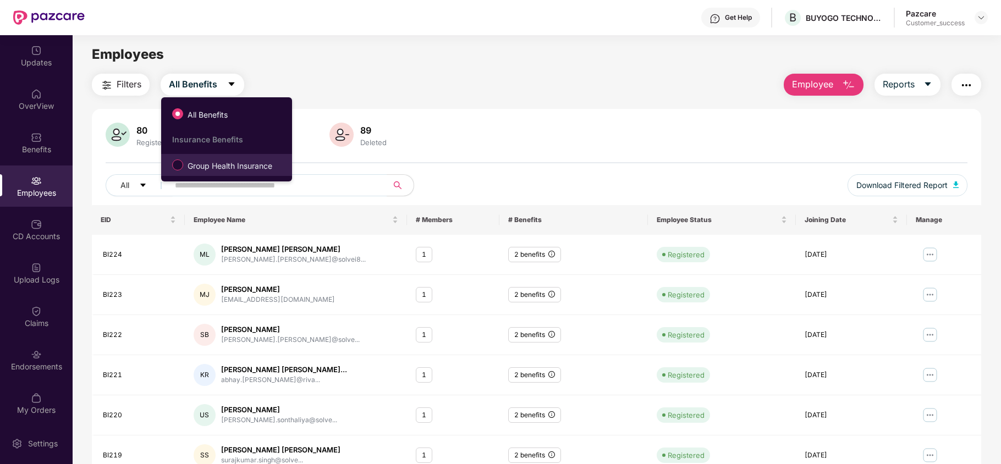
click at [205, 166] on span "Group Health Insurance" at bounding box center [230, 166] width 94 height 12
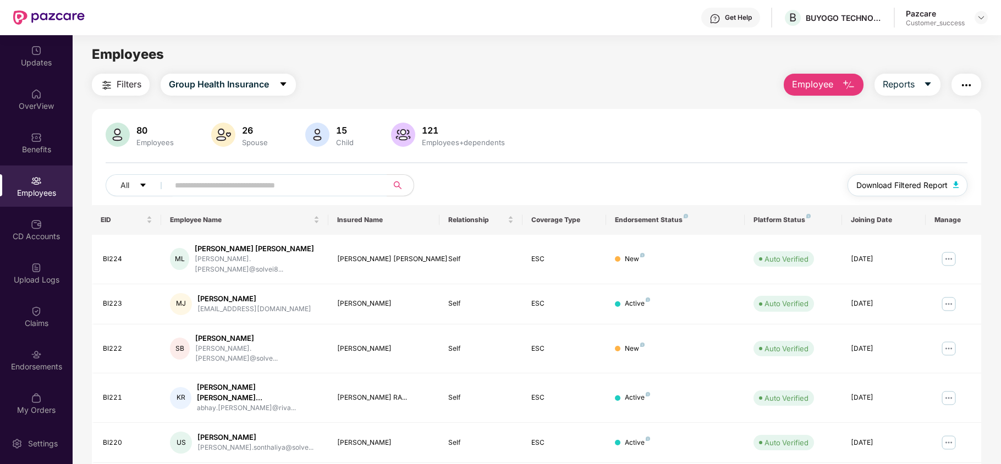
click at [925, 185] on span "Download Filtered Report" at bounding box center [902, 185] width 91 height 12
click at [805, 81] on span "Employee" at bounding box center [812, 85] width 41 height 14
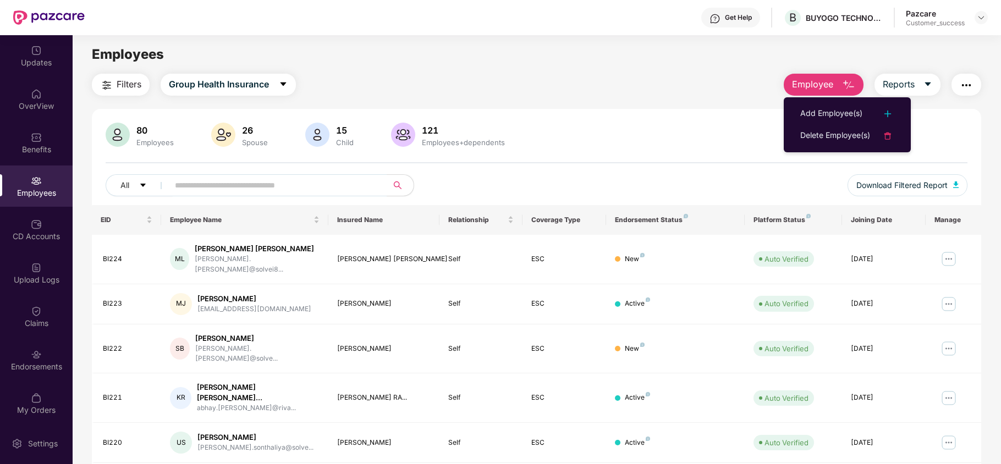
click at [804, 116] on div "Add Employee(s)" at bounding box center [831, 113] width 62 height 13
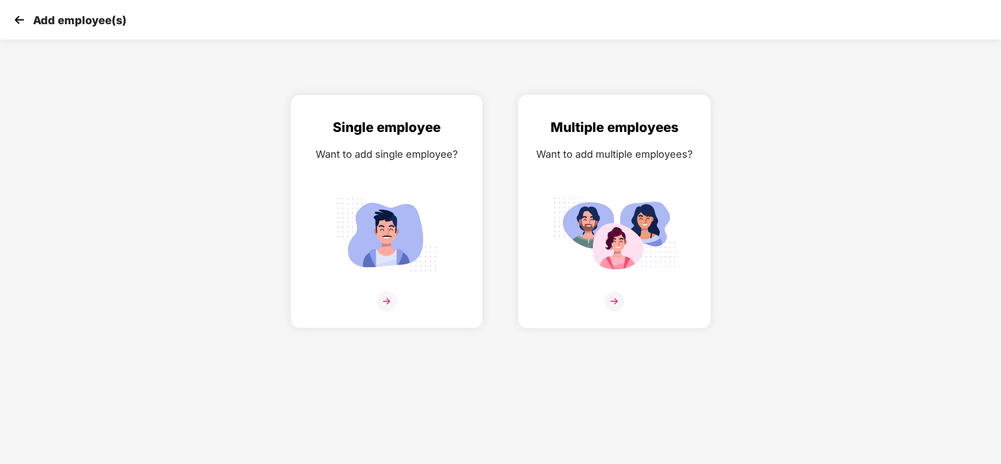
click at [622, 168] on div "Multiple employees Want to add multiple employees?" at bounding box center [614, 221] width 169 height 208
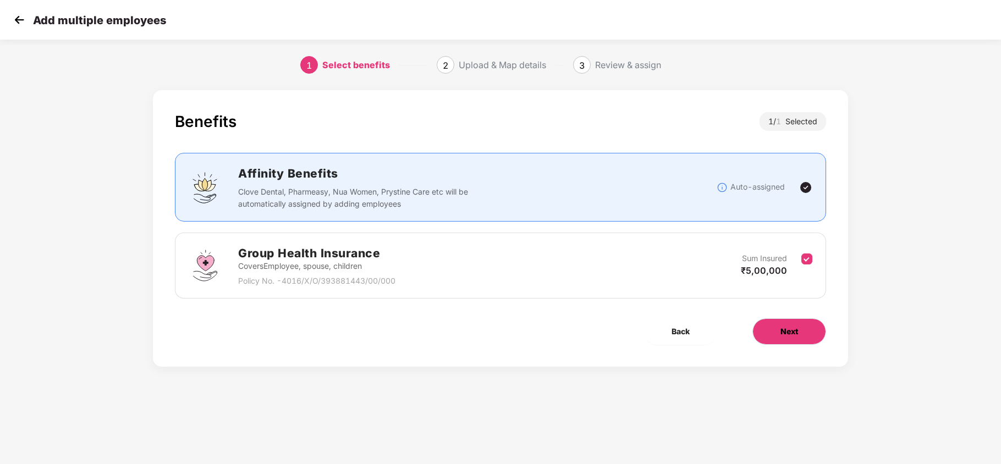
click at [780, 343] on button "Next" at bounding box center [790, 332] width 74 height 26
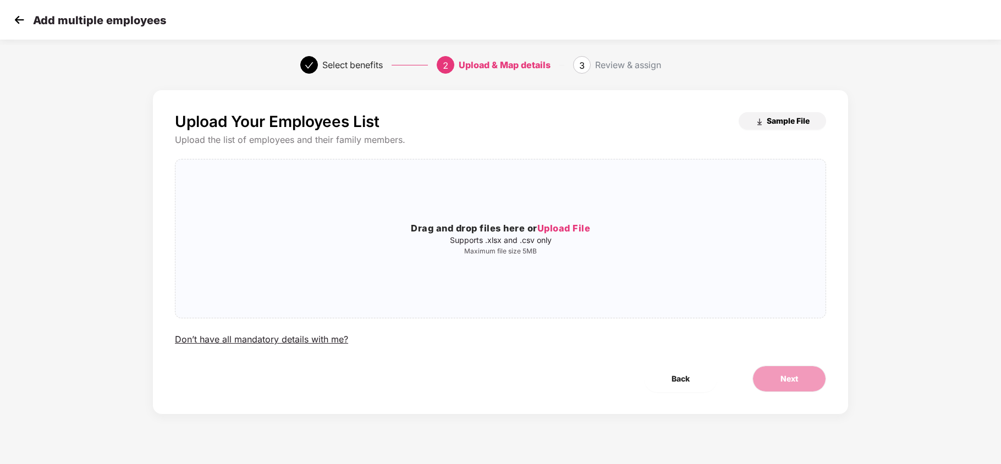
click at [771, 121] on span "Sample File" at bounding box center [788, 121] width 43 height 10
